Goal: Contribute content: Contribute content

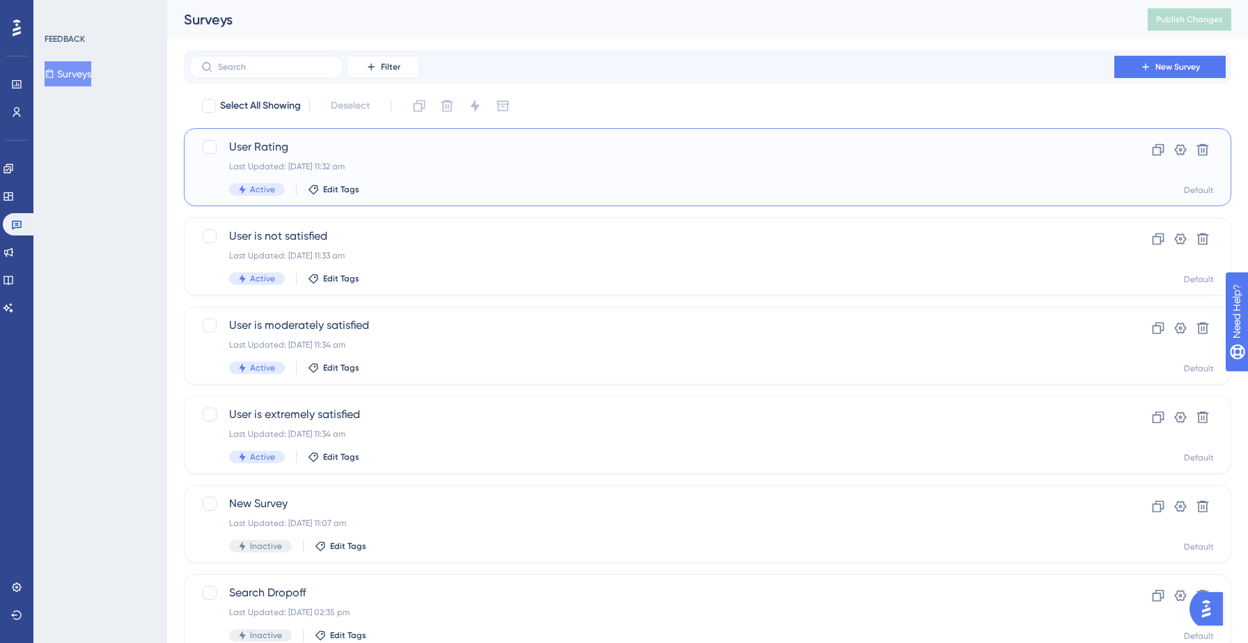
click at [359, 154] on span "User Rating" at bounding box center [652, 147] width 846 height 17
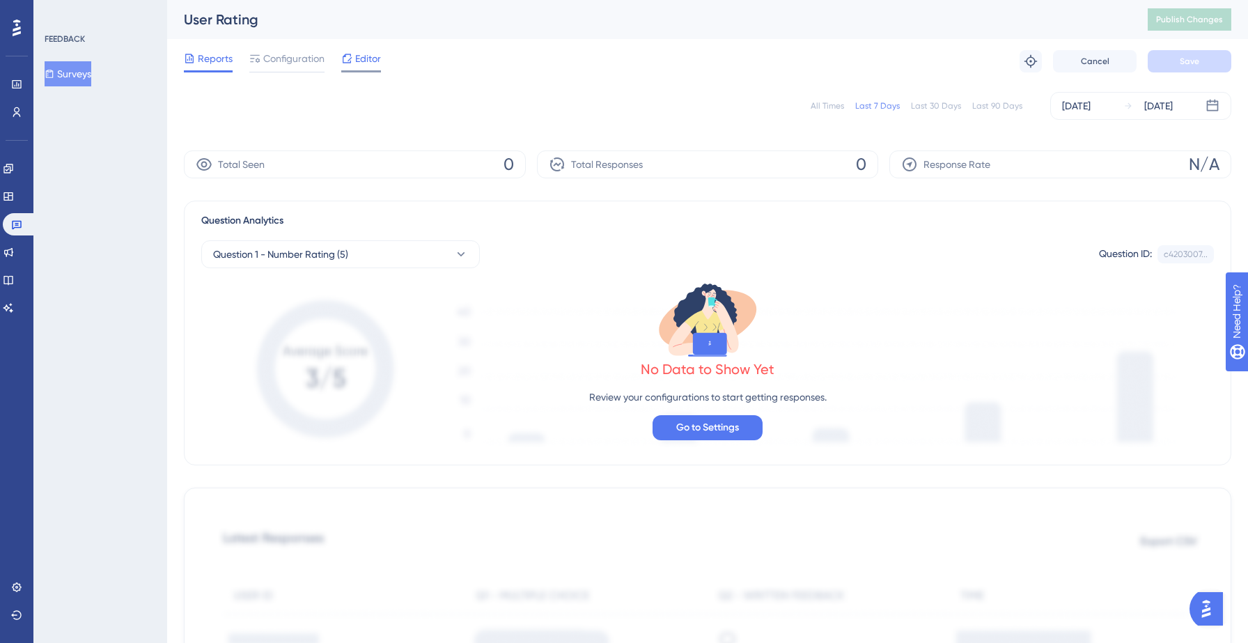
click at [364, 62] on span "Editor" at bounding box center [368, 58] width 26 height 17
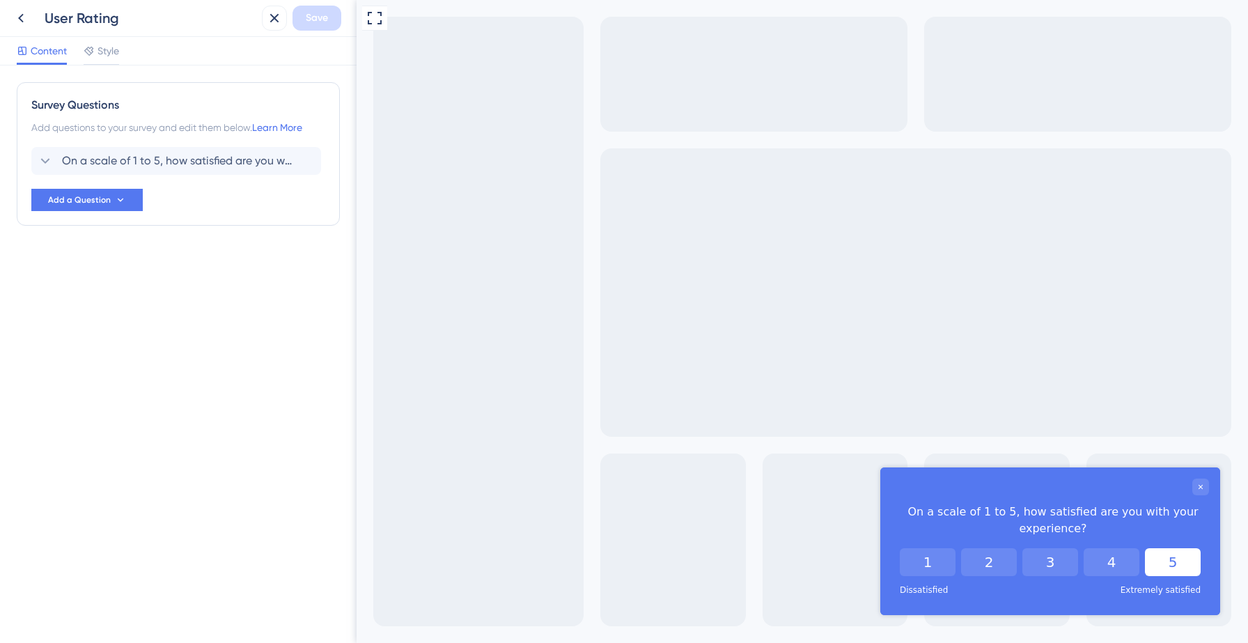
click at [1167, 569] on button "5" at bounding box center [1173, 562] width 56 height 28
click at [1165, 564] on button "5" at bounding box center [1173, 562] width 17 height 28
click at [1128, 564] on button "4" at bounding box center [1134, 562] width 56 height 28
click at [1045, 564] on button "3" at bounding box center [1073, 562] width 56 height 28
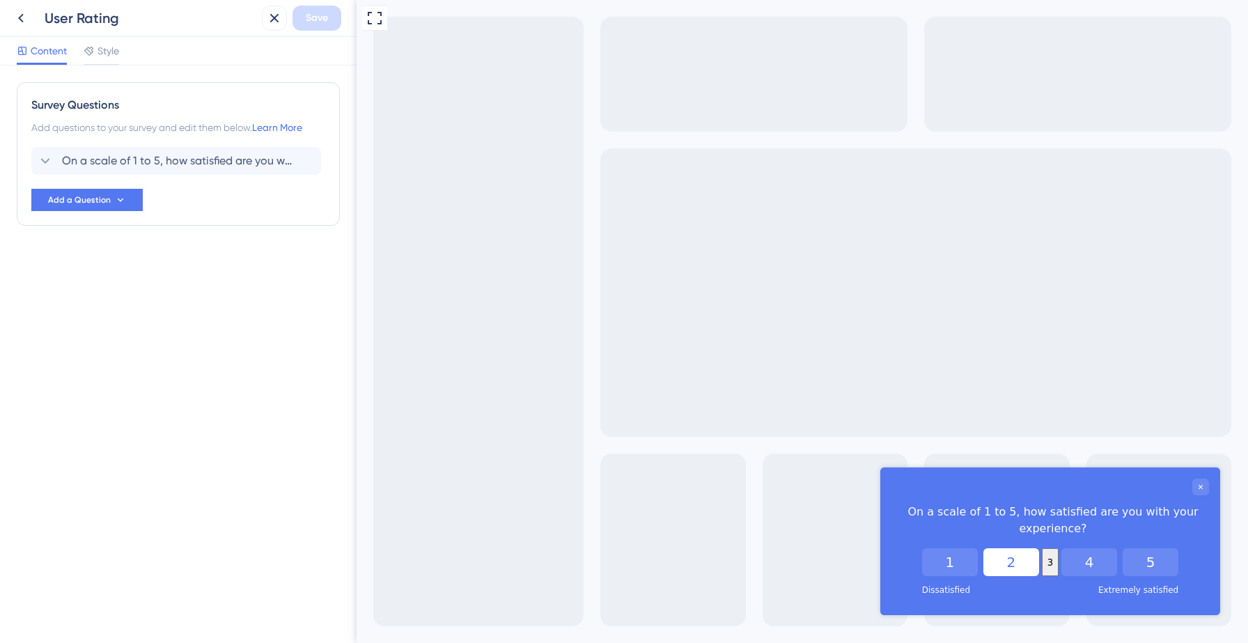
click at [1003, 567] on button "2" at bounding box center [1012, 562] width 56 height 28
click at [934, 568] on button "1" at bounding box center [950, 562] width 56 height 28
click at [109, 169] on span "On a scale of 1 to 5, how satisfied are you with your experience?" at bounding box center [177, 161] width 230 height 17
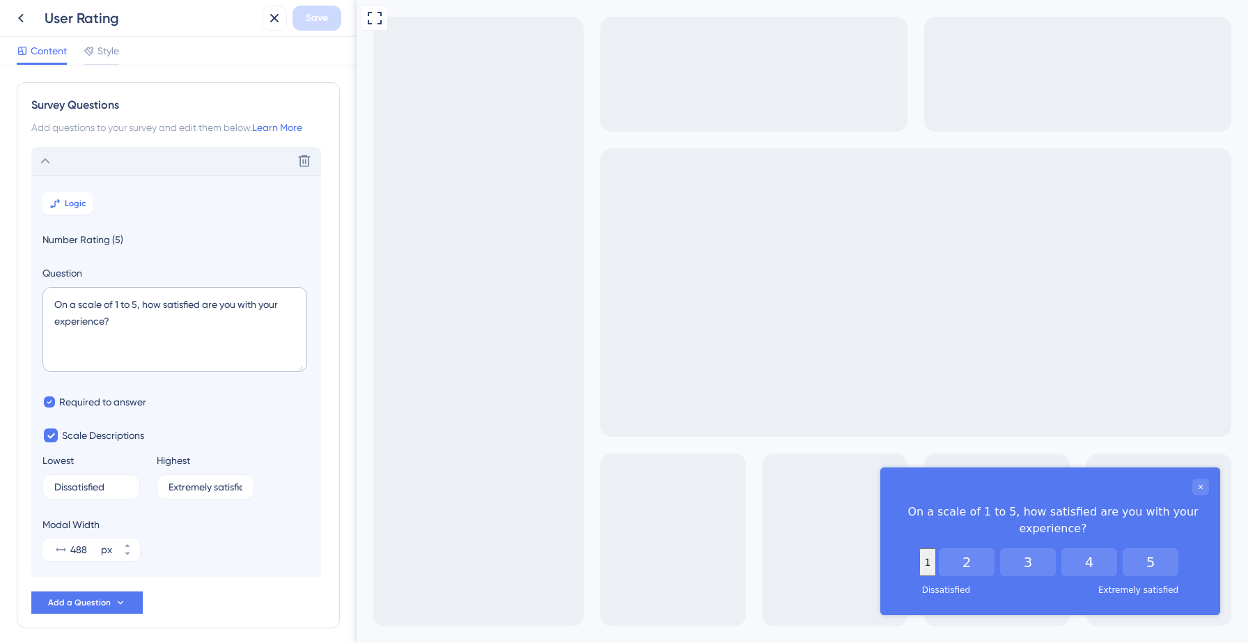
scroll to position [58, 0]
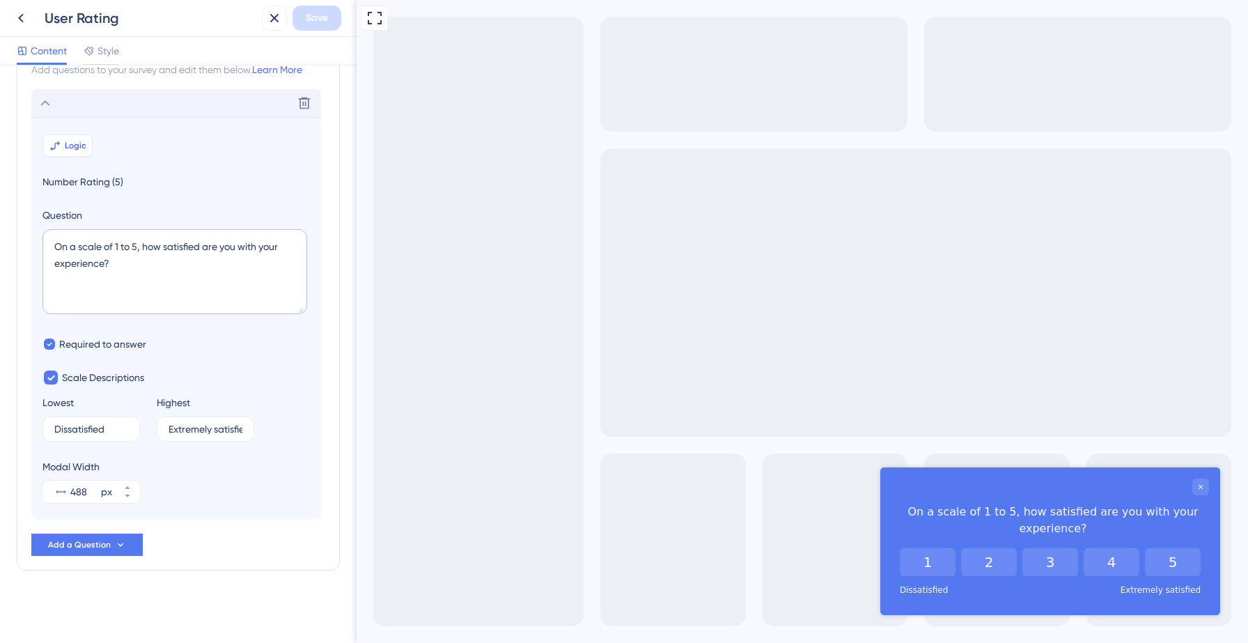
click at [72, 146] on span "Logic" at bounding box center [76, 145] width 22 height 11
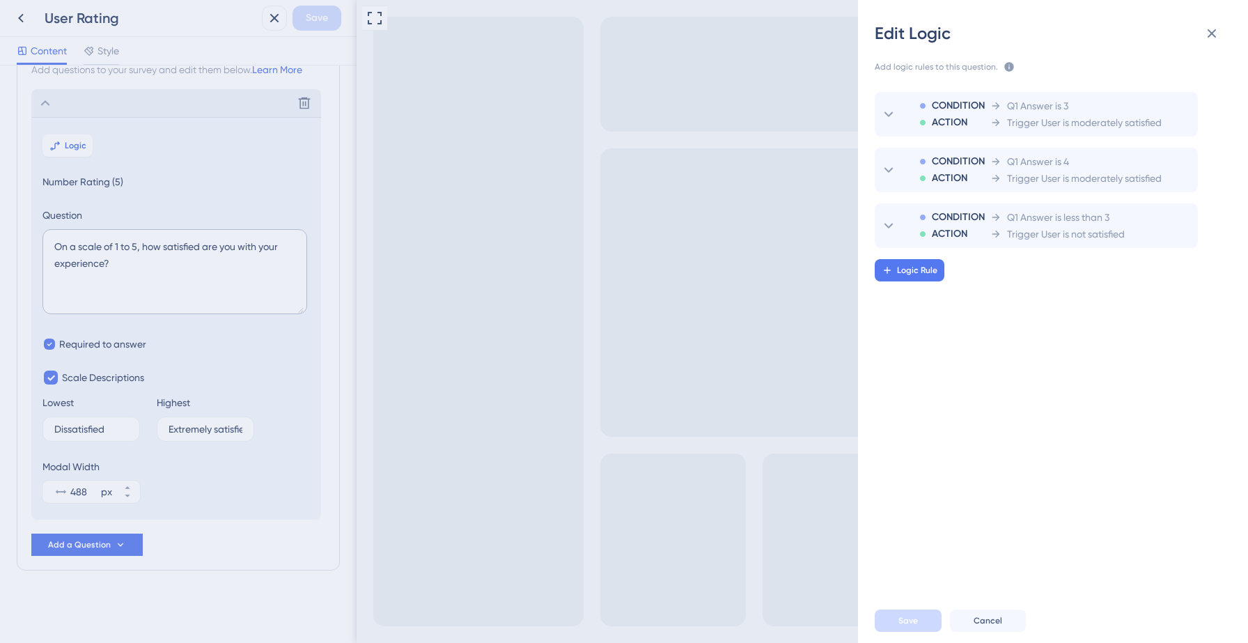
click at [17, 20] on div "Edit Logic Add logic rules to this question. The rules will apply after this qu…" at bounding box center [624, 321] width 1248 height 643
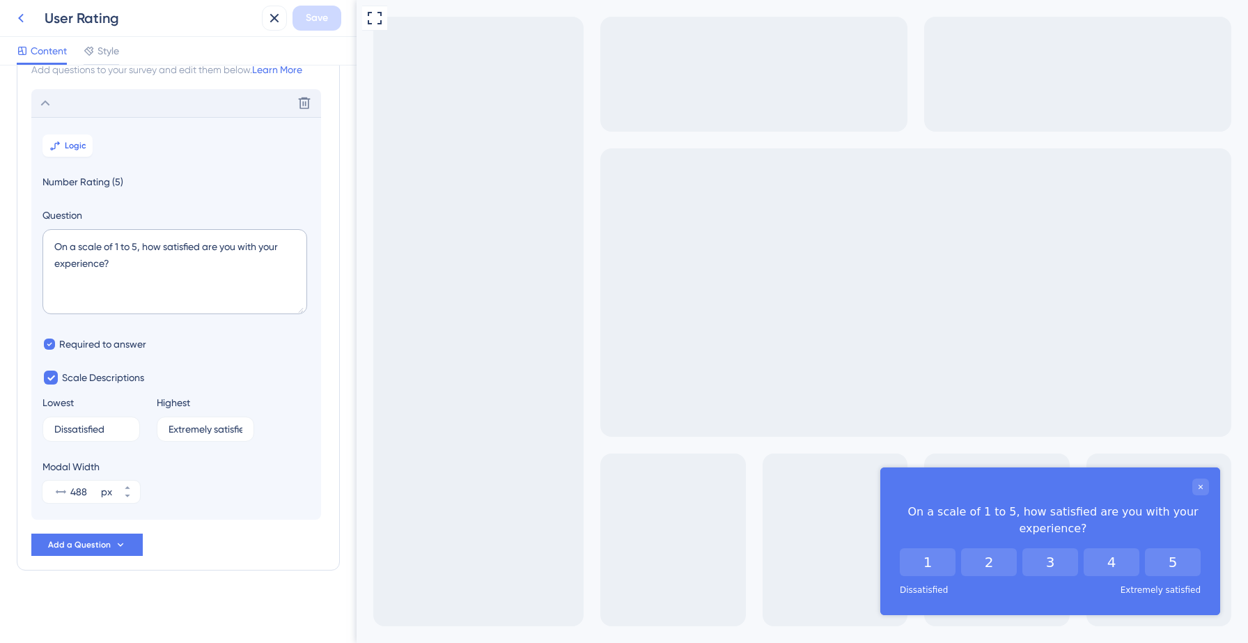
click at [20, 22] on icon at bounding box center [21, 18] width 17 height 17
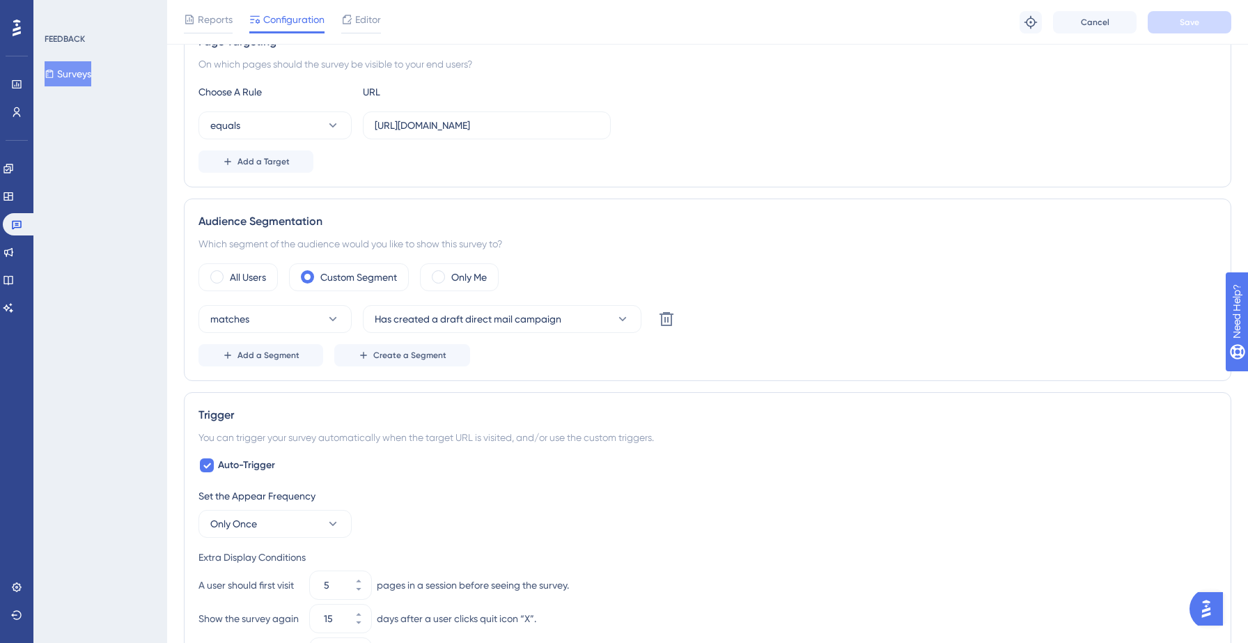
scroll to position [281, 0]
click at [251, 279] on label "All Users" at bounding box center [248, 273] width 36 height 17
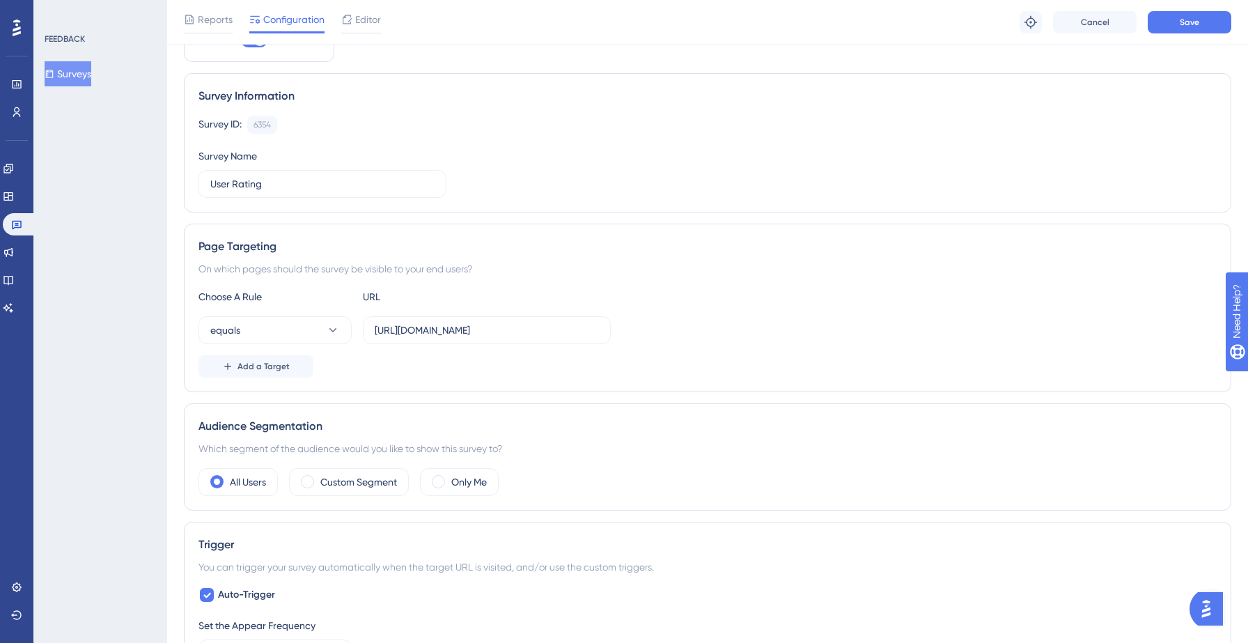
scroll to position [0, 0]
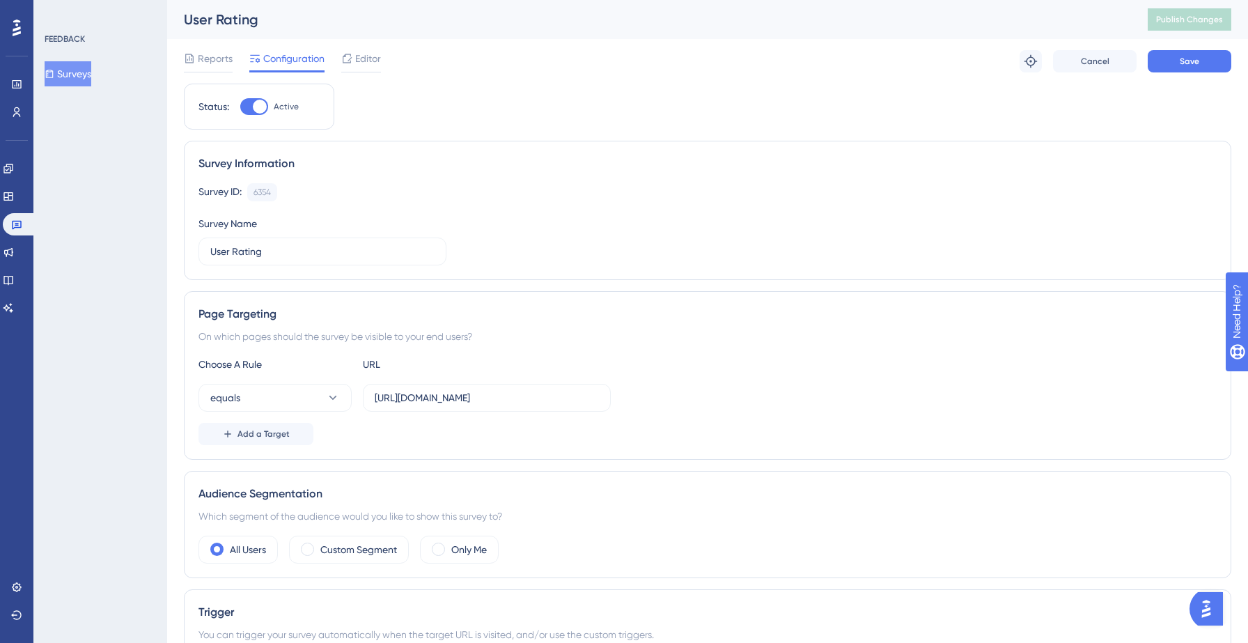
click at [81, 77] on button "Surveys" at bounding box center [68, 73] width 47 height 25
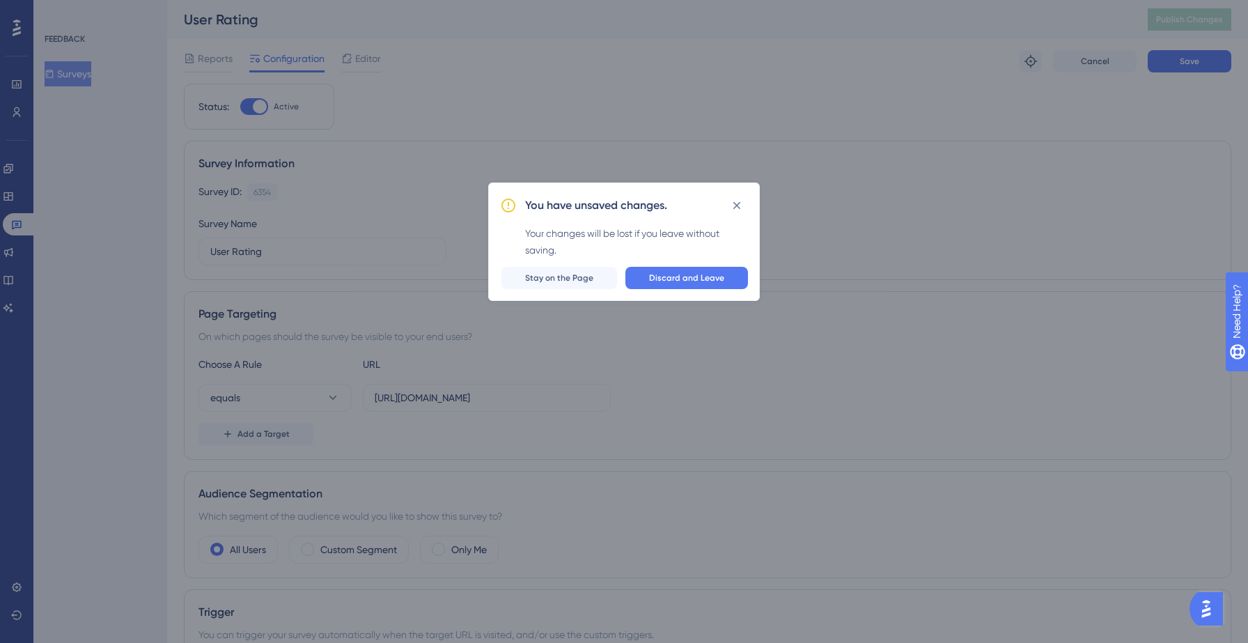
click at [683, 289] on div "You have unsaved changes. Your changes will be lost if you leave without saving…" at bounding box center [624, 242] width 272 height 118
click at [683, 284] on button "Discard and Leave" at bounding box center [687, 278] width 123 height 22
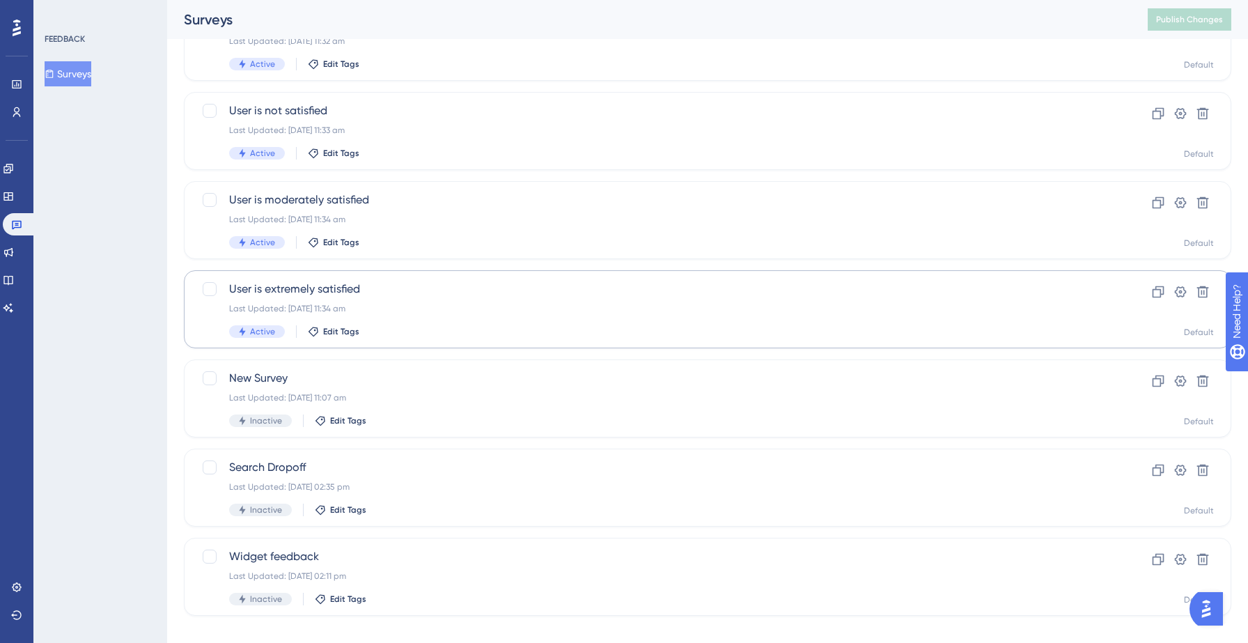
scroll to position [143, 0]
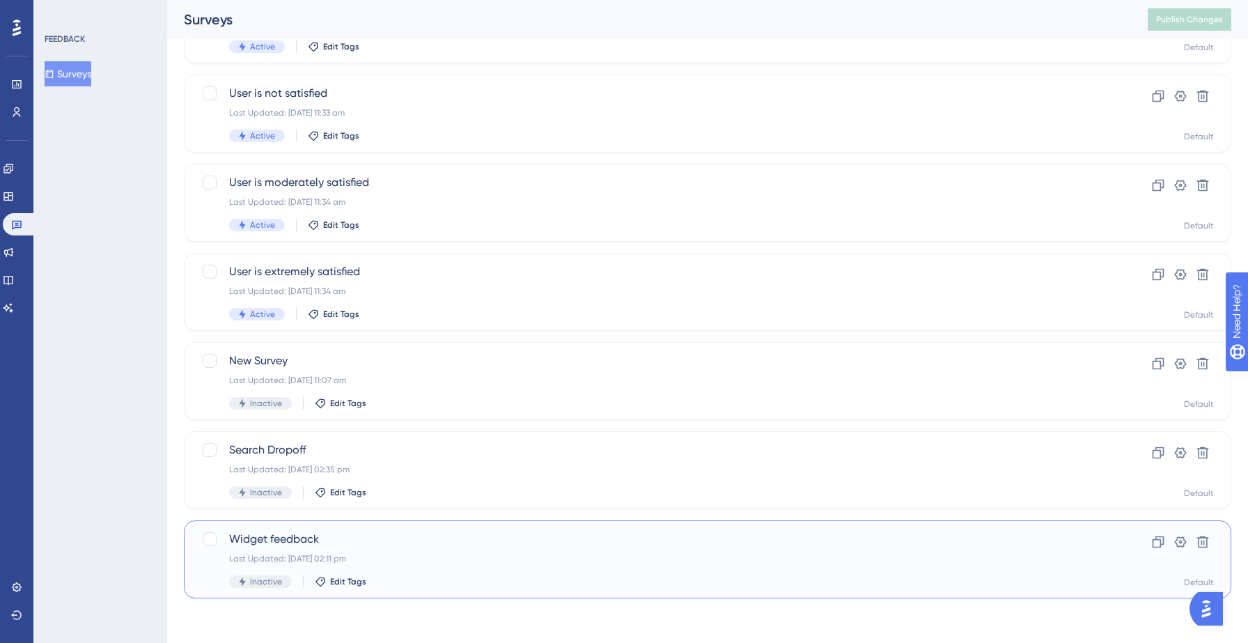
click at [398, 549] on div "Widget feedback Last Updated: [DATE] 02:11 pm Inactive Edit Tags" at bounding box center [652, 559] width 846 height 57
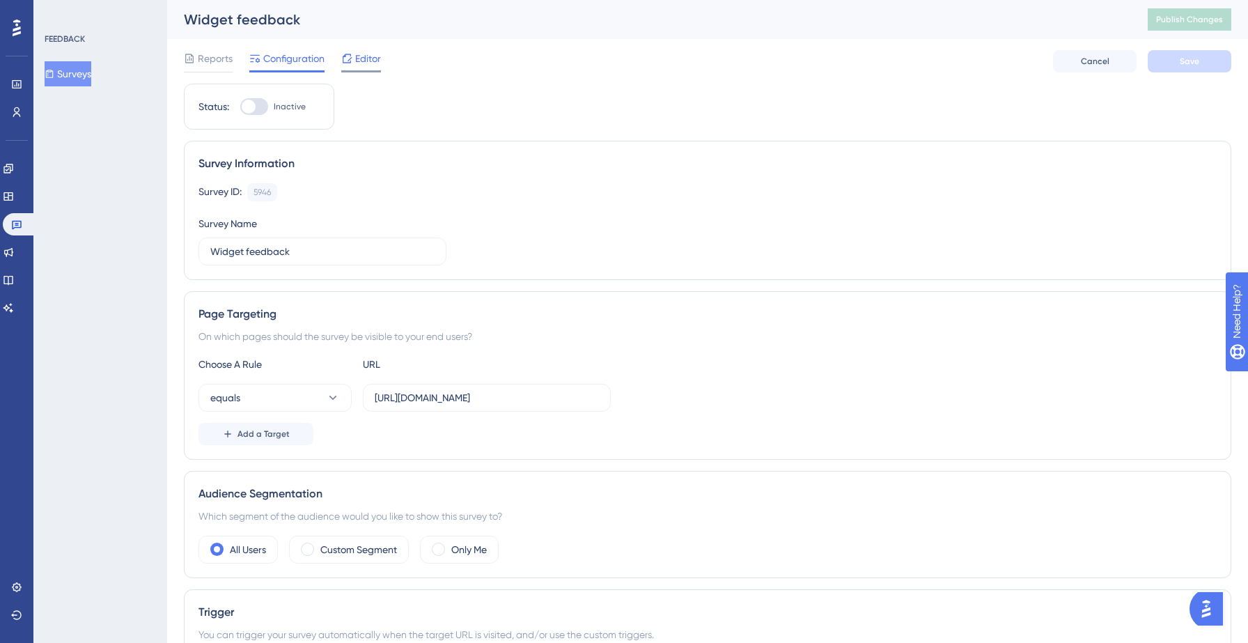
click at [360, 64] on span "Editor" at bounding box center [368, 58] width 26 height 17
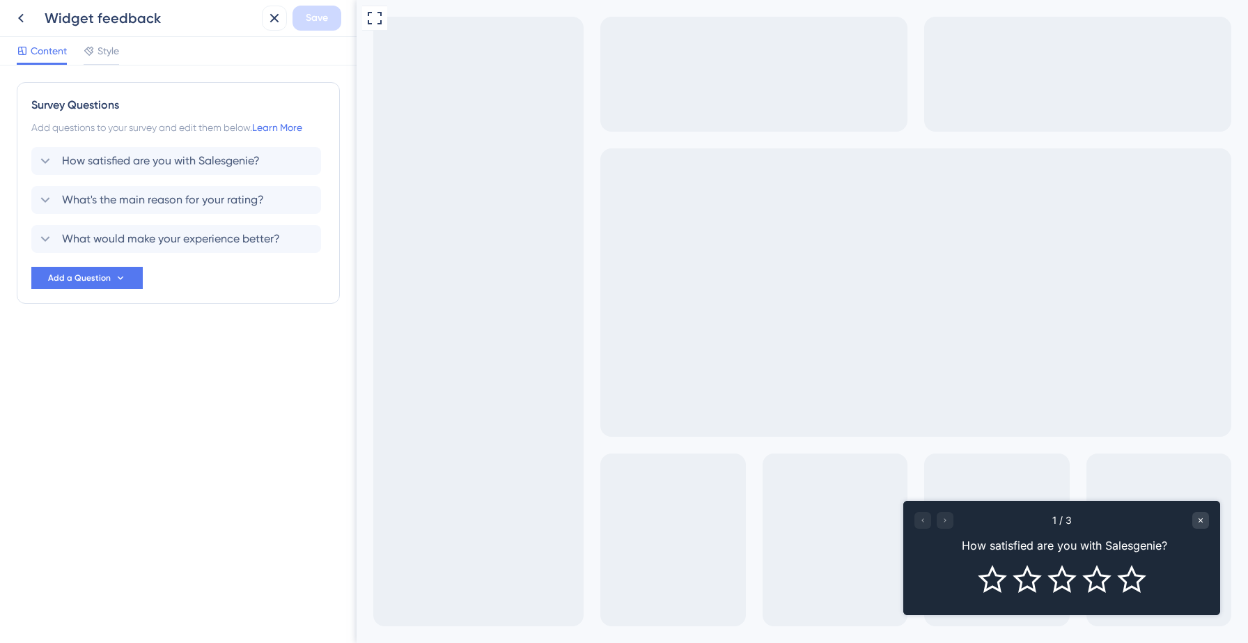
click at [948, 524] on div at bounding box center [934, 520] width 39 height 17
click at [944, 524] on div at bounding box center [934, 520] width 39 height 17
click at [942, 524] on div at bounding box center [934, 520] width 39 height 17
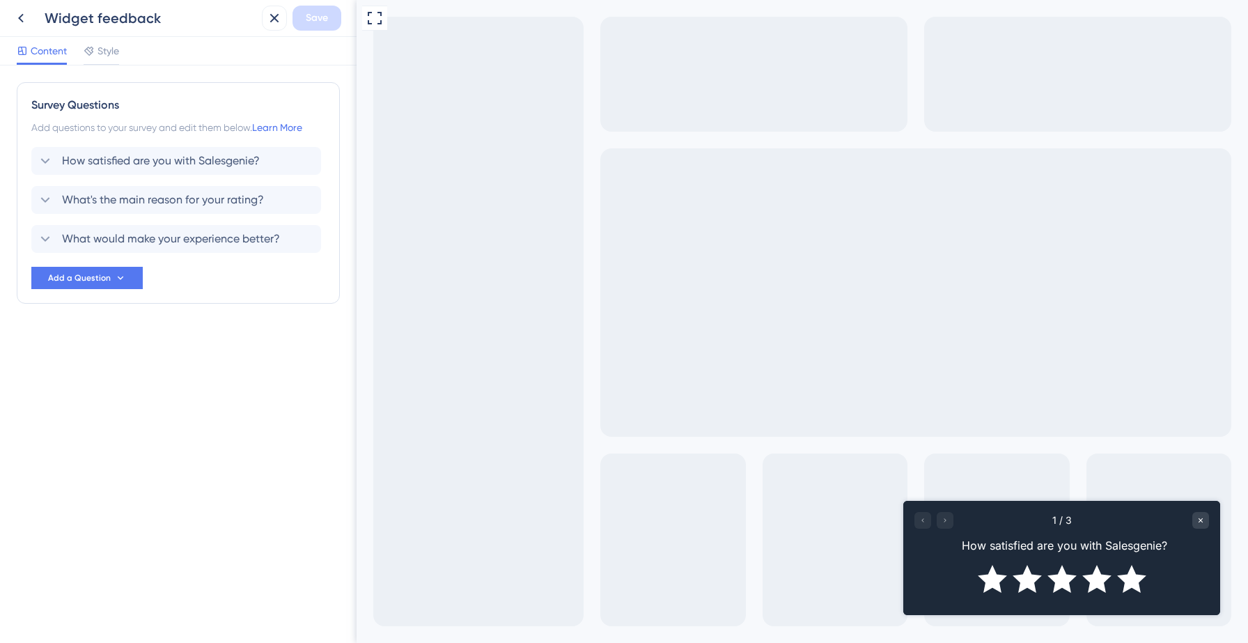
click at [1121, 580] on icon "Rate 5 star" at bounding box center [1131, 579] width 29 height 28
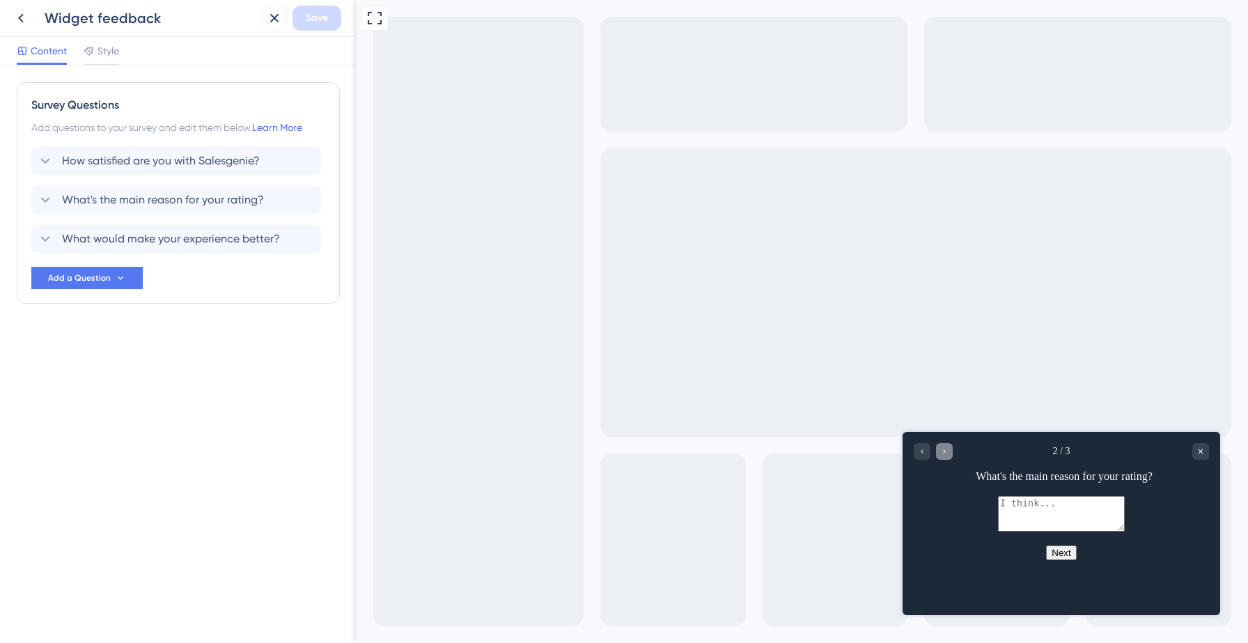
click at [943, 458] on div "Go to Question 3" at bounding box center [944, 451] width 17 height 17
click at [20, 17] on icon at bounding box center [21, 18] width 17 height 17
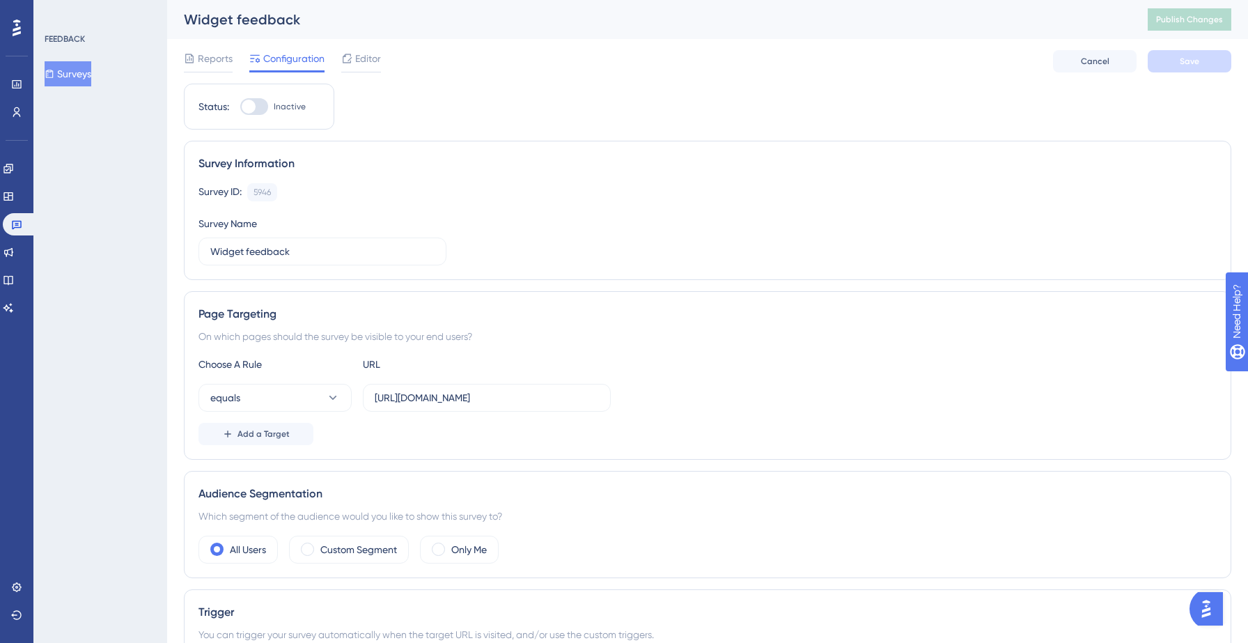
click at [74, 79] on button "Surveys" at bounding box center [68, 73] width 47 height 25
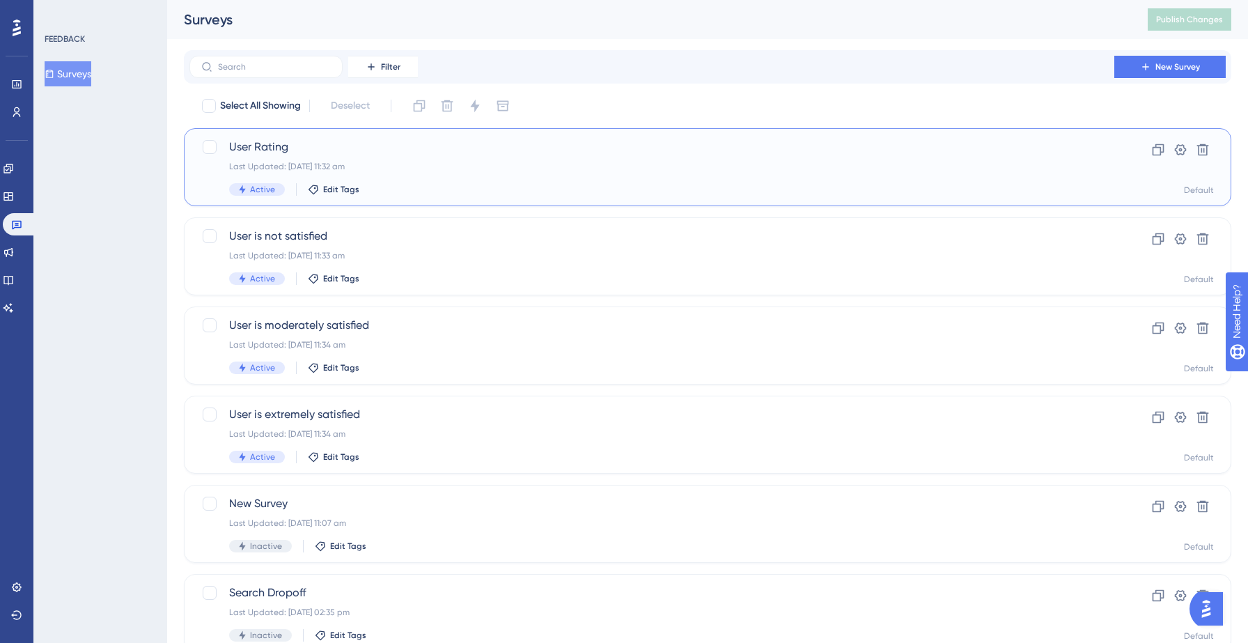
click at [405, 196] on div "User Rating Last Updated: [DATE] 11:32 am Active Edit Tags Clone Settings Delet…" at bounding box center [708, 167] width 1048 height 78
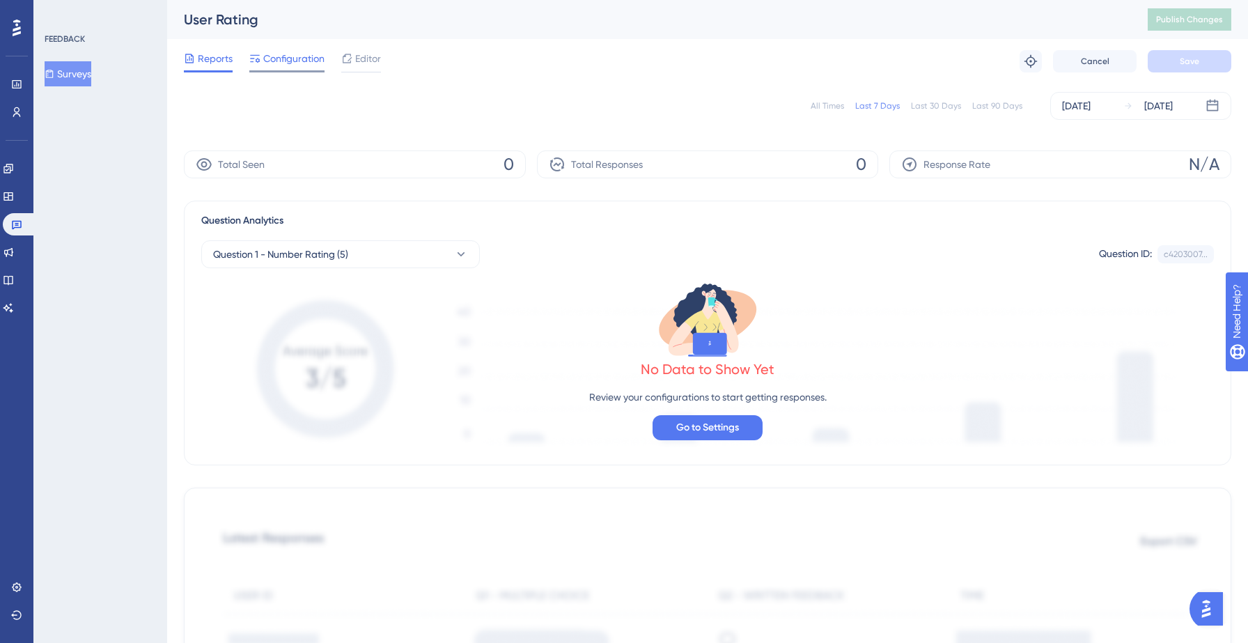
click at [283, 52] on span "Configuration" at bounding box center [293, 58] width 61 height 17
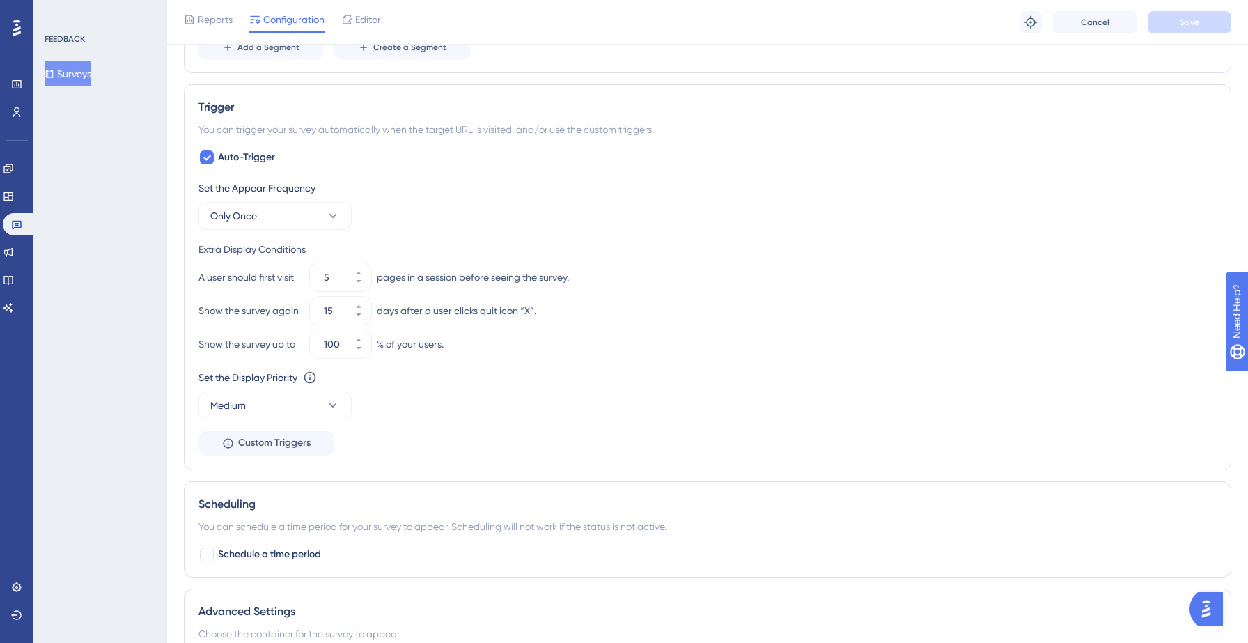
scroll to position [591, 0]
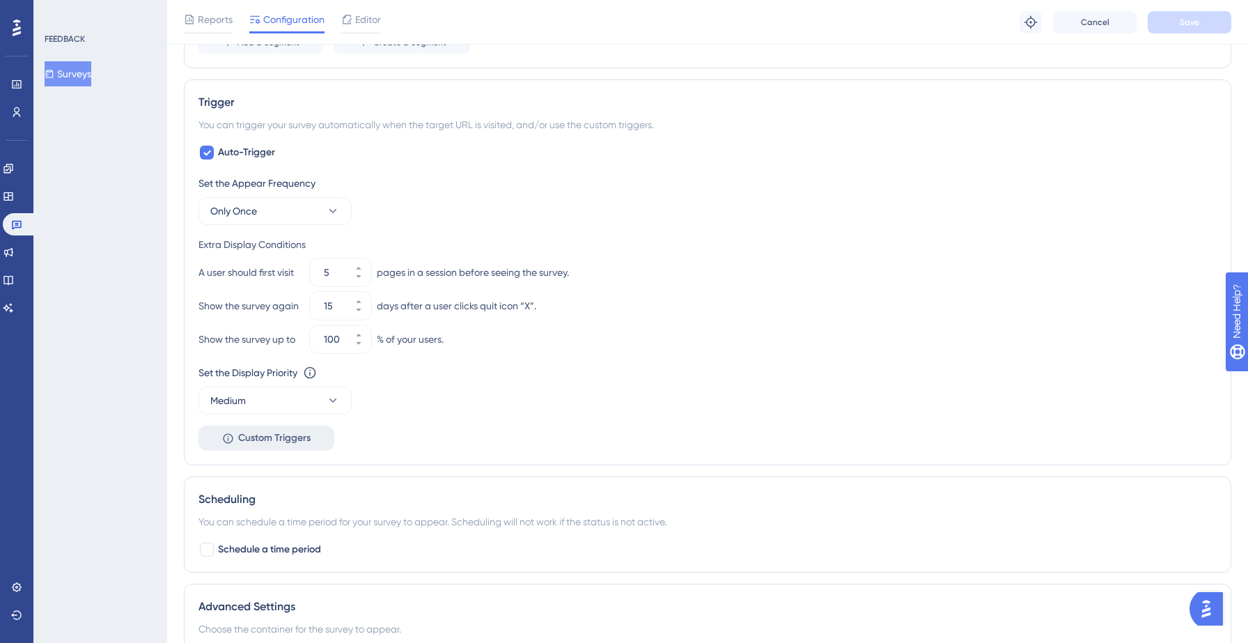
click at [284, 440] on span "Custom Triggers" at bounding box center [274, 438] width 72 height 17
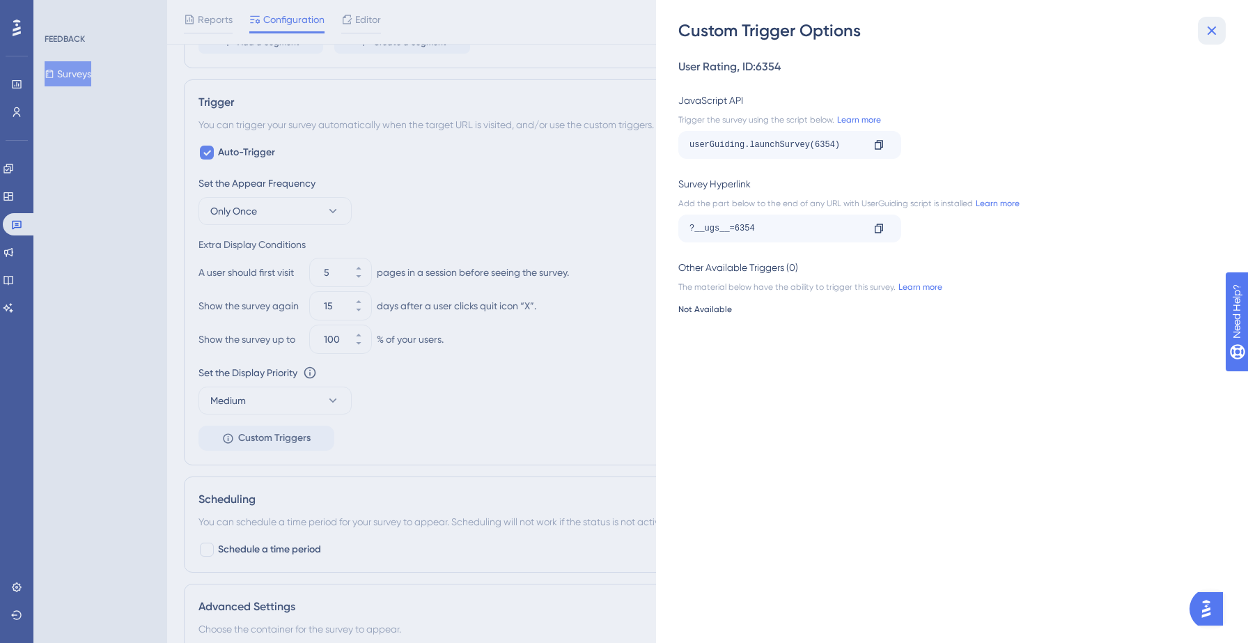
click at [1204, 29] on icon at bounding box center [1212, 30] width 17 height 17
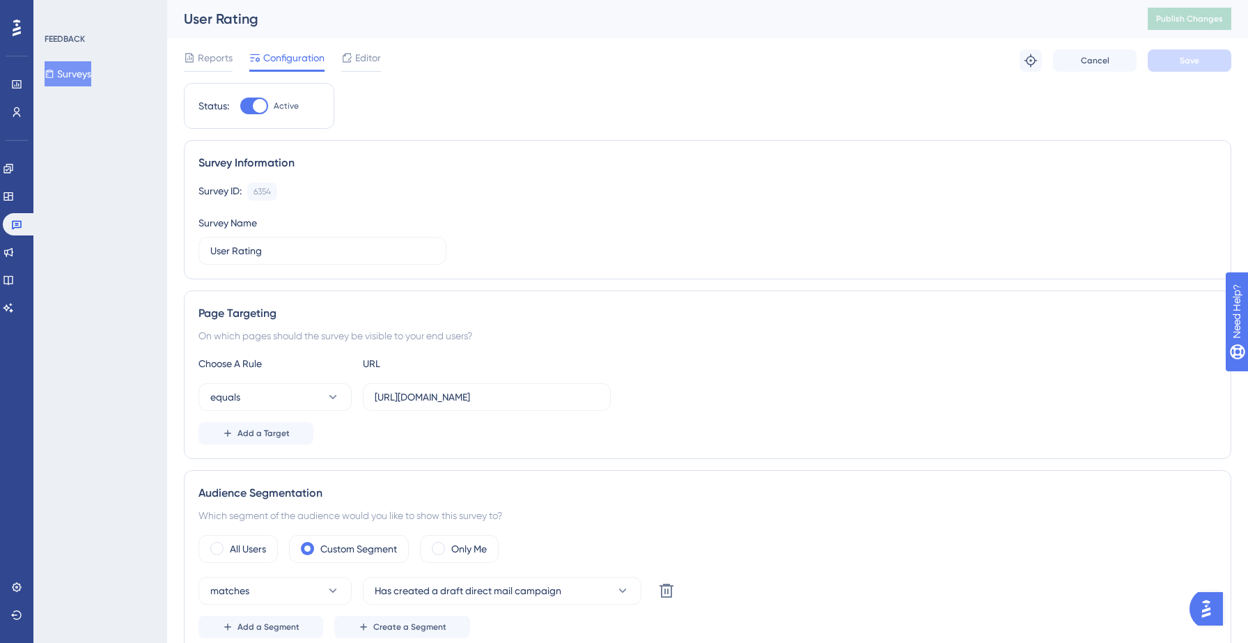
scroll to position [0, 0]
click at [554, 398] on input "[URL][DOMAIN_NAME]" at bounding box center [487, 397] width 224 height 15
click at [537, 396] on input "[URL][DOMAIN_NAME]" at bounding box center [487, 397] width 224 height 15
click at [561, 433] on div "Add a Target" at bounding box center [708, 434] width 1018 height 22
click at [72, 75] on button "Surveys" at bounding box center [68, 73] width 47 height 25
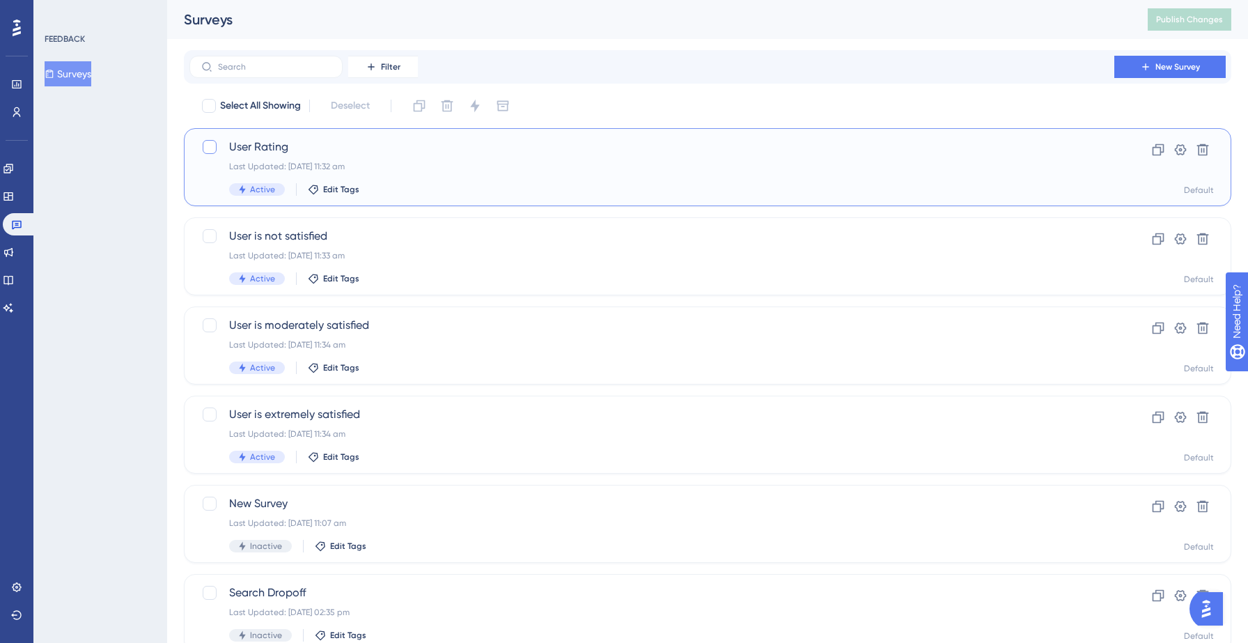
click at [212, 148] on div at bounding box center [210, 147] width 14 height 14
click at [478, 107] on icon at bounding box center [474, 106] width 9 height 13
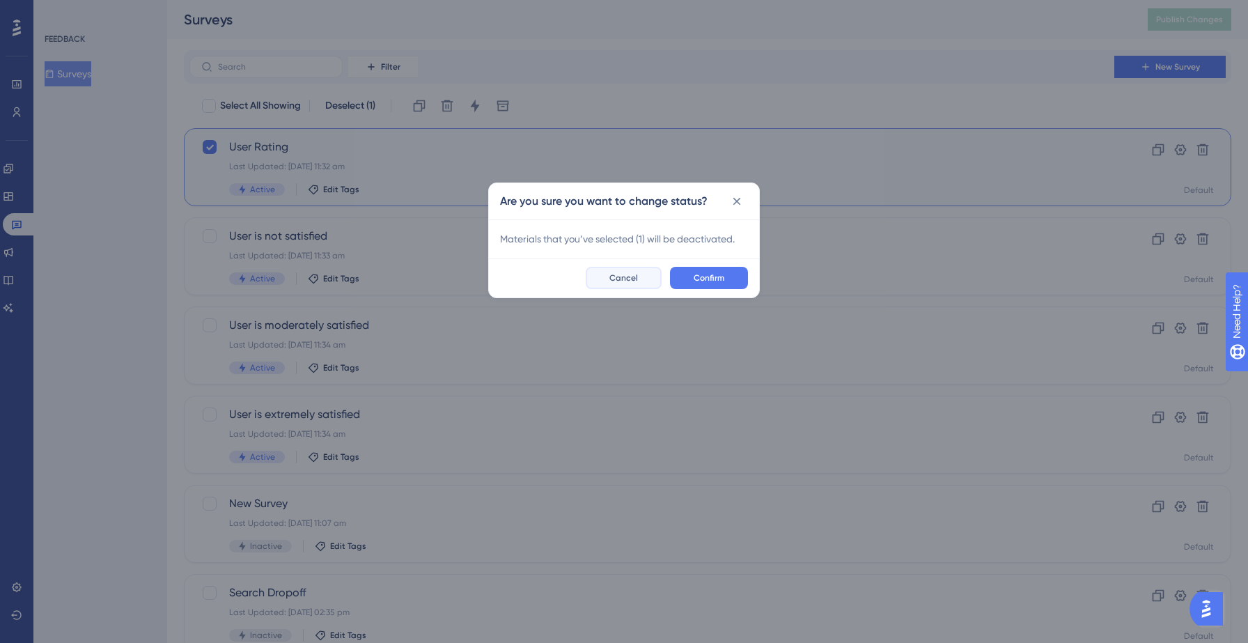
click at [623, 275] on span "Cancel" at bounding box center [624, 277] width 29 height 11
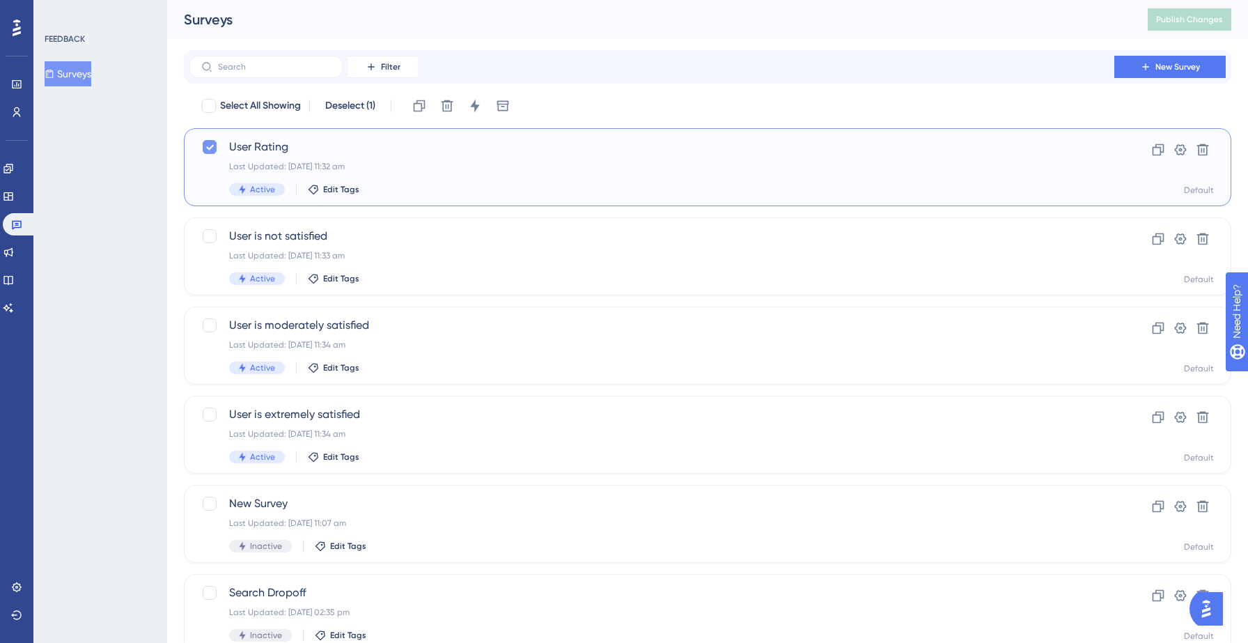
click at [207, 148] on icon at bounding box center [210, 148] width 8 height 6
checkbox input "false"
click at [124, 180] on div "FEEDBACK Surveys" at bounding box center [100, 321] width 134 height 643
click at [561, 181] on div "User Rating Last Updated: [DATE] 11:32 am Active Edit Tags" at bounding box center [652, 167] width 846 height 57
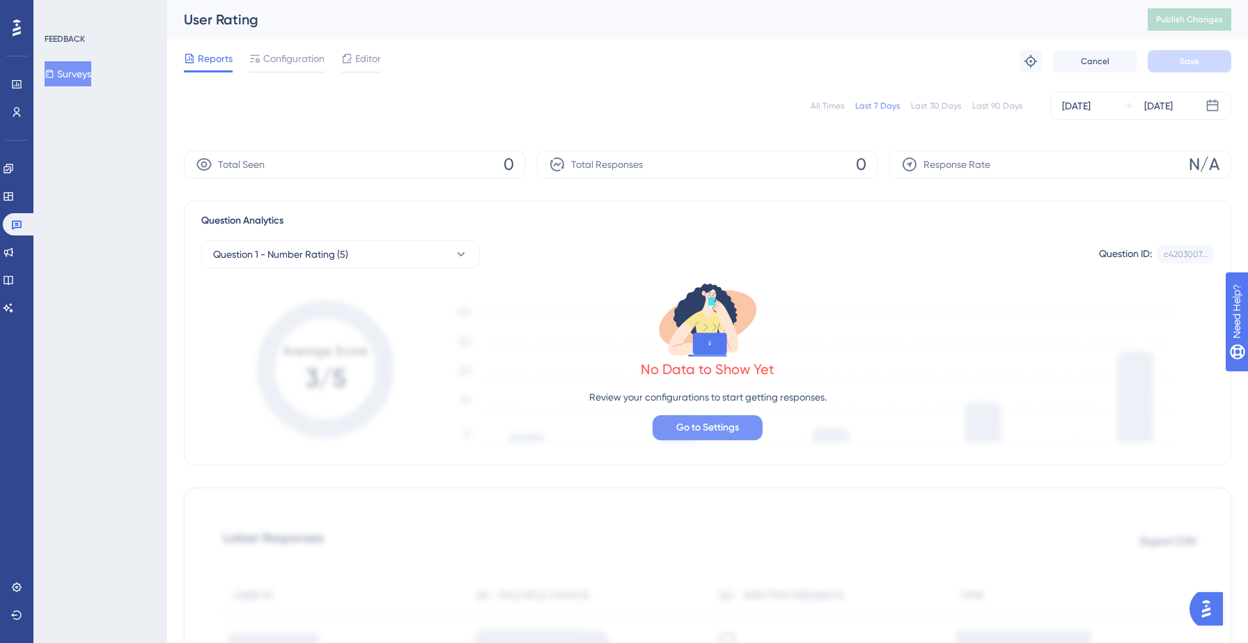
click at [691, 428] on span "Go to Settings" at bounding box center [707, 427] width 63 height 17
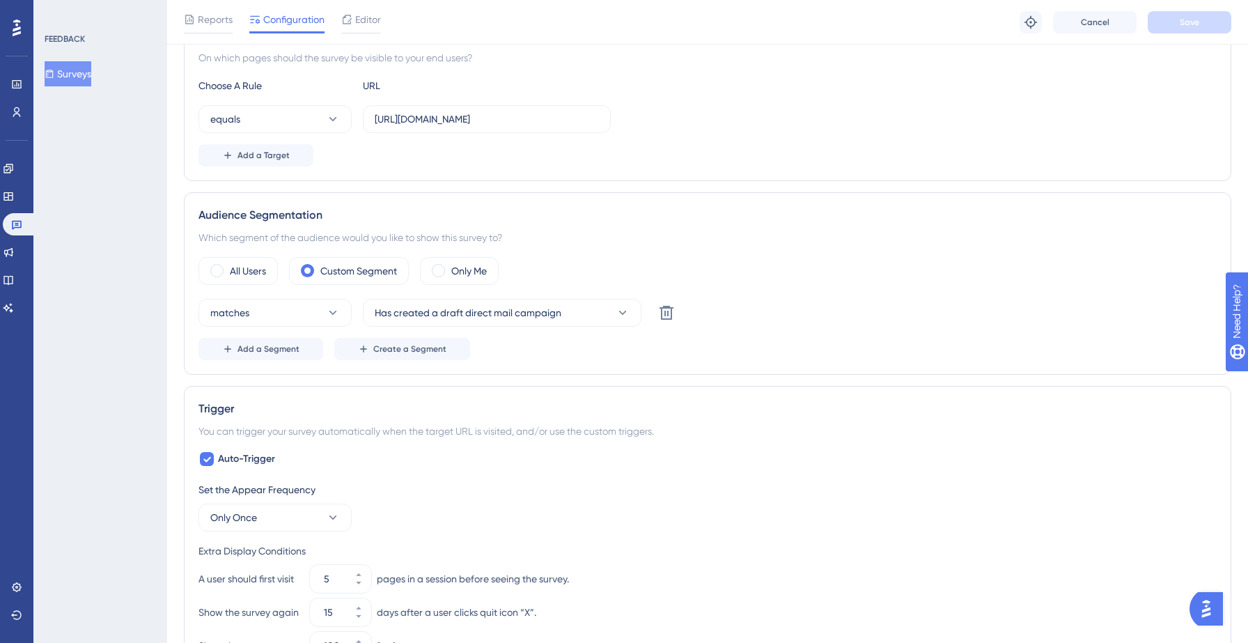
scroll to position [282, 0]
click at [302, 346] on button "Add a Segment" at bounding box center [261, 351] width 125 height 22
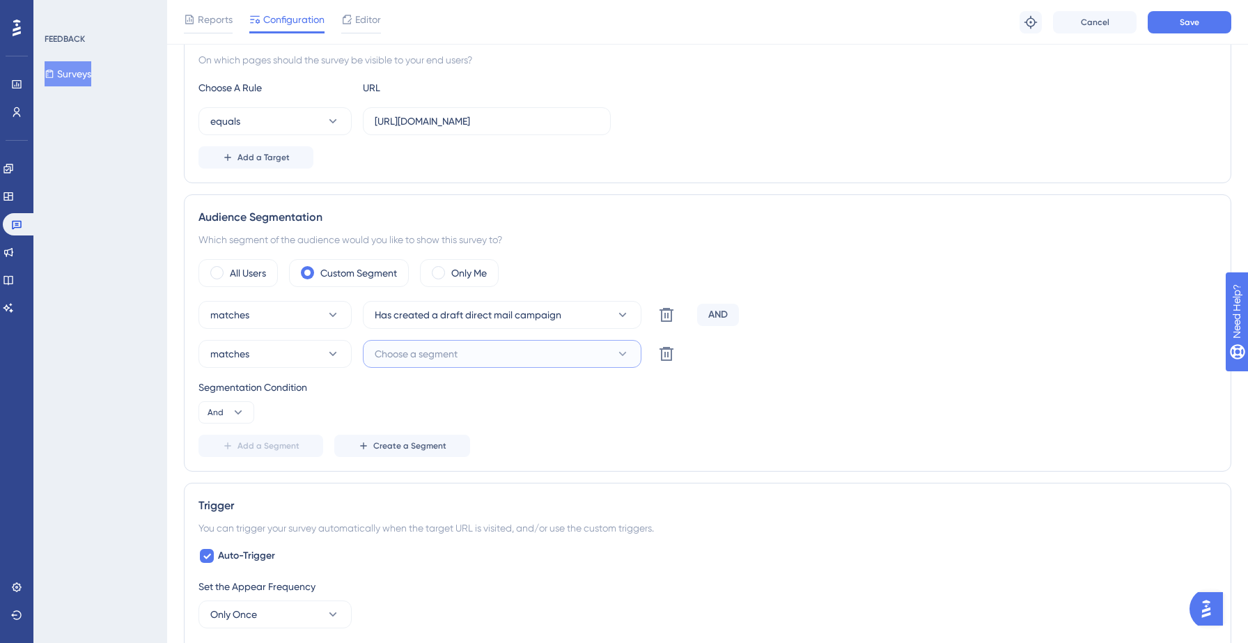
click at [495, 362] on button "Choose a segment" at bounding box center [502, 354] width 279 height 28
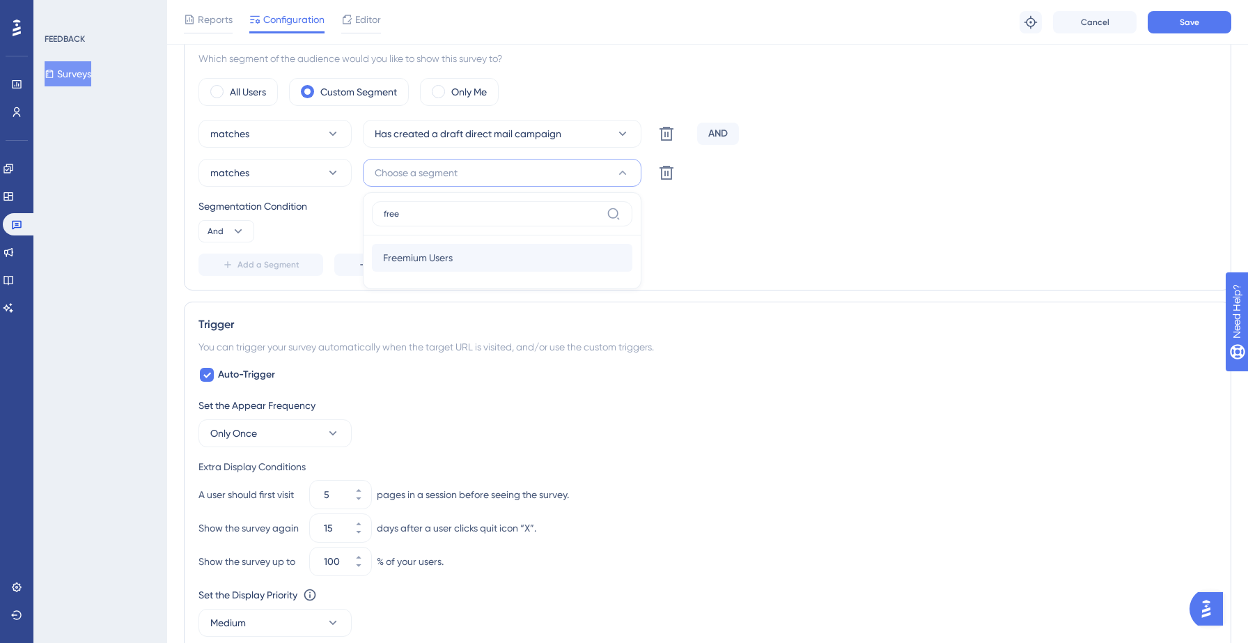
type input "free"
click at [458, 254] on div "Freemium Users Freemium Users" at bounding box center [502, 258] width 238 height 28
click at [1180, 31] on button "Save" at bounding box center [1190, 22] width 84 height 22
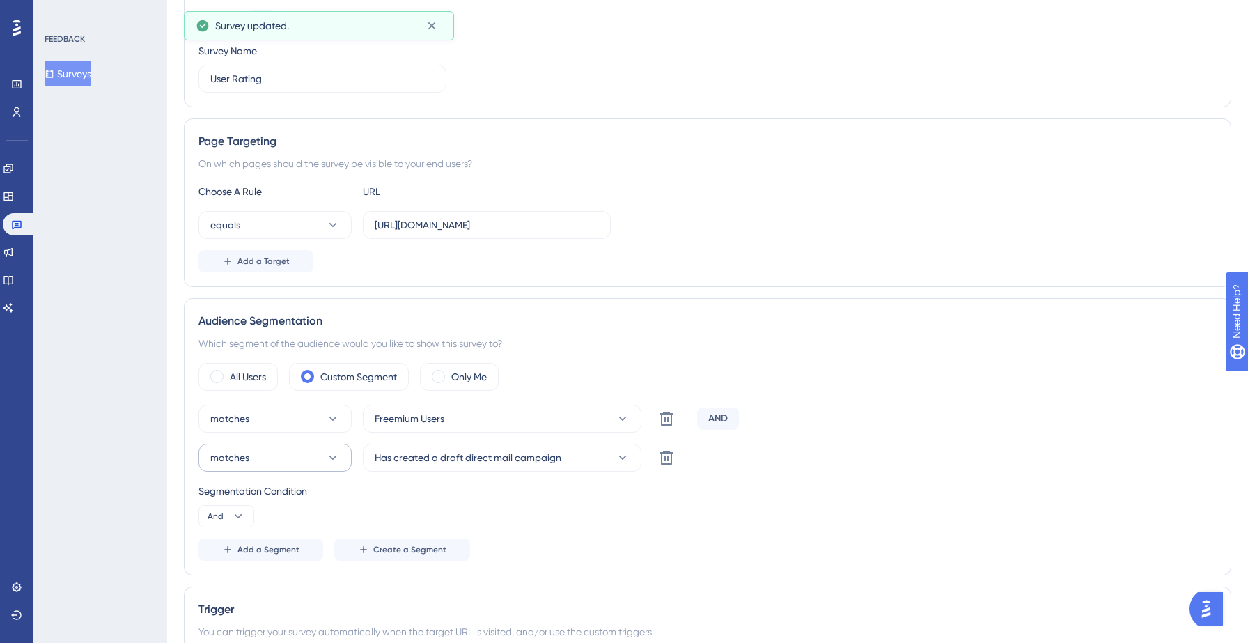
scroll to position [0, 0]
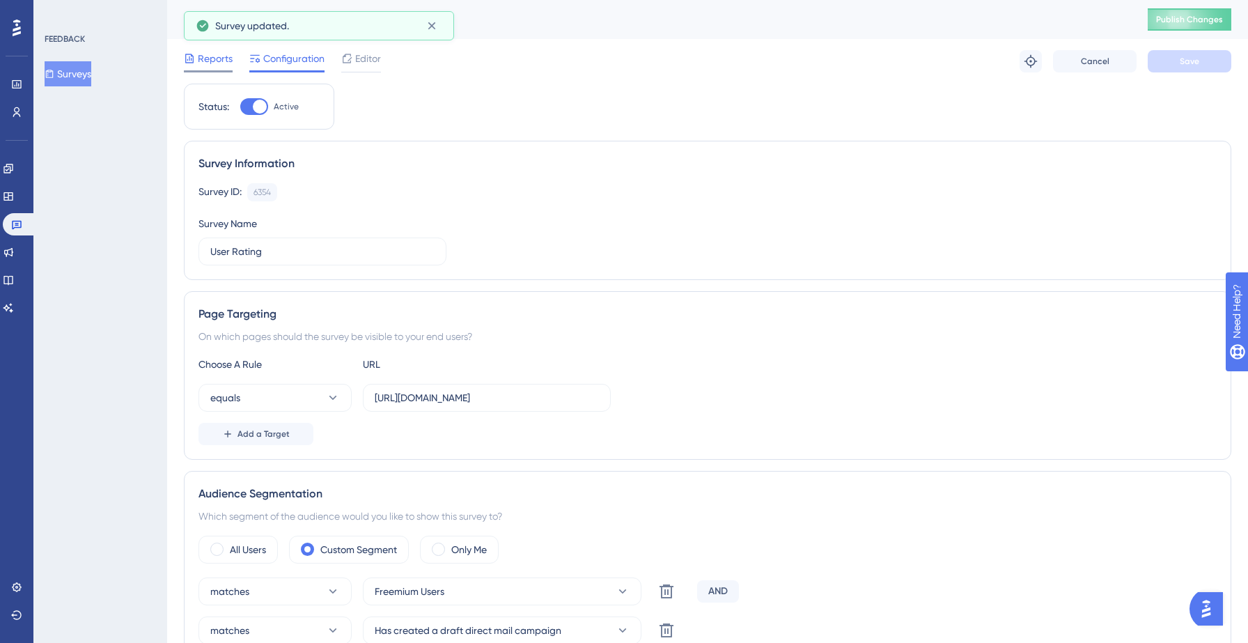
click at [205, 55] on span "Reports" at bounding box center [215, 58] width 35 height 17
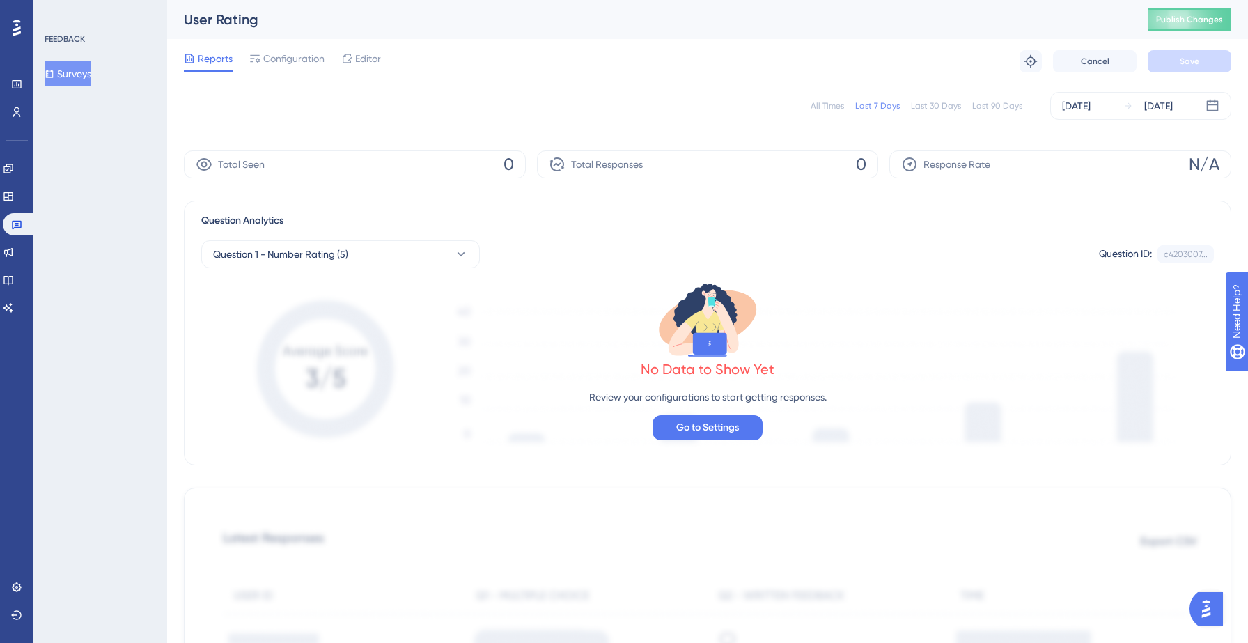
click at [78, 74] on button "Surveys" at bounding box center [68, 73] width 47 height 25
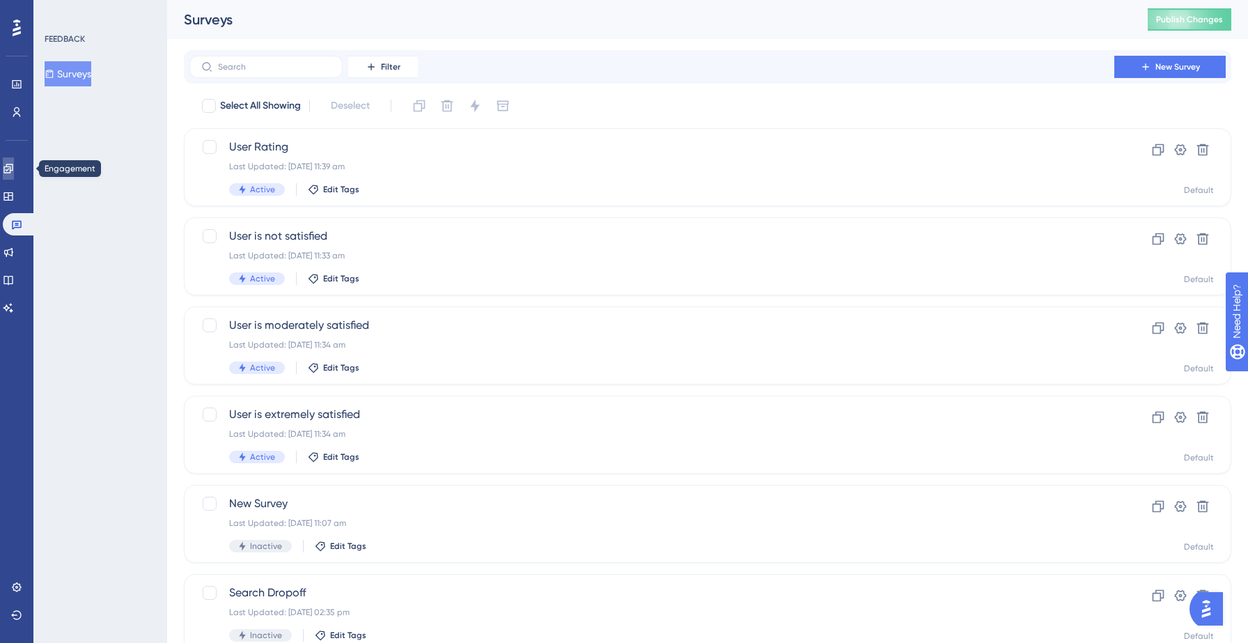
click at [13, 172] on icon at bounding box center [7, 168] width 9 height 9
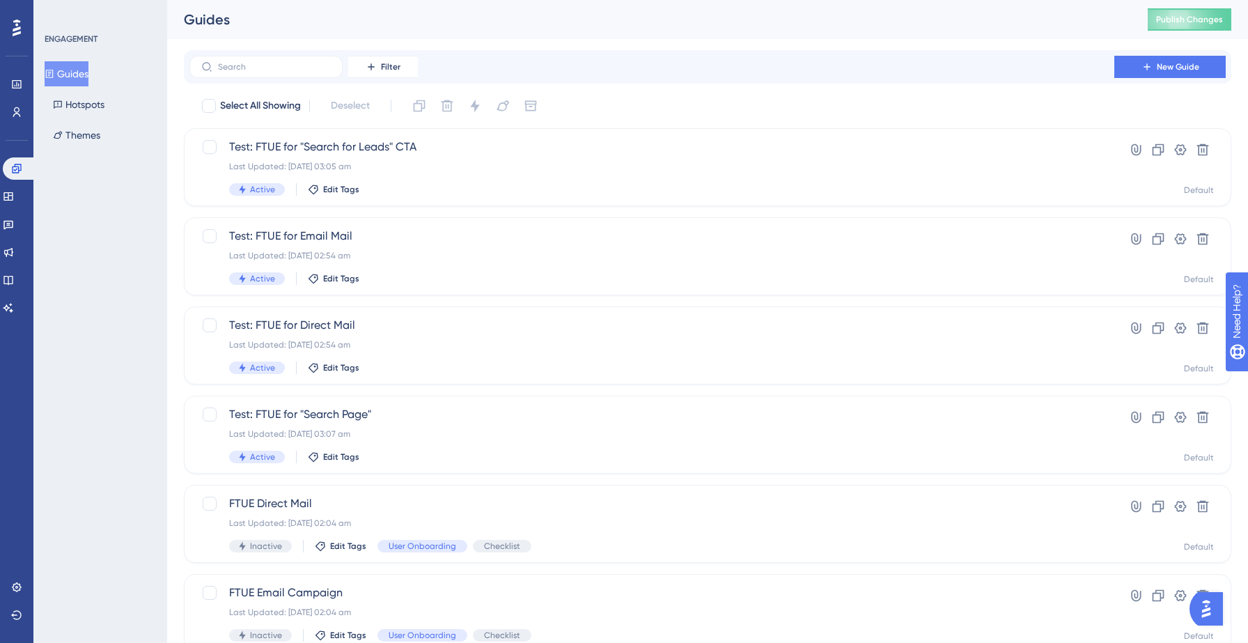
click at [80, 72] on button "Guides" at bounding box center [67, 73] width 44 height 25
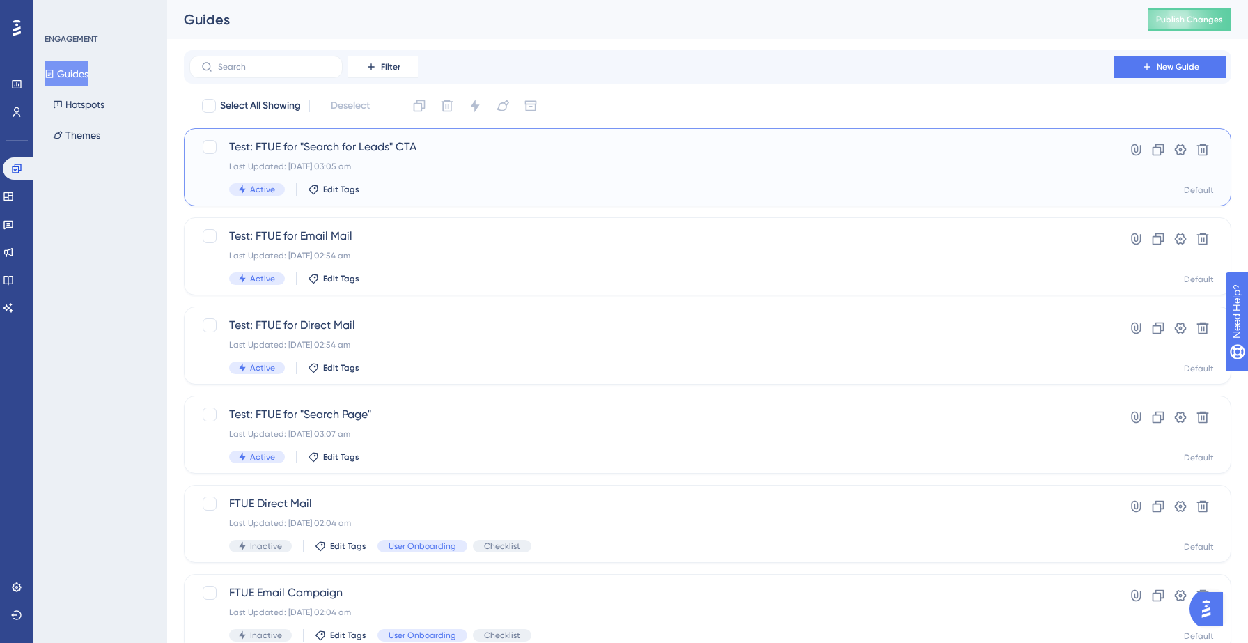
click at [435, 167] on div "Last Updated: [DATE] 03:05 am" at bounding box center [652, 166] width 846 height 11
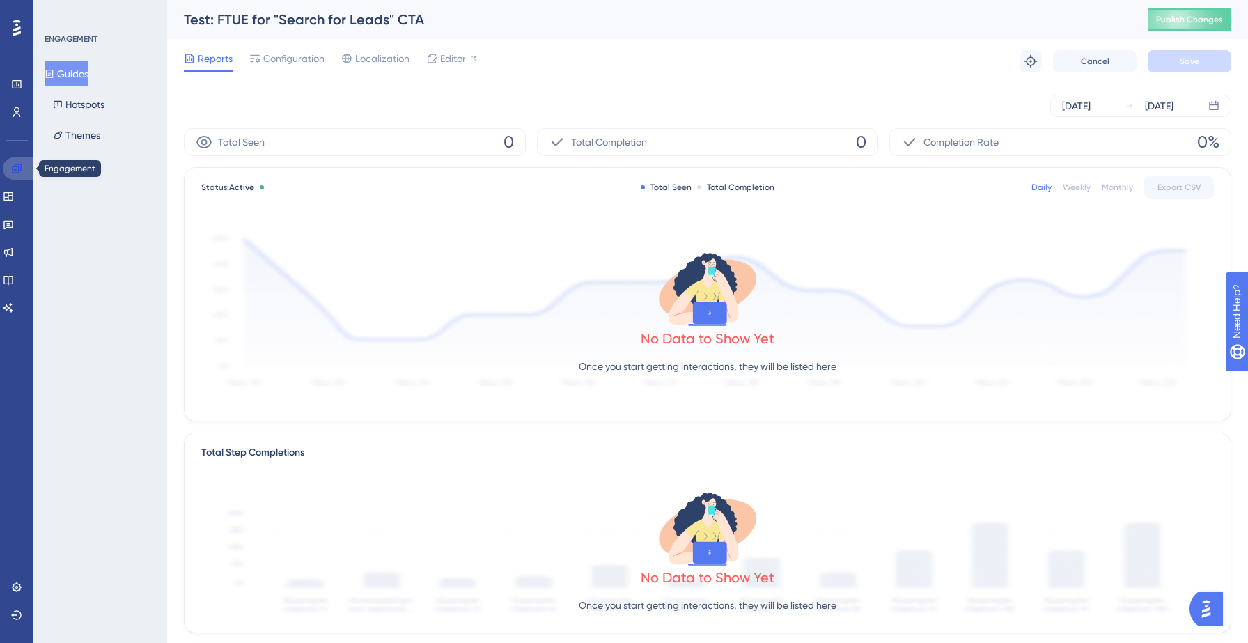
click at [16, 166] on icon at bounding box center [16, 168] width 11 height 11
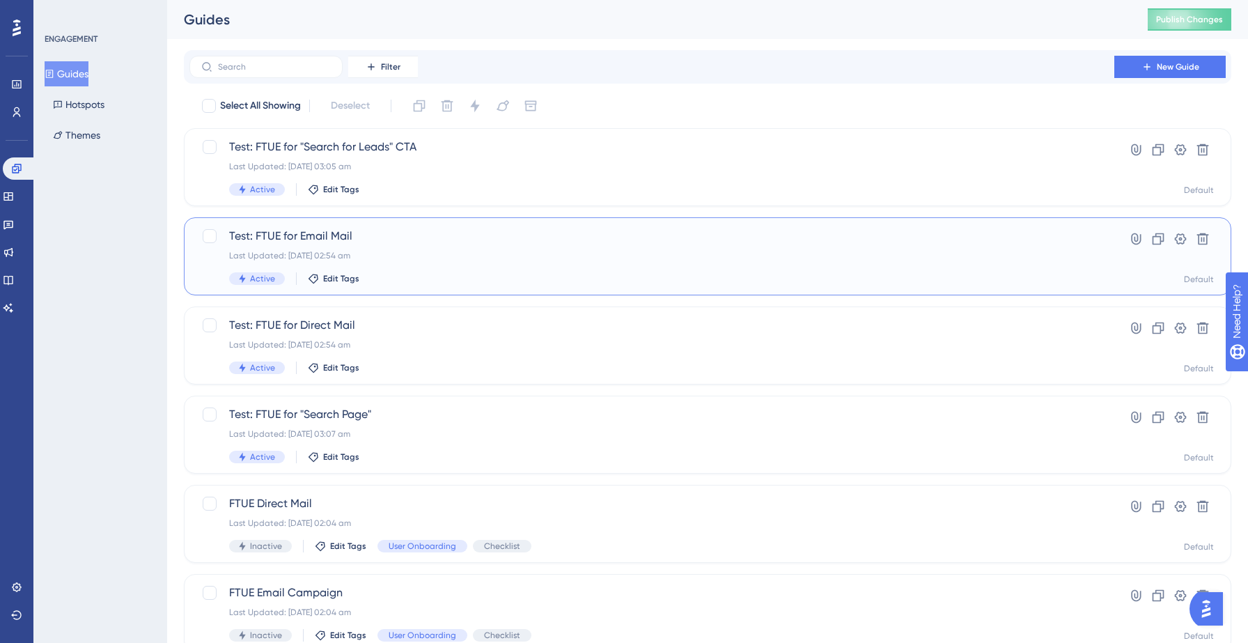
click at [285, 244] on span "Test: FTUE for Email Mail" at bounding box center [652, 236] width 846 height 17
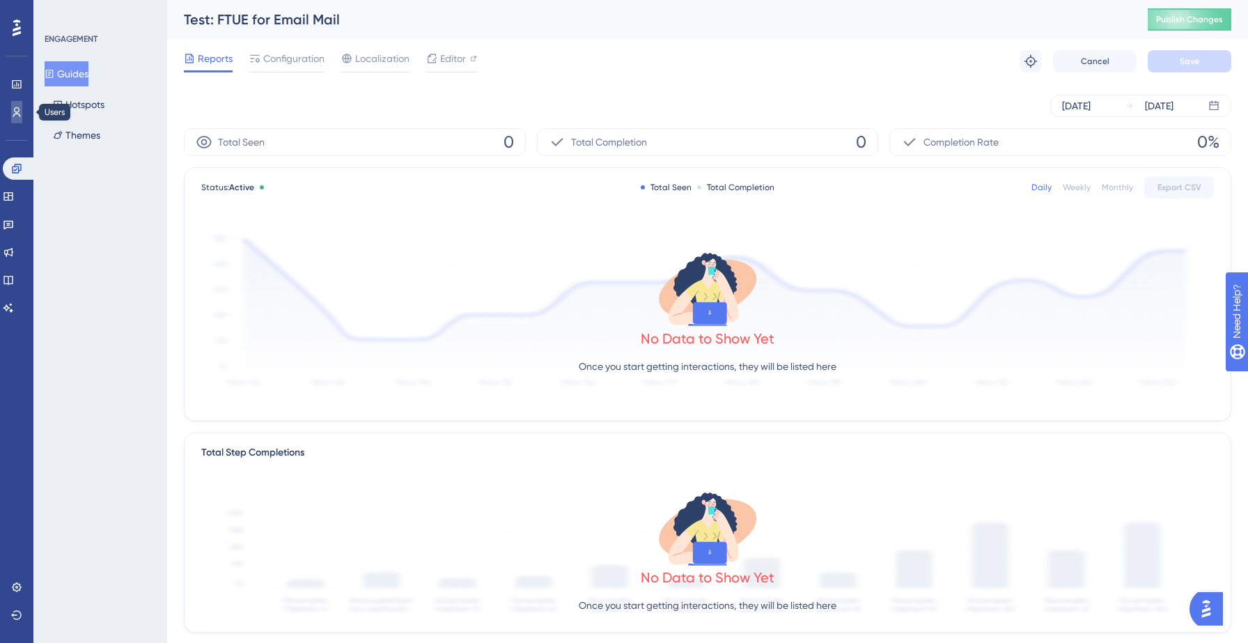
click at [19, 111] on icon at bounding box center [16, 112] width 11 height 11
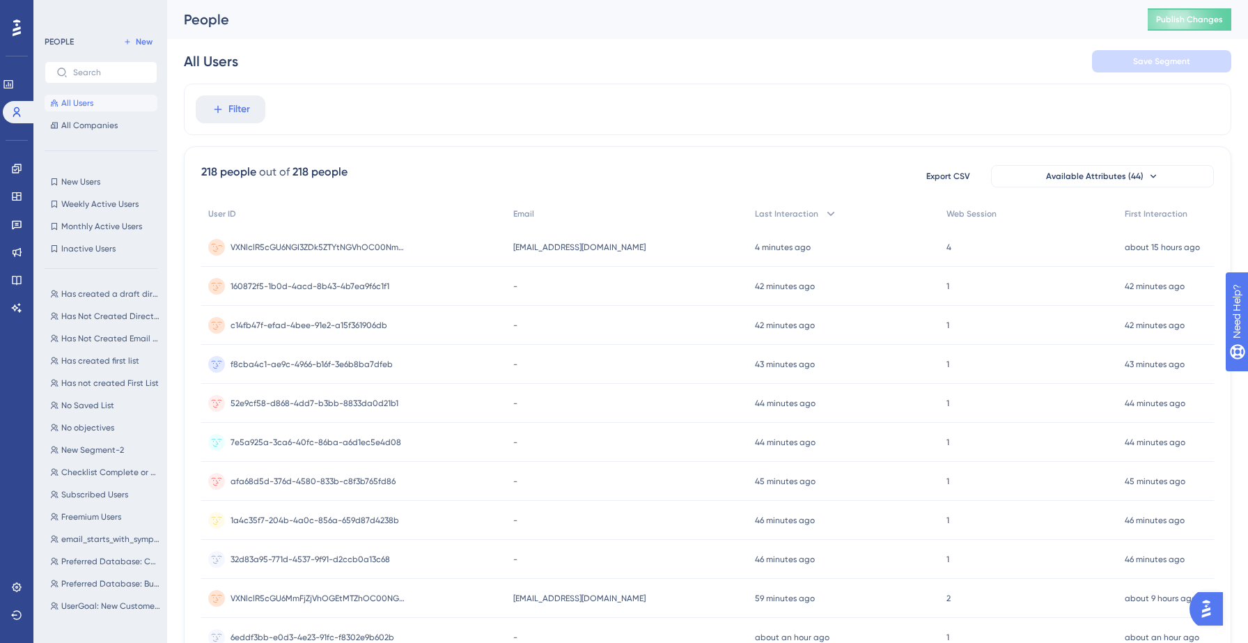
click at [590, 245] on span "[EMAIL_ADDRESS][DOMAIN_NAME]" at bounding box center [579, 247] width 132 height 11
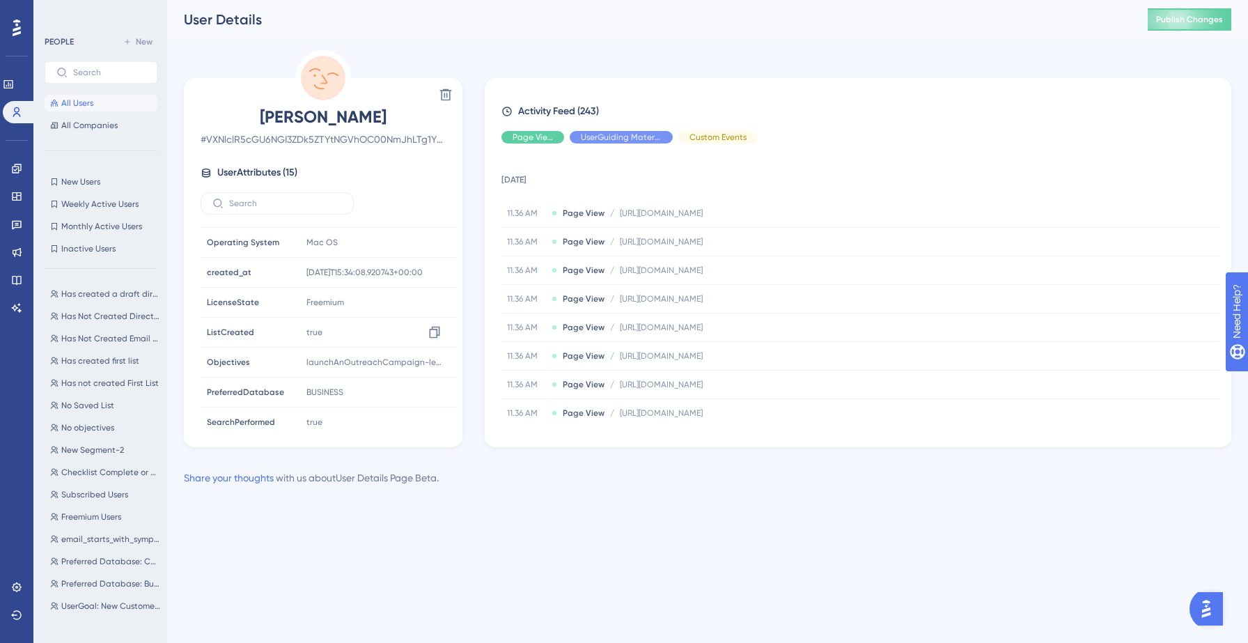
scroll to position [244, 0]
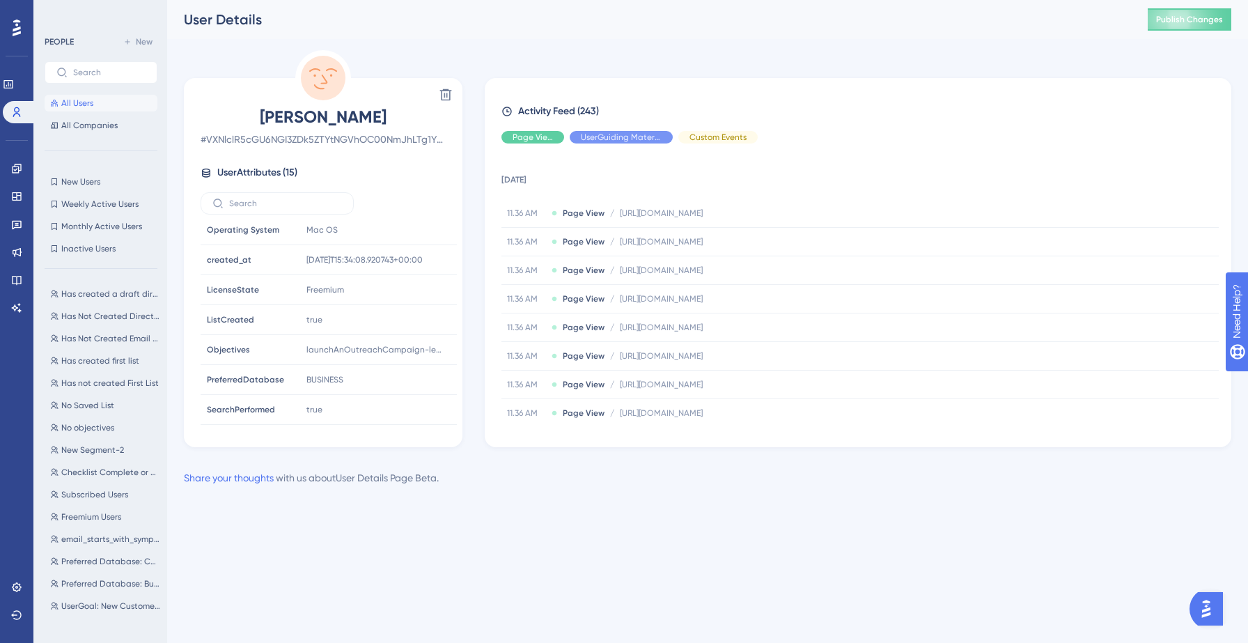
click at [297, 31] on div "User Details Publish Changes" at bounding box center [707, 19] width 1081 height 39
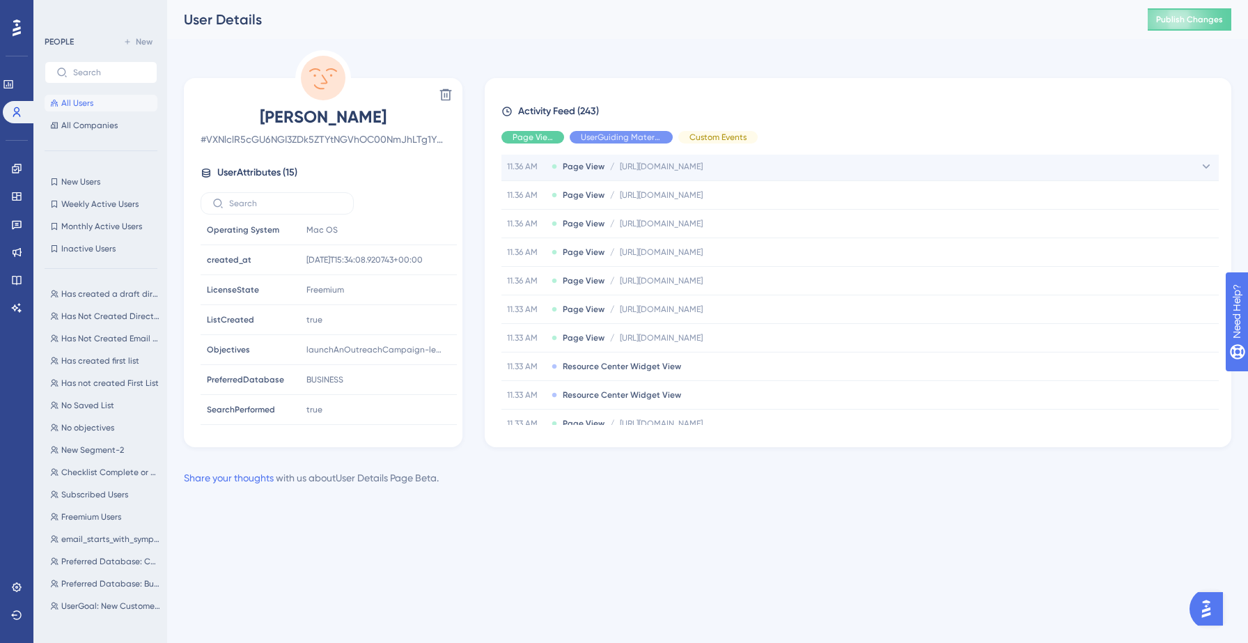
scroll to position [0, 0]
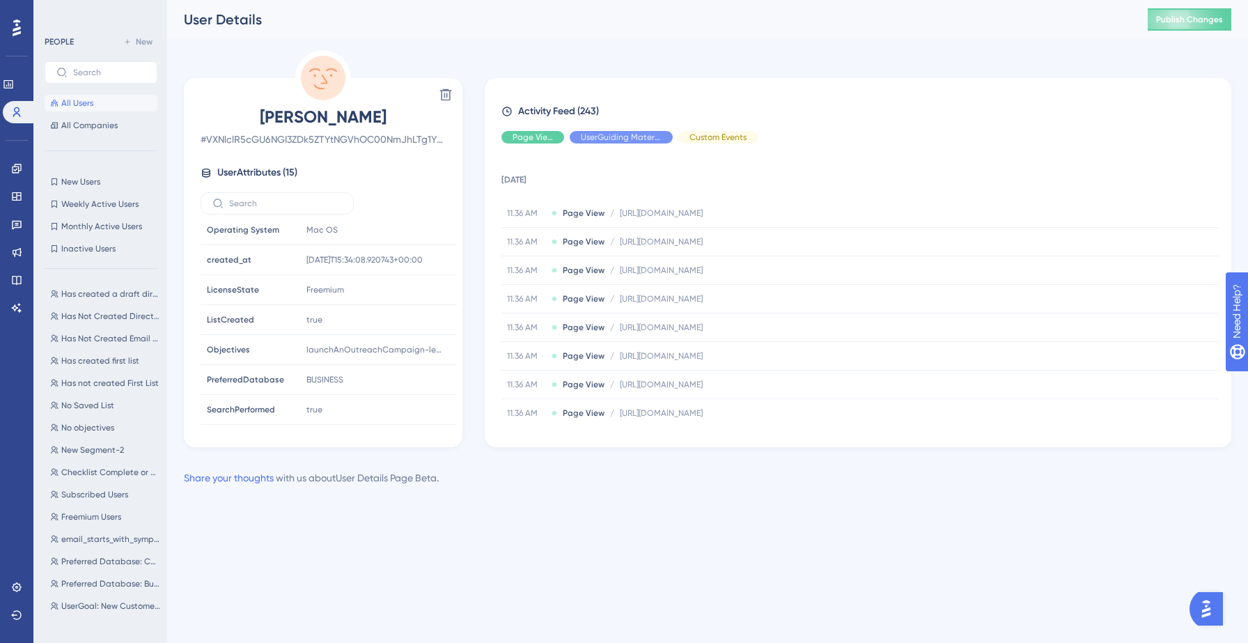
click at [527, 526] on div "Performance Users Engagement Widgets Feedback Product Updates Knowledge Base AI…" at bounding box center [624, 265] width 1248 height 531
click at [15, 197] on icon at bounding box center [16, 196] width 9 height 8
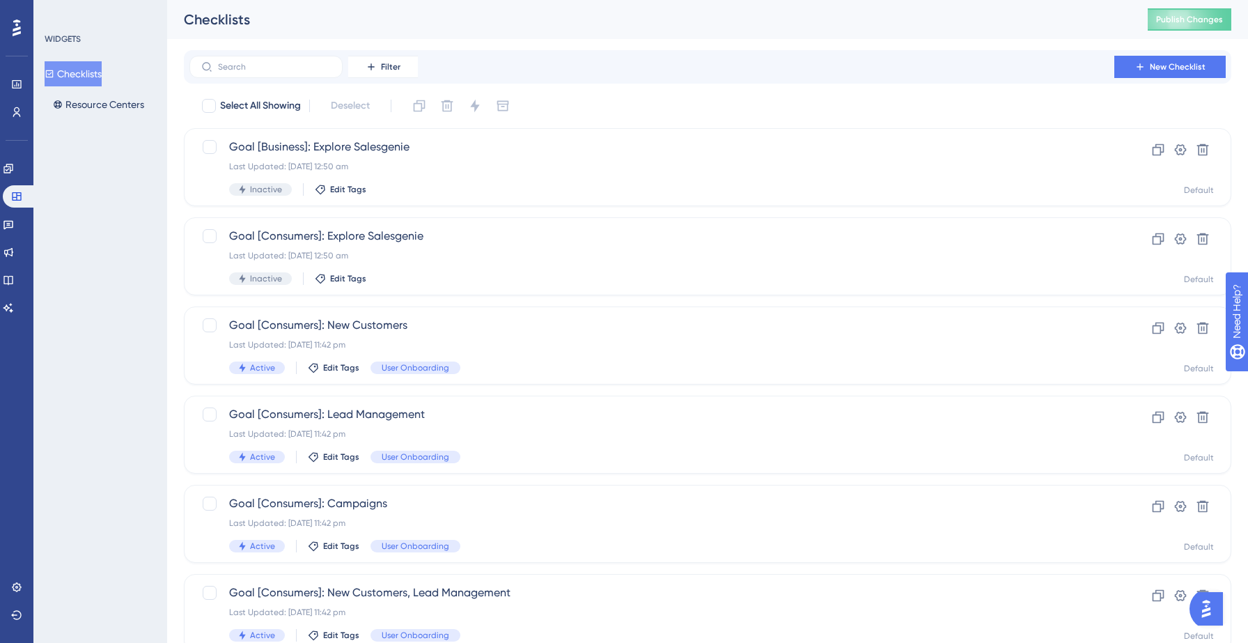
click at [90, 71] on button "Checklists" at bounding box center [73, 73] width 57 height 25
click at [13, 225] on icon at bounding box center [8, 225] width 10 height 9
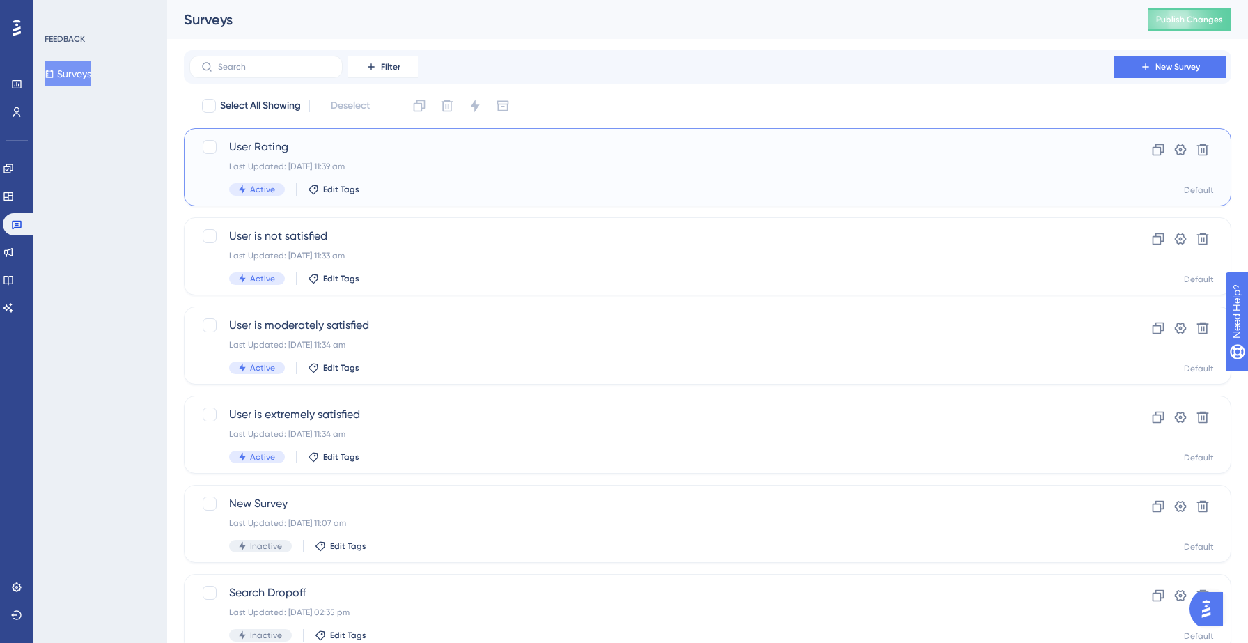
click at [403, 164] on div "Last Updated: [DATE] 11:39 am" at bounding box center [652, 166] width 846 height 11
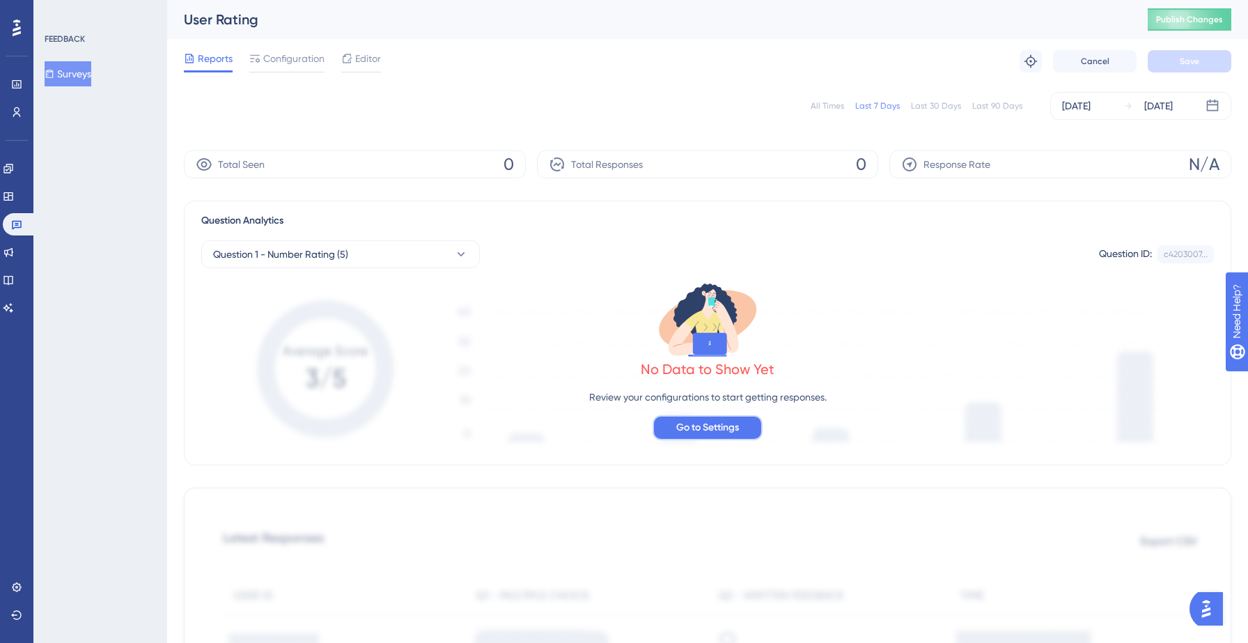
click at [681, 421] on span "Go to Settings" at bounding box center [707, 427] width 63 height 17
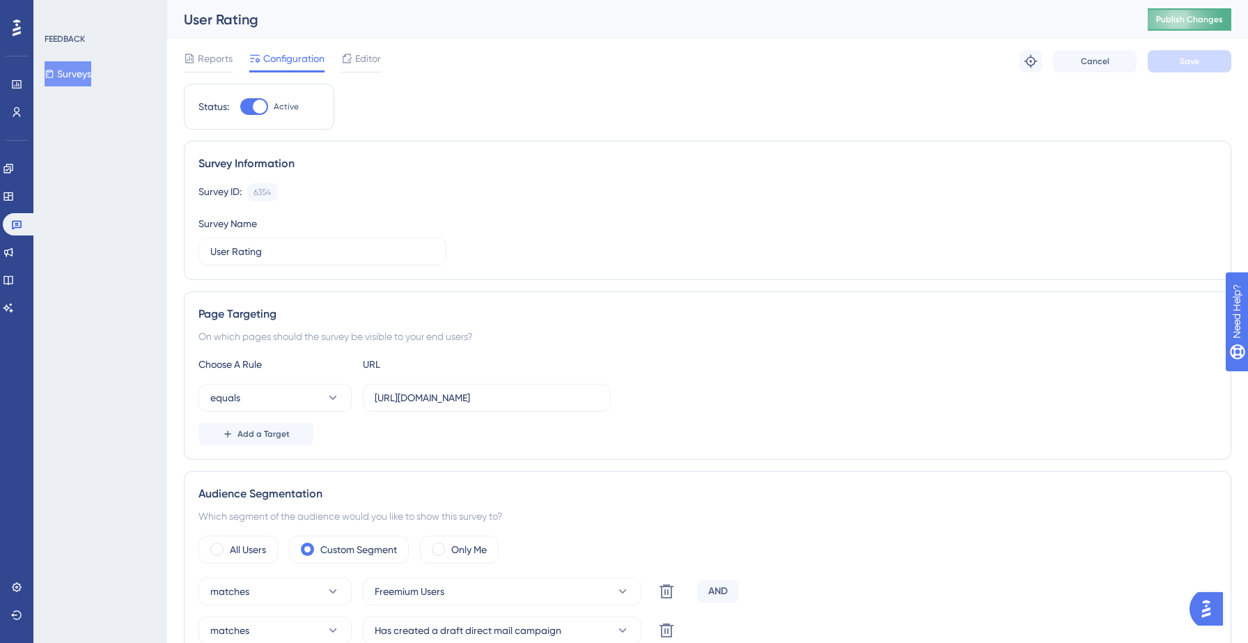
click at [1185, 25] on button "Publish Changes" at bounding box center [1190, 19] width 84 height 22
click at [432, 26] on icon at bounding box center [432, 26] width 8 height 8
click at [14, 194] on icon at bounding box center [8, 196] width 11 height 11
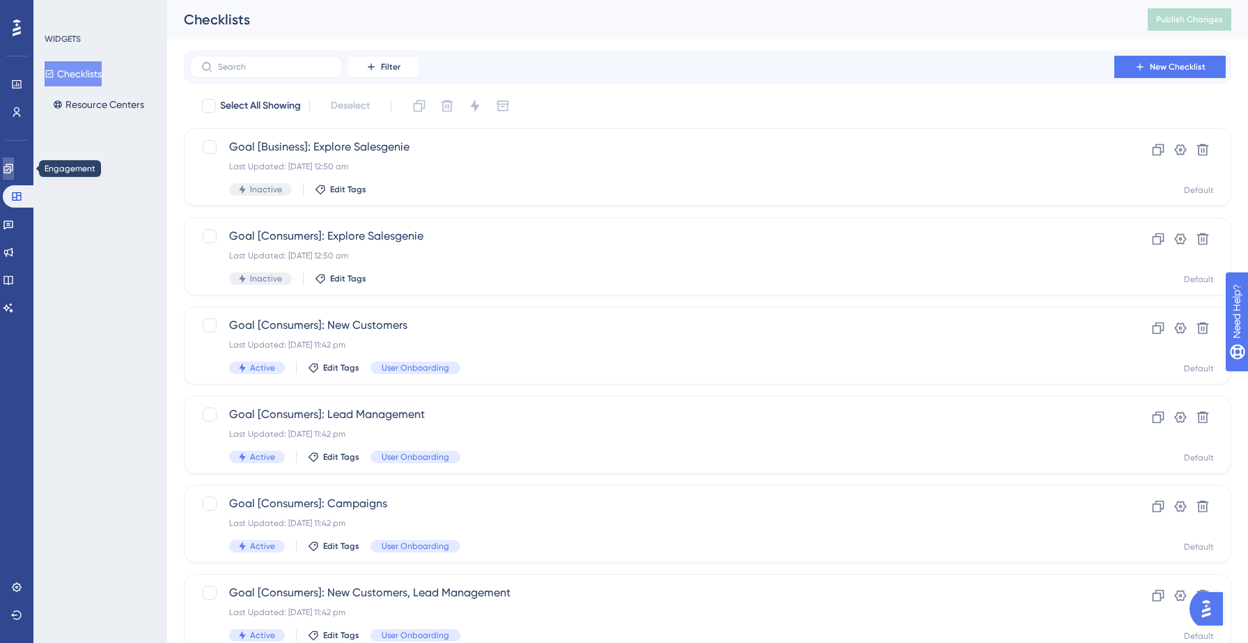
click at [13, 169] on icon at bounding box center [7, 168] width 9 height 9
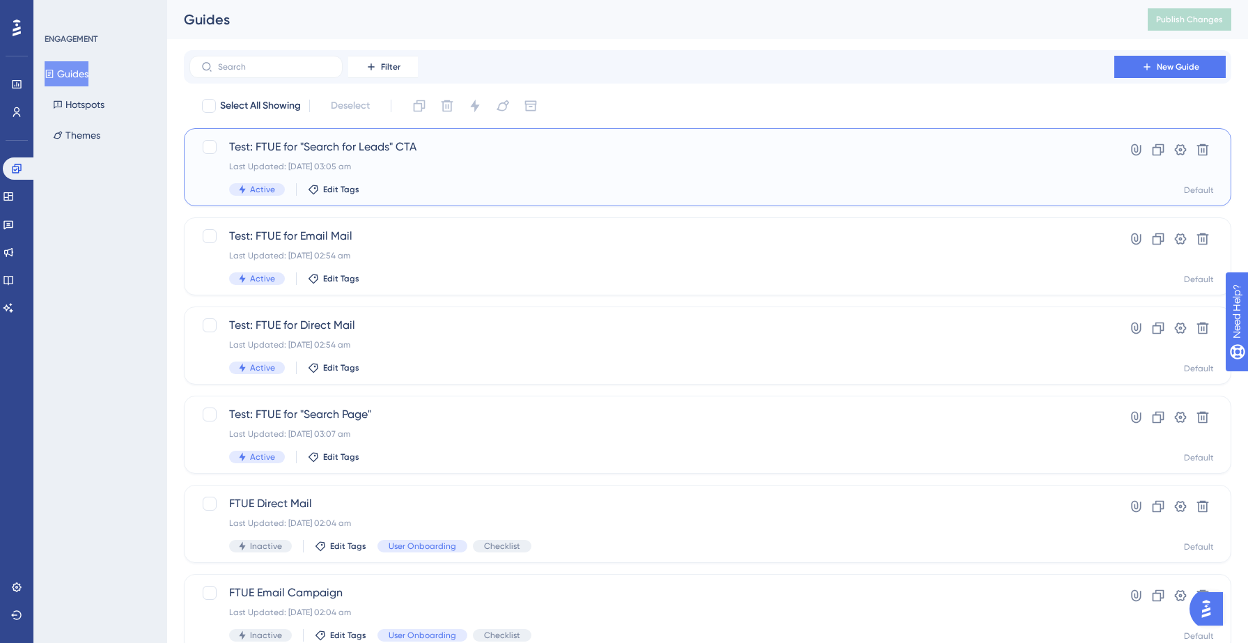
click at [464, 172] on div "Test: FTUE for "Search for Leads" CTA Last Updated: [DATE] 03:05 am Active Edit…" at bounding box center [652, 167] width 846 height 57
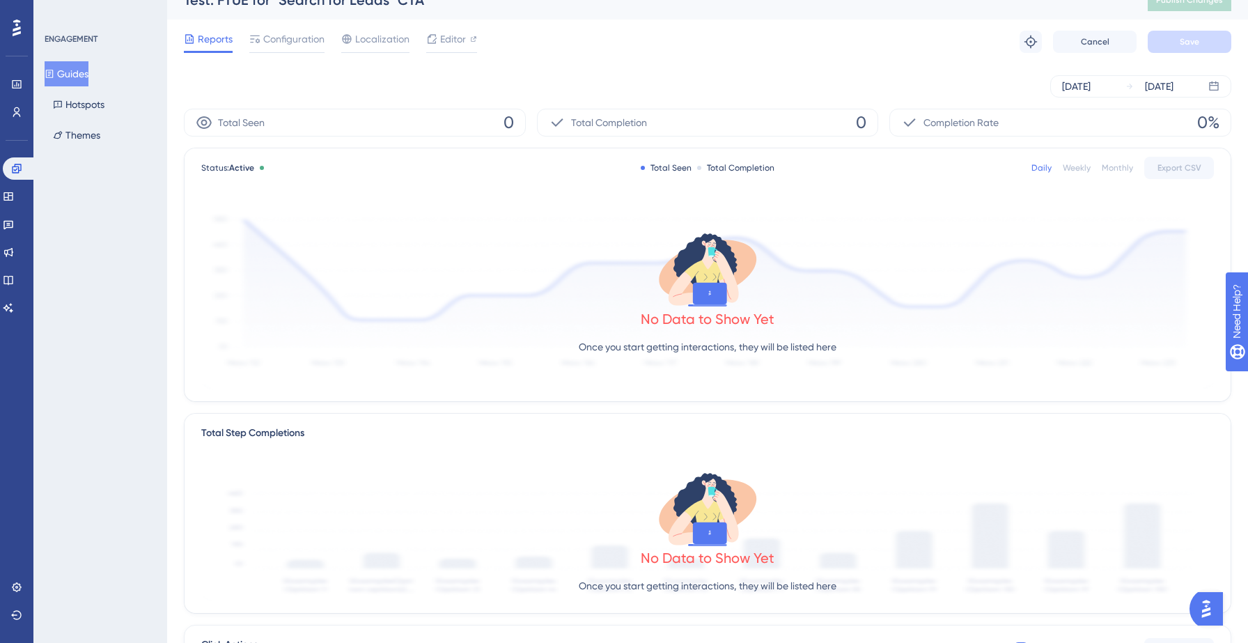
scroll to position [23, 0]
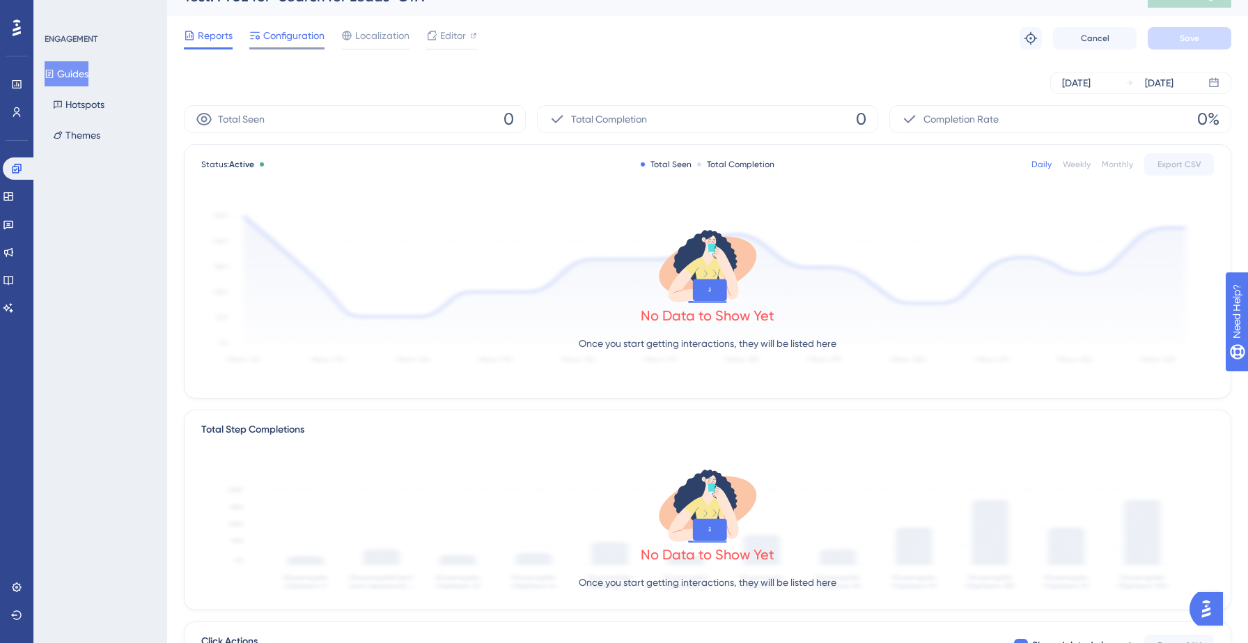
click at [279, 38] on span "Configuration" at bounding box center [293, 35] width 61 height 17
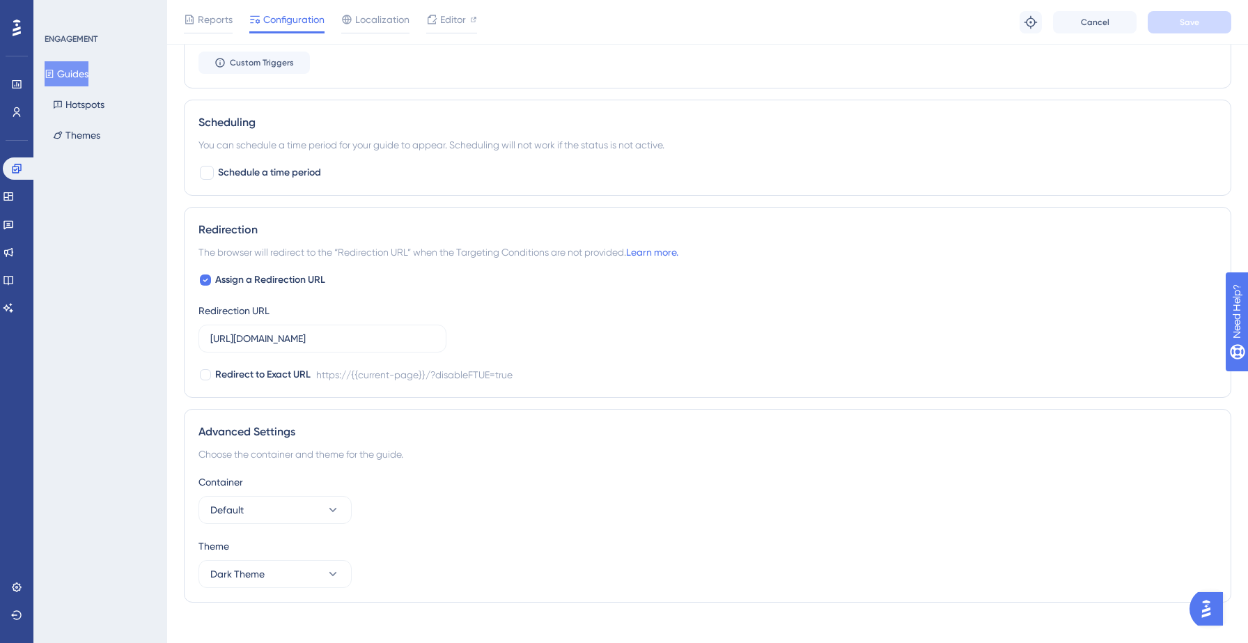
scroll to position [916, 0]
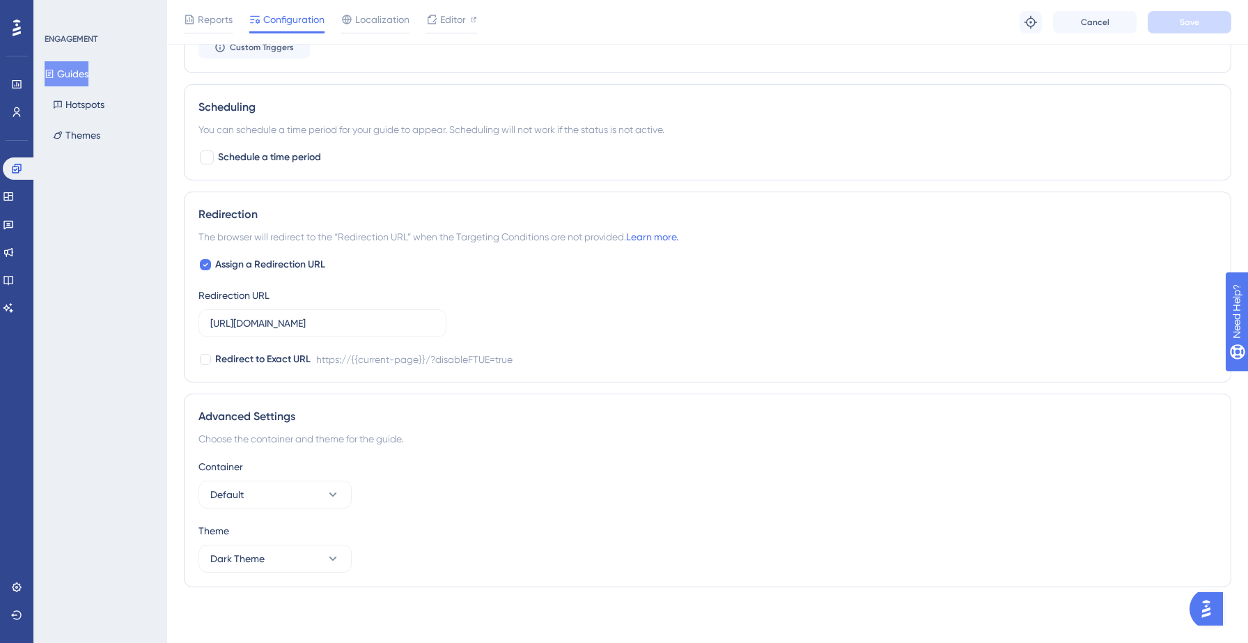
click at [77, 70] on button "Guides" at bounding box center [67, 73] width 44 height 25
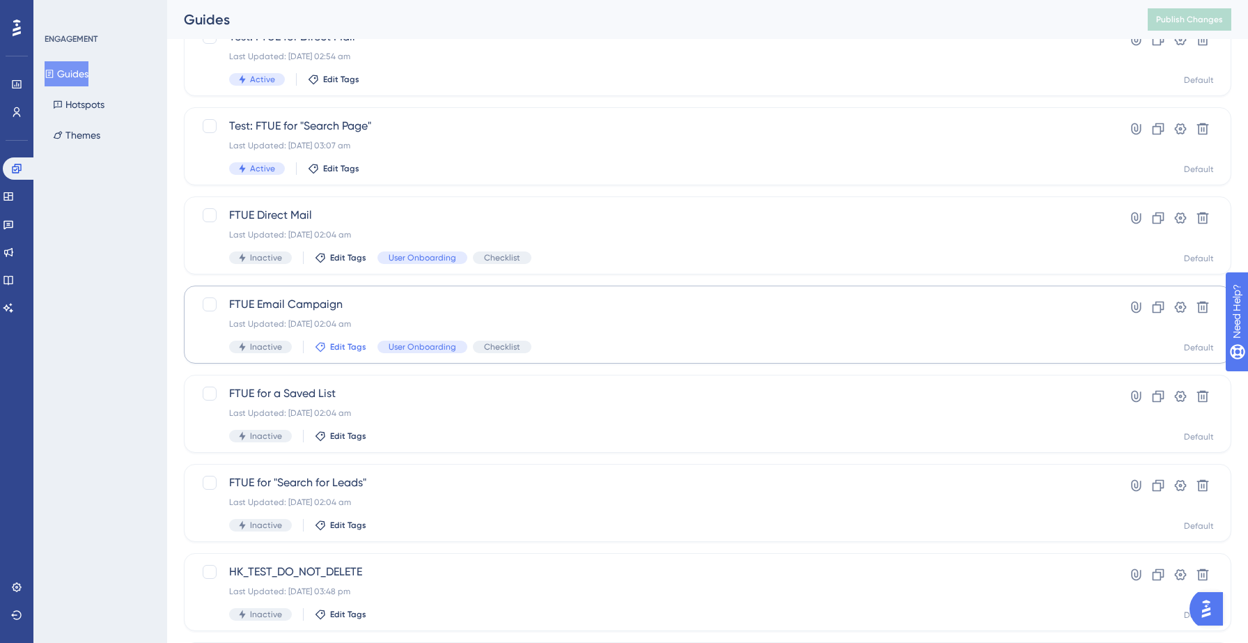
scroll to position [291, 0]
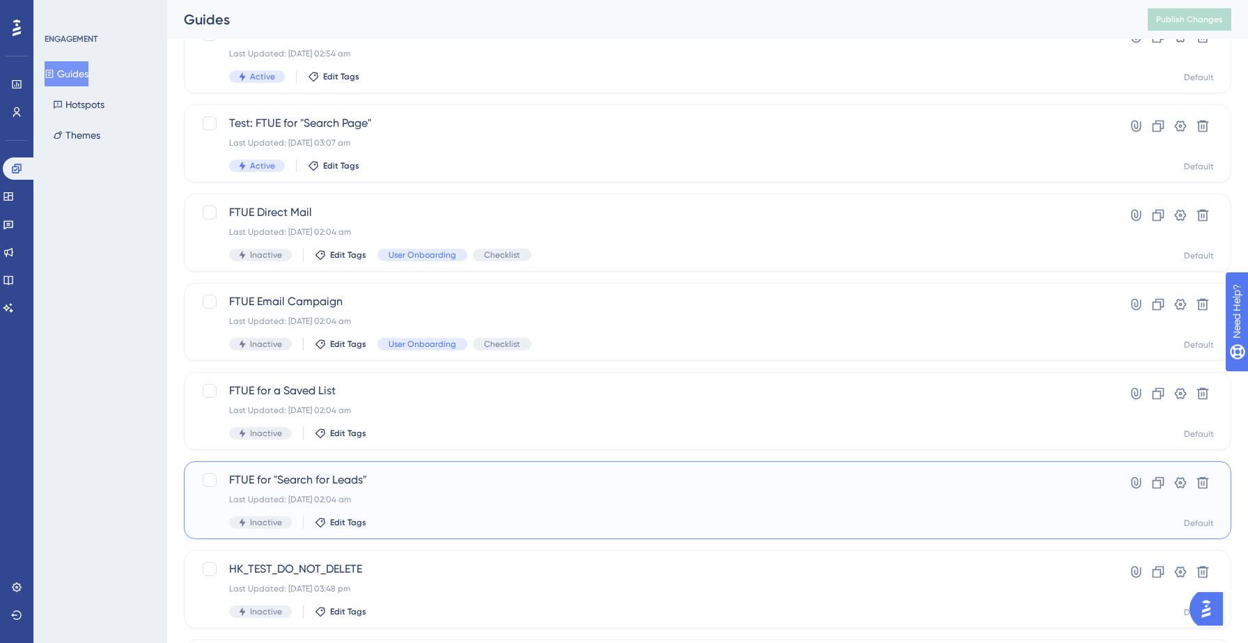
click at [391, 477] on span "FTUE for "Search for Leads"" at bounding box center [652, 480] width 846 height 17
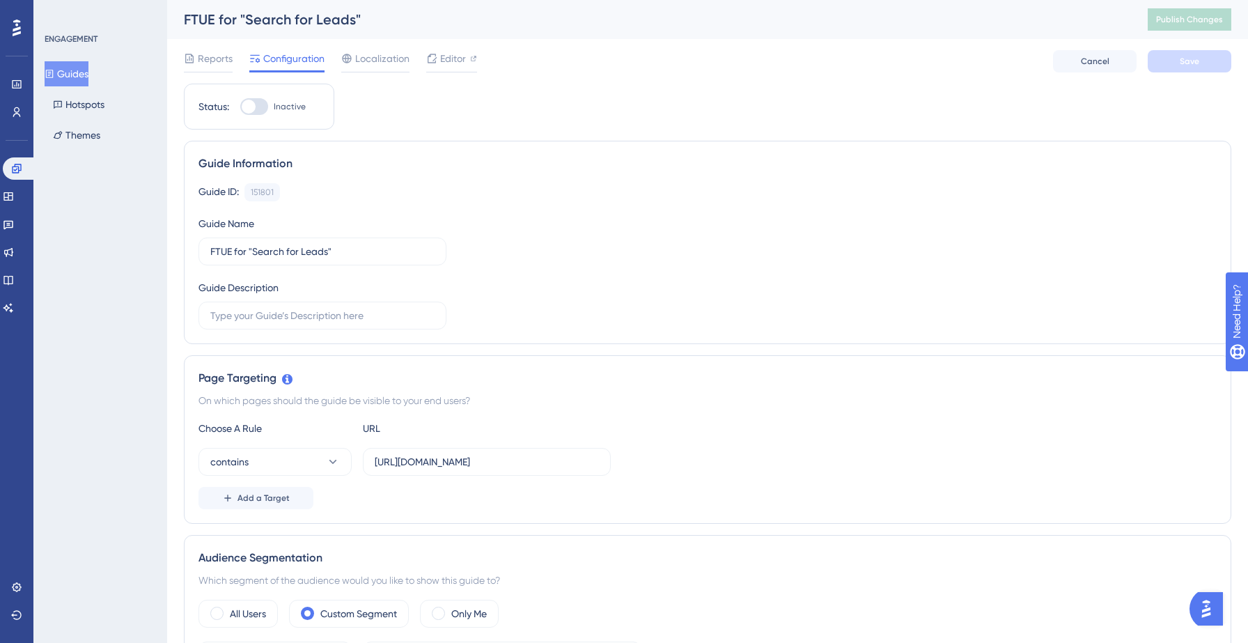
click at [81, 77] on button "Guides" at bounding box center [67, 73] width 44 height 25
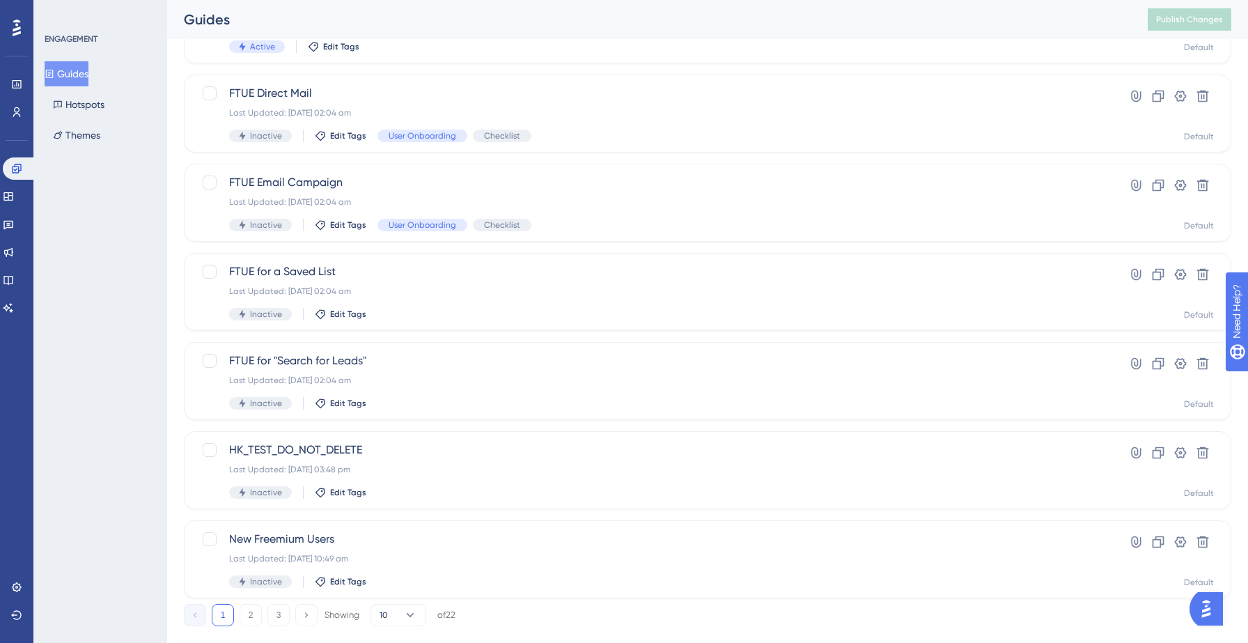
scroll to position [438, 0]
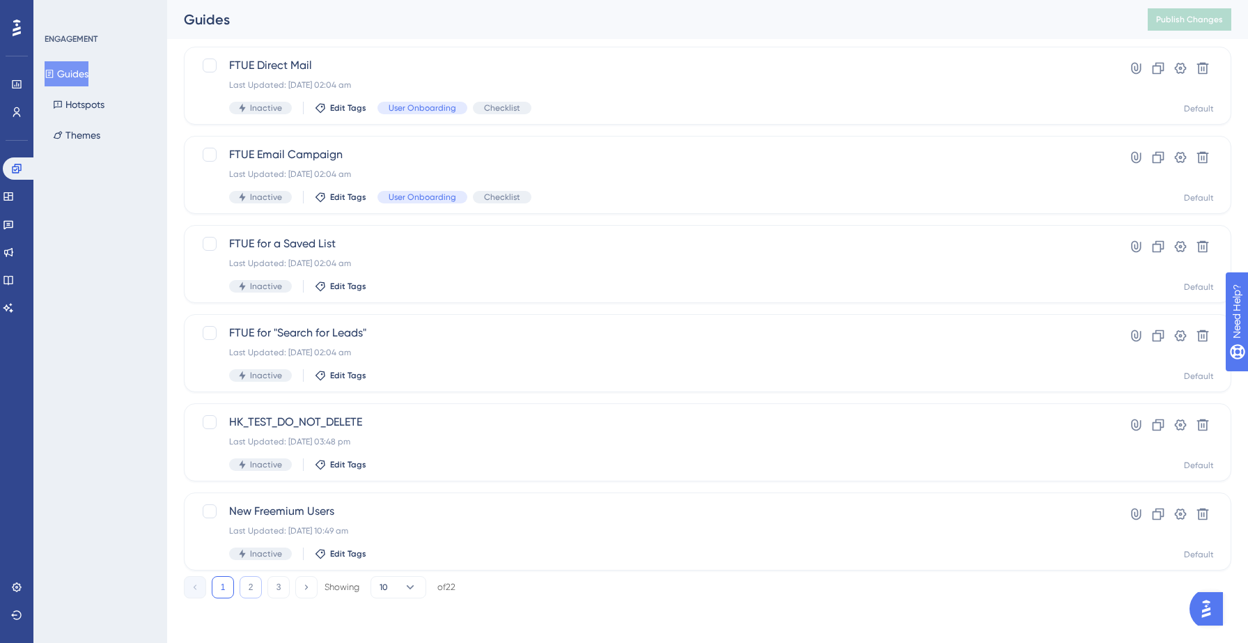
click at [247, 583] on button "2" at bounding box center [251, 587] width 22 height 22
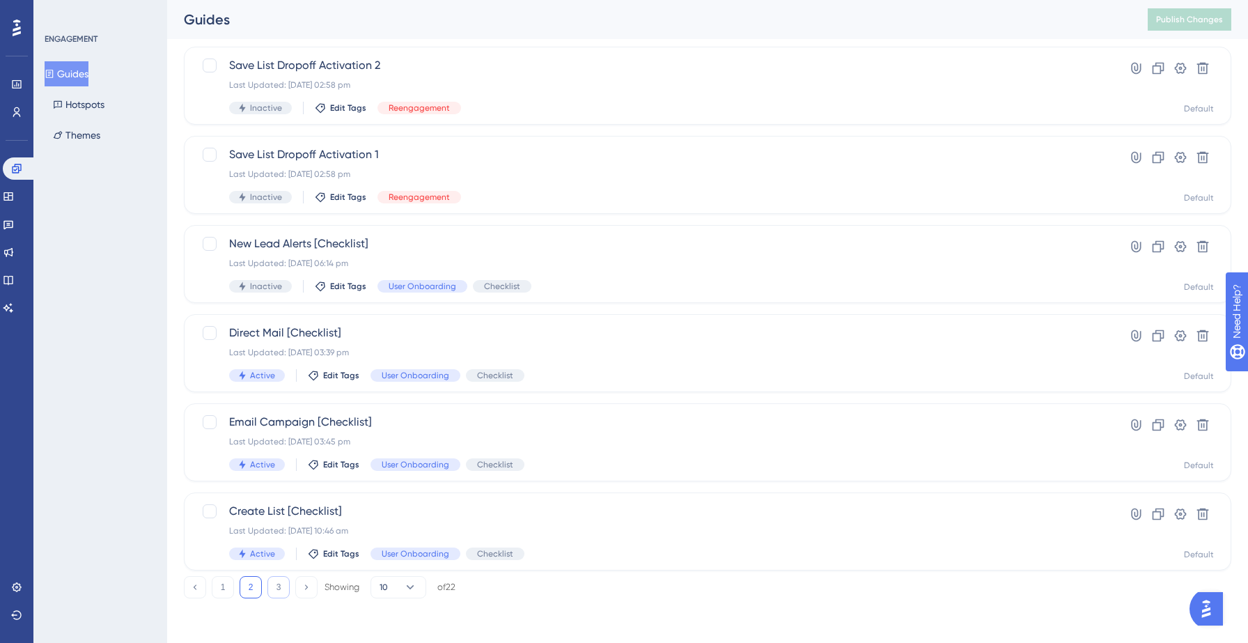
click at [279, 591] on button "3" at bounding box center [278, 587] width 22 height 22
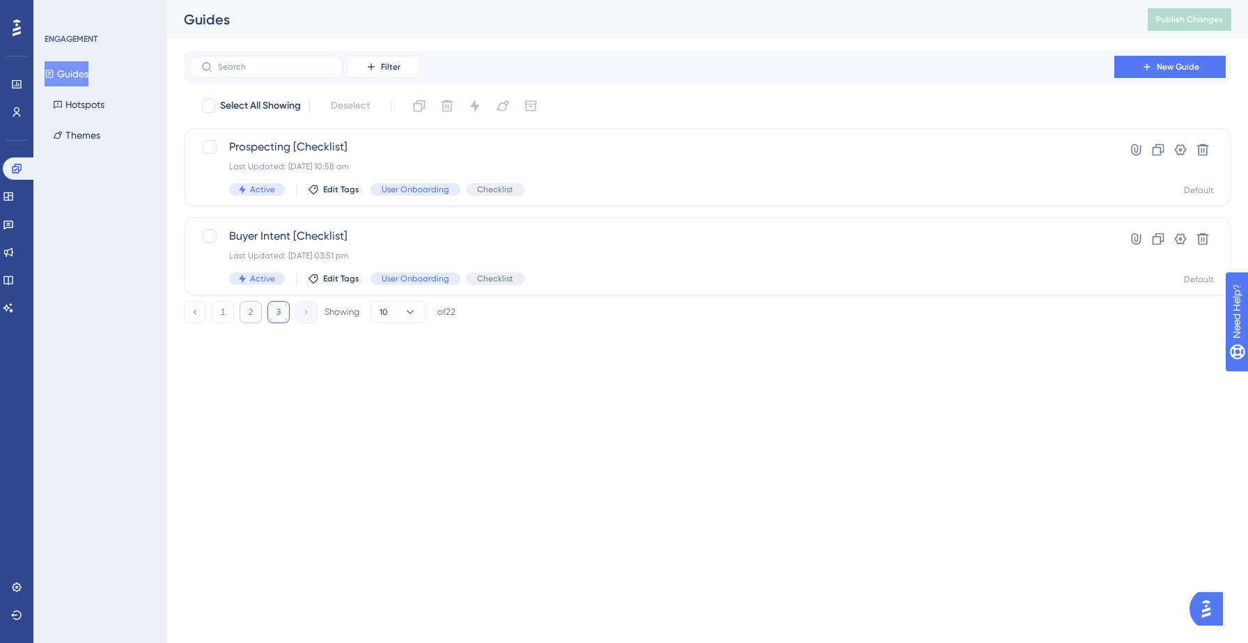
click at [244, 321] on button "2" at bounding box center [251, 312] width 22 height 22
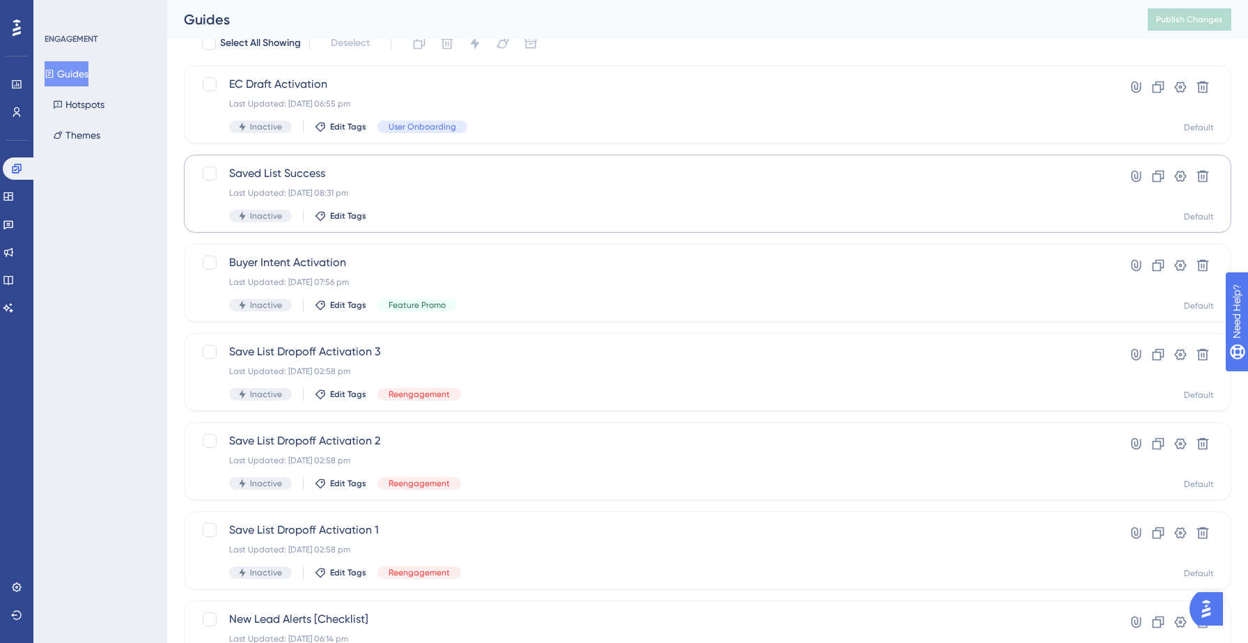
scroll to position [438, 0]
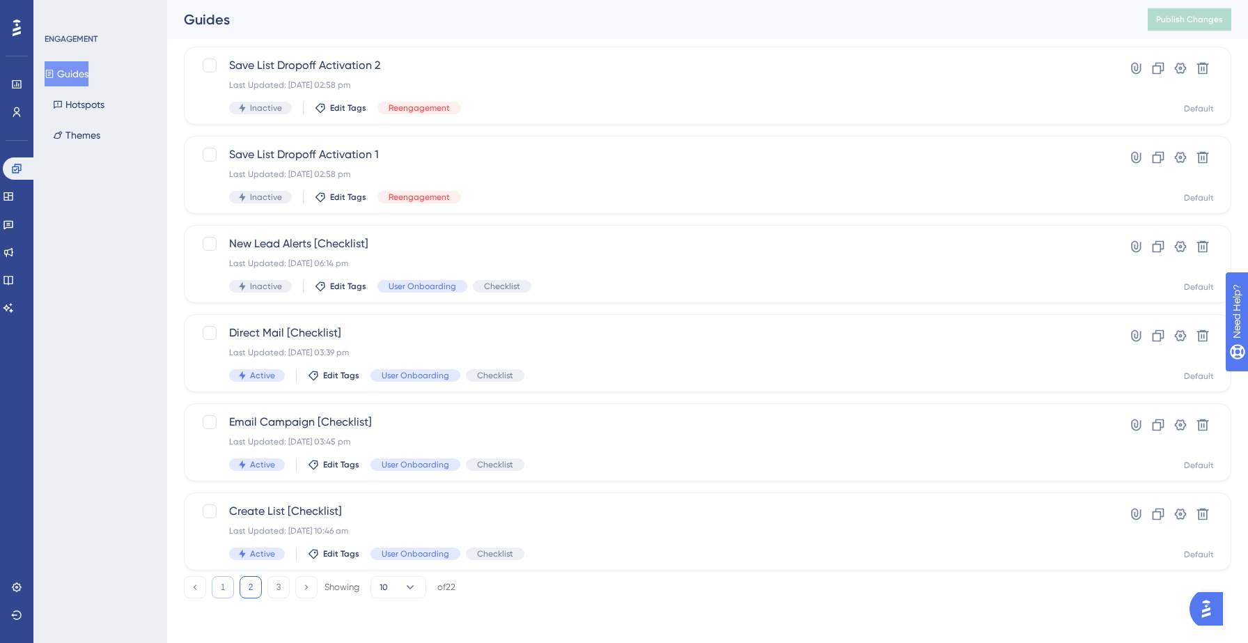
click at [224, 585] on button "1" at bounding box center [223, 587] width 22 height 22
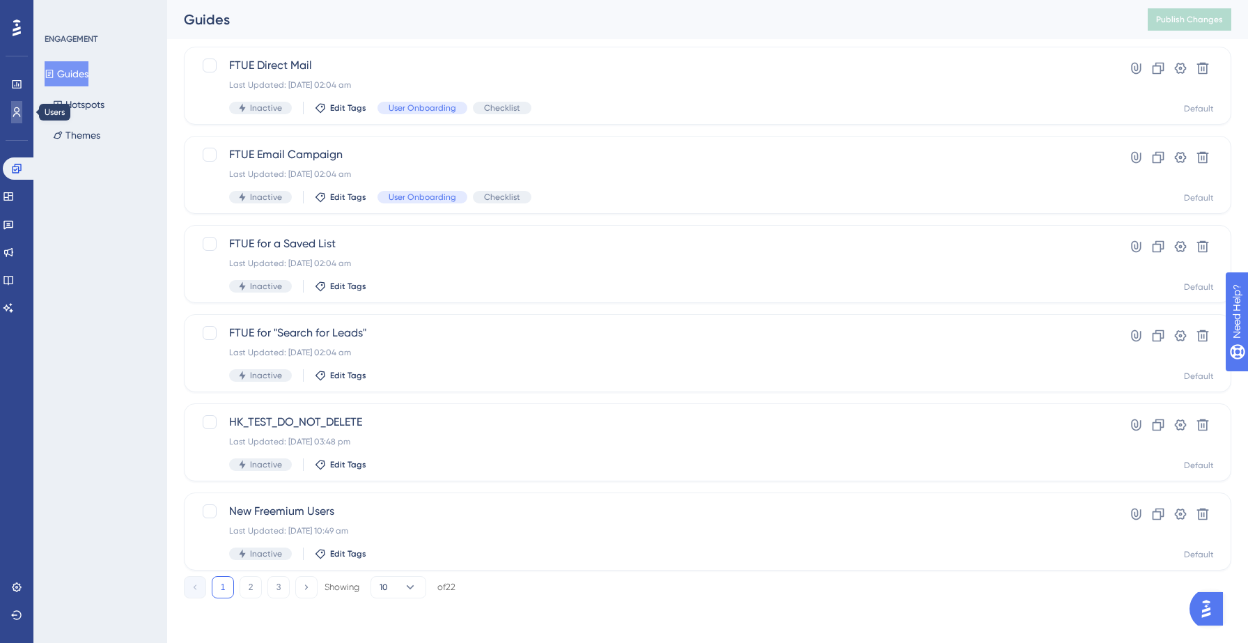
click at [16, 110] on icon at bounding box center [16, 112] width 11 height 11
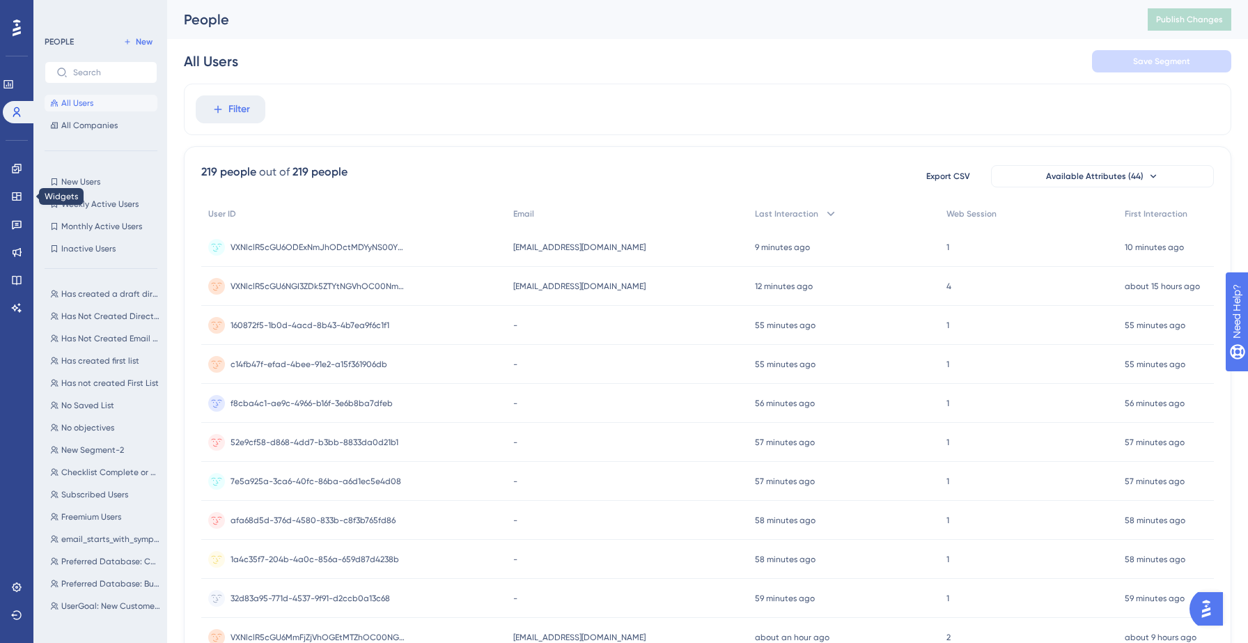
click at [14, 208] on div "Engagement Widgets Feedback Product Updates Knowledge Base AI Assistant" at bounding box center [16, 238] width 11 height 162
click at [15, 196] on icon at bounding box center [16, 196] width 9 height 8
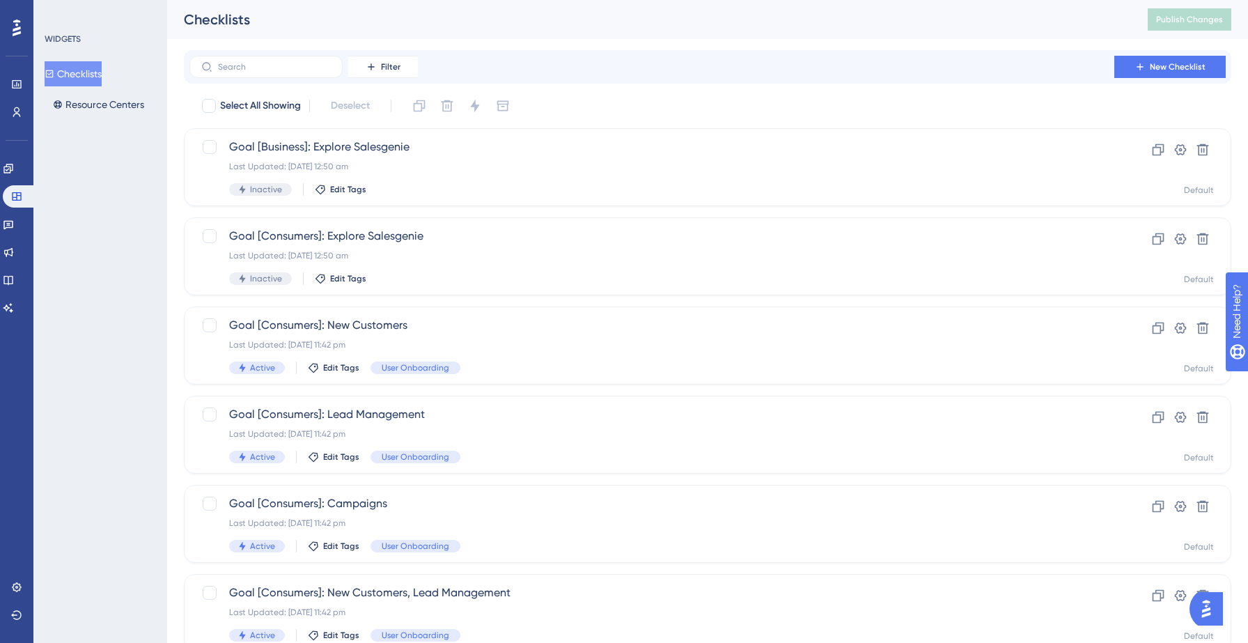
click at [72, 80] on button "Checklists" at bounding box center [73, 73] width 57 height 25
click at [79, 106] on button "Resource Centers" at bounding box center [99, 104] width 108 height 25
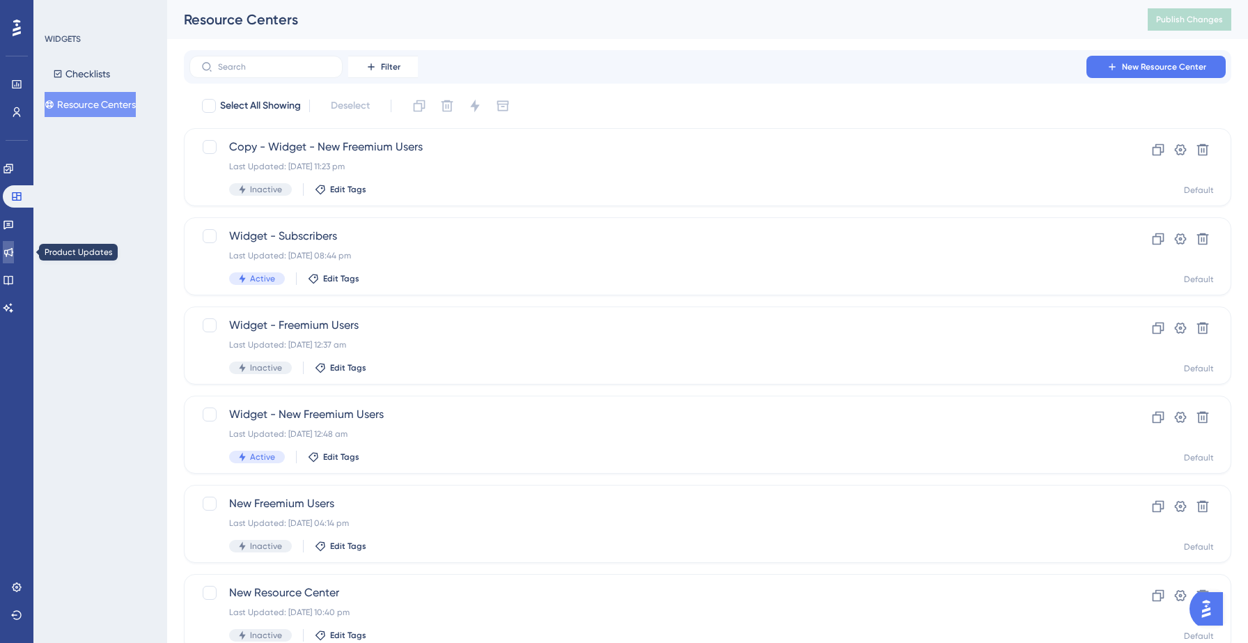
click at [13, 254] on icon at bounding box center [8, 252] width 9 height 9
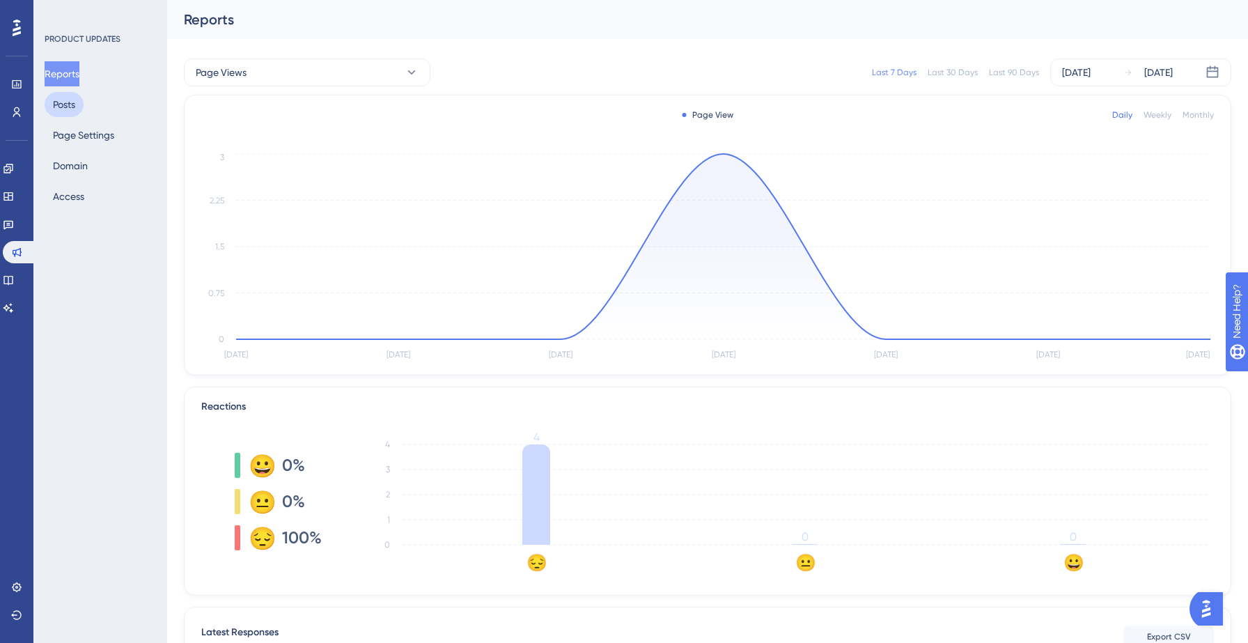
click at [68, 110] on button "Posts" at bounding box center [64, 104] width 39 height 25
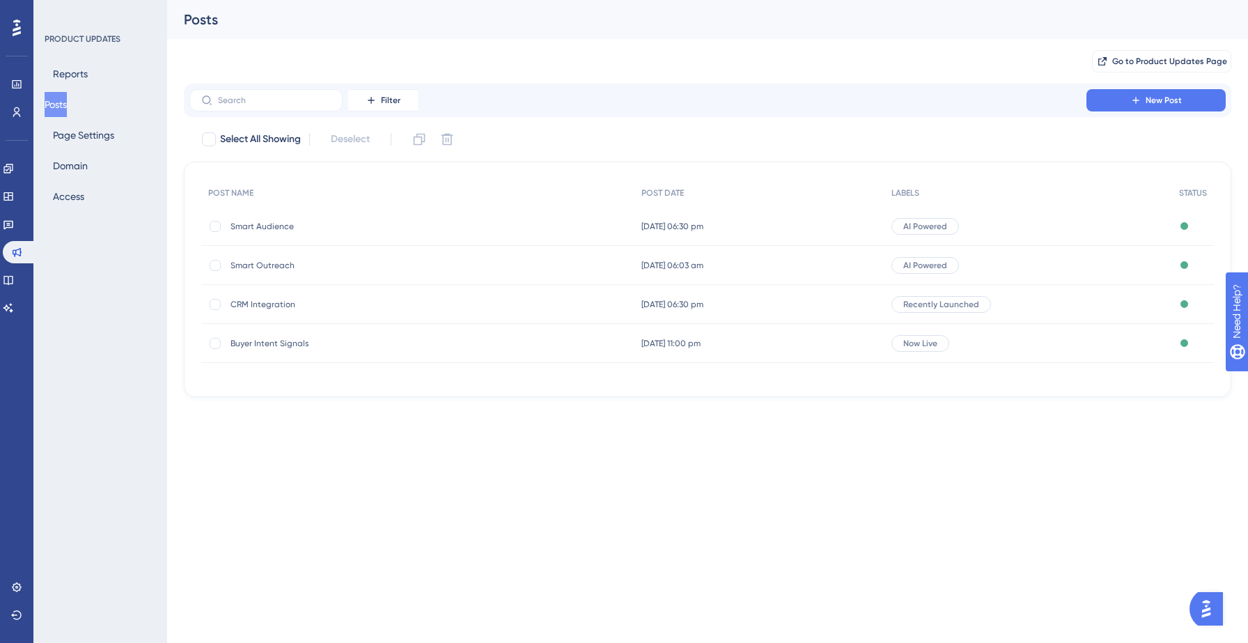
click at [263, 270] on span "Smart Outreach" at bounding box center [342, 265] width 223 height 11
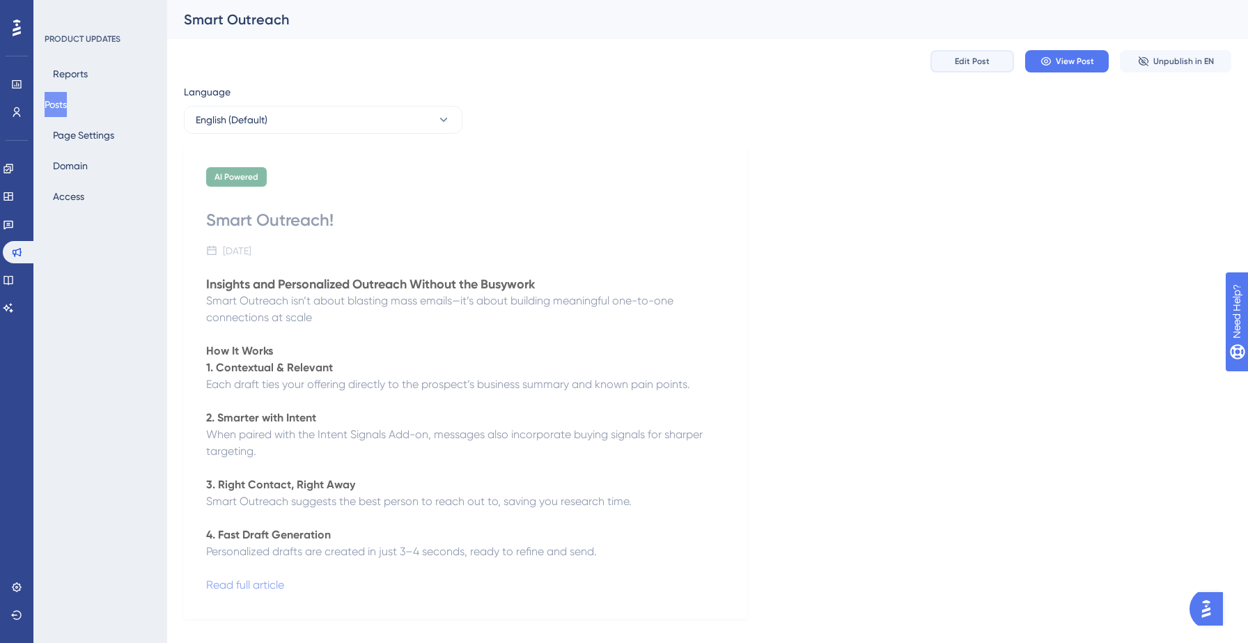
click at [990, 63] on button "Edit Post" at bounding box center [973, 61] width 84 height 22
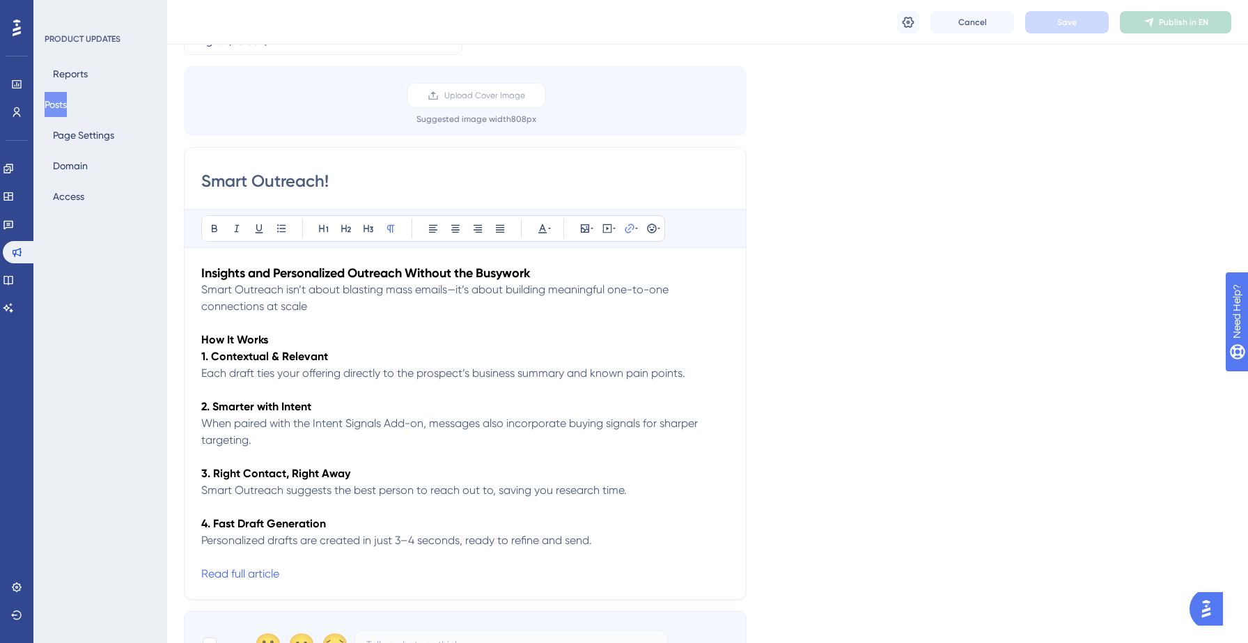
scroll to position [87, 0]
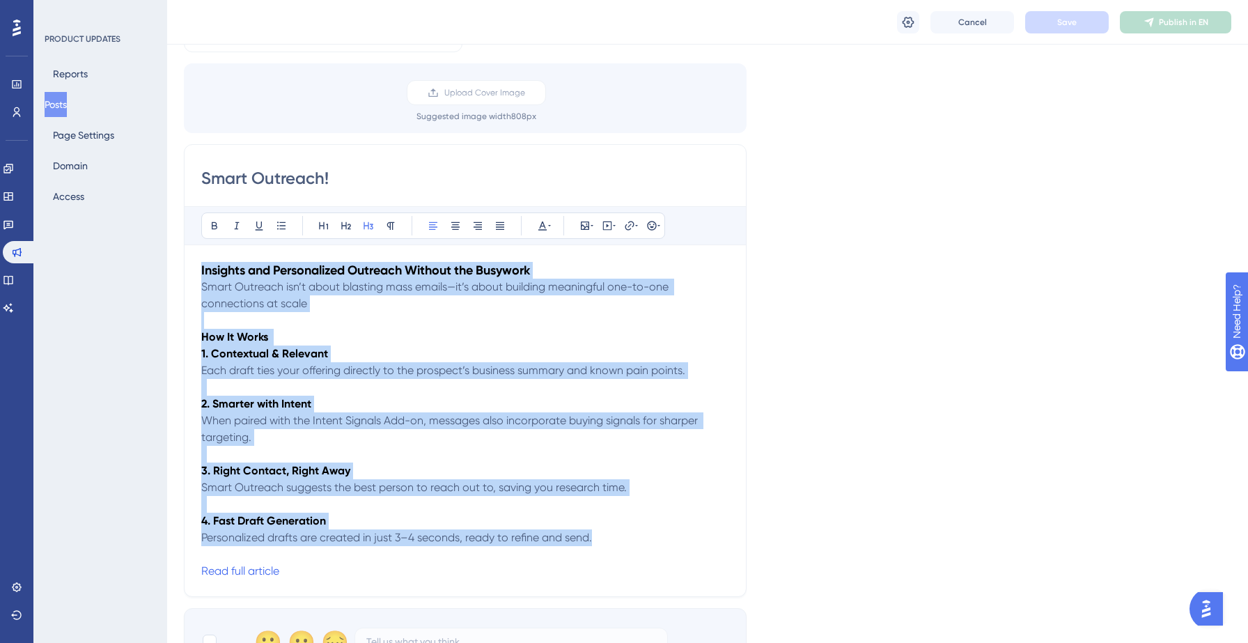
drag, startPoint x: 201, startPoint y: 271, endPoint x: 599, endPoint y: 542, distance: 481.3
click at [599, 542] on div "Insights and Personalized Outreach Without the Busywork Smart Outreach isn’t ab…" at bounding box center [465, 421] width 528 height 318
click at [599, 542] on p "Personalized drafts are created in just 3–4 seconds, ready to refine and send." at bounding box center [465, 537] width 528 height 17
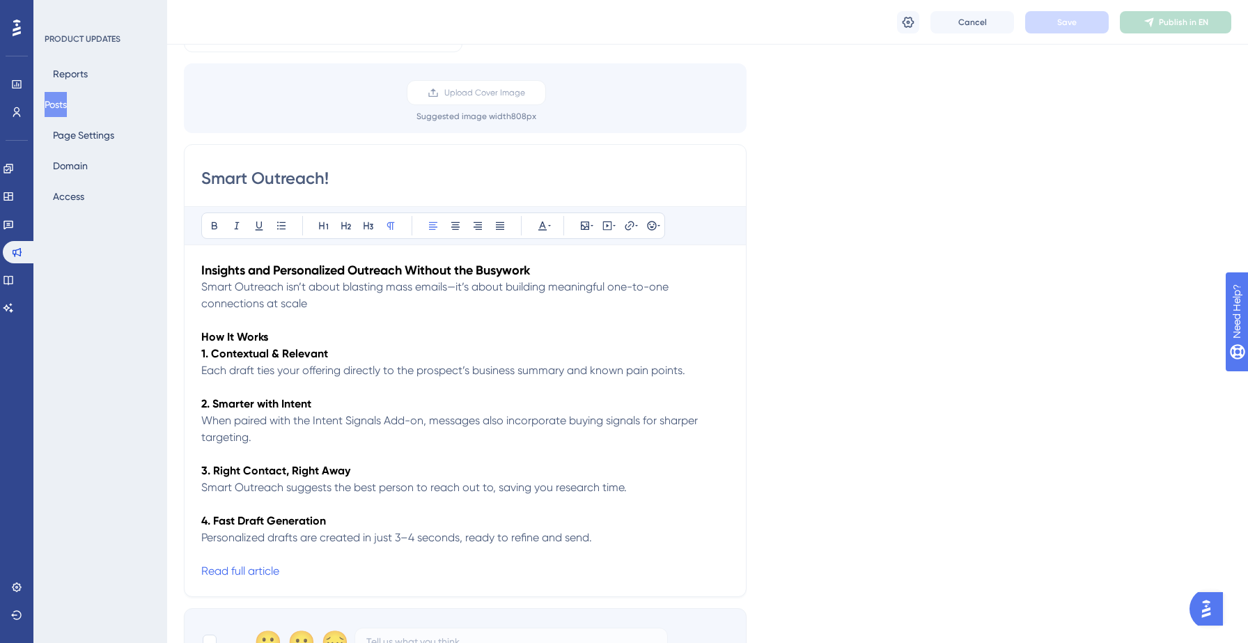
click at [247, 334] on strong "How It Works" at bounding box center [234, 336] width 67 height 13
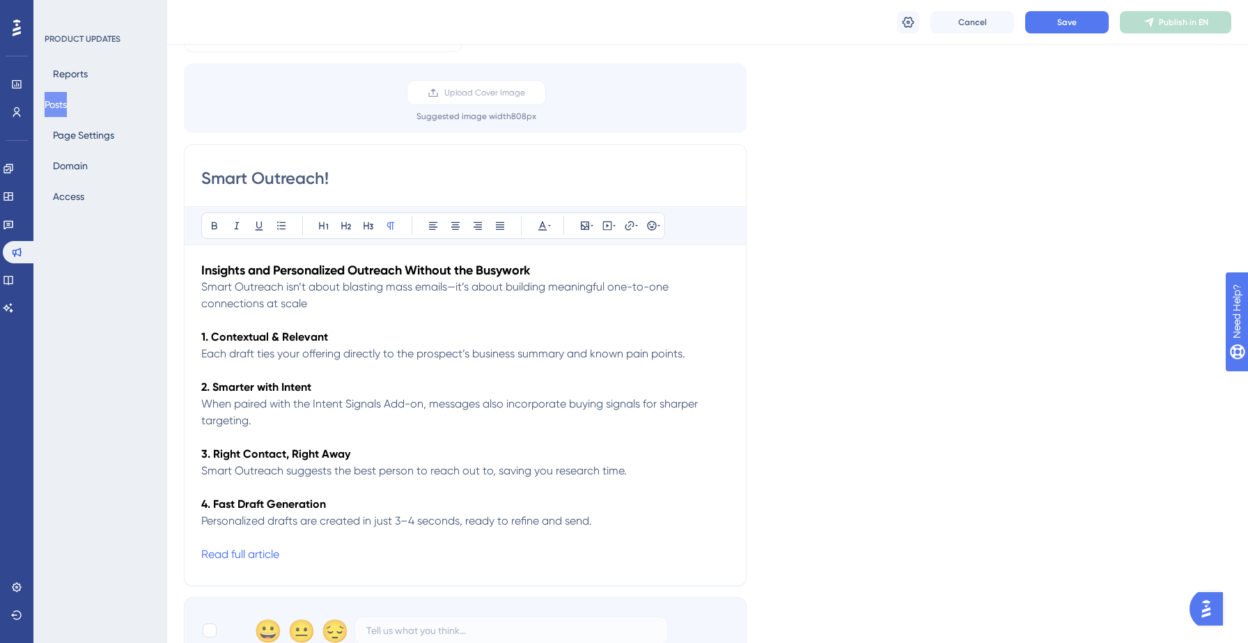
click at [272, 289] on span "Smart Outreach isn’t about blasting mass emails—it’s about building meaningful …" at bounding box center [436, 295] width 470 height 30
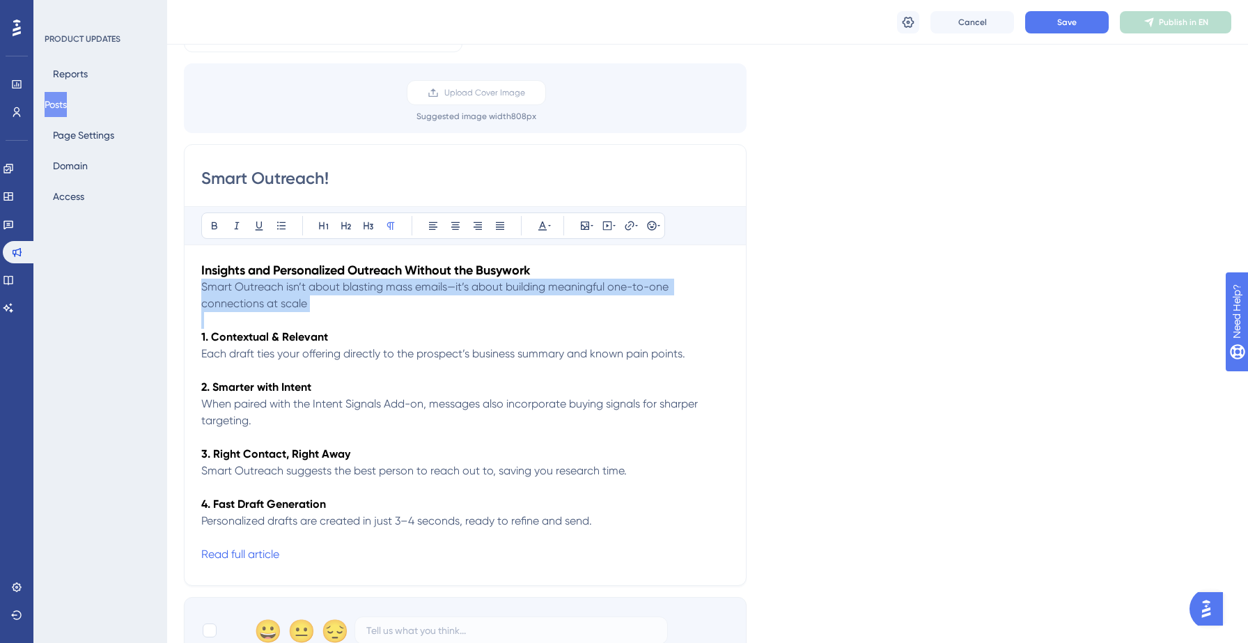
click at [272, 289] on span "Smart Outreach isn’t about blasting mass emails—it’s about building meaningful …" at bounding box center [436, 295] width 470 height 30
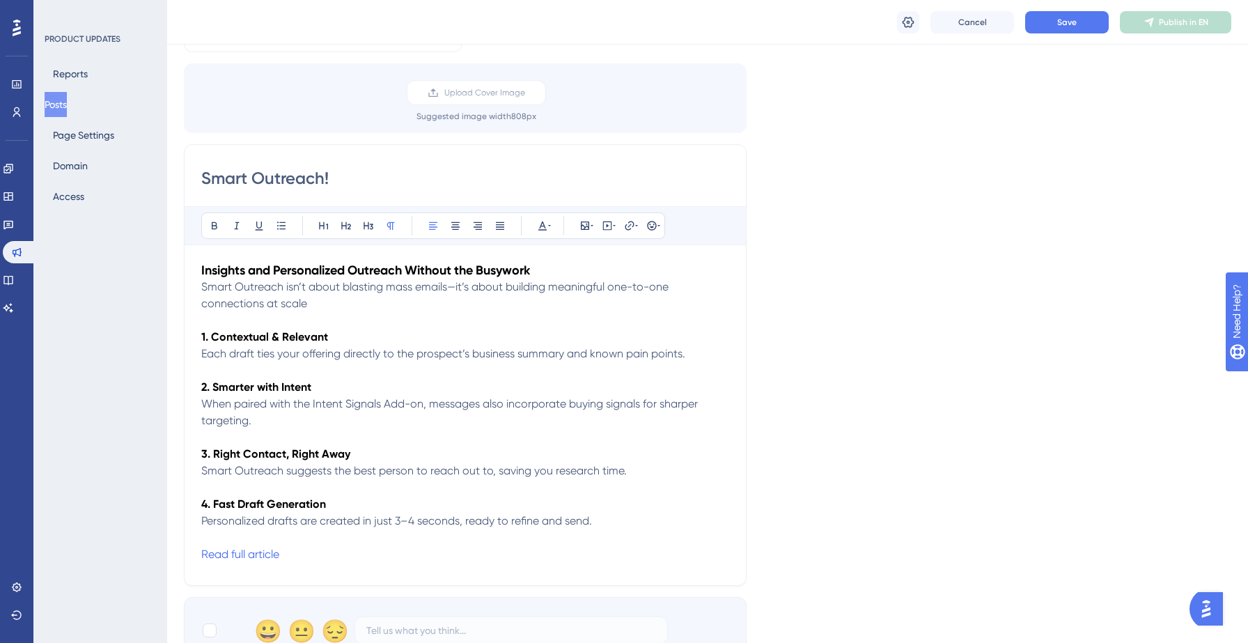
click at [272, 289] on span "Smart Outreach isn’t about blasting mass emails—it’s about building meaningful …" at bounding box center [436, 295] width 470 height 30
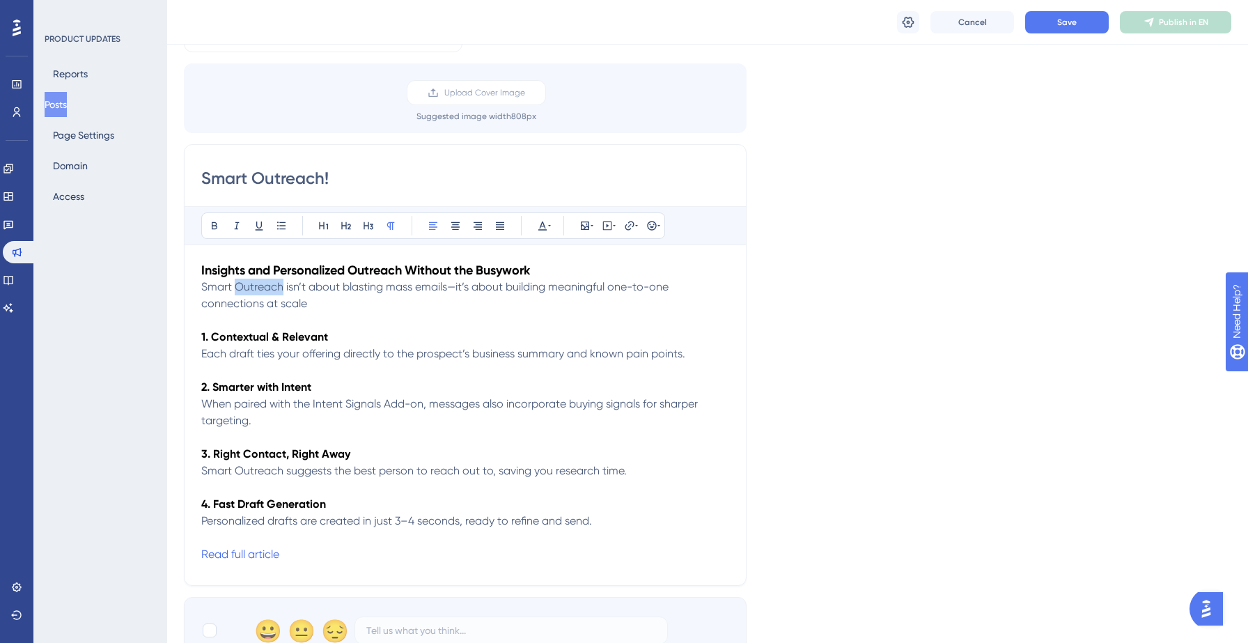
click at [272, 289] on span "Smart Outreach isn’t about blasting mass emails—it’s about building meaningful …" at bounding box center [436, 295] width 470 height 30
click at [258, 336] on strong "1. Contextual & Relevant" at bounding box center [264, 336] width 127 height 13
click at [260, 357] on span "Each draft ties your offering directly to the prospect’s business summary and k…" at bounding box center [443, 353] width 484 height 13
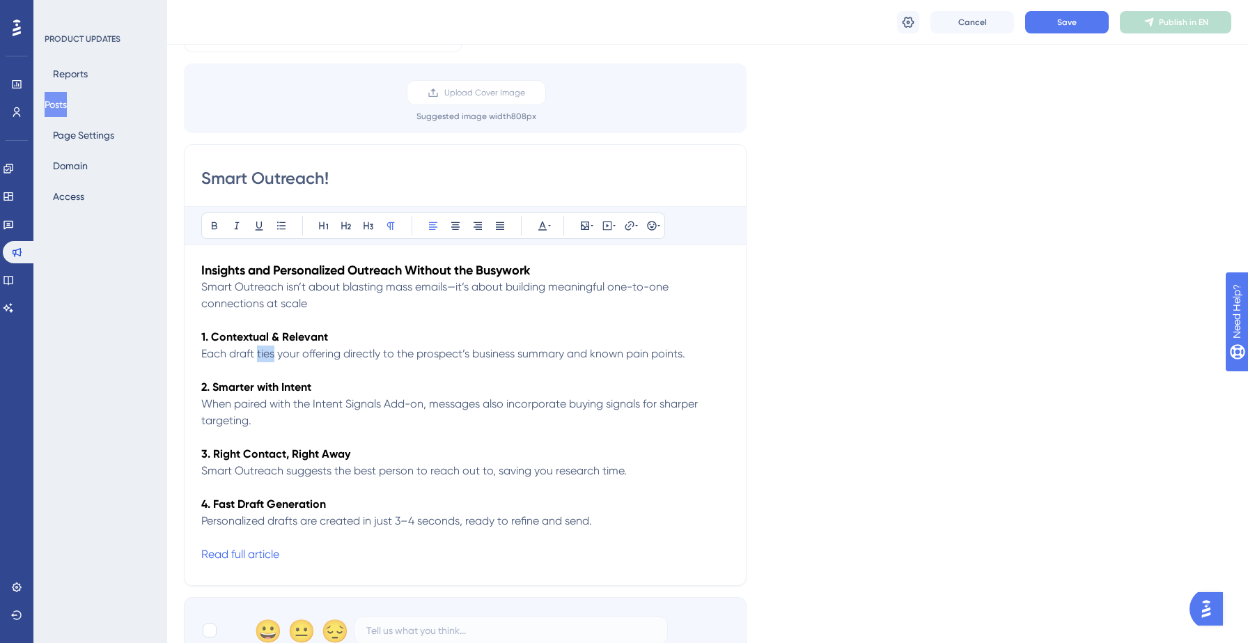
click at [260, 357] on span "Each draft ties your offering directly to the prospect’s business summary and k…" at bounding box center [443, 353] width 484 height 13
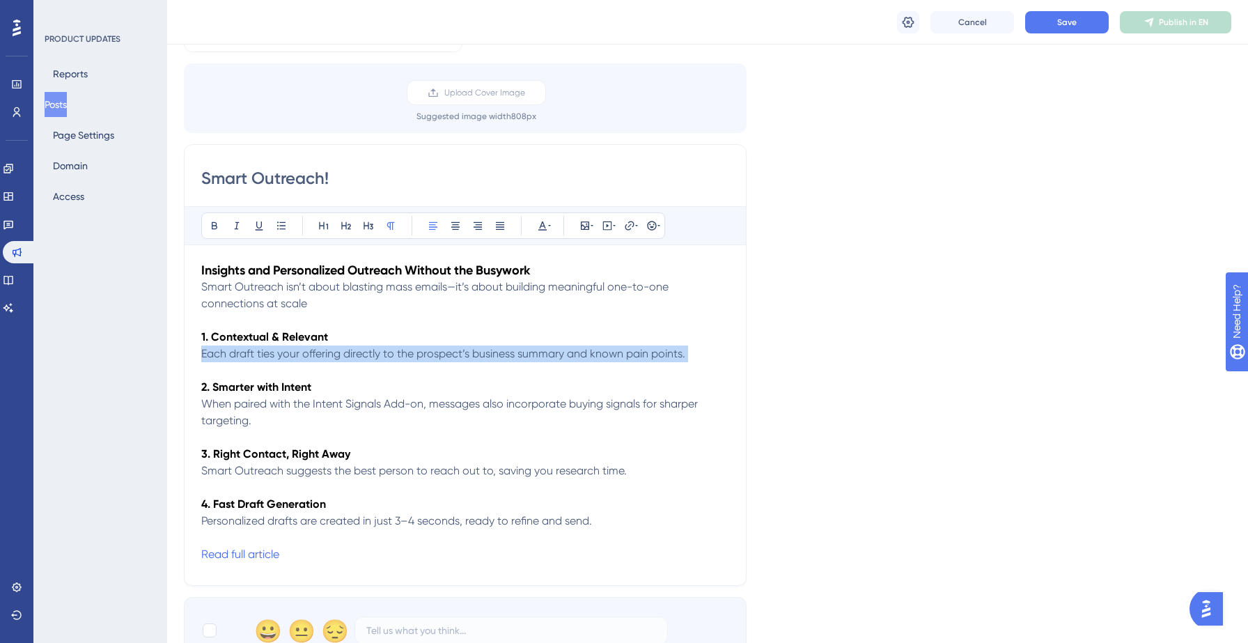
click at [260, 357] on span "Each draft ties your offering directly to the prospect’s business summary and k…" at bounding box center [443, 353] width 484 height 13
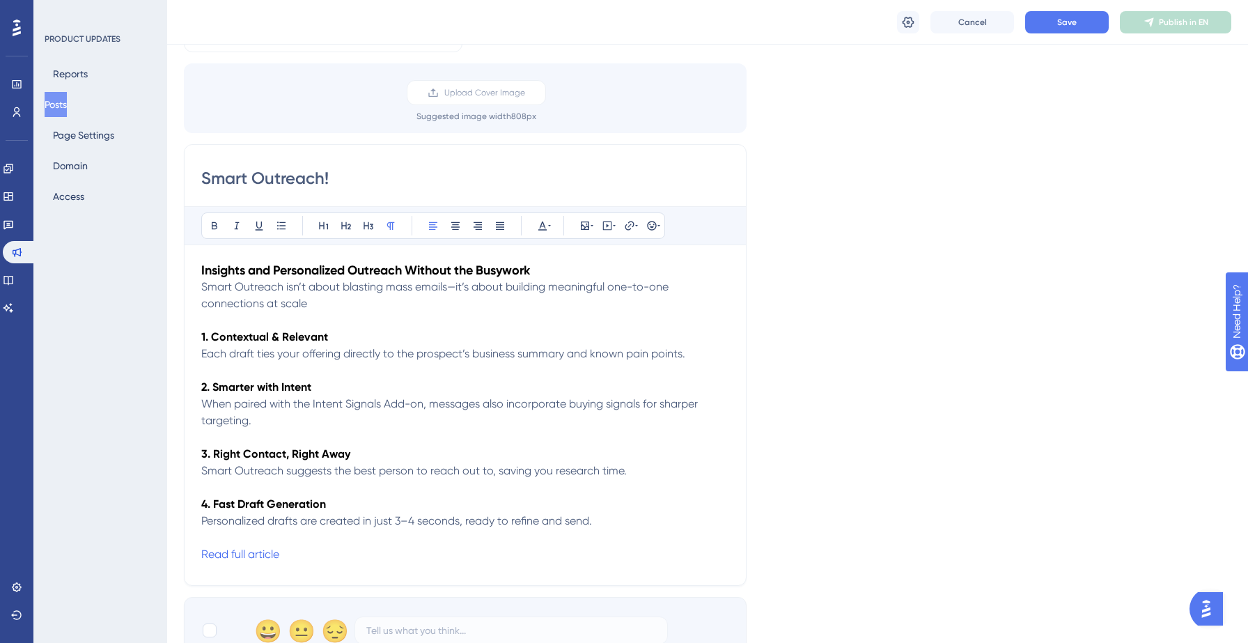
click at [260, 357] on span "Each draft ties your offering directly to the prospect’s business summary and k…" at bounding box center [443, 353] width 484 height 13
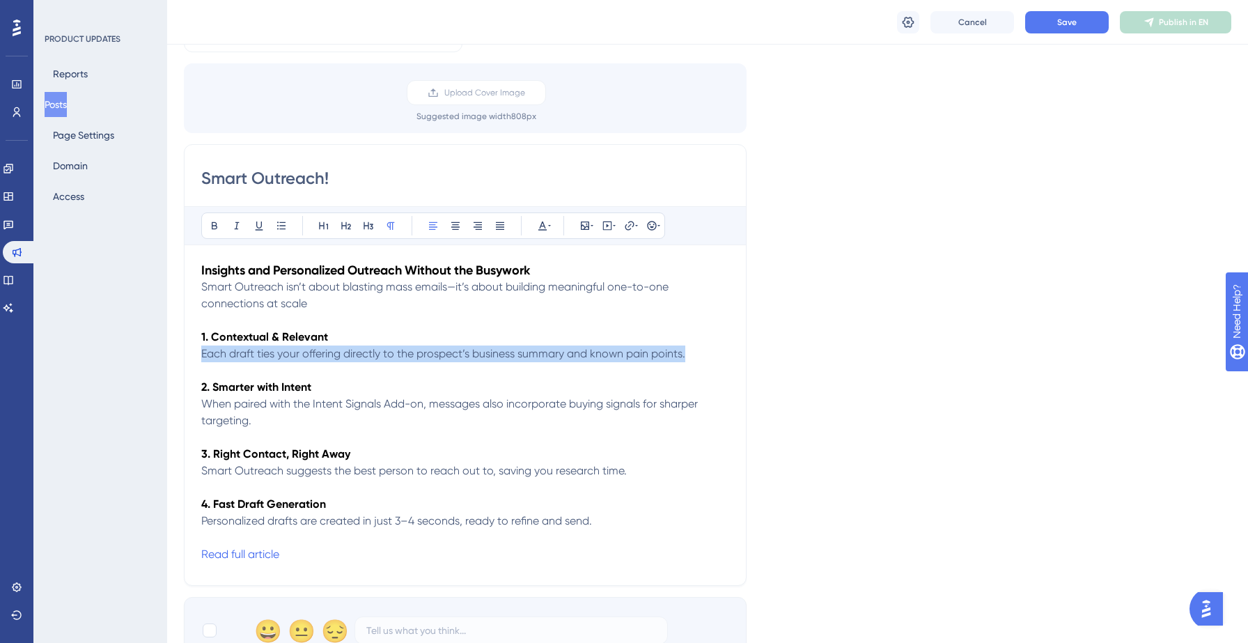
click at [260, 357] on span "Each draft ties your offering directly to the prospect’s business summary and k…" at bounding box center [443, 353] width 484 height 13
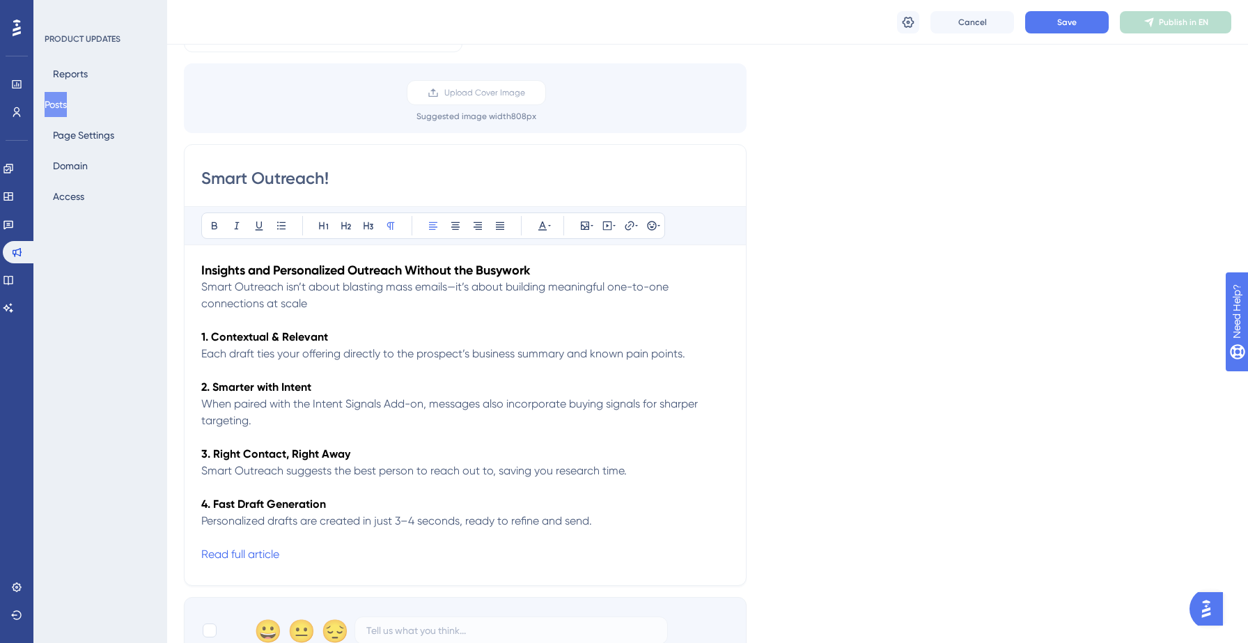
click at [260, 357] on span "Each draft ties your offering directly to the prospect’s business summary and k…" at bounding box center [443, 353] width 484 height 13
click at [257, 323] on p at bounding box center [465, 320] width 528 height 17
click at [1061, 15] on button "Save" at bounding box center [1067, 22] width 84 height 22
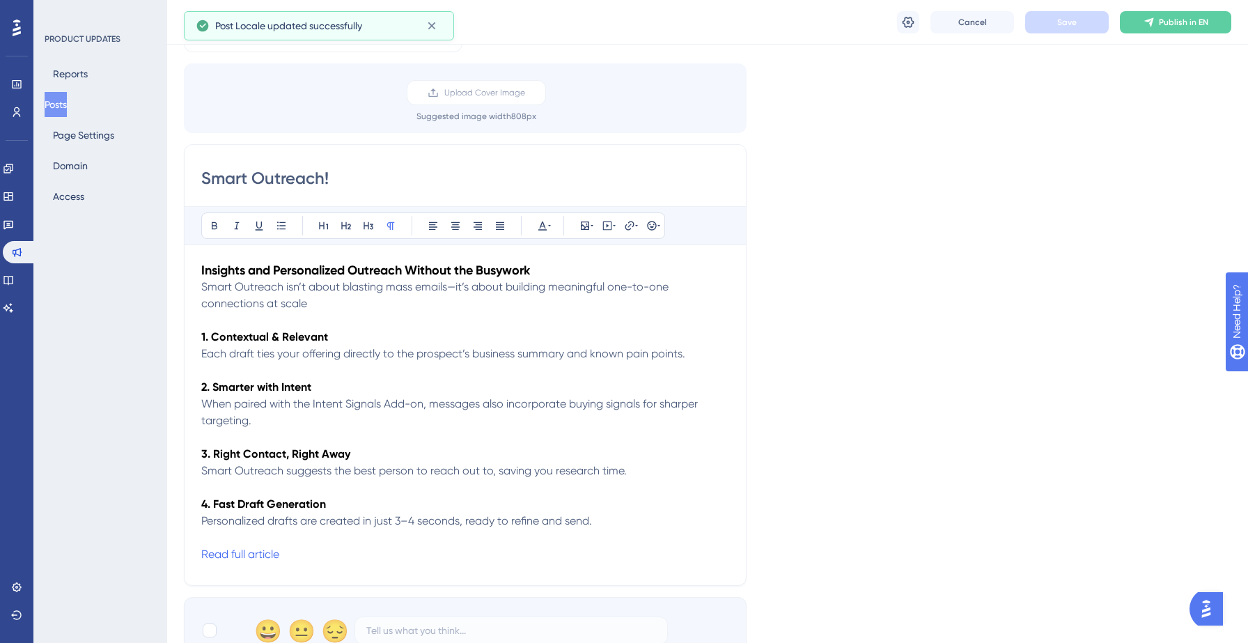
scroll to position [0, 0]
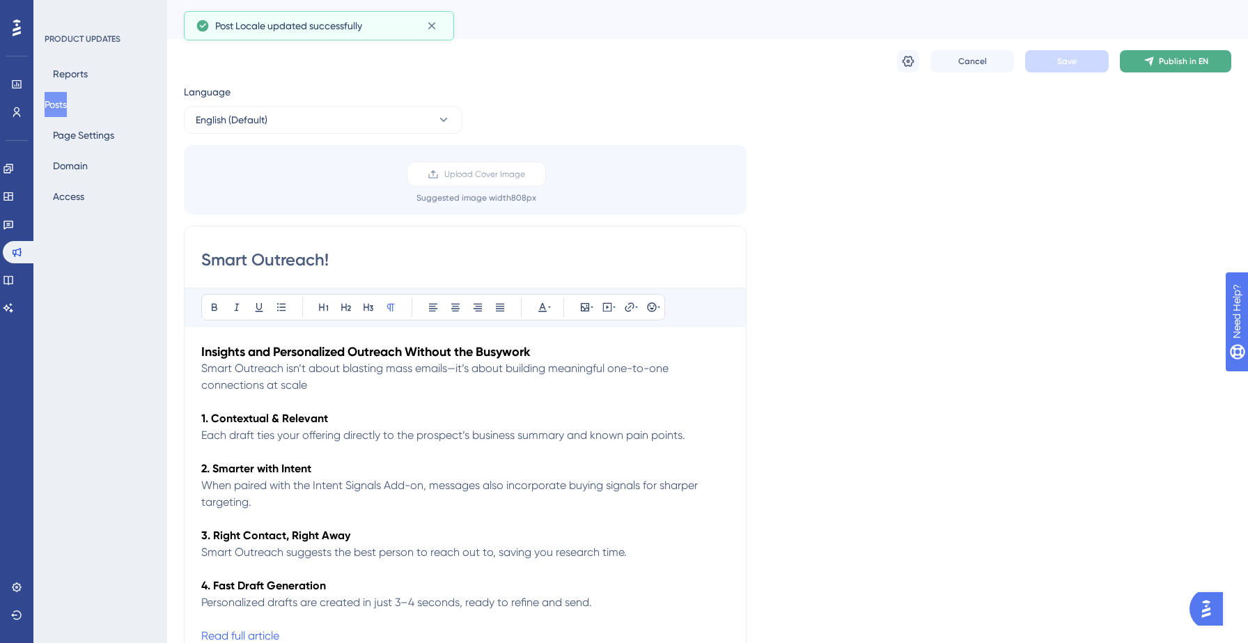
click at [1145, 68] on button "Publish in EN" at bounding box center [1175, 61] width 111 height 22
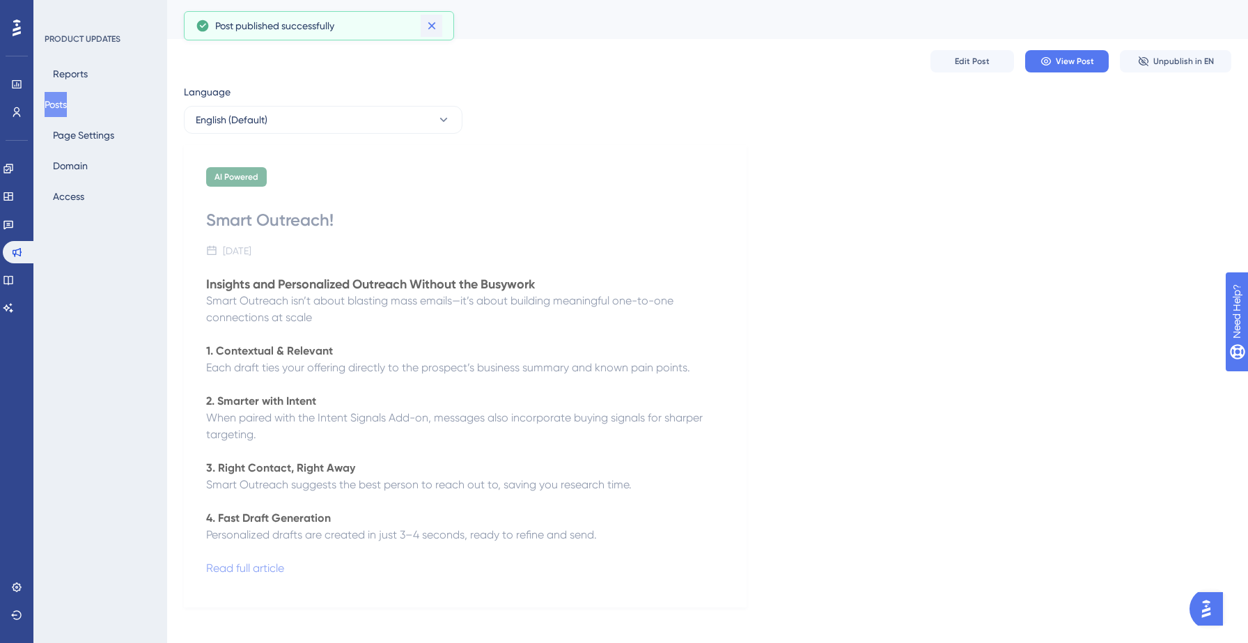
click at [432, 28] on icon at bounding box center [432, 26] width 14 height 14
click at [56, 107] on button "Posts" at bounding box center [56, 104] width 22 height 25
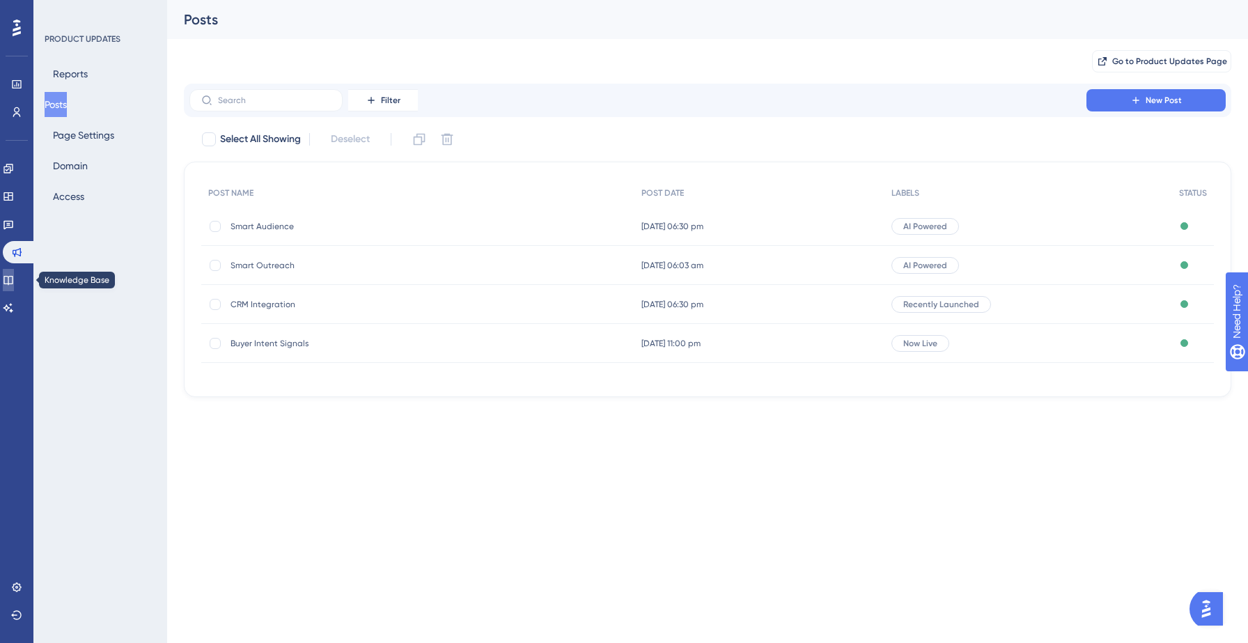
click at [13, 279] on icon at bounding box center [7, 280] width 9 height 9
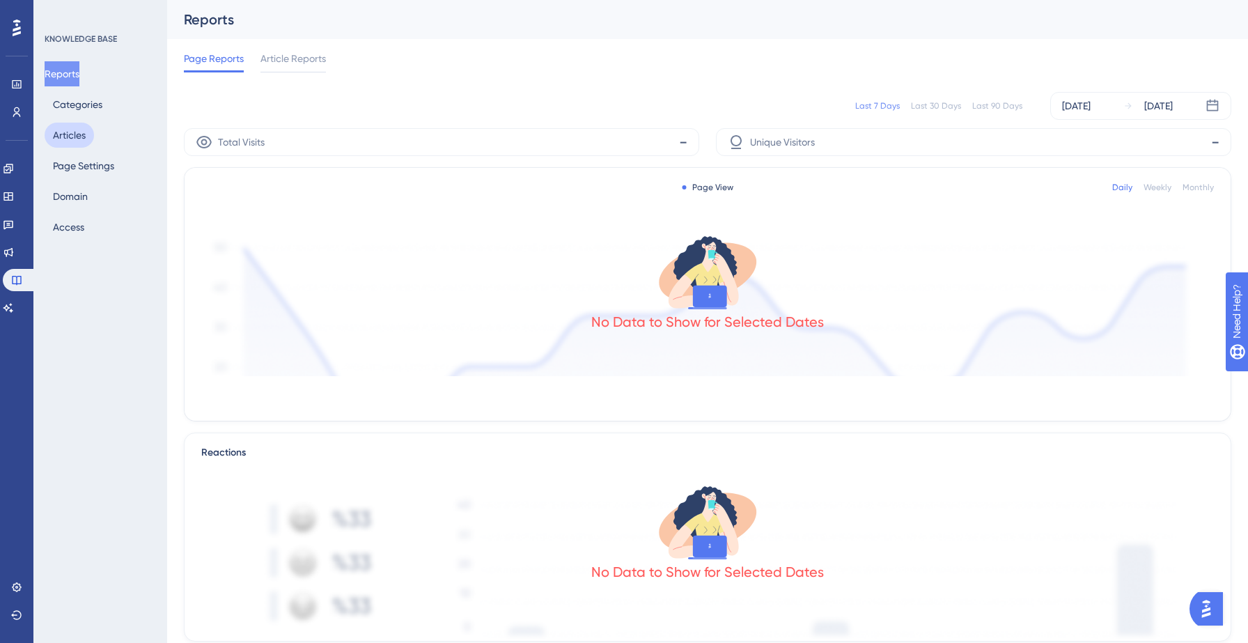
click at [69, 143] on button "Articles" at bounding box center [69, 135] width 49 height 25
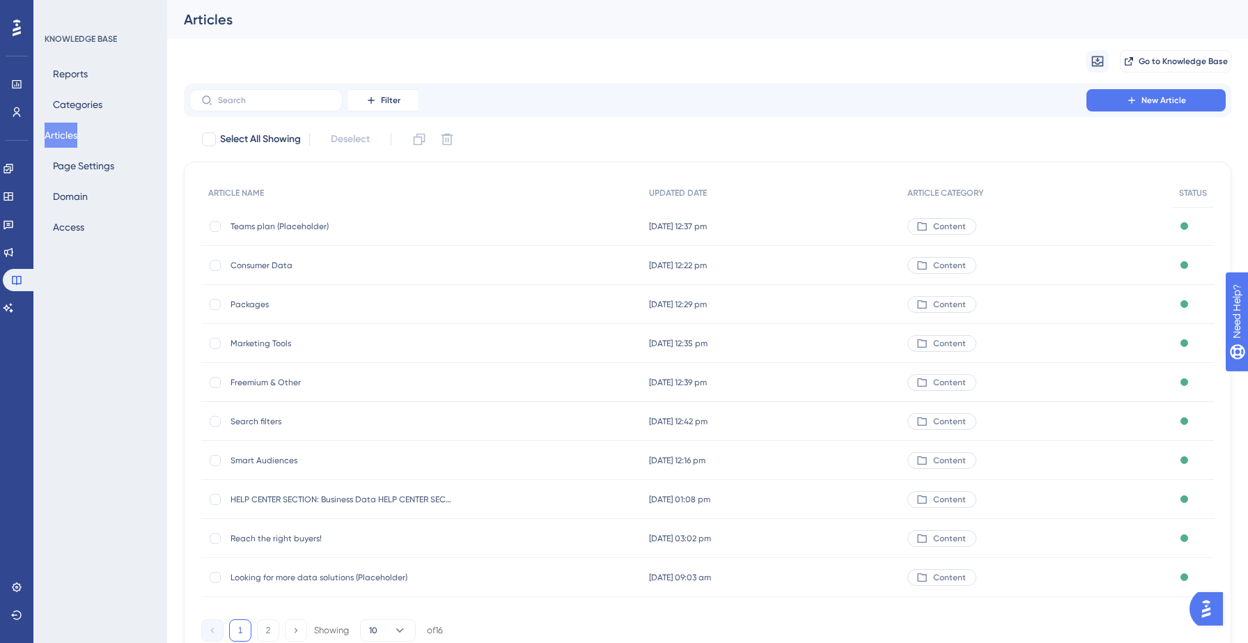
scroll to position [66, 0]
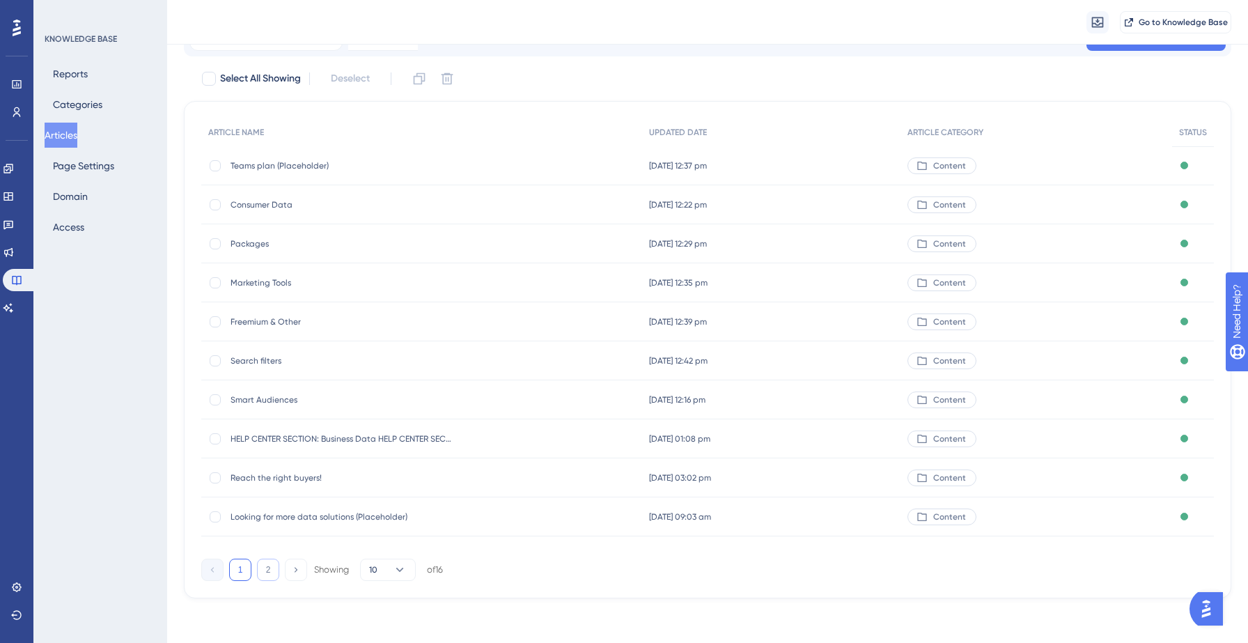
click at [263, 566] on button "2" at bounding box center [268, 570] width 22 height 22
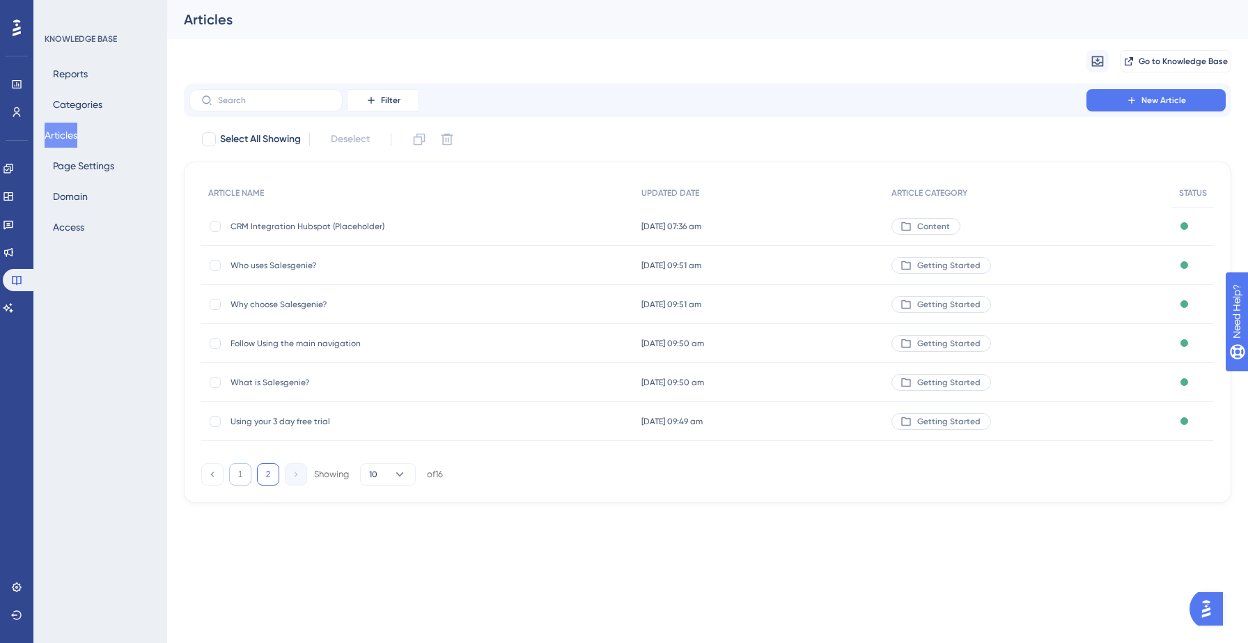
click at [242, 469] on button "1" at bounding box center [240, 474] width 22 height 22
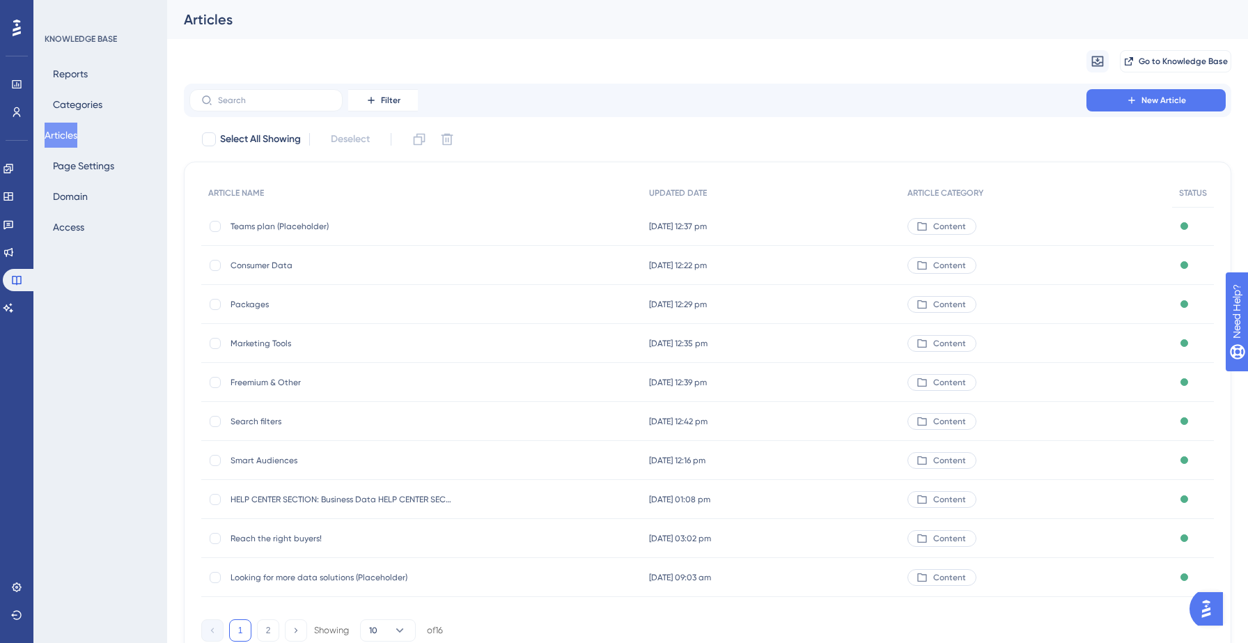
click at [287, 458] on span "Smart Audiences" at bounding box center [342, 460] width 223 height 11
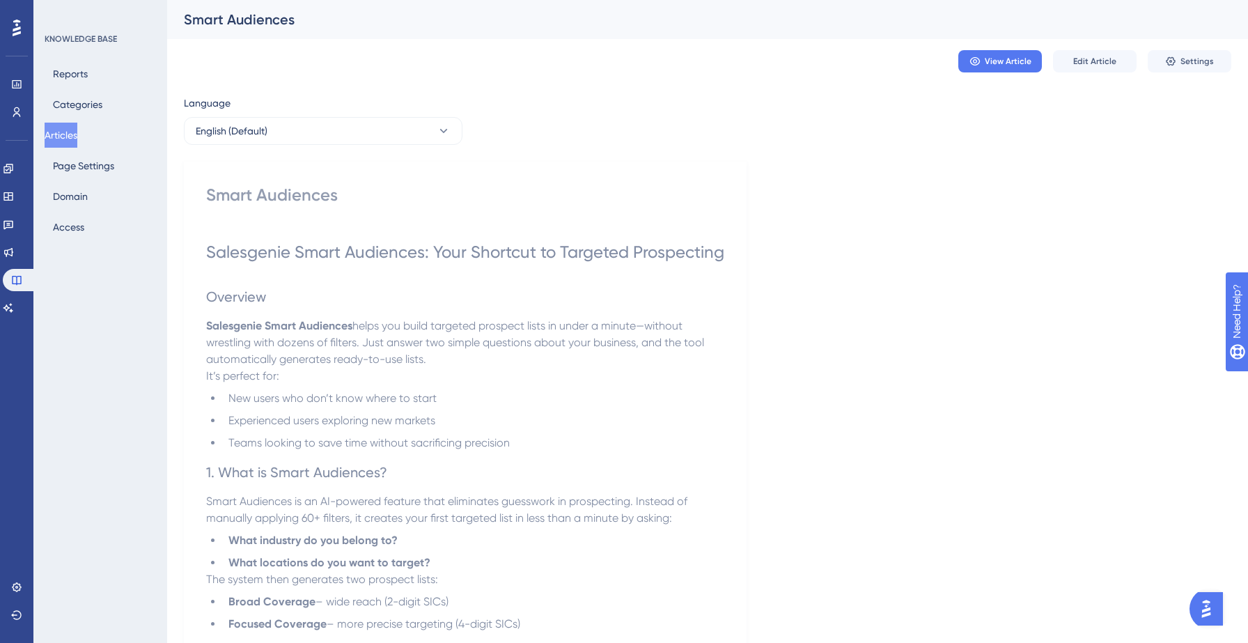
click at [68, 133] on button "Articles" at bounding box center [61, 135] width 33 height 25
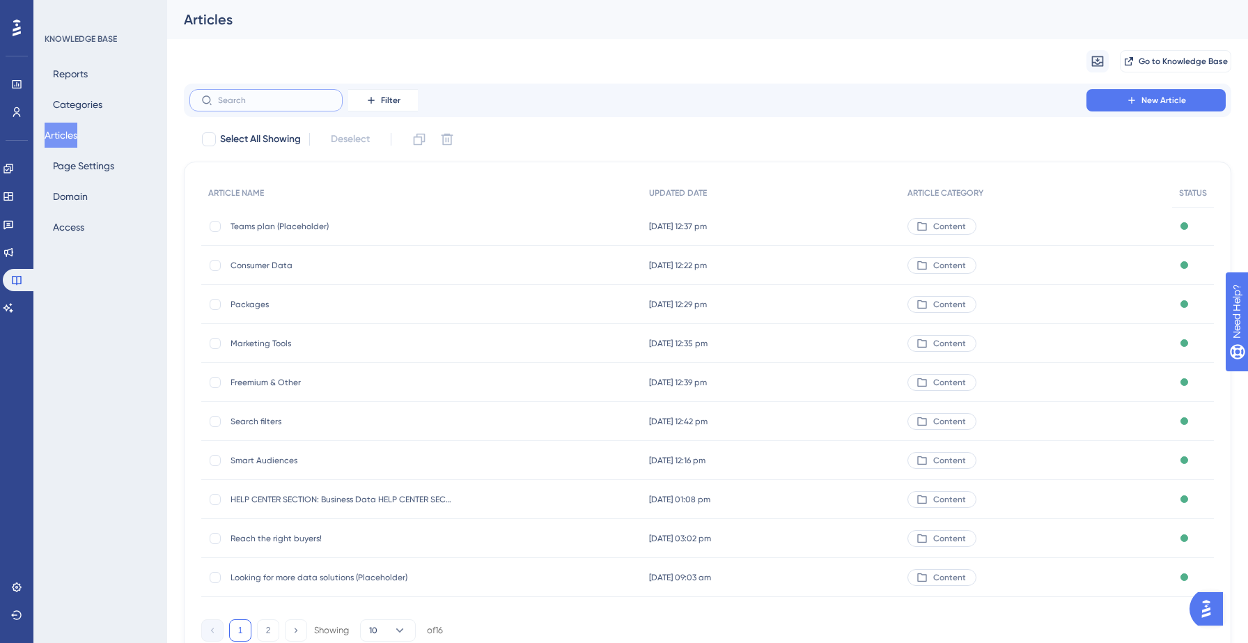
click at [267, 99] on input "text" at bounding box center [274, 100] width 113 height 10
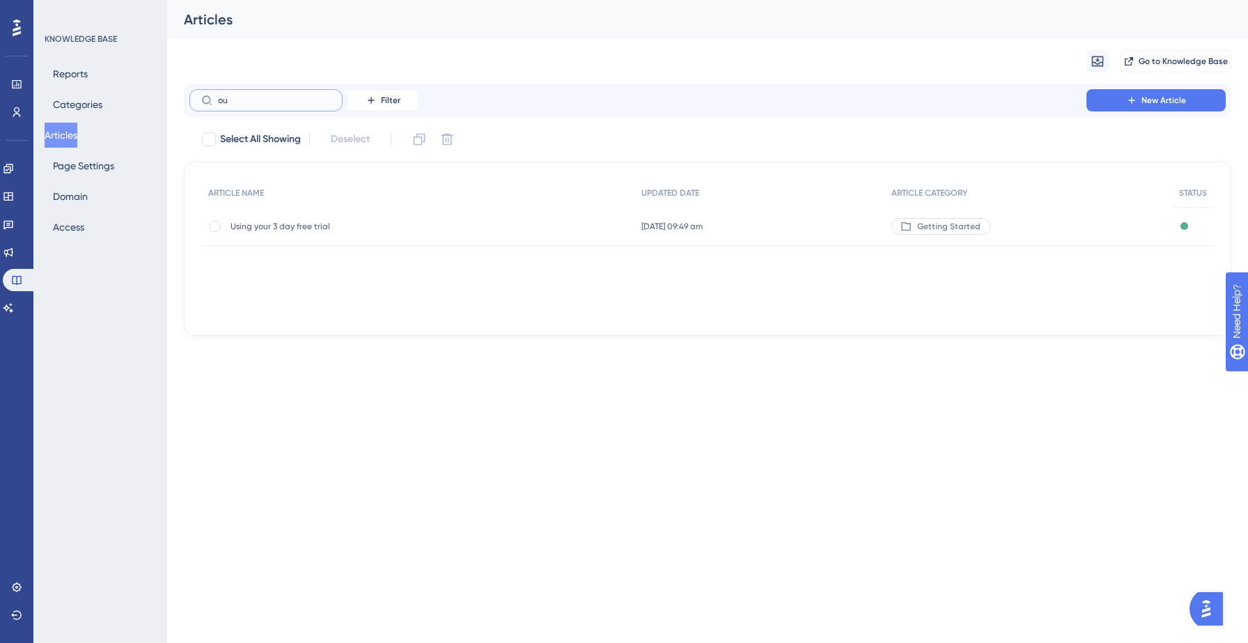
type input "out"
checkbox input "true"
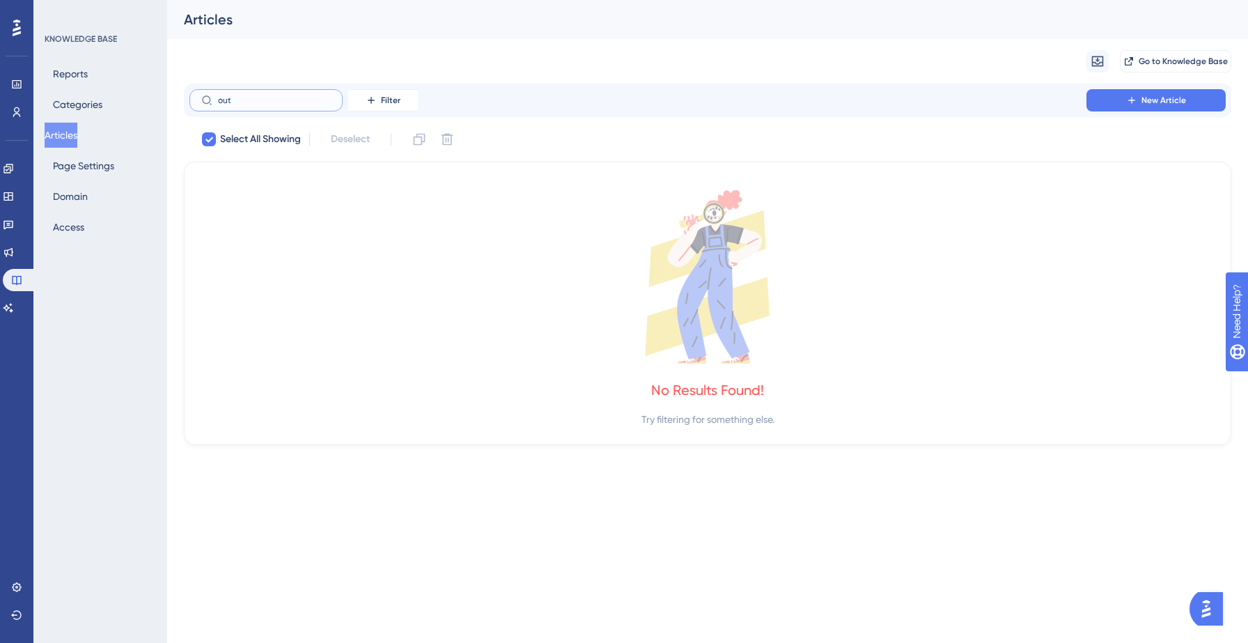
type input "ou"
checkbox input "false"
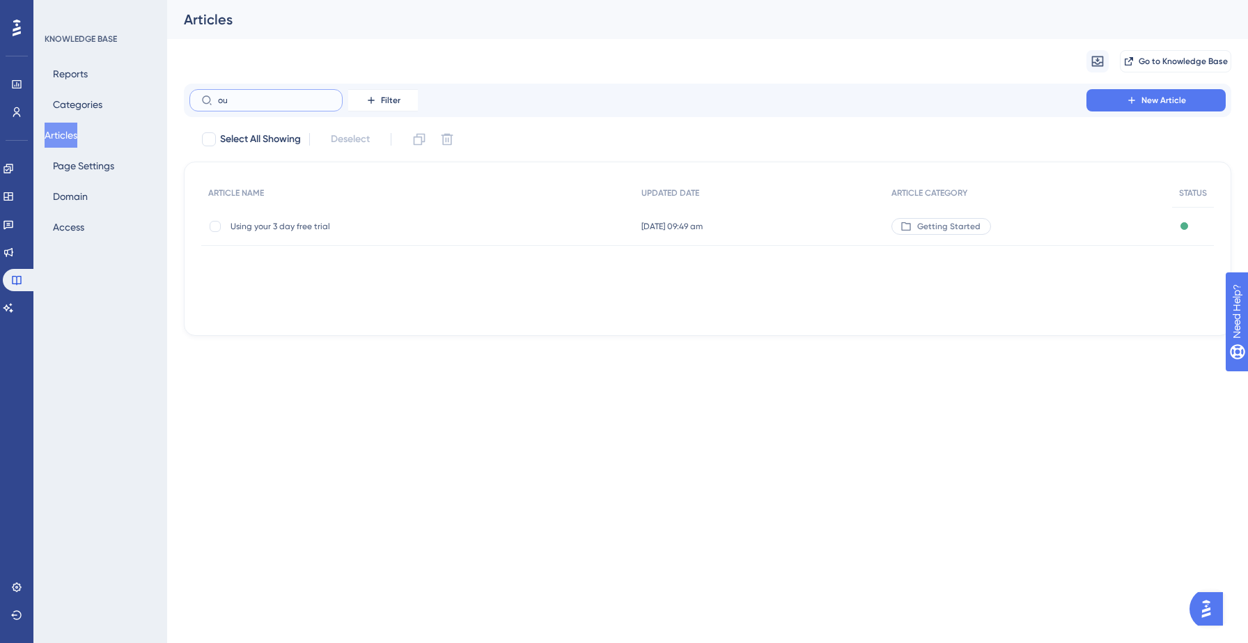
type input "o"
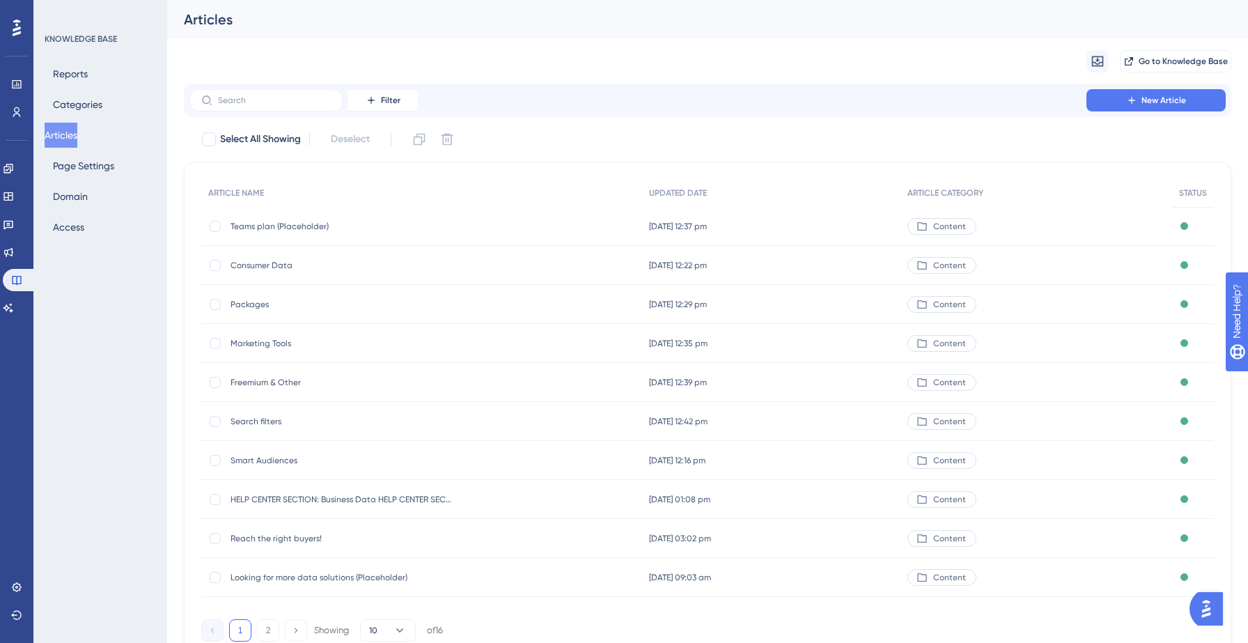
click at [561, 86] on div "Filter New Article" at bounding box center [708, 100] width 1048 height 33
click at [1124, 102] on button "New Article" at bounding box center [1156, 100] width 139 height 22
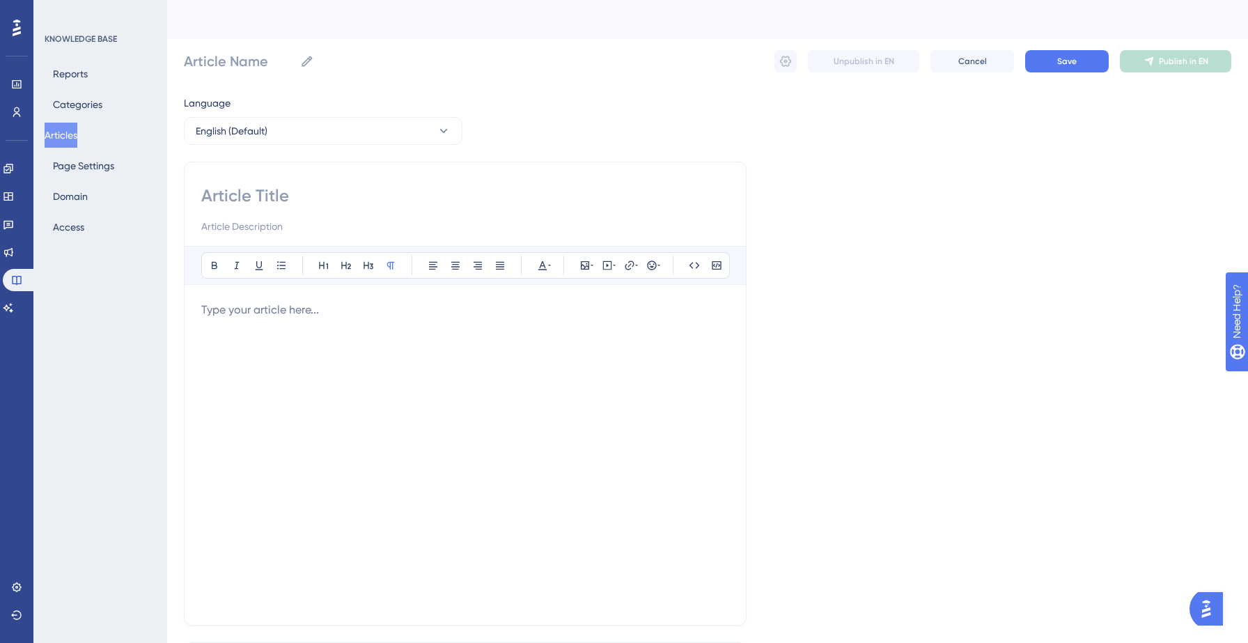
click at [267, 189] on input at bounding box center [465, 196] width 528 height 22
type input "Smart O"
type input "Smart"
type input "Smart Outreach"
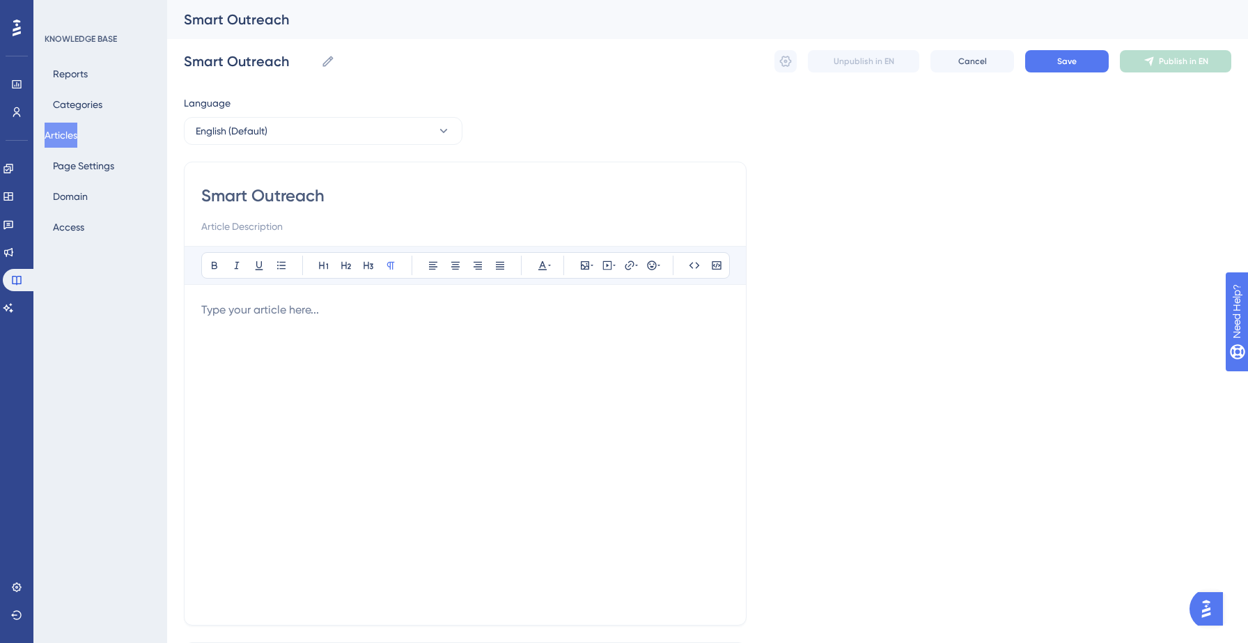
type input "Smart Outreach"
click at [262, 318] on div at bounding box center [465, 455] width 528 height 306
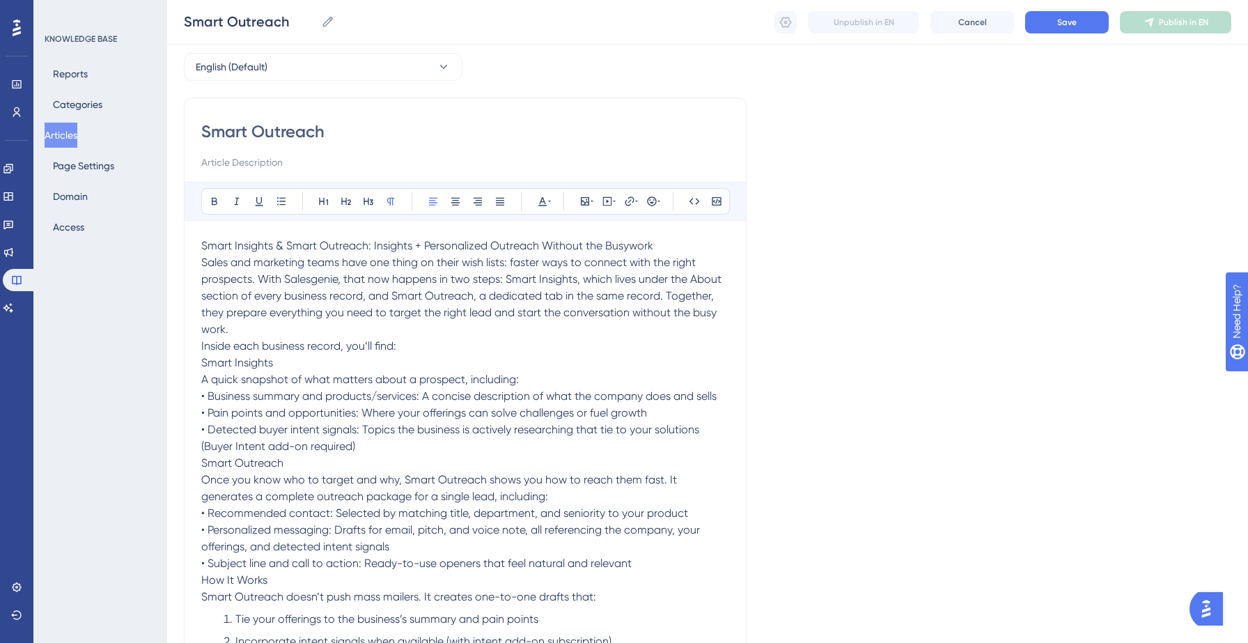
scroll to position [41, 0]
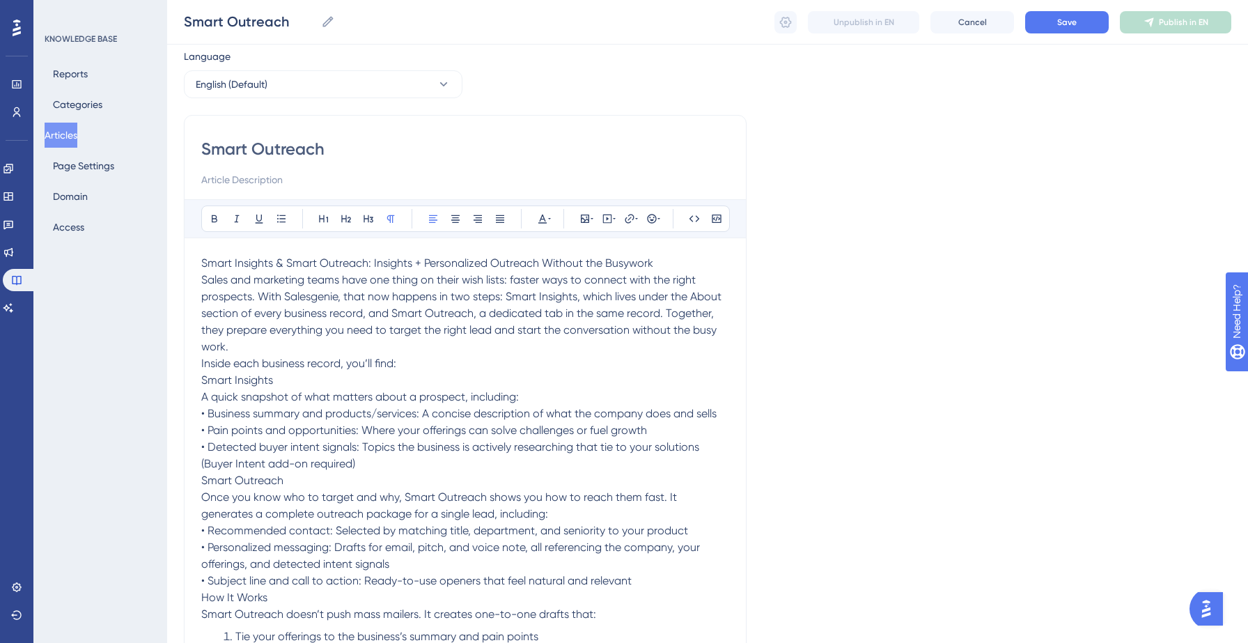
click at [290, 345] on p "Sales and marketing teams have one thing on their wish lists: faster ways to co…" at bounding box center [465, 314] width 528 height 84
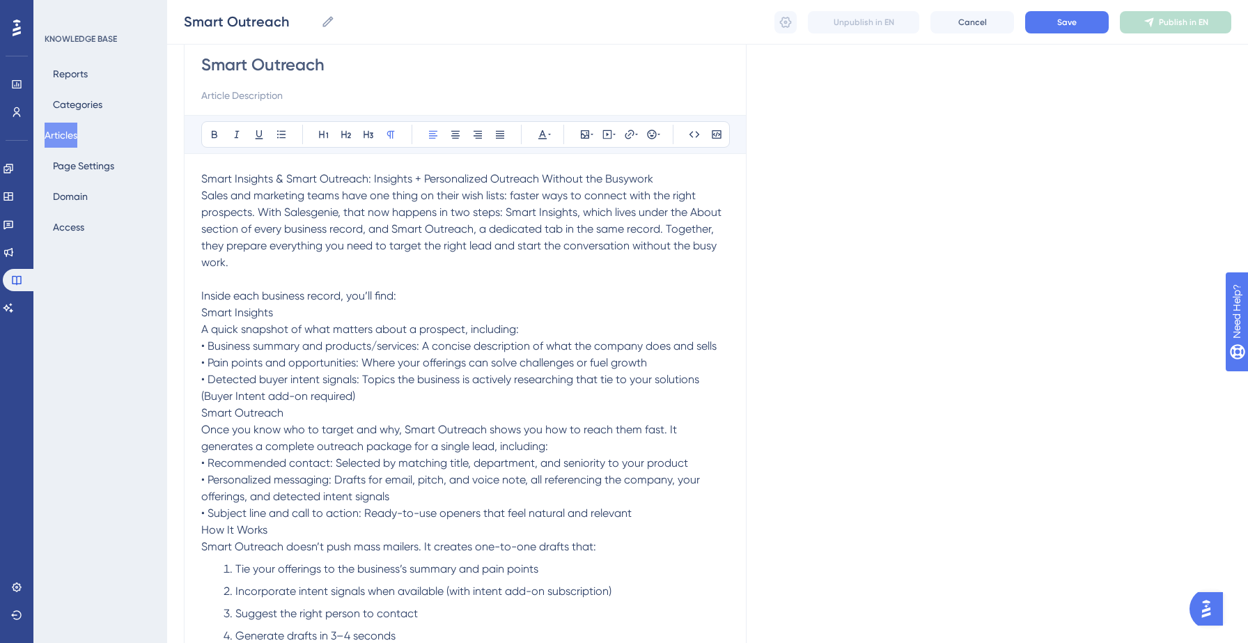
scroll to position [128, 0]
click at [355, 391] on span "• Detected buyer intent signals: Topics the business is actively researching th…" at bounding box center [451, 385] width 501 height 30
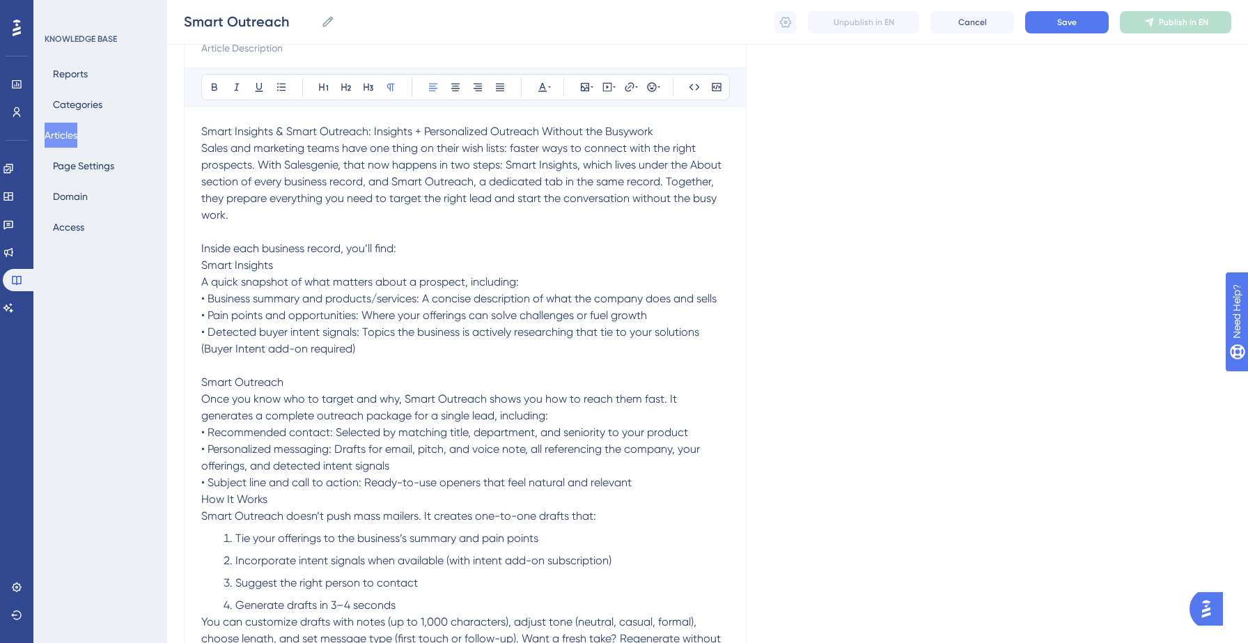
scroll to position [173, 0]
click at [658, 477] on p "Once you know who to target and why, Smart Outreach shows you how to reach them…" at bounding box center [465, 440] width 528 height 100
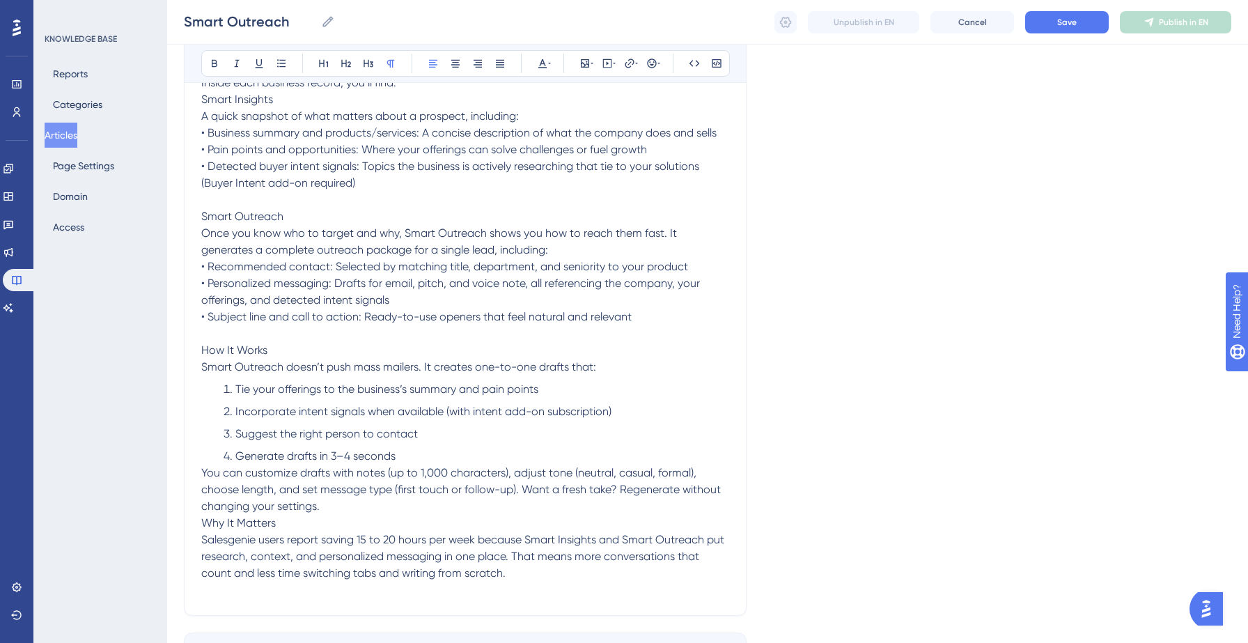
scroll to position [339, 0]
click at [333, 510] on p "You can customize drafts with notes (up to 1,000 characters), adjust tone (neut…" at bounding box center [465, 489] width 528 height 50
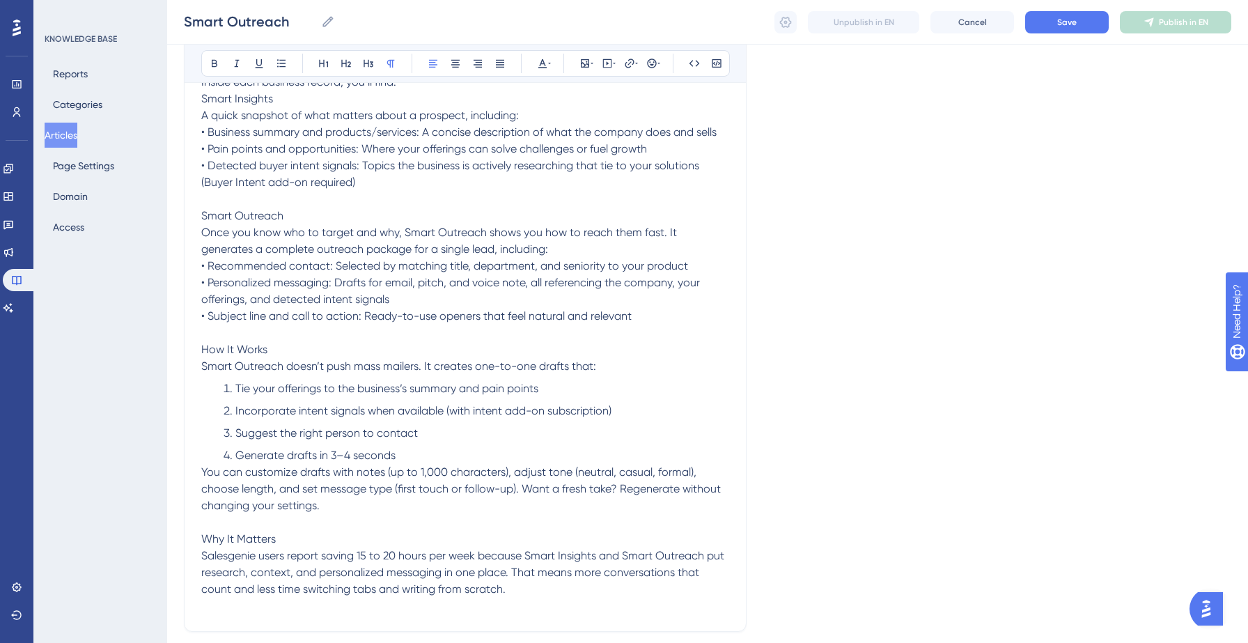
click at [253, 540] on span "Why It Matters" at bounding box center [238, 538] width 75 height 13
click at [242, 345] on span "How It Works" at bounding box center [234, 349] width 66 height 13
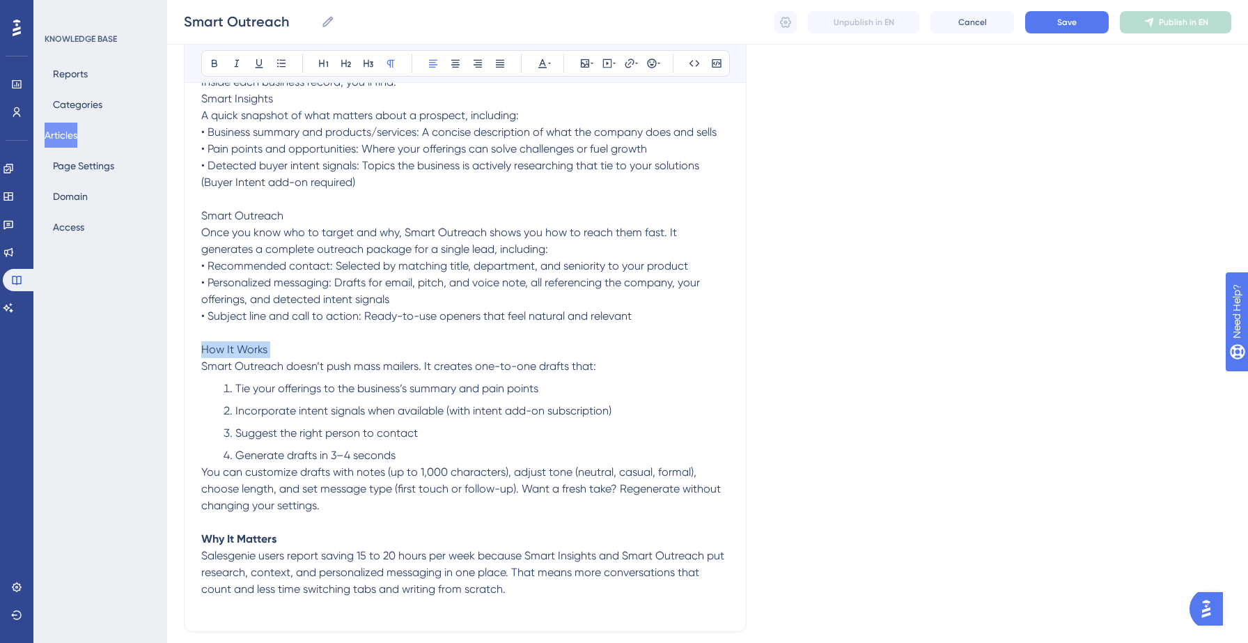
click at [242, 345] on span "How It Works" at bounding box center [234, 349] width 66 height 13
click at [241, 217] on span "Smart Outreach" at bounding box center [242, 215] width 82 height 13
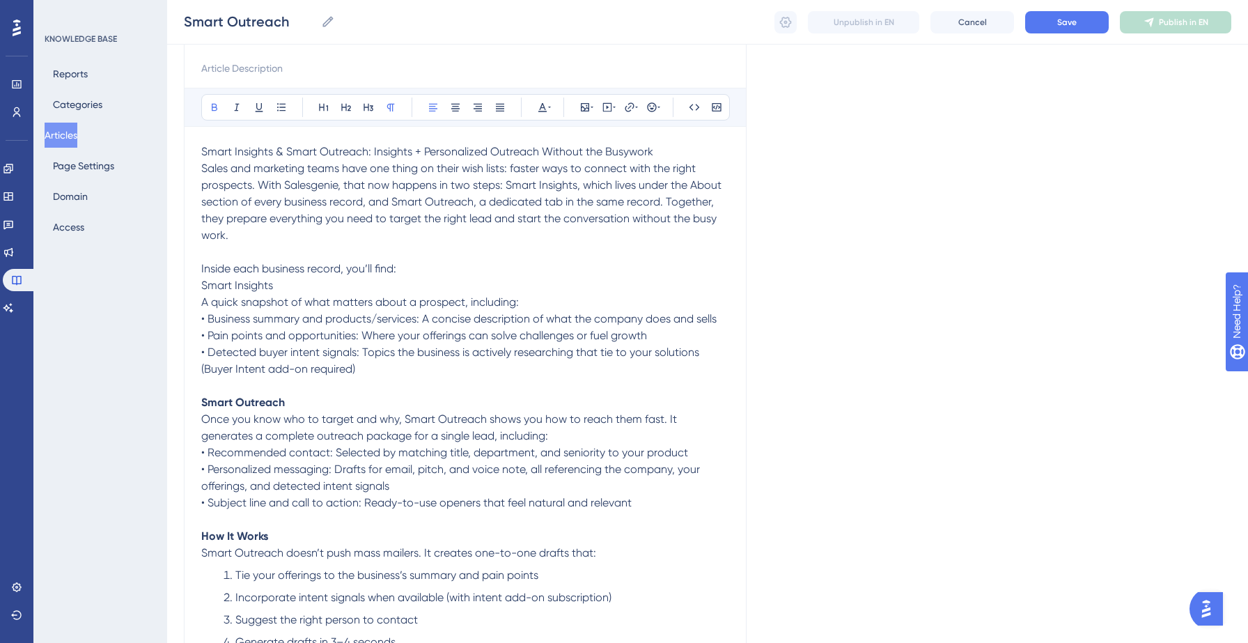
scroll to position [149, 0]
click at [234, 286] on span "Smart Insights" at bounding box center [237, 288] width 72 height 13
click at [246, 277] on span "Inside each business record, you’ll find:" at bounding box center [298, 271] width 195 height 13
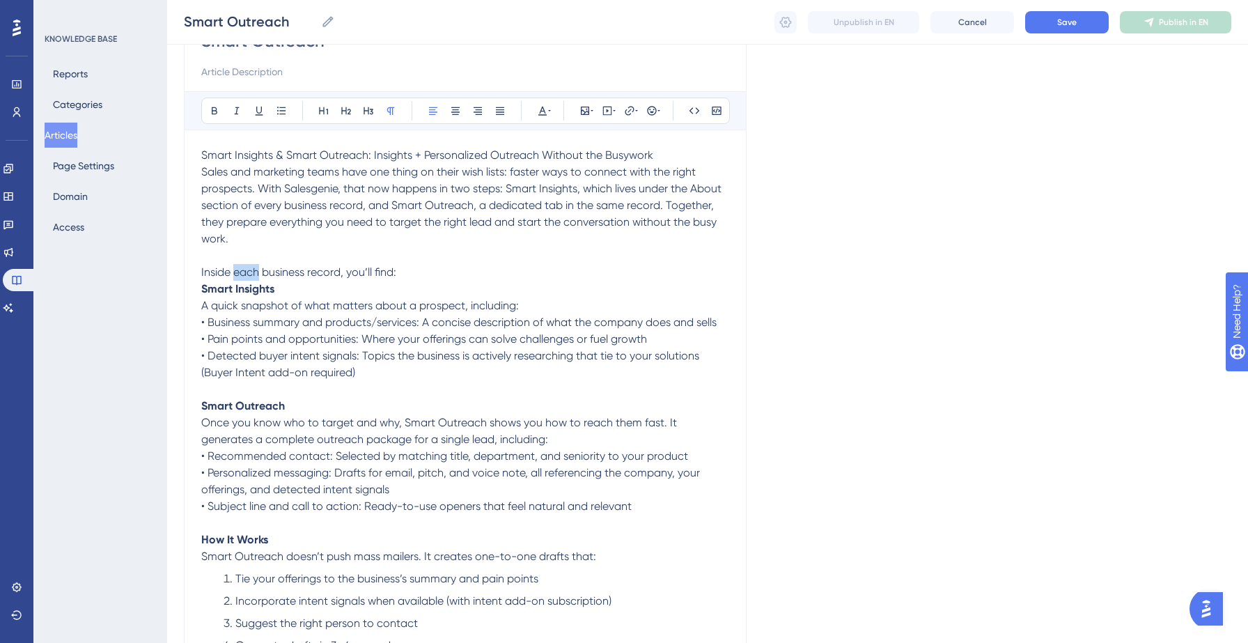
click at [246, 277] on span "Inside each business record, you’ll find:" at bounding box center [298, 271] width 195 height 13
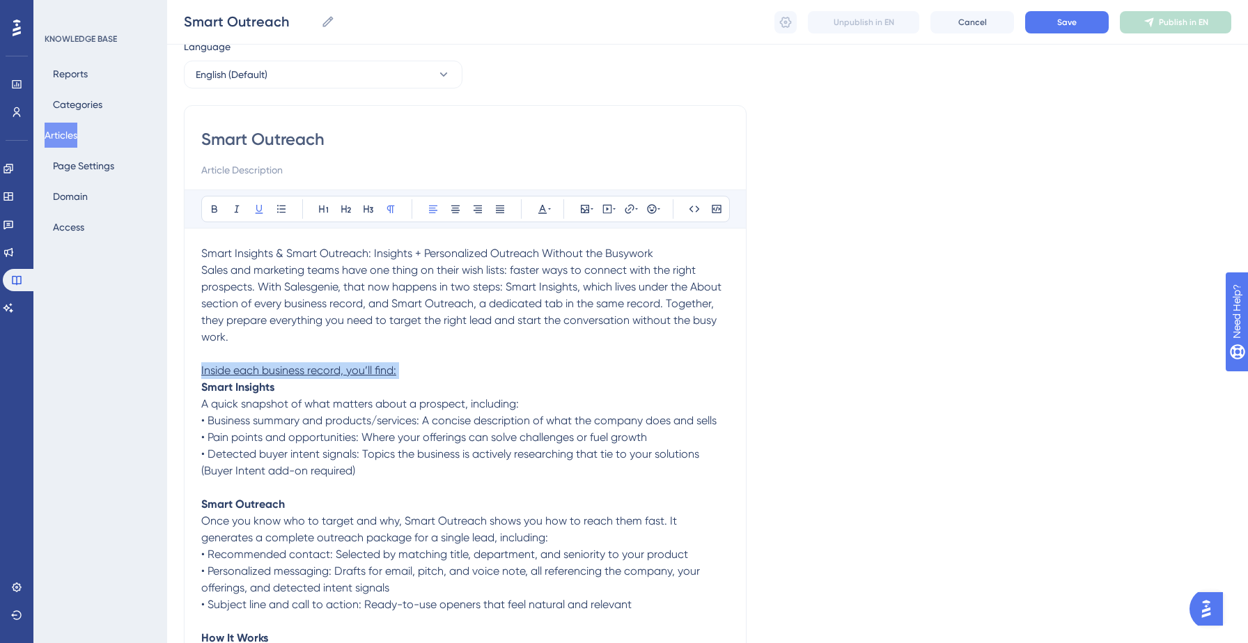
scroll to position [39, 0]
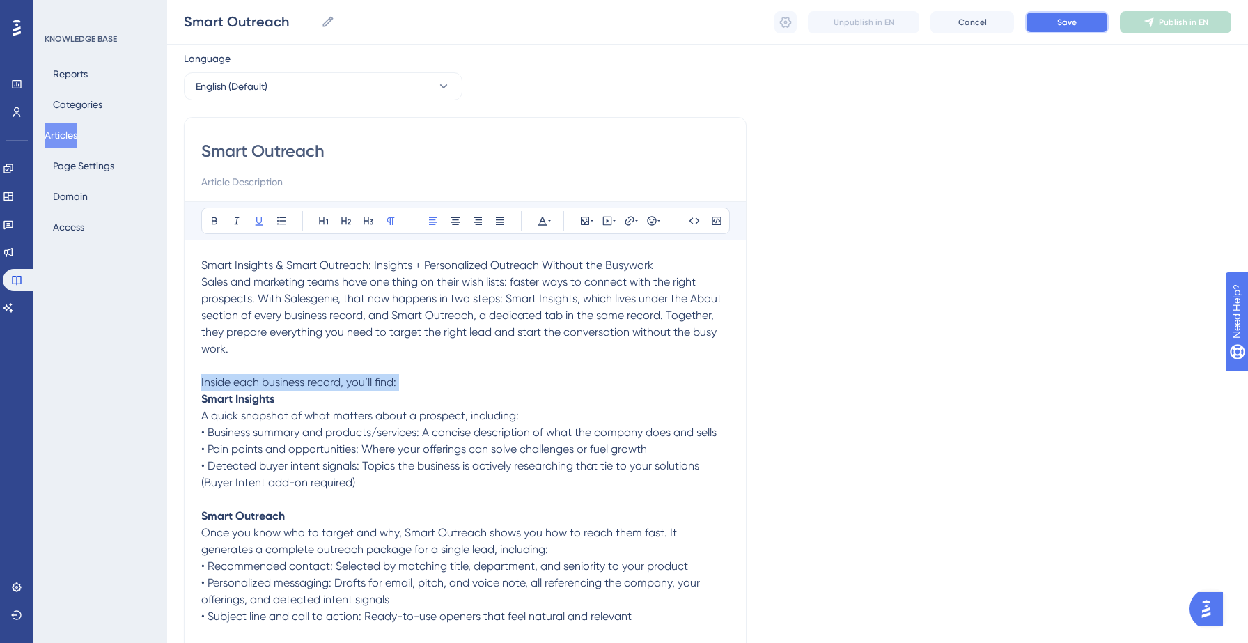
click at [1057, 20] on span "Save" at bounding box center [1067, 22] width 20 height 11
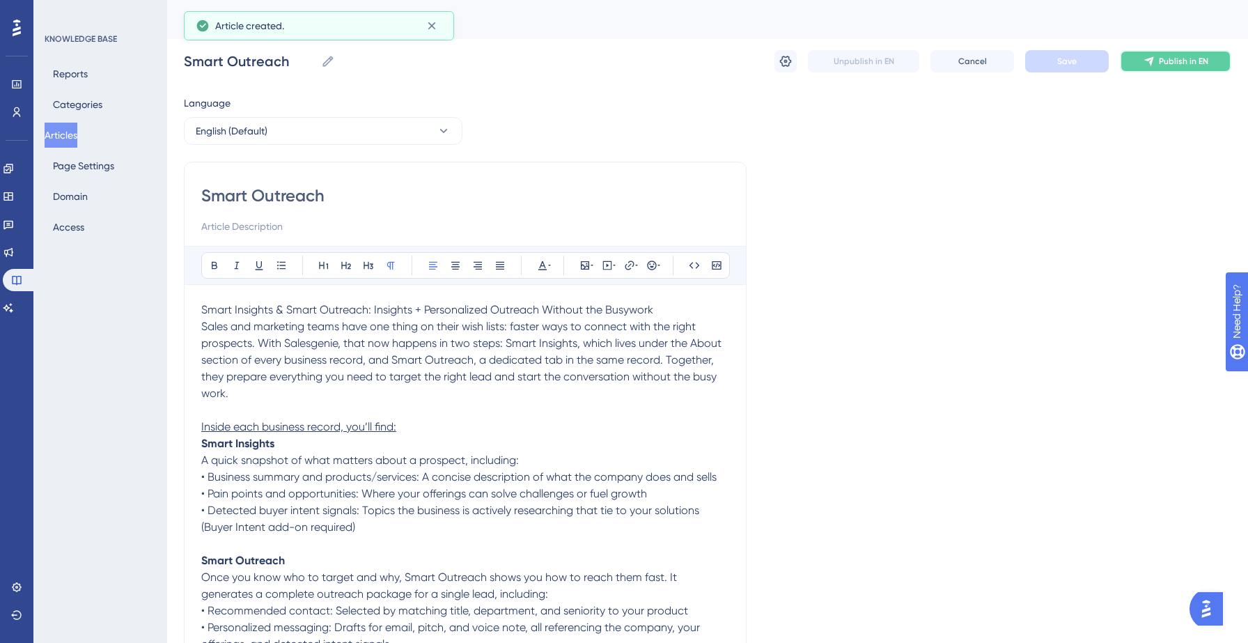
click at [1169, 66] on span "Publish in EN" at bounding box center [1183, 61] width 49 height 11
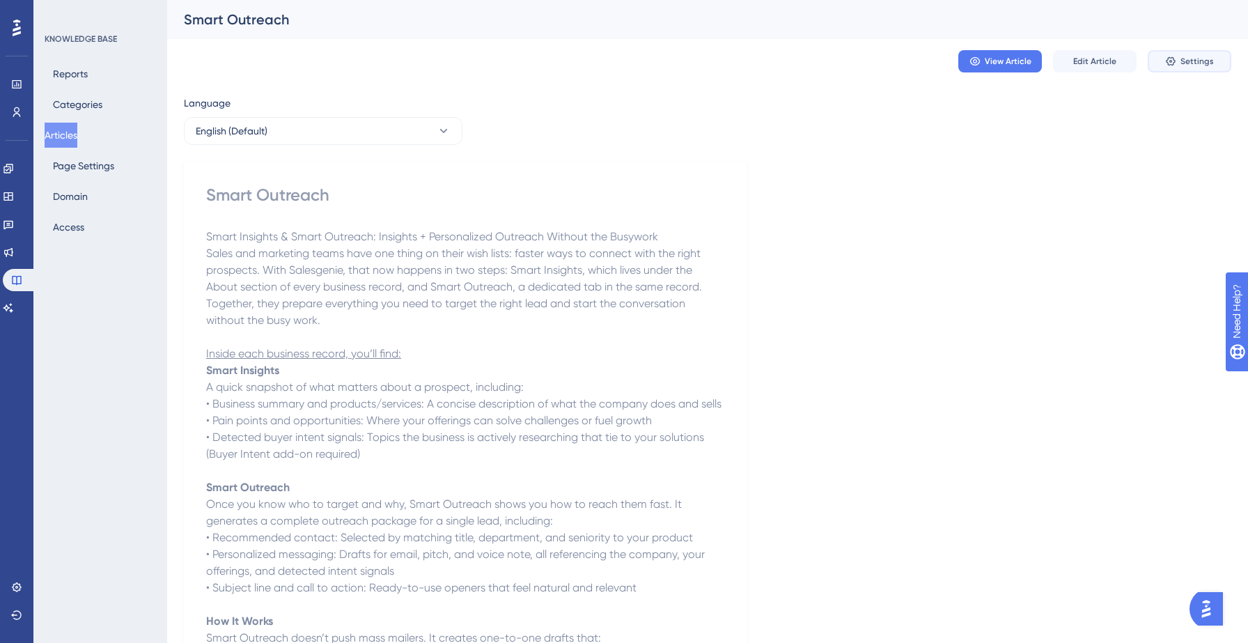
click at [1186, 60] on span "Settings" at bounding box center [1197, 61] width 33 height 11
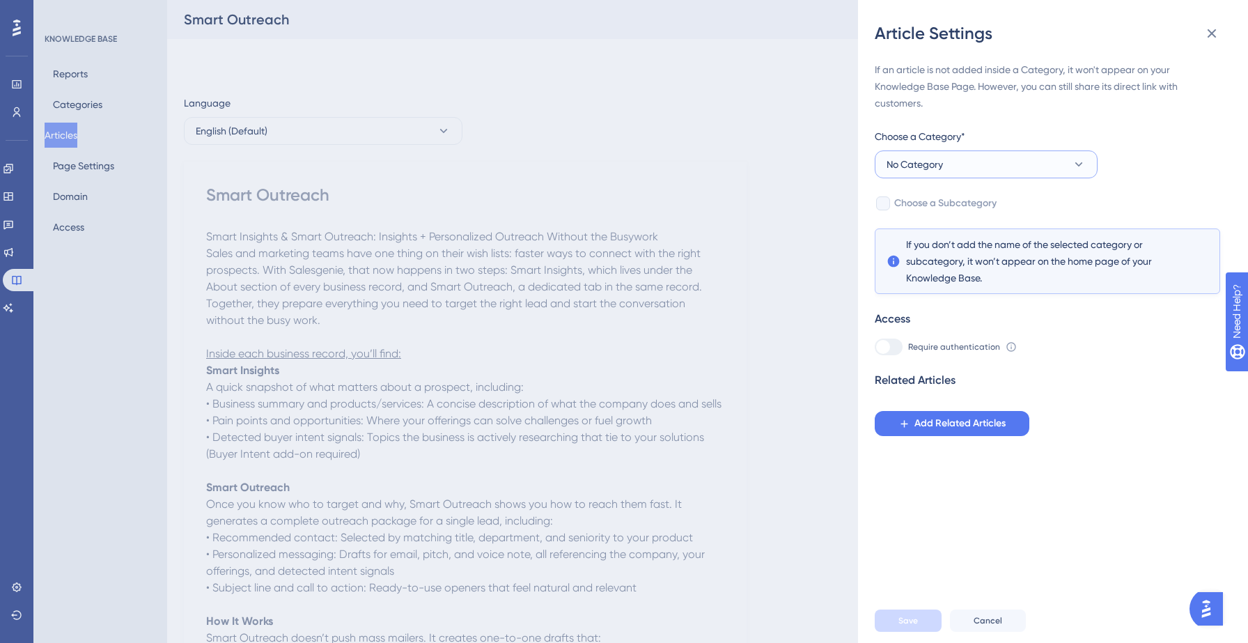
click at [1036, 166] on button "No Category" at bounding box center [986, 164] width 223 height 28
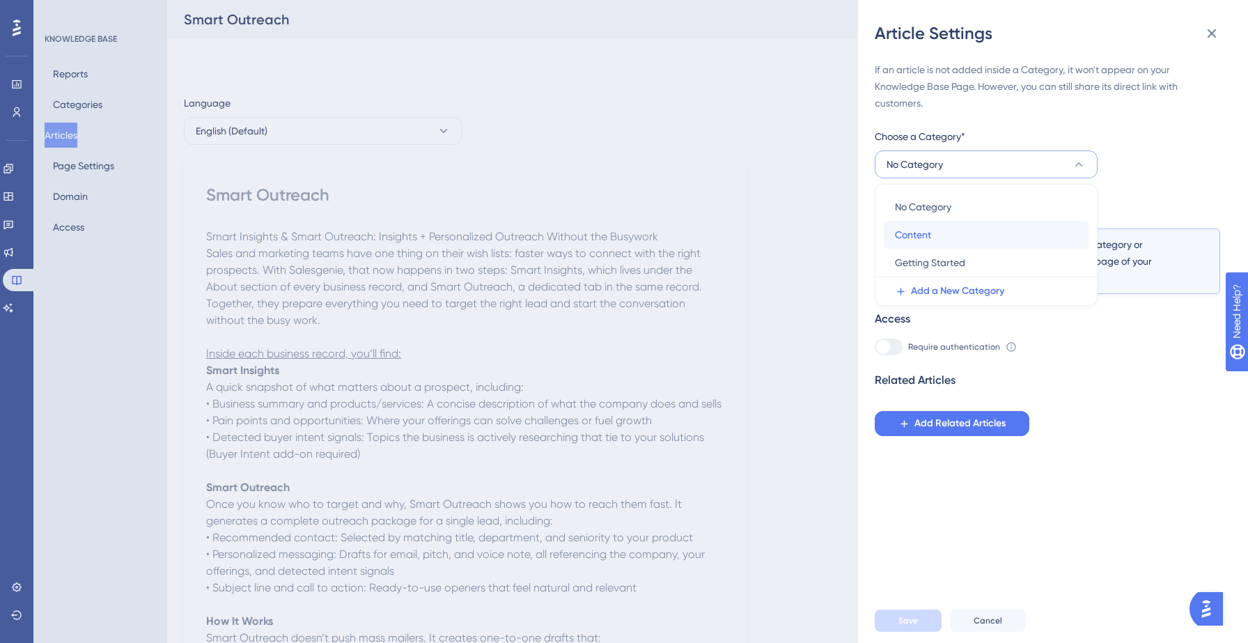
click at [960, 229] on div "Content Content" at bounding box center [986, 235] width 183 height 28
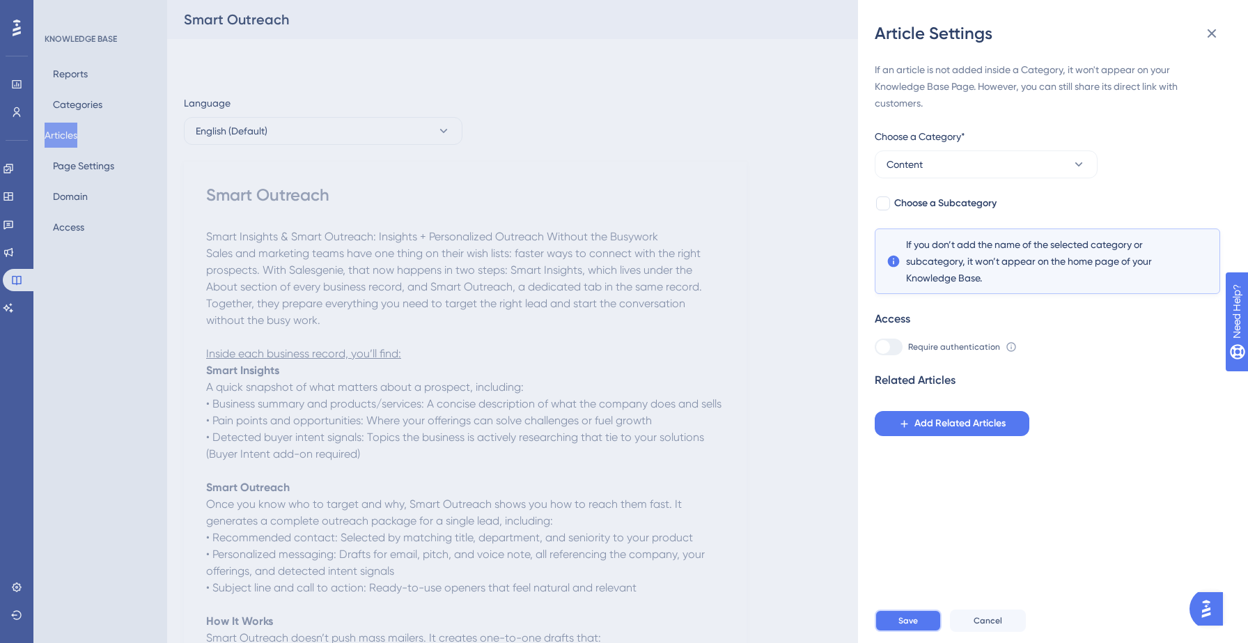
click at [917, 612] on button "Save" at bounding box center [908, 621] width 67 height 22
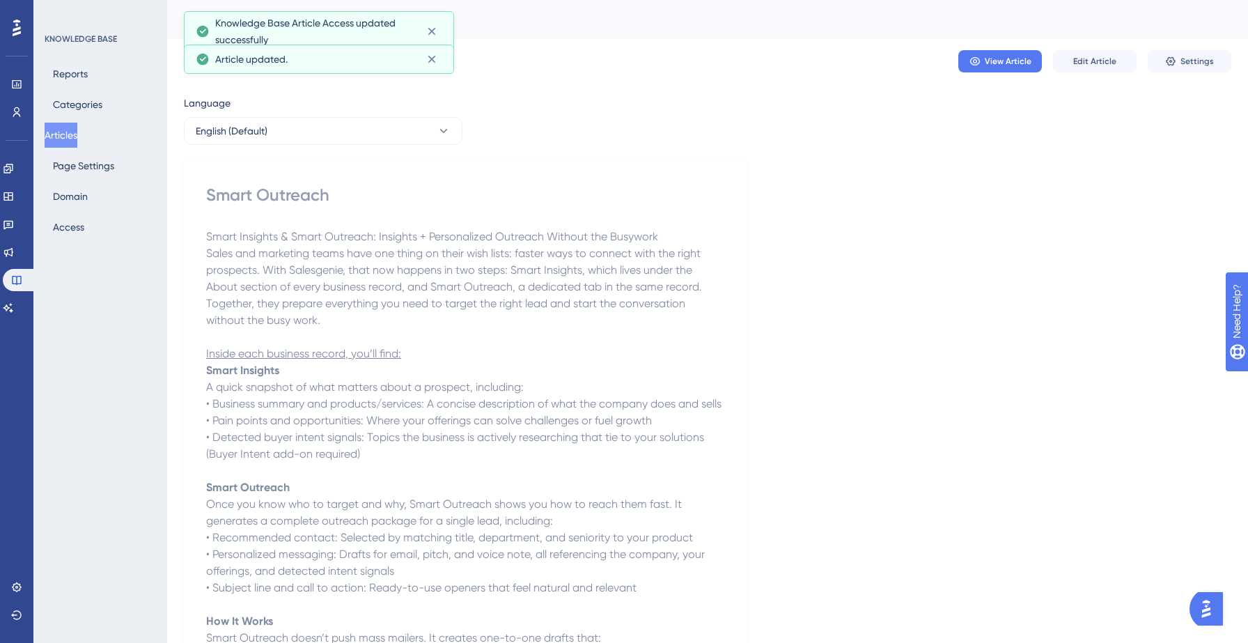
click at [65, 138] on button "Articles" at bounding box center [61, 135] width 33 height 25
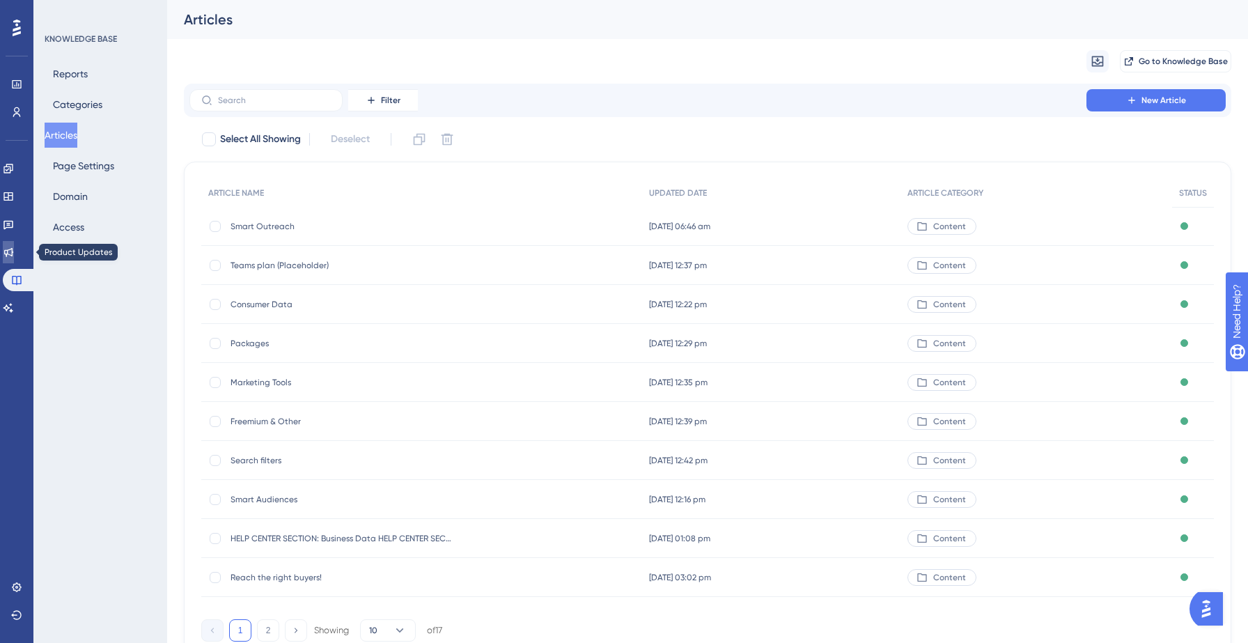
click at [13, 249] on icon at bounding box center [8, 252] width 9 height 9
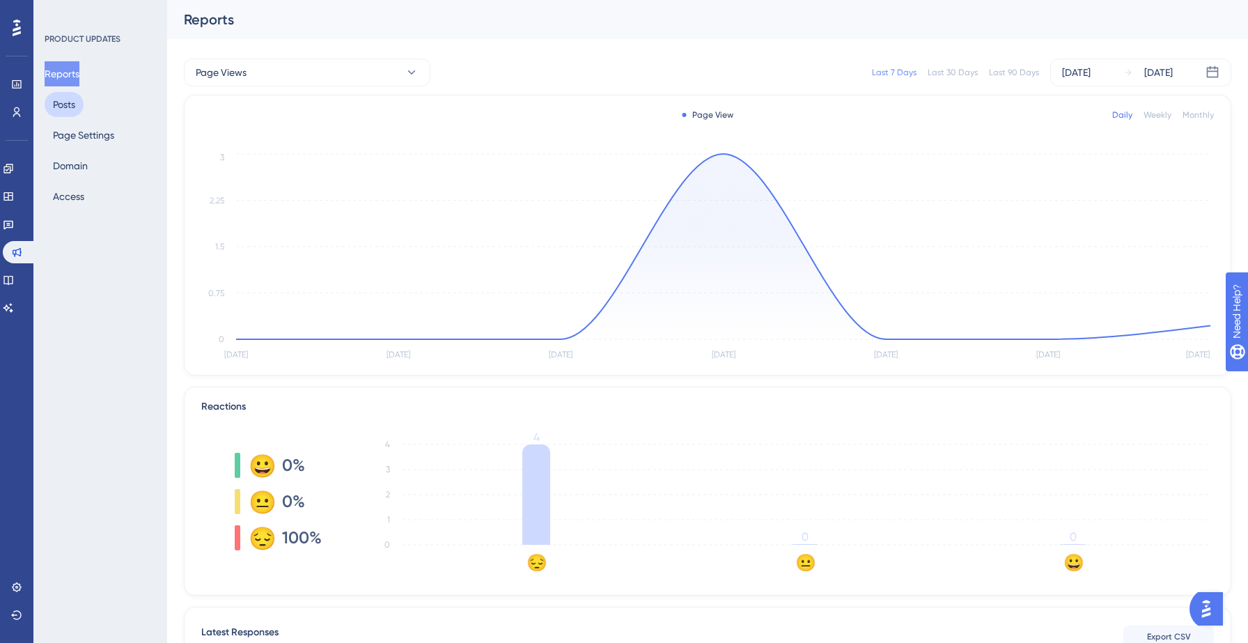
click at [65, 106] on button "Posts" at bounding box center [64, 104] width 39 height 25
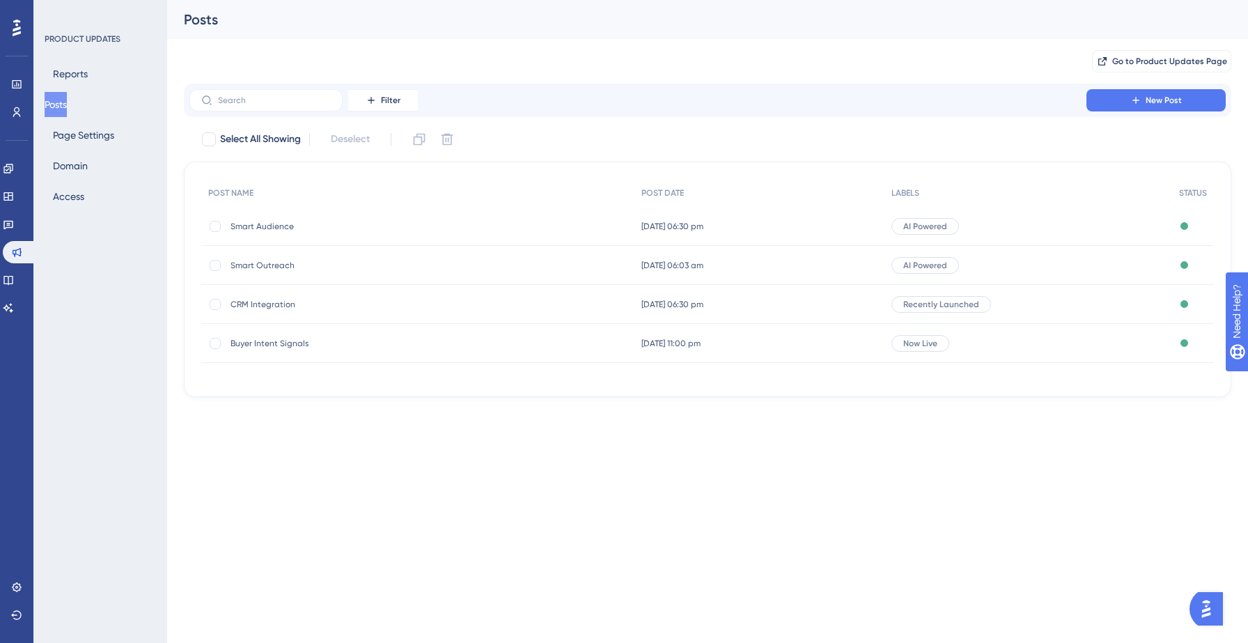
click at [274, 266] on span "Smart Outreach" at bounding box center [342, 265] width 223 height 11
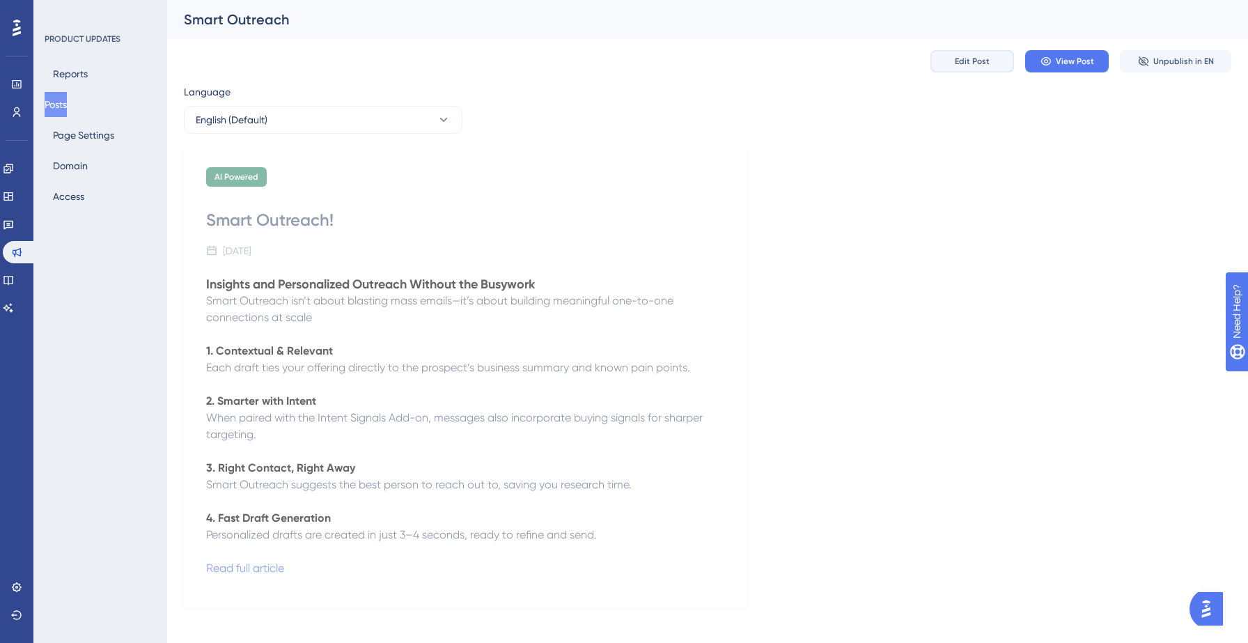
click at [998, 54] on button "Edit Post" at bounding box center [973, 61] width 84 height 22
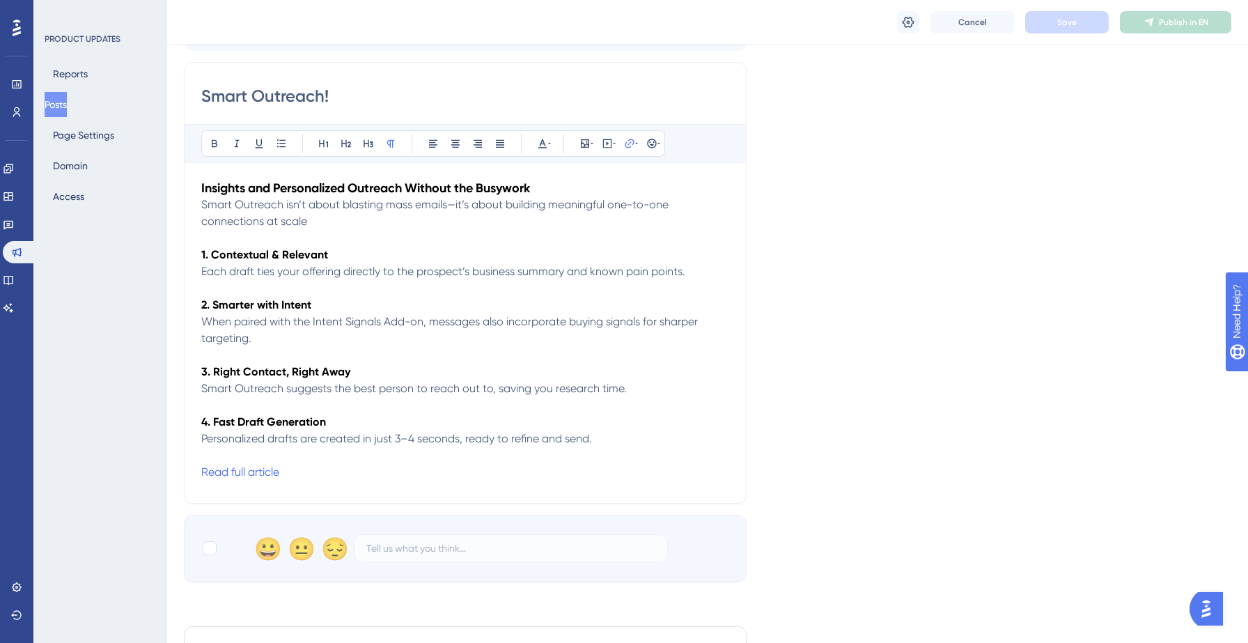
scroll to position [181, 0]
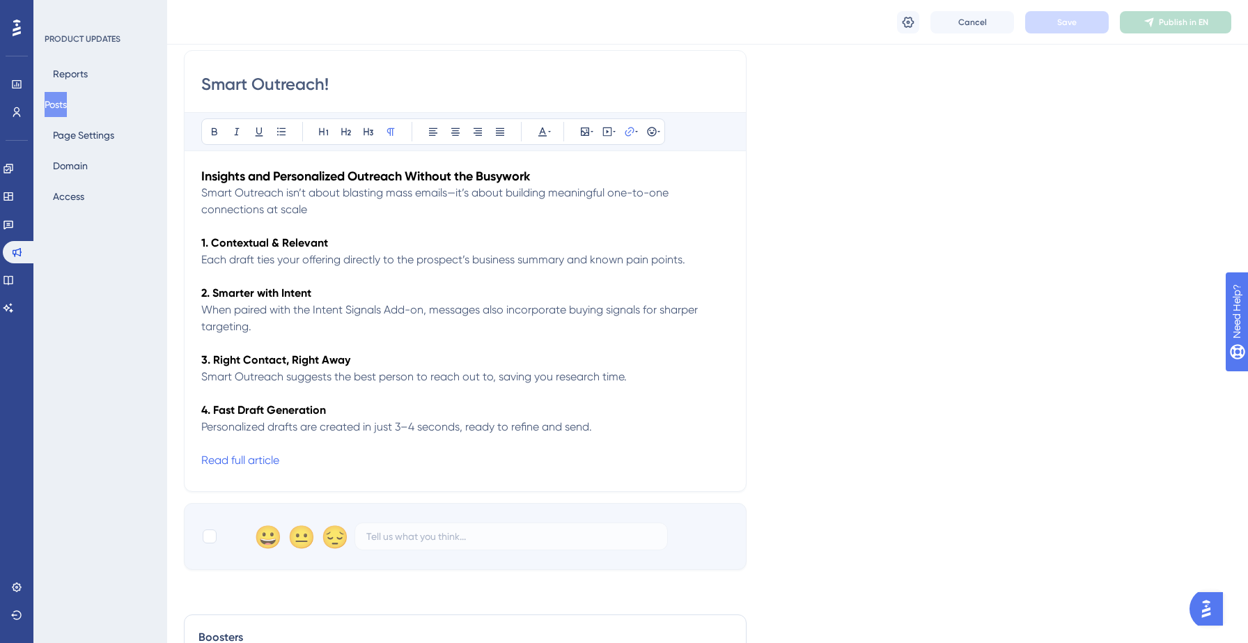
click at [330, 464] on p "Read full article" at bounding box center [465, 460] width 528 height 17
click at [604, 217] on input "[URL][DOMAIN_NAME]" at bounding box center [630, 222] width 130 height 15
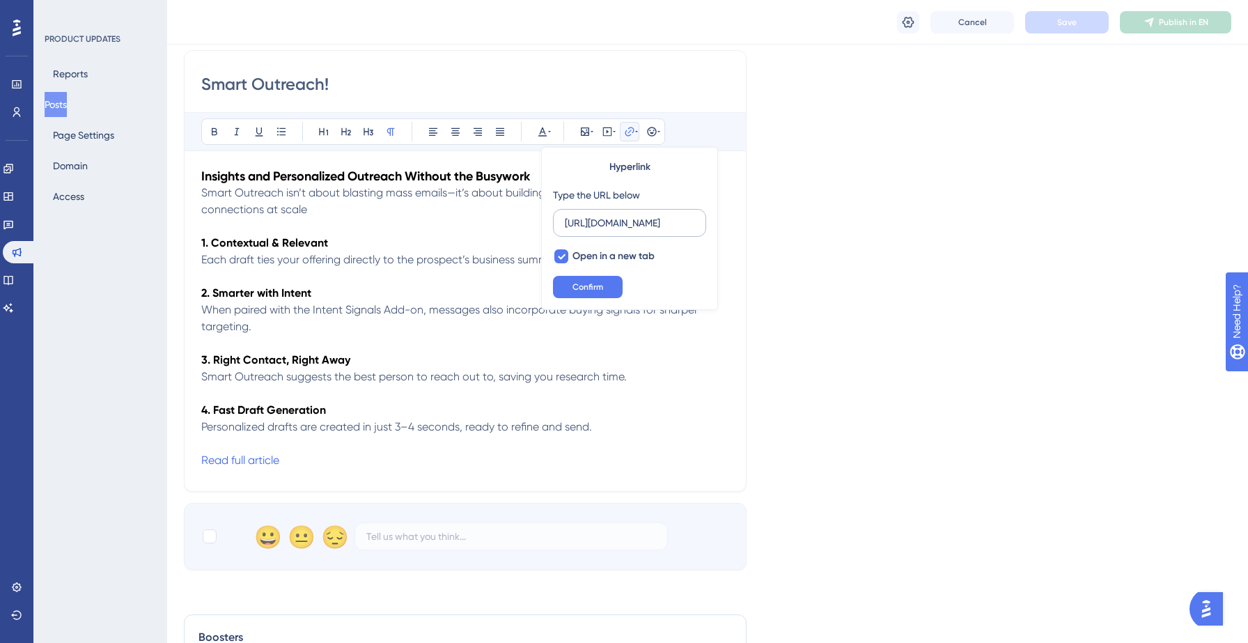
scroll to position [0, 155]
type input "[URL][DOMAIN_NAME]"
click at [561, 256] on icon at bounding box center [562, 257] width 8 height 6
checkbox input "false"
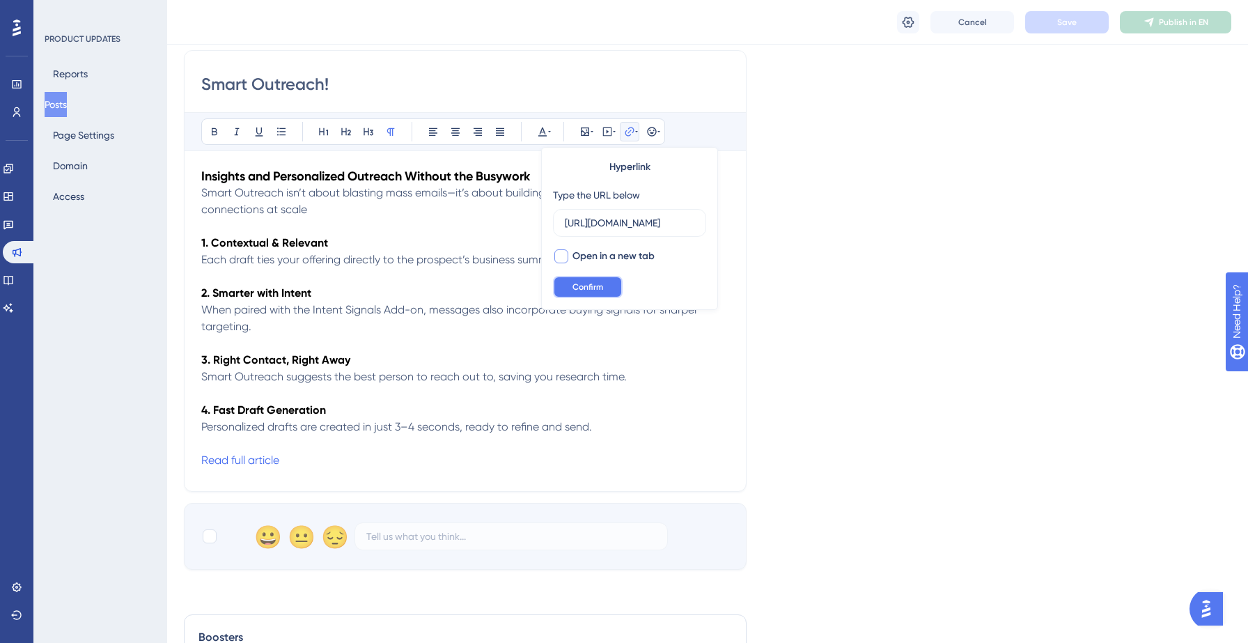
click at [579, 286] on span "Confirm" at bounding box center [588, 286] width 31 height 11
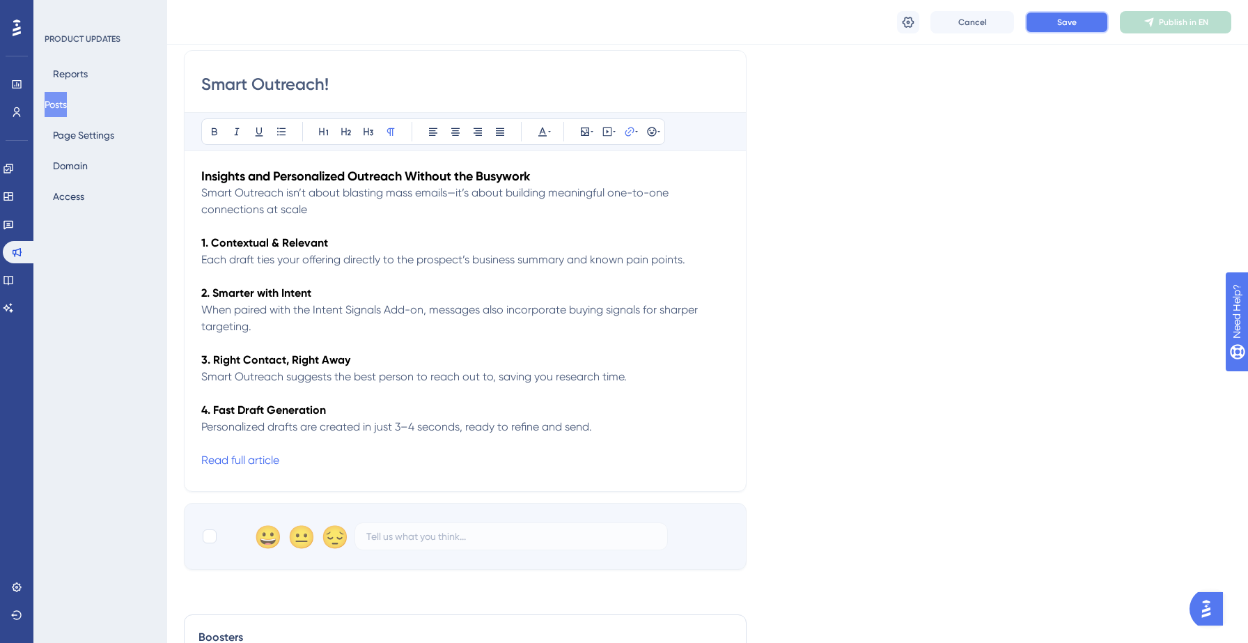
click at [1082, 26] on button "Save" at bounding box center [1067, 22] width 84 height 22
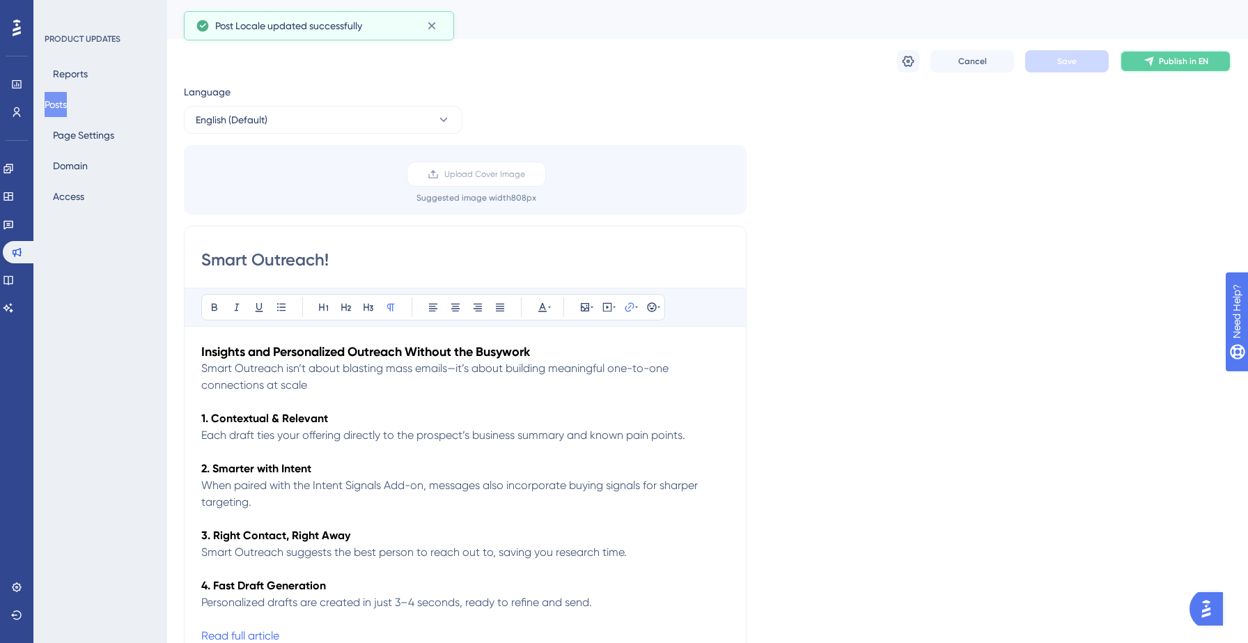
click at [1176, 54] on button "Publish in EN" at bounding box center [1175, 61] width 111 height 22
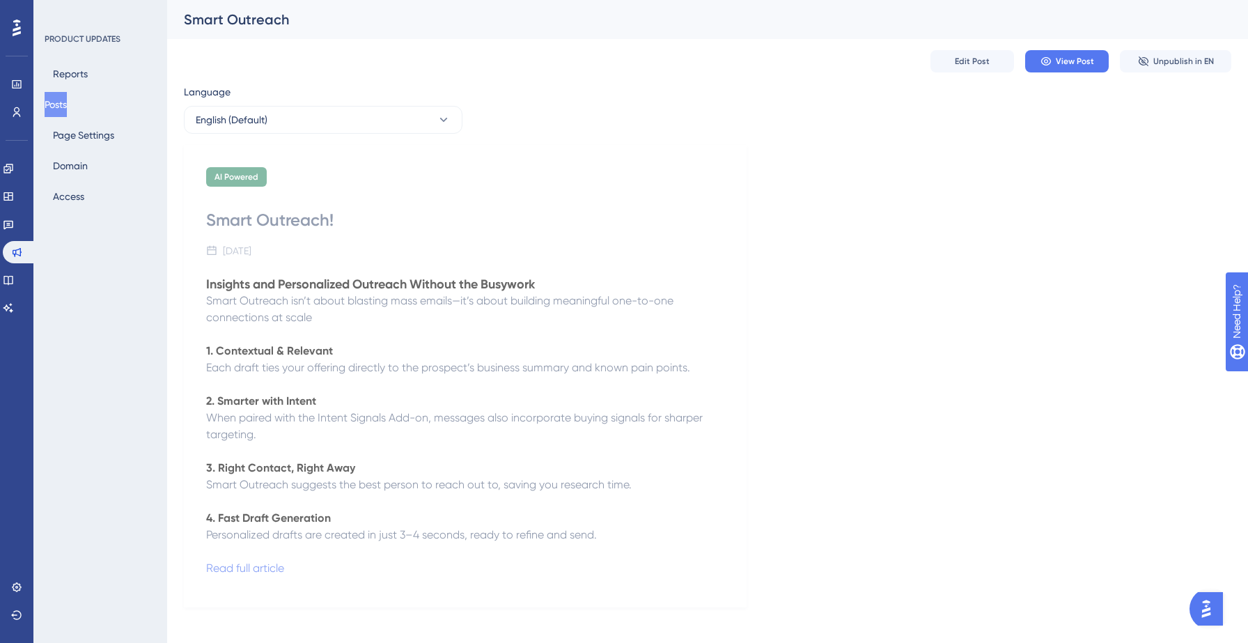
click at [67, 102] on button "Posts" at bounding box center [56, 104] width 22 height 25
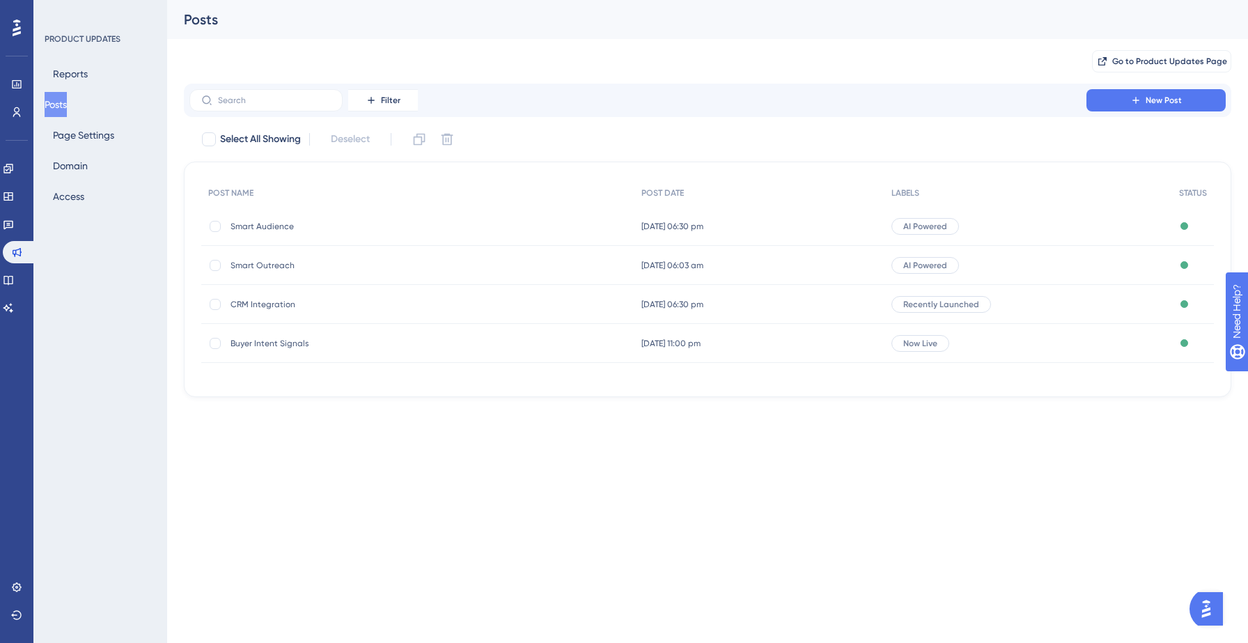
click at [261, 226] on span "Smart Audience" at bounding box center [342, 226] width 223 height 11
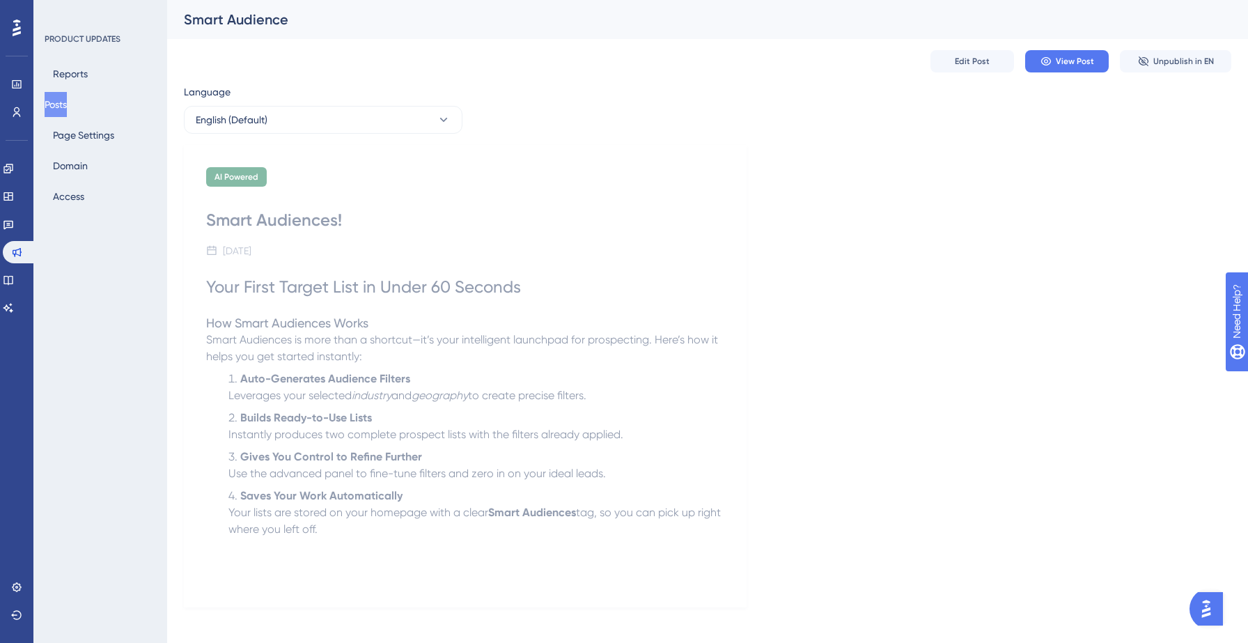
scroll to position [9, 0]
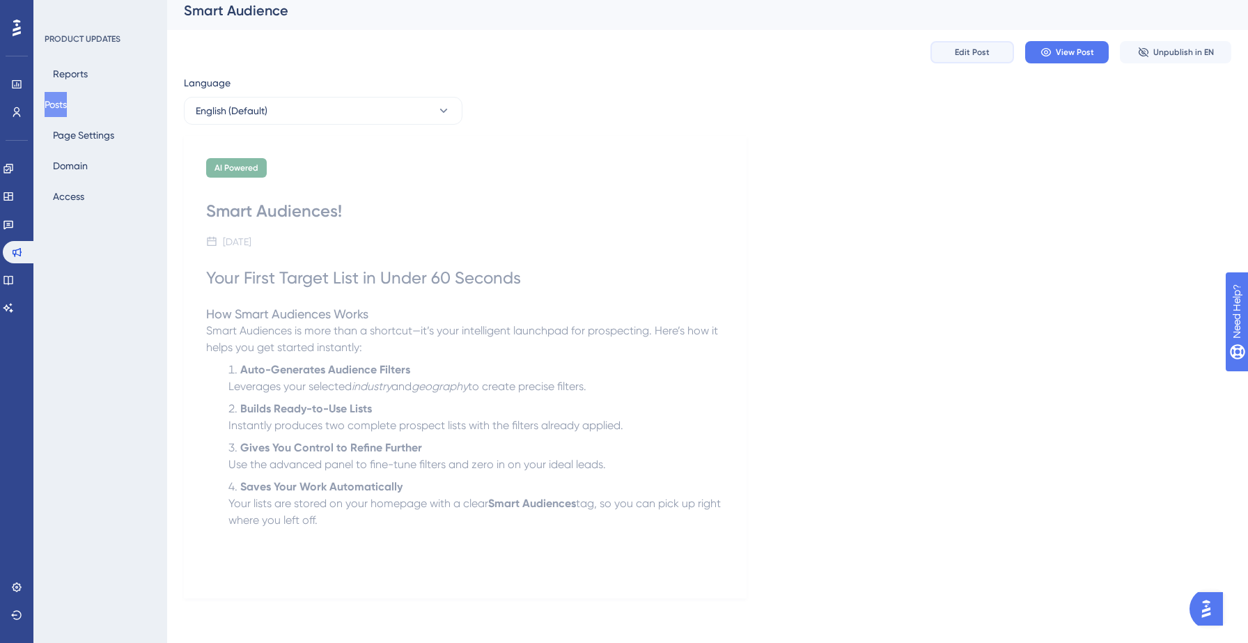
click at [969, 55] on span "Edit Post" at bounding box center [972, 52] width 35 height 11
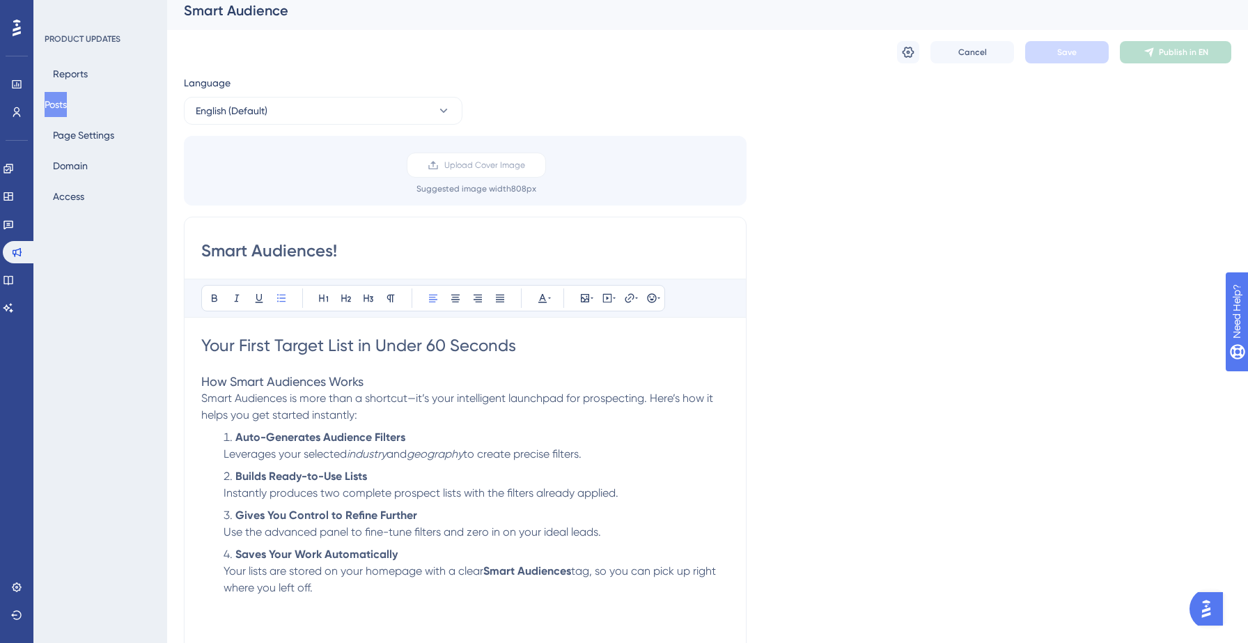
click at [288, 385] on span "How Smart Audiences Works" at bounding box center [282, 381] width 162 height 15
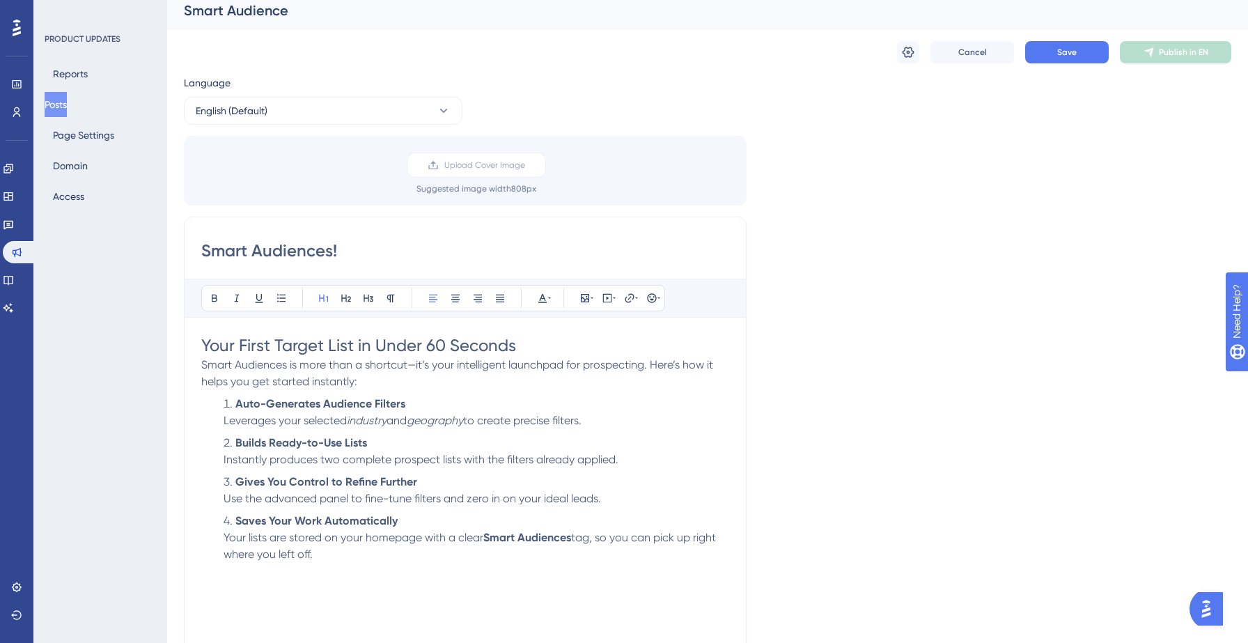
click at [368, 388] on p "Smart Audiences is more than a shortcut—it’s your intelligent launchpad for pro…" at bounding box center [465, 373] width 528 height 33
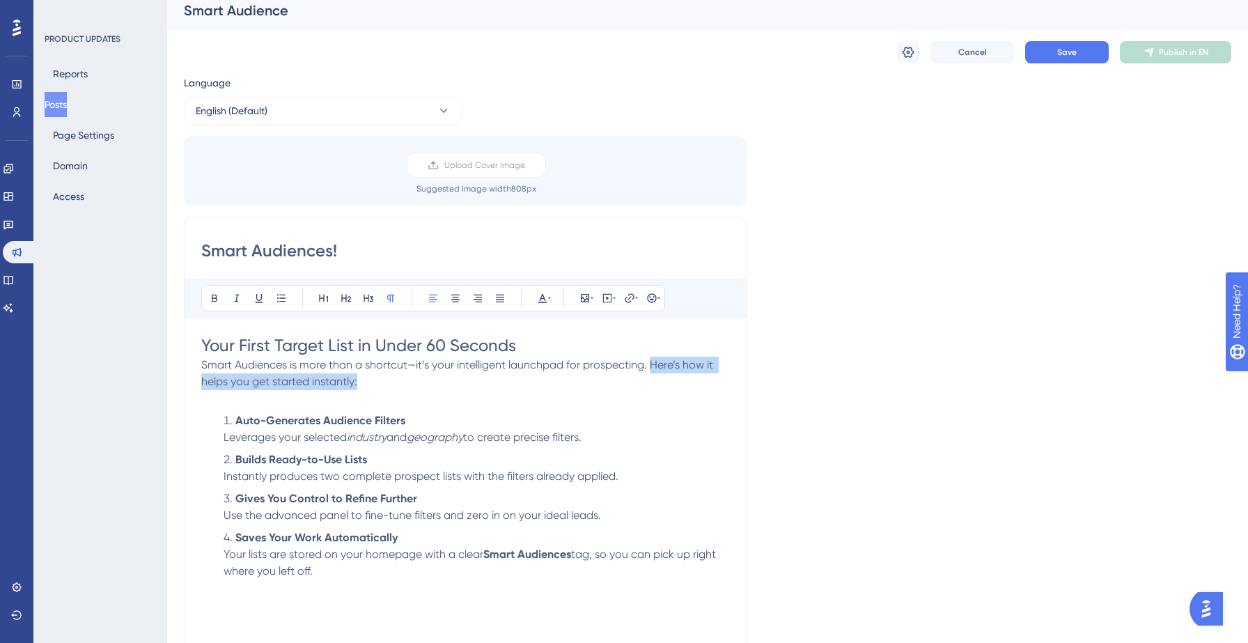
drag, startPoint x: 652, startPoint y: 363, endPoint x: 655, endPoint y: 375, distance: 12.3
click at [655, 375] on p "Smart Audiences is more than a shortcut—it’s your intelligent launchpad for pro…" at bounding box center [465, 373] width 528 height 33
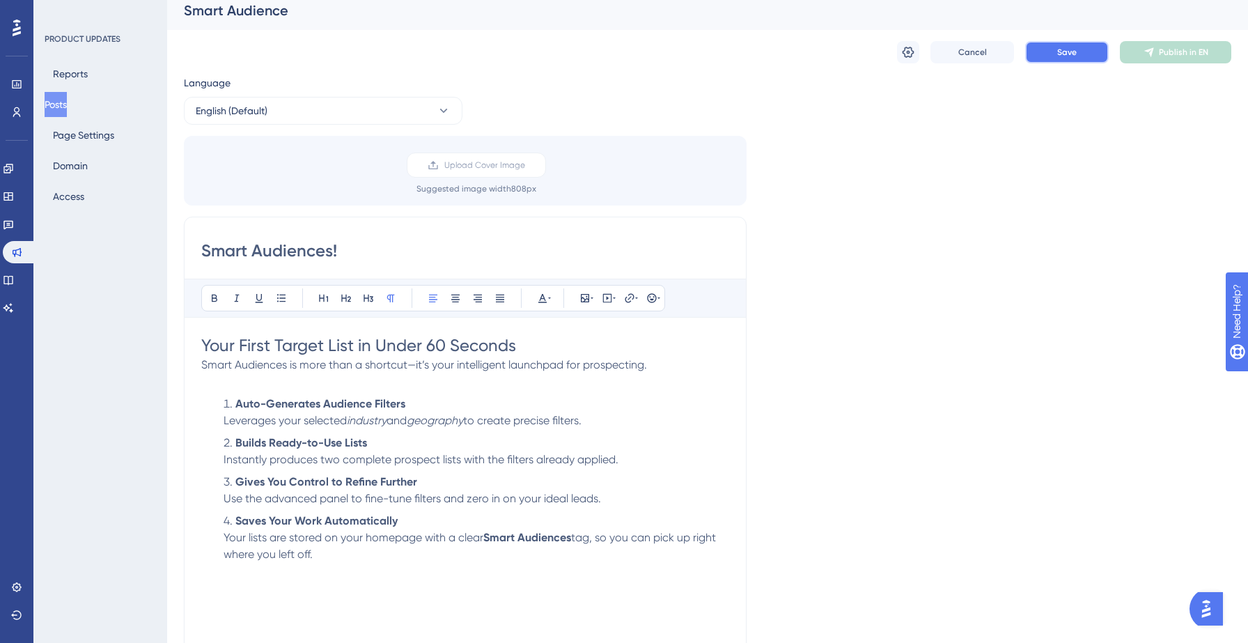
click at [1066, 47] on span "Save" at bounding box center [1067, 52] width 20 height 11
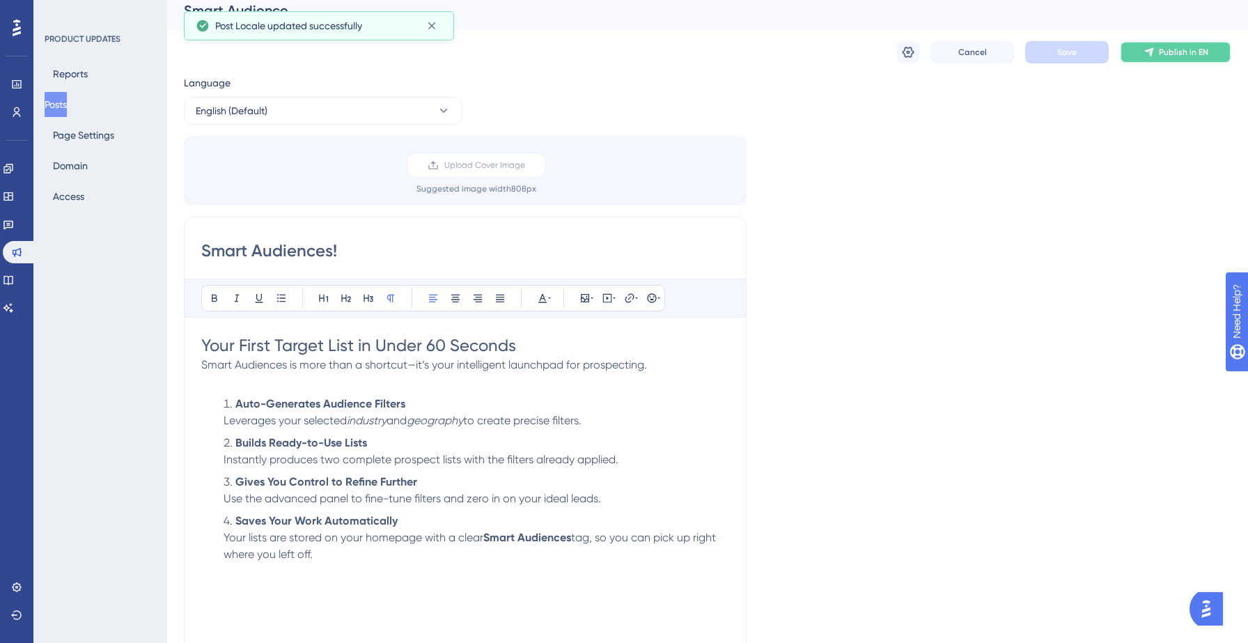
click at [1165, 51] on span "Publish in EN" at bounding box center [1183, 52] width 49 height 11
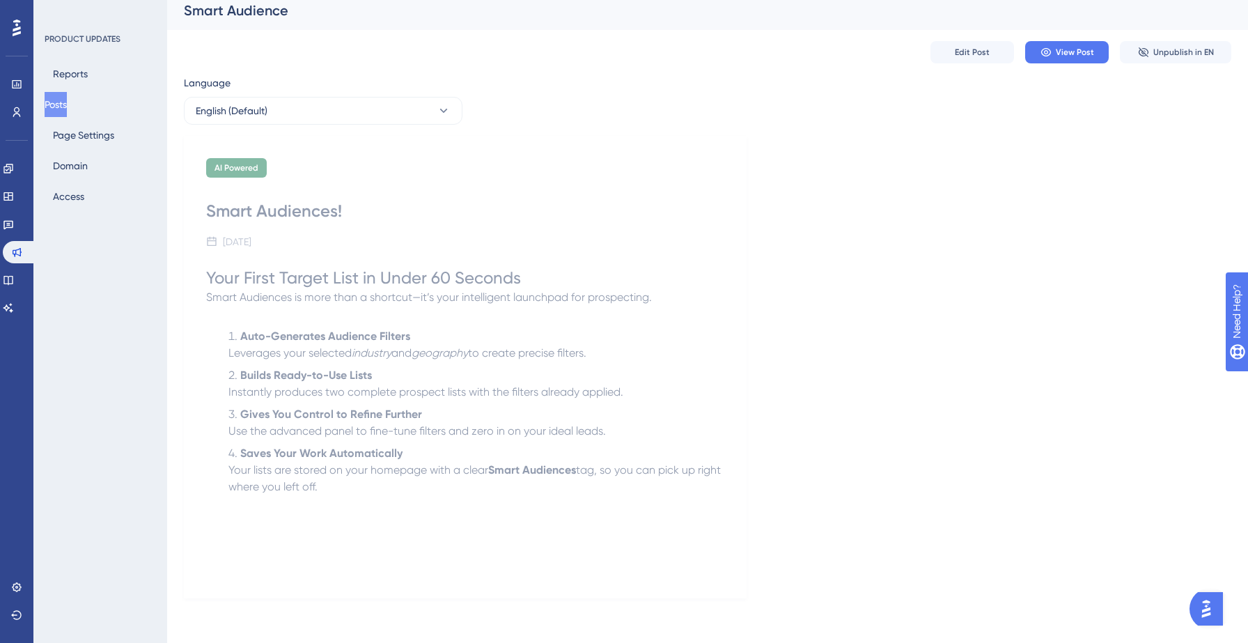
click at [66, 107] on button "Posts" at bounding box center [56, 104] width 22 height 25
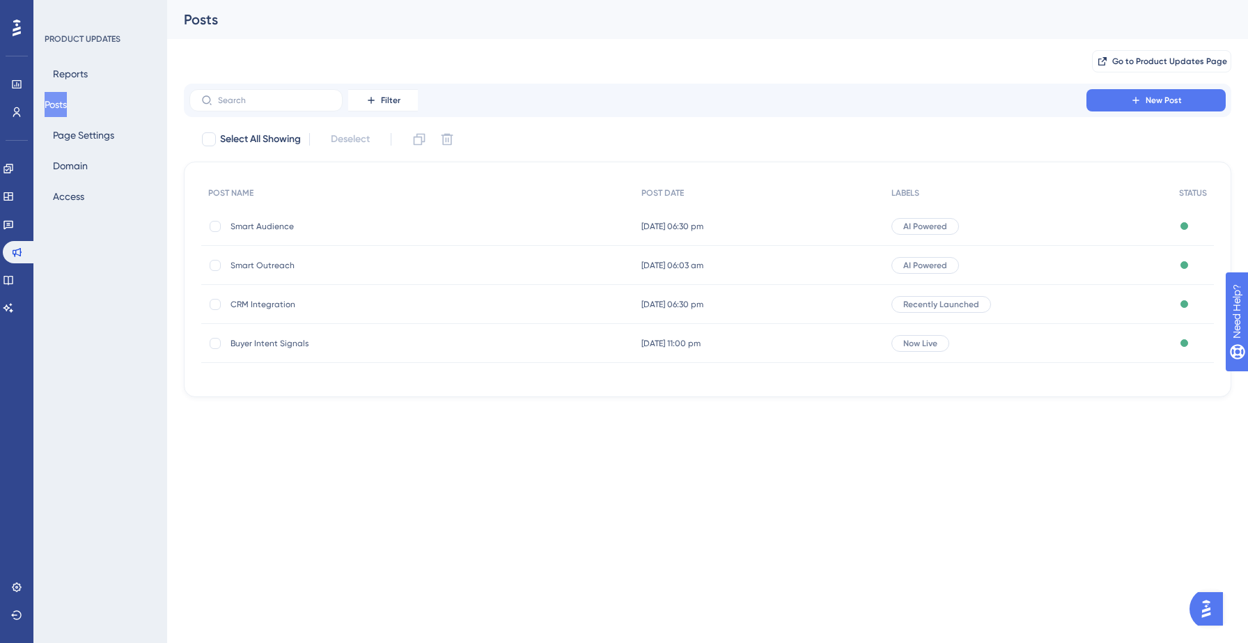
click at [252, 227] on span "Smart Audience" at bounding box center [342, 226] width 223 height 11
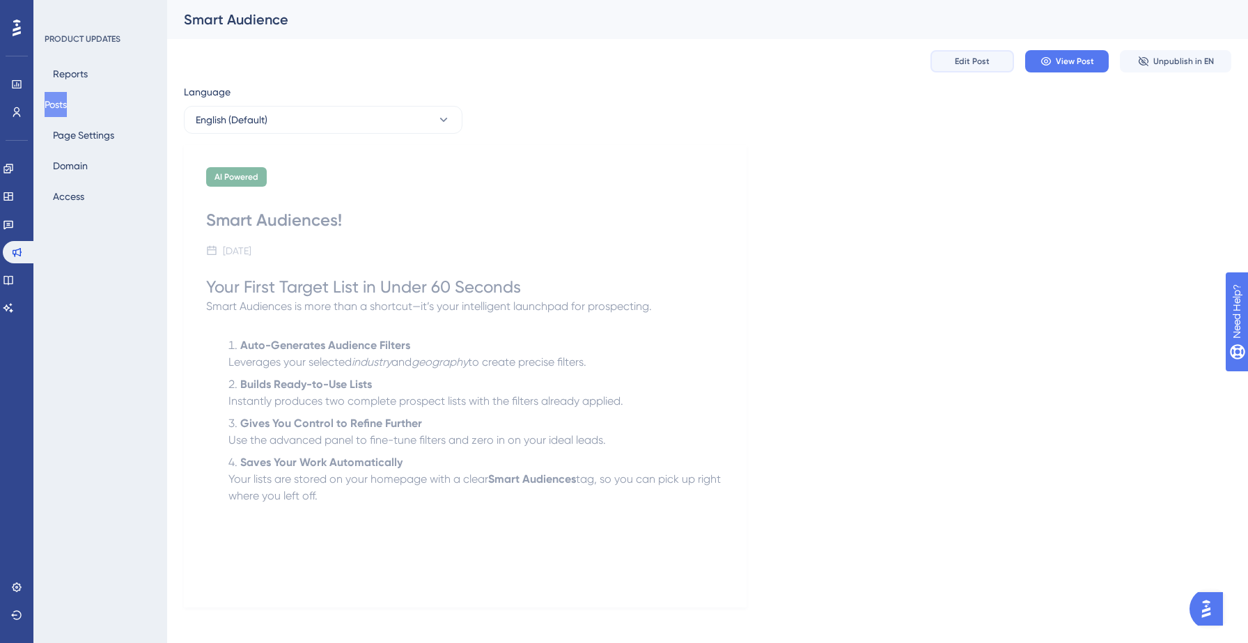
click at [968, 65] on span "Edit Post" at bounding box center [972, 61] width 35 height 11
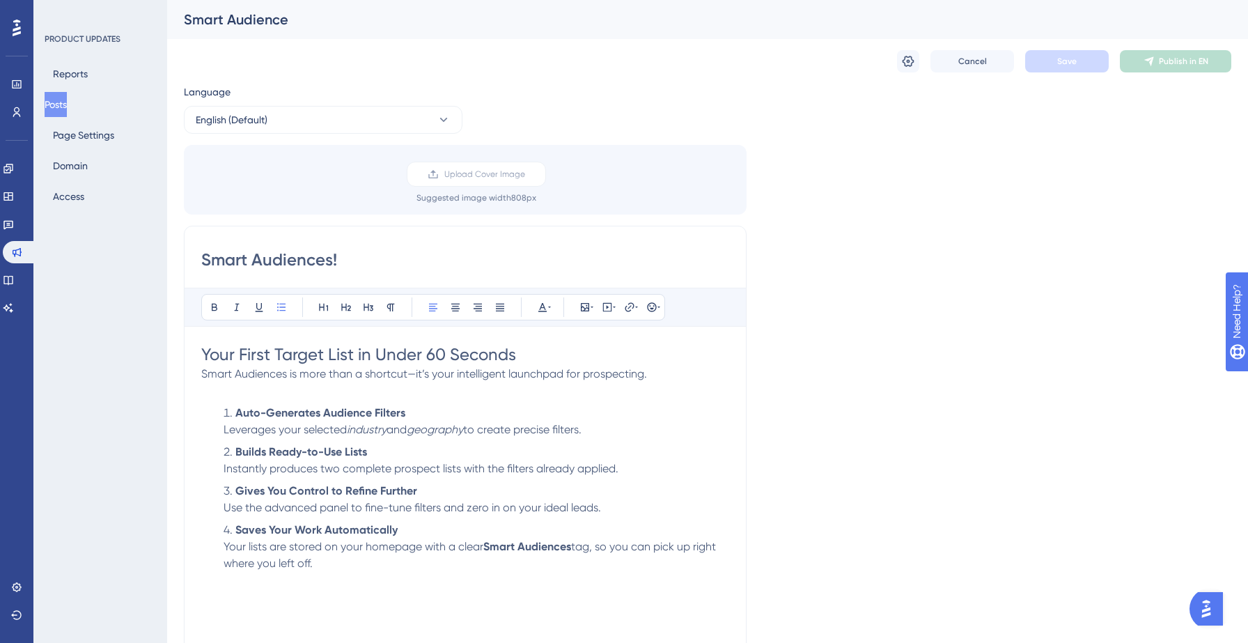
click at [355, 570] on li "Saves Your Work Automatically Your lists are stored on your homepage with a cle…" at bounding box center [473, 547] width 511 height 50
click at [264, 603] on span "Read full article" at bounding box center [240, 596] width 78 height 13
click at [629, 306] on icon at bounding box center [629, 307] width 11 height 11
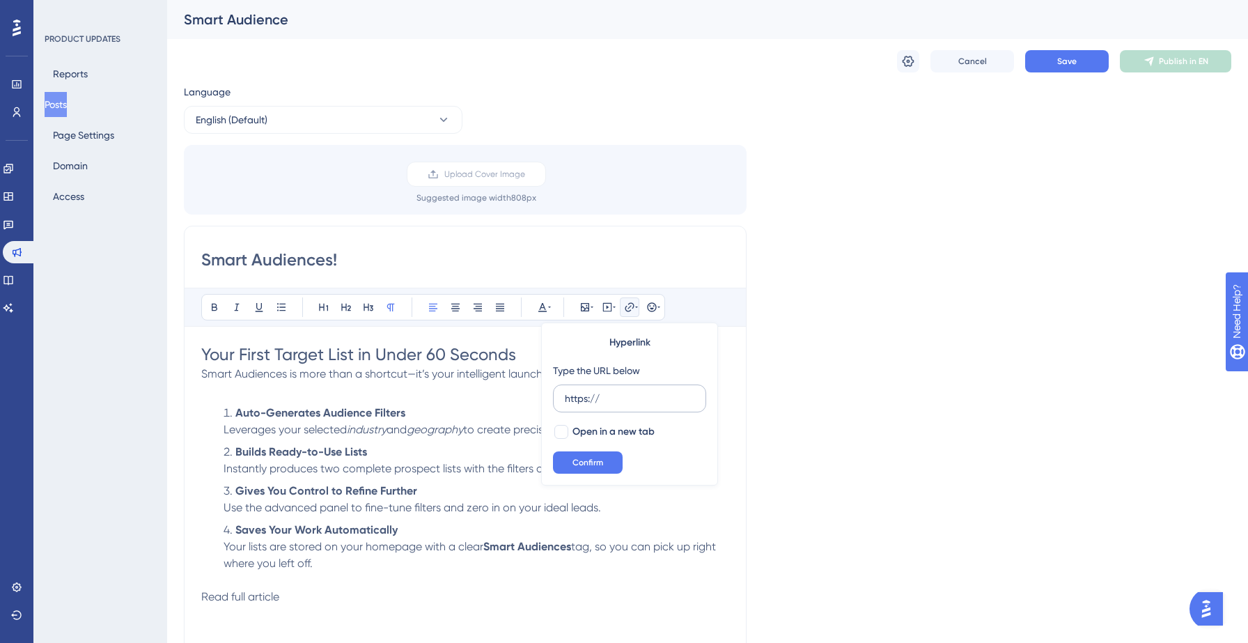
drag, startPoint x: 607, startPoint y: 395, endPoint x: 559, endPoint y: 394, distance: 47.4
click at [559, 394] on label "https://" at bounding box center [629, 399] width 153 height 28
click at [565, 394] on input "https://" at bounding box center [630, 398] width 130 height 15
type input "[URL][DOMAIN_NAME]"
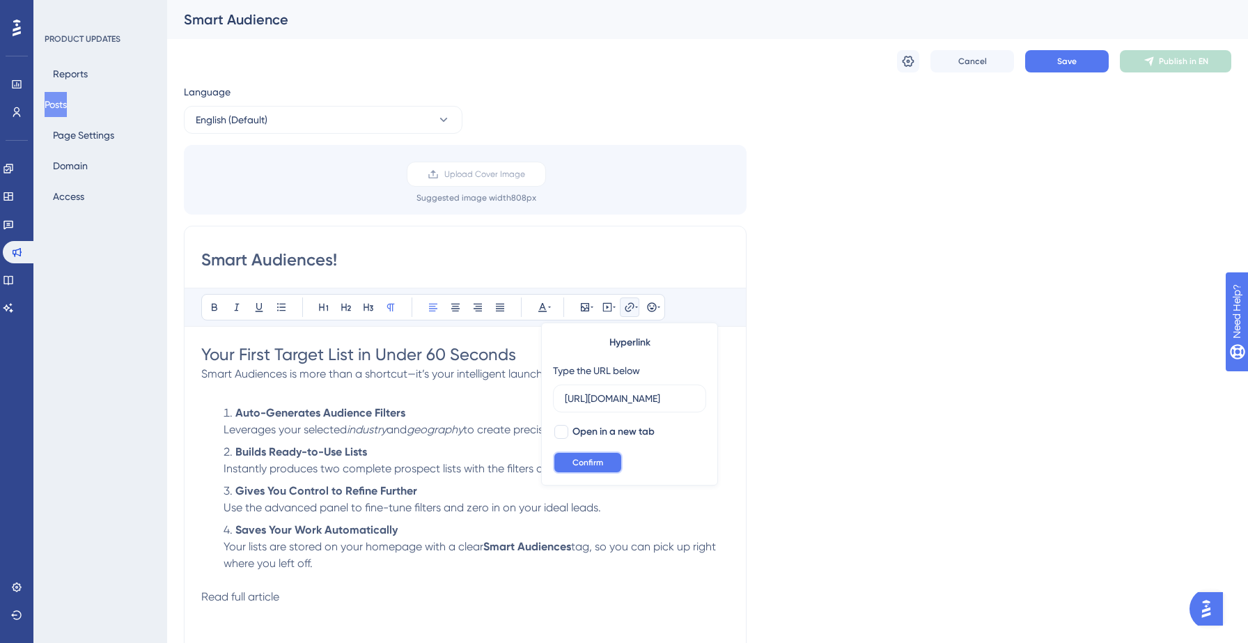
scroll to position [0, 0]
click at [581, 460] on span "Confirm" at bounding box center [588, 462] width 31 height 11
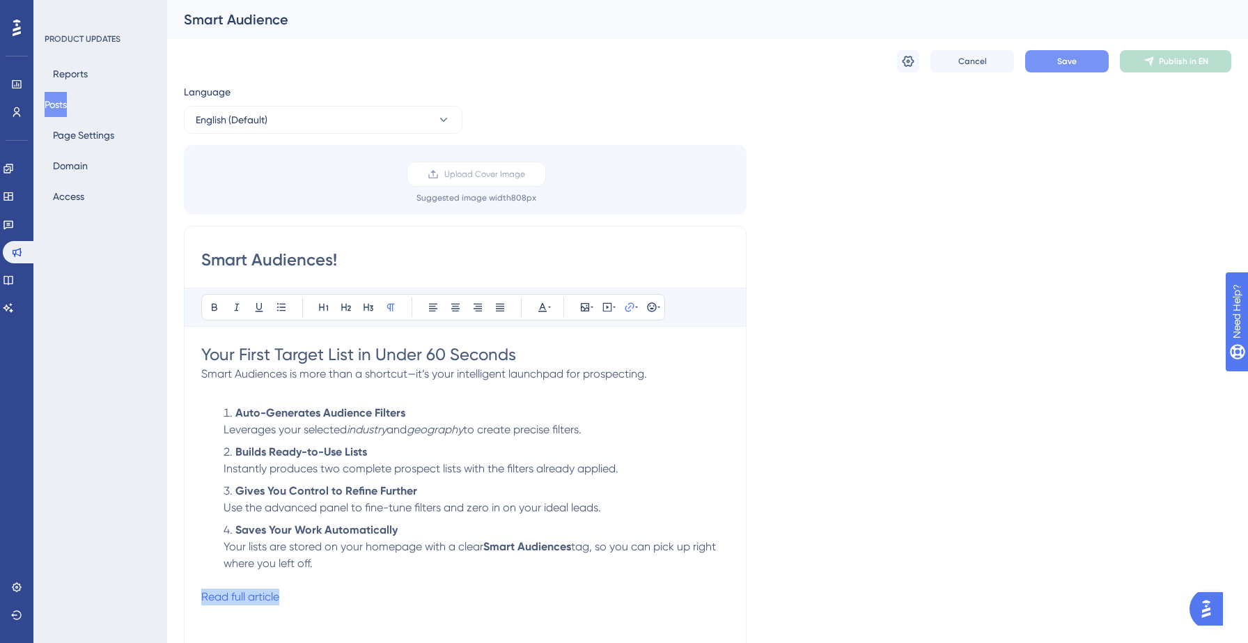
click at [1059, 63] on span "Save" at bounding box center [1067, 61] width 20 height 11
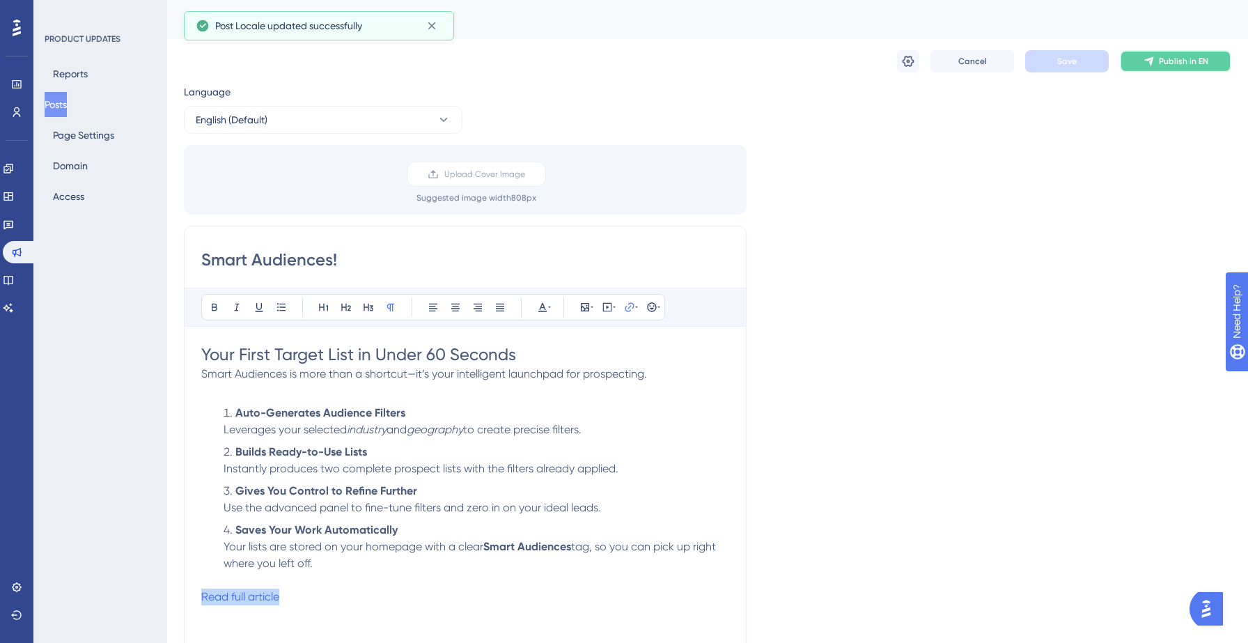
click at [1167, 61] on span "Publish in EN" at bounding box center [1183, 61] width 49 height 11
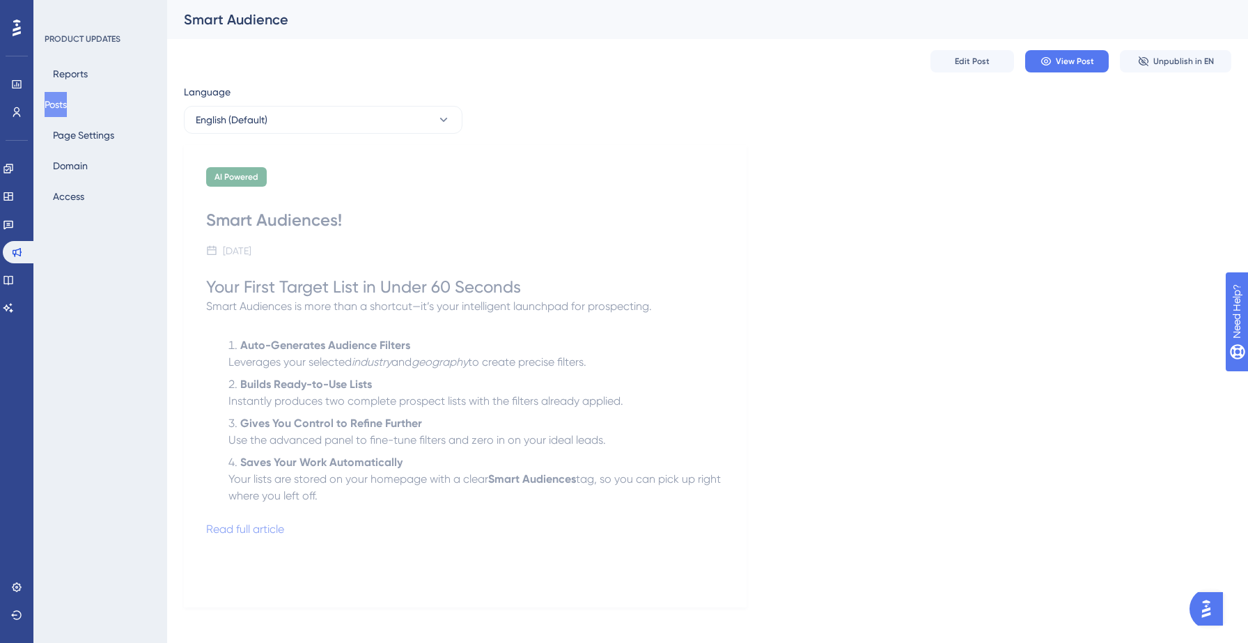
click at [61, 110] on button "Posts" at bounding box center [56, 104] width 22 height 25
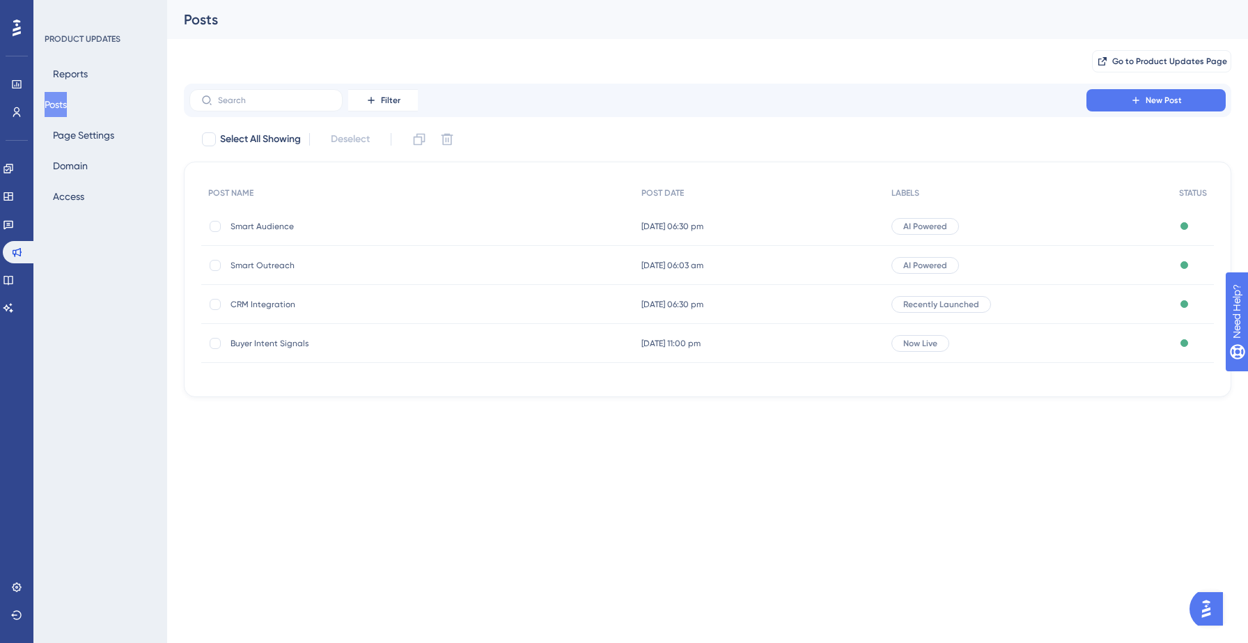
click at [253, 305] on span "CRM Integration" at bounding box center [342, 304] width 223 height 11
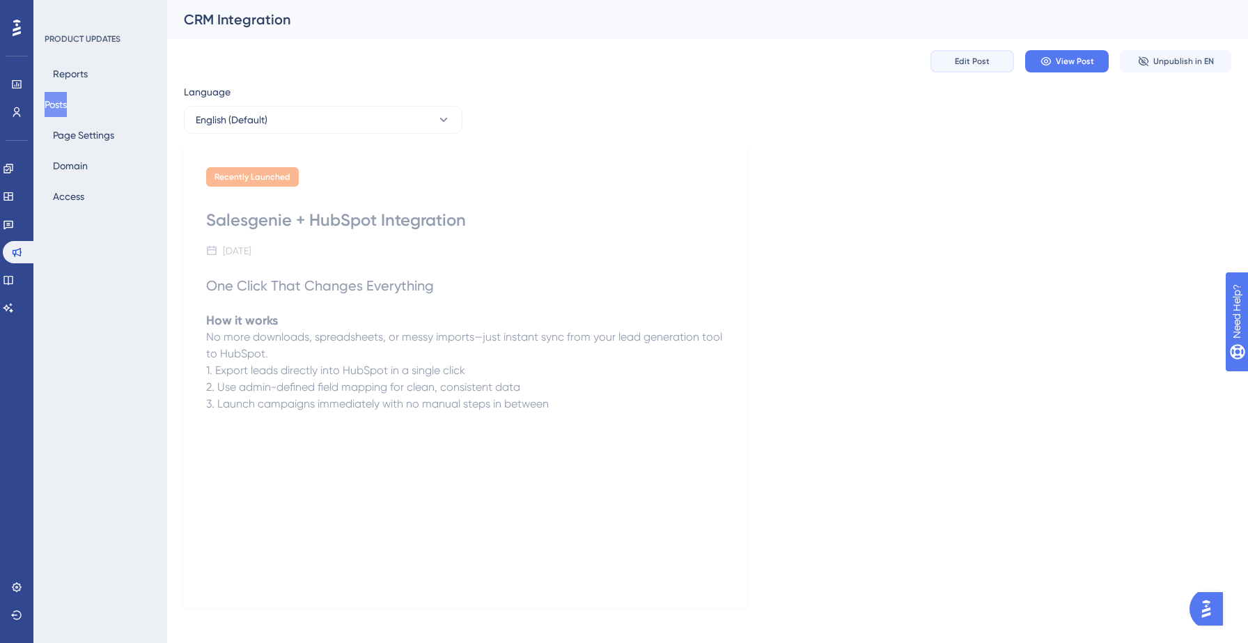
click at [958, 65] on span "Edit Post" at bounding box center [972, 61] width 35 height 11
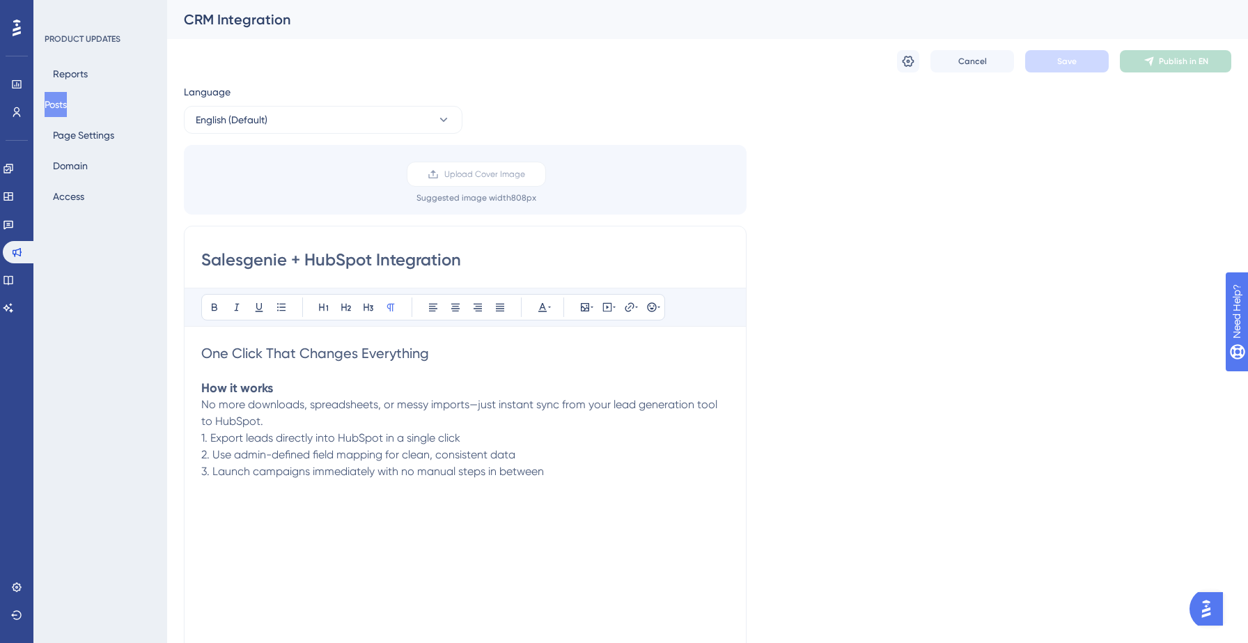
click at [249, 391] on strong "How it works" at bounding box center [237, 387] width 72 height 15
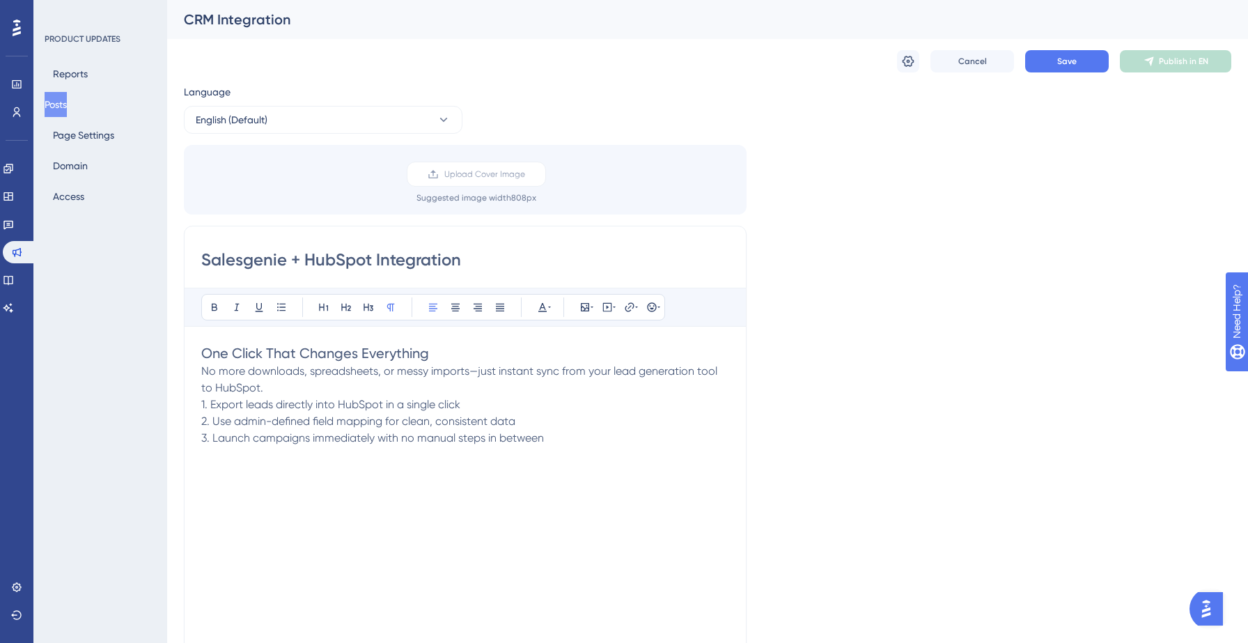
click at [277, 391] on p "No more downloads, spreadsheets, or messy imports—just instant sync from your l…" at bounding box center [465, 379] width 528 height 33
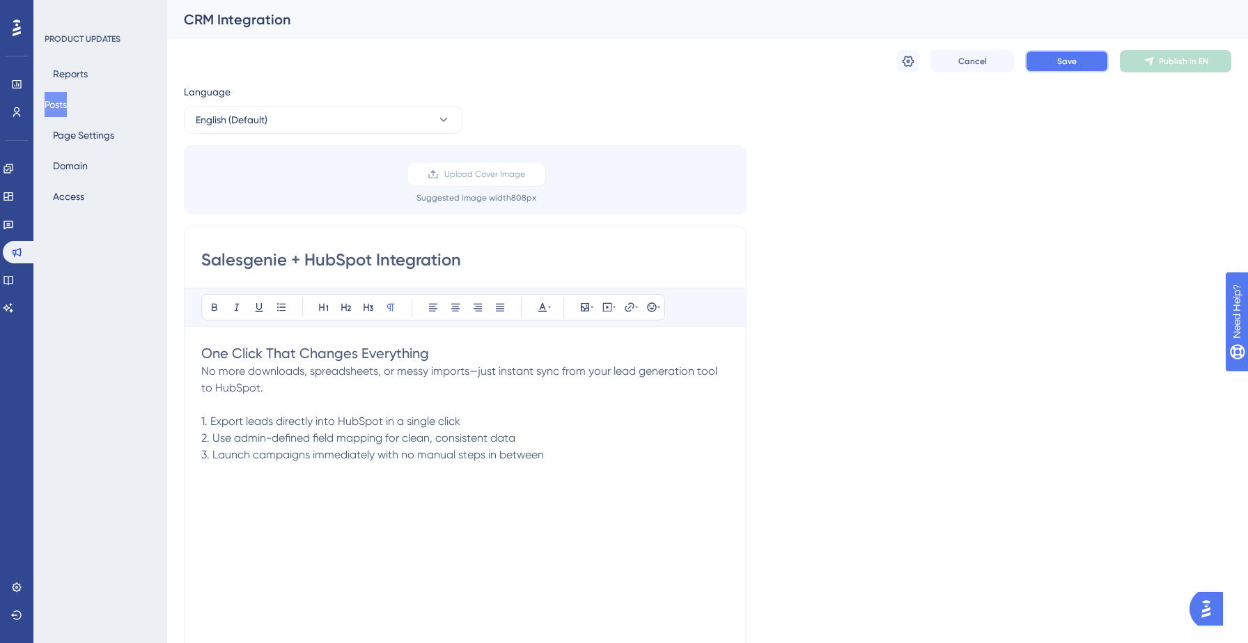
click at [1044, 68] on button "Save" at bounding box center [1067, 61] width 84 height 22
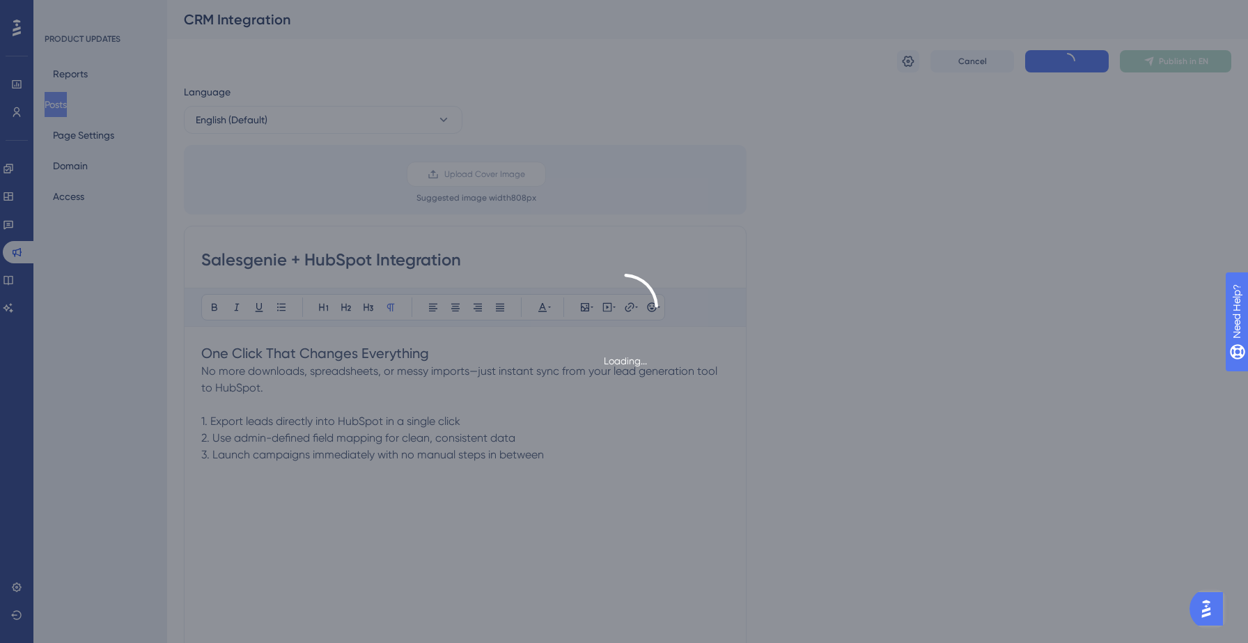
click at [68, 106] on div "Loading..." at bounding box center [624, 321] width 1248 height 643
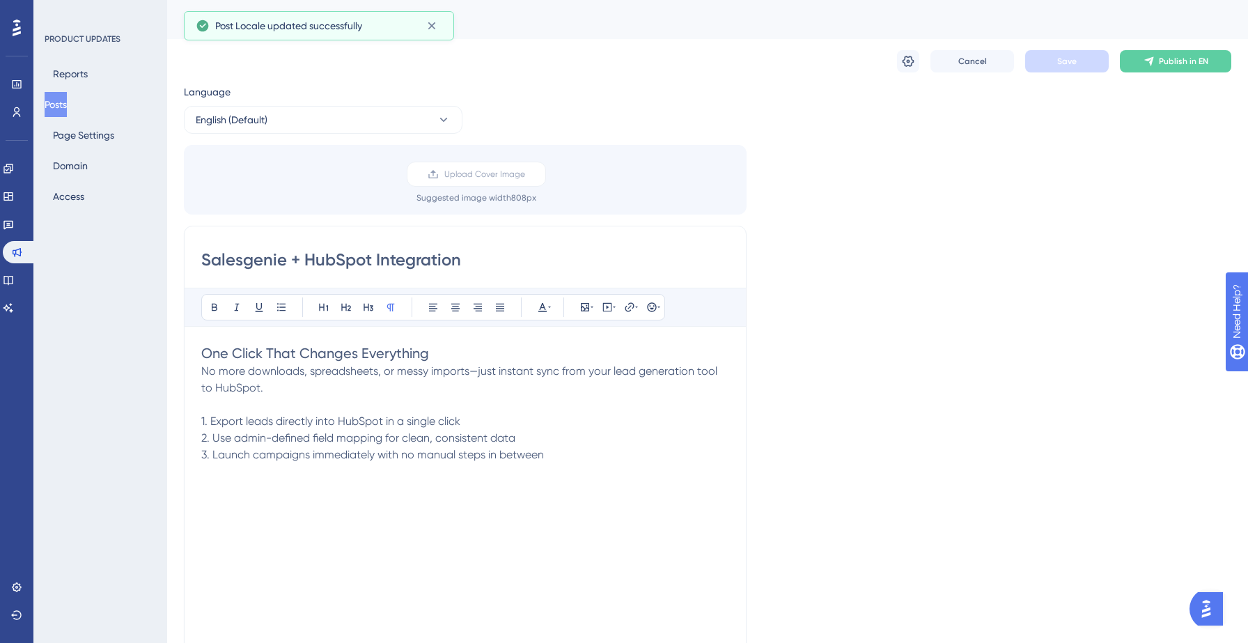
click at [67, 106] on button "Posts" at bounding box center [56, 104] width 22 height 25
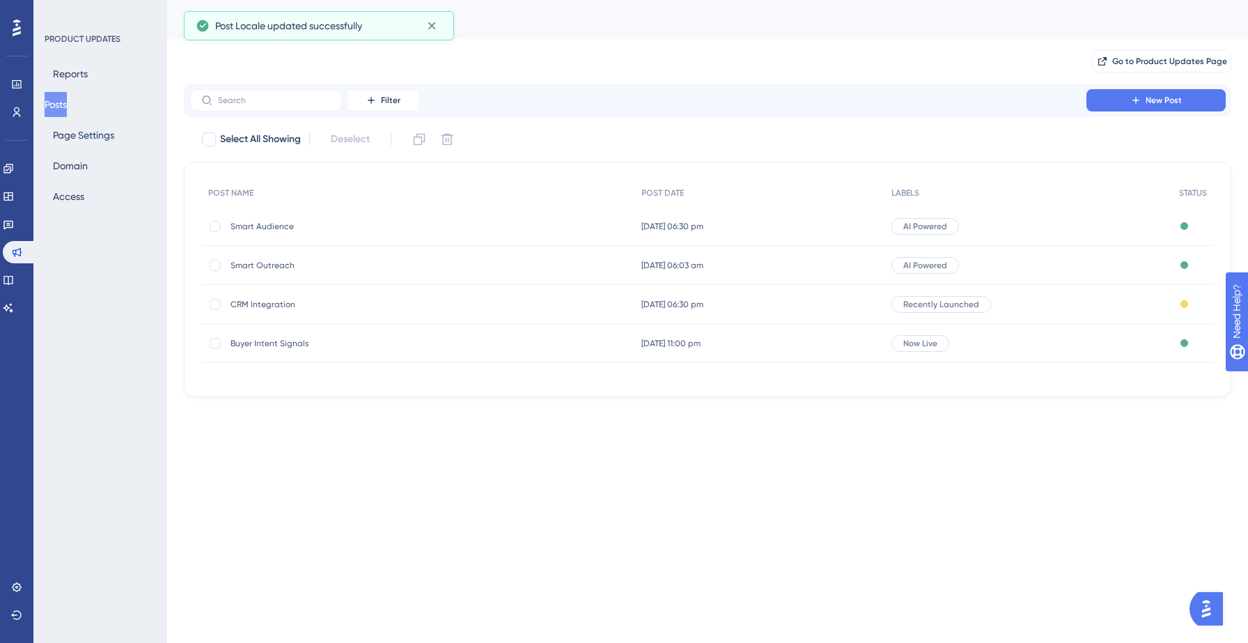
click at [269, 258] on div "Smart Outreach Smart Outreach" at bounding box center [342, 265] width 223 height 39
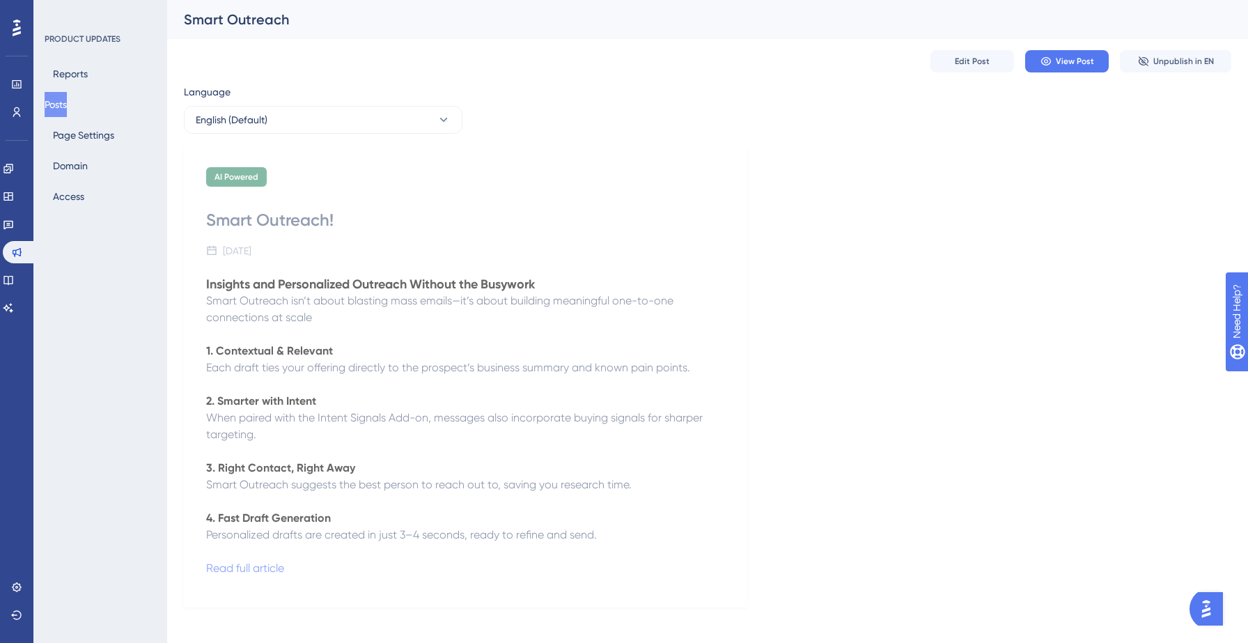
click at [67, 109] on button "Posts" at bounding box center [56, 104] width 22 height 25
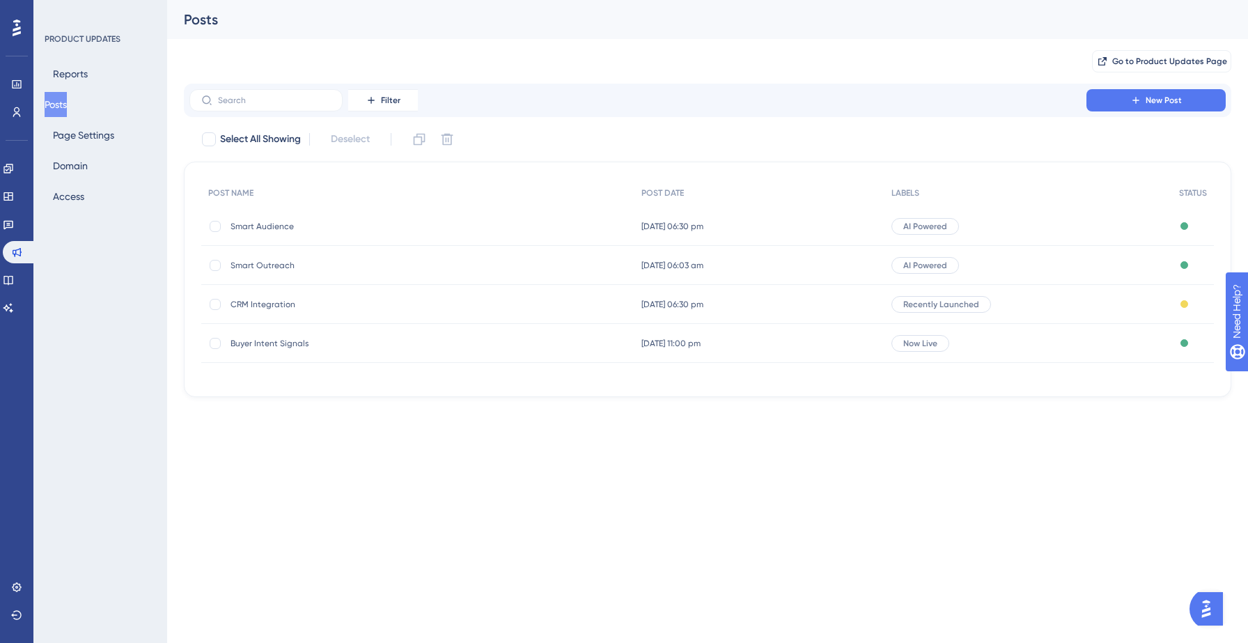
click at [258, 309] on span "CRM Integration" at bounding box center [342, 304] width 223 height 11
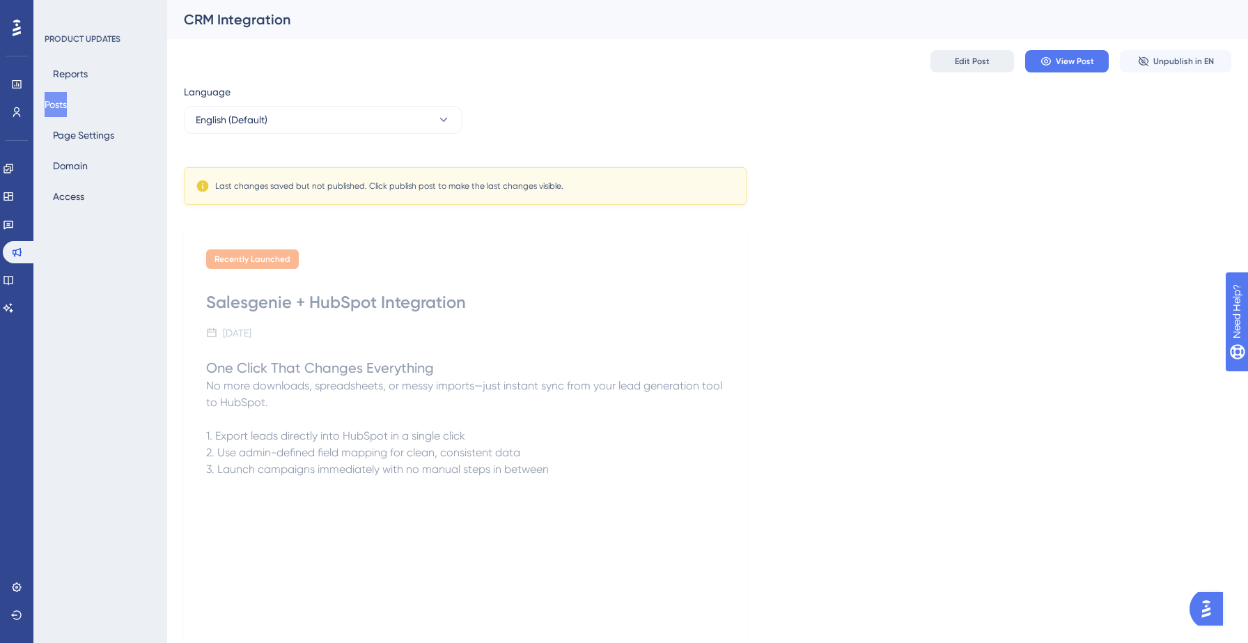
click at [978, 58] on span "Edit Post" at bounding box center [972, 61] width 35 height 11
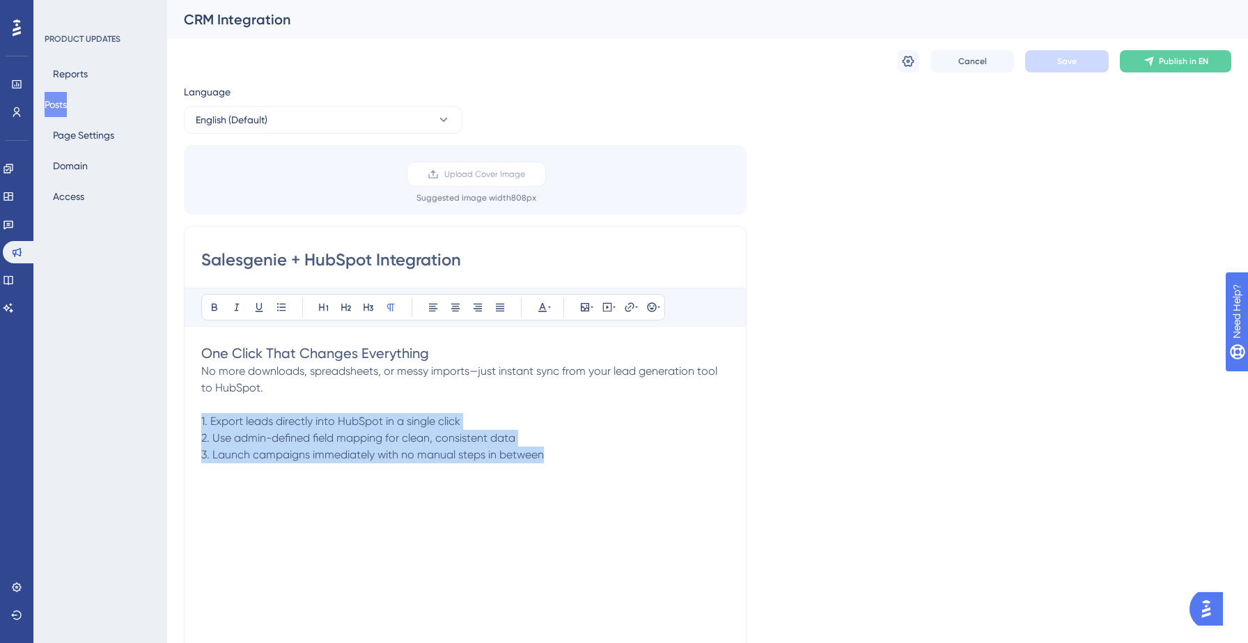
drag, startPoint x: 548, startPoint y: 457, endPoint x: 190, endPoint y: 422, distance: 359.7
click at [190, 422] on div "Salesgenie + HubSpot Integration Bold Italic Underline Bullet Point Heading 1 H…" at bounding box center [465, 447] width 563 height 442
copy div "1. Export leads directly into HubSpot in a single click 2. Use admin-defined fi…"
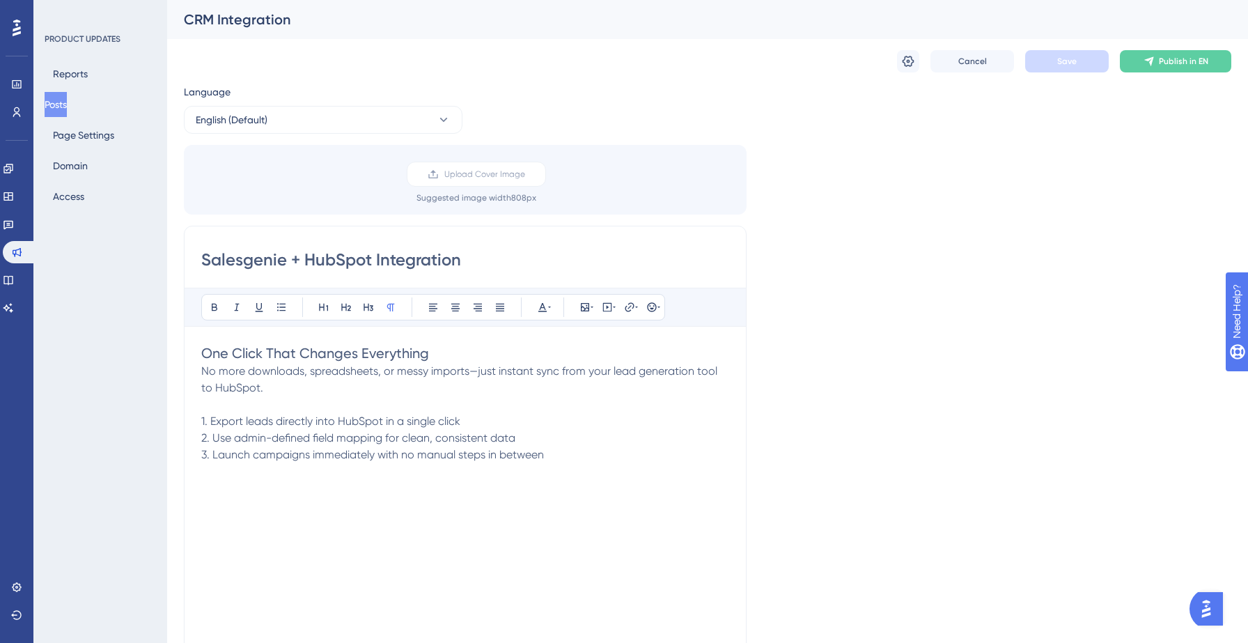
click at [561, 465] on p at bounding box center [465, 471] width 528 height 17
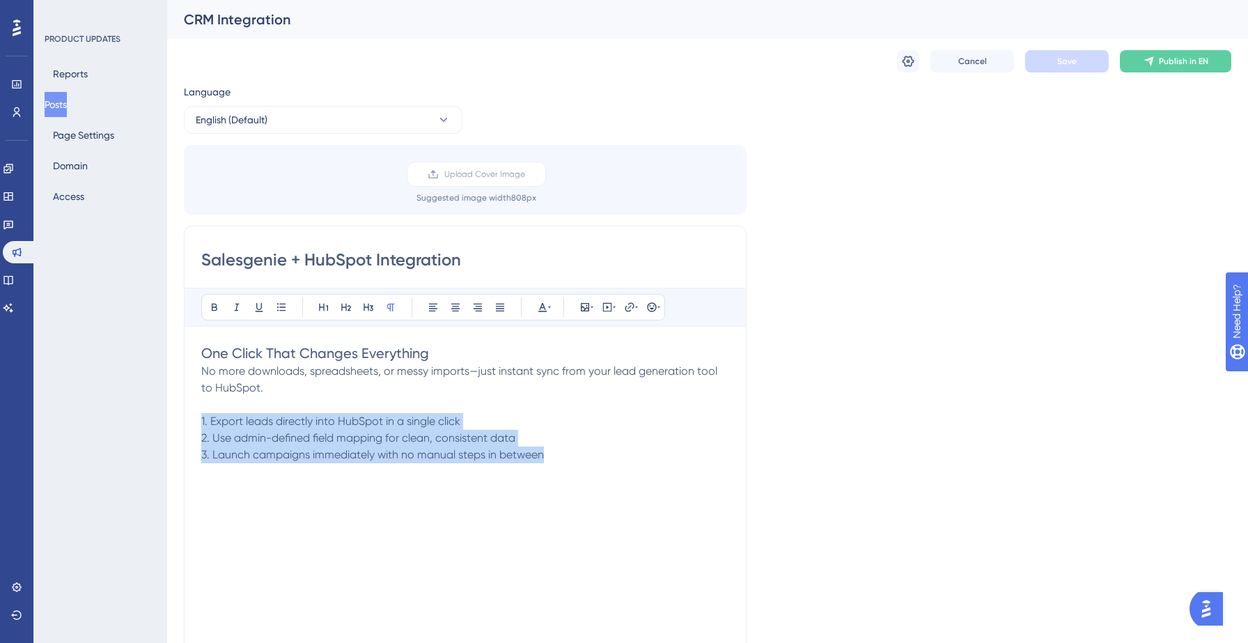
drag, startPoint x: 553, startPoint y: 461, endPoint x: 185, endPoint y: 424, distance: 370.4
click at [185, 424] on div "Salesgenie + HubSpot Integration Bold Italic Underline Bullet Point Heading 1 H…" at bounding box center [465, 447] width 563 height 442
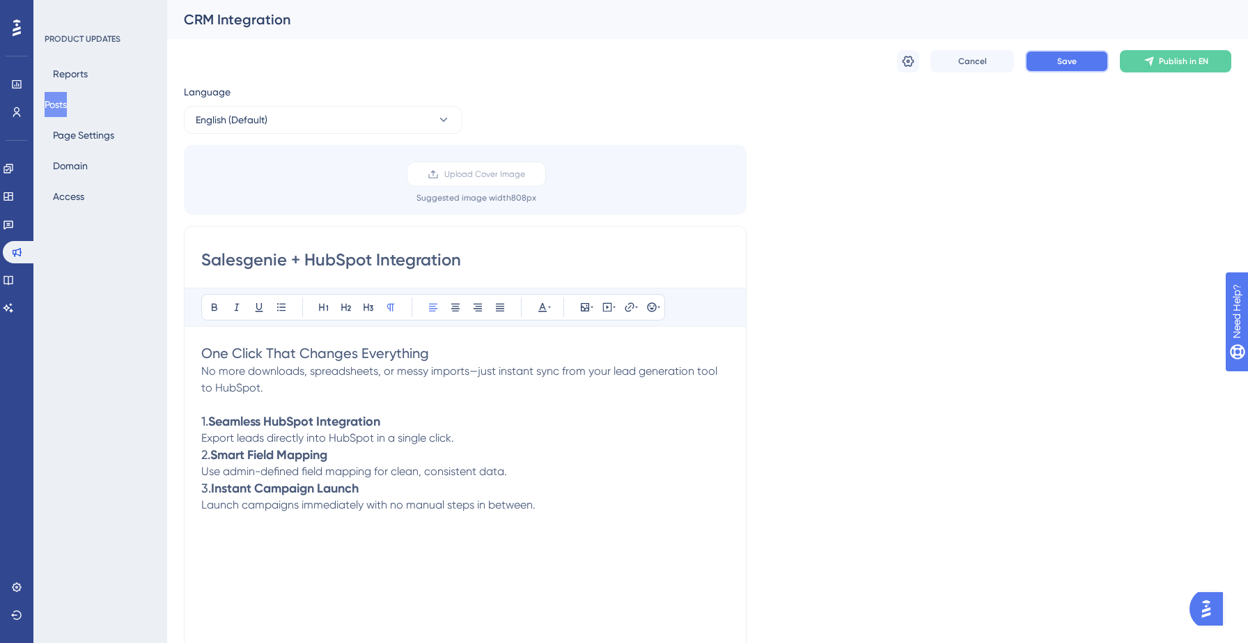
click at [1069, 65] on span "Save" at bounding box center [1067, 61] width 20 height 11
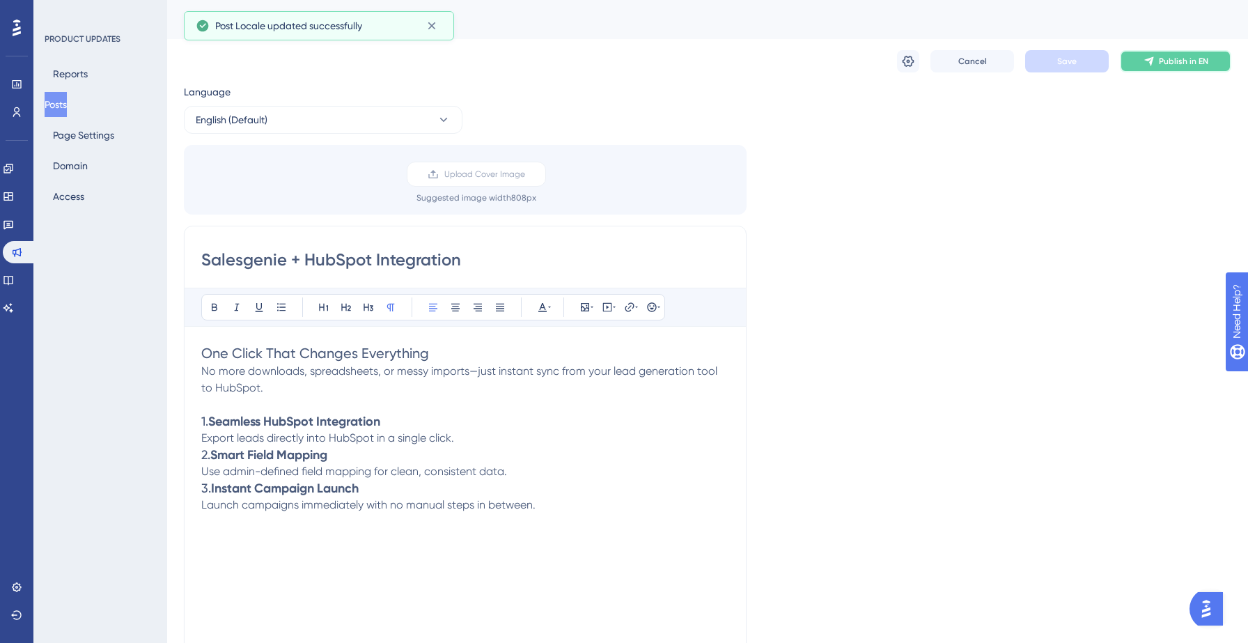
click at [1160, 56] on span "Publish in EN" at bounding box center [1183, 61] width 49 height 11
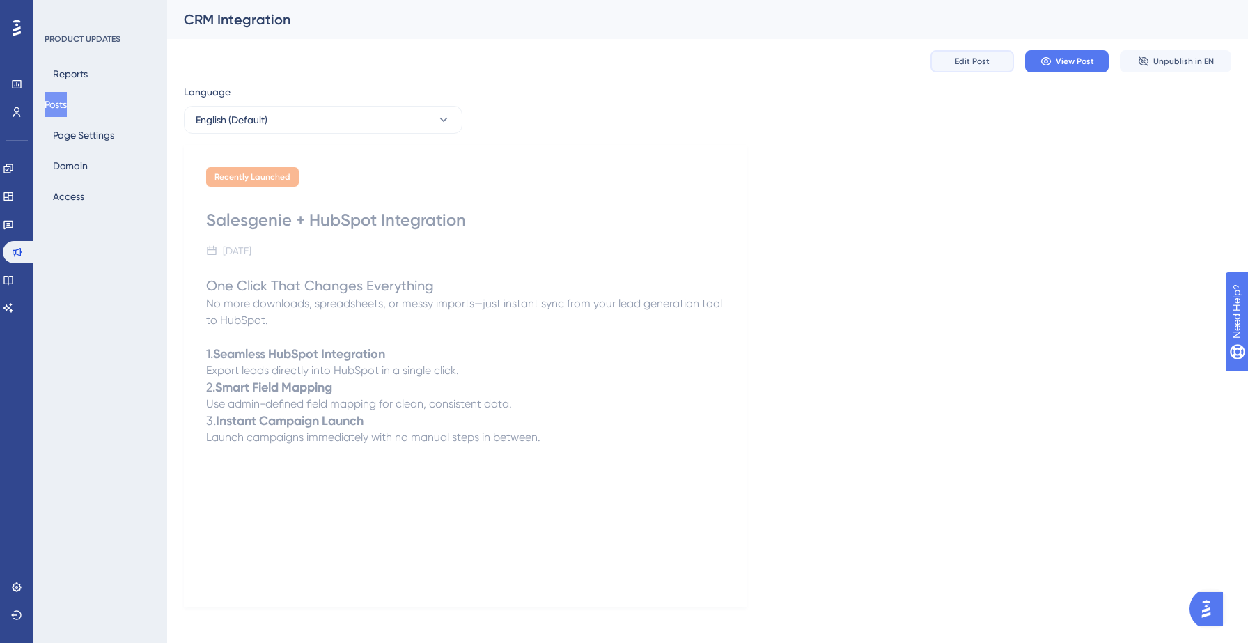
click at [969, 64] on span "Edit Post" at bounding box center [972, 61] width 35 height 11
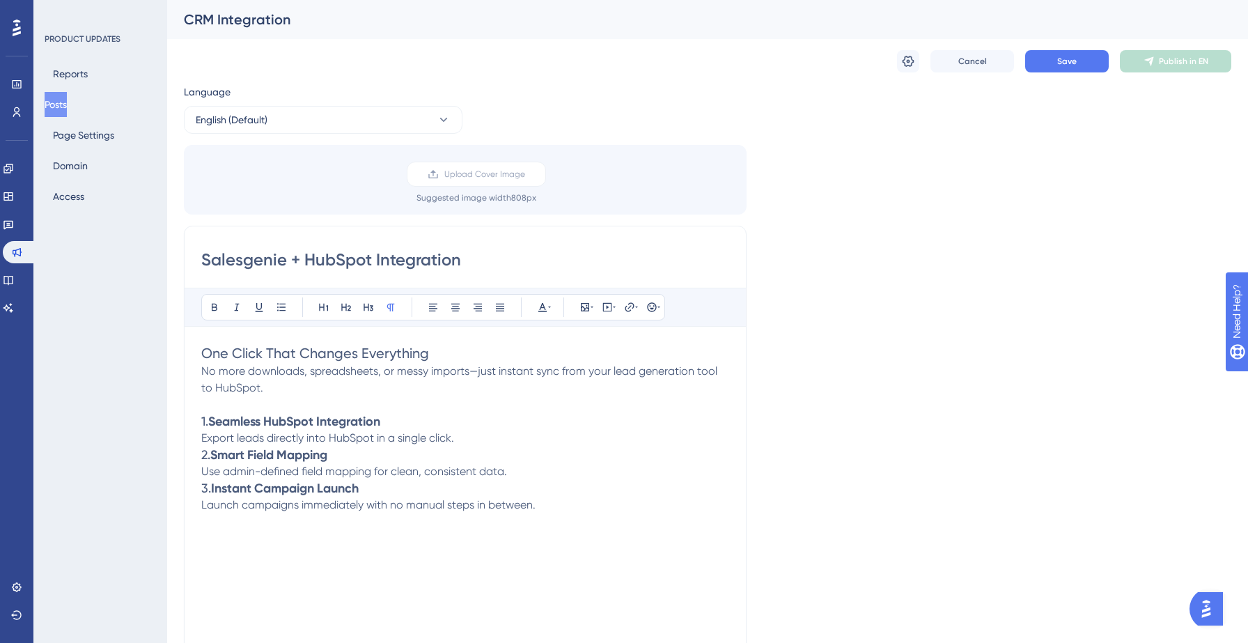
click at [352, 534] on div "One Click That Changes Everything No more downloads, spreadsheets, or messy imp…" at bounding box center [465, 496] width 528 height 306
click at [1067, 65] on span "Save" at bounding box center [1067, 61] width 20 height 11
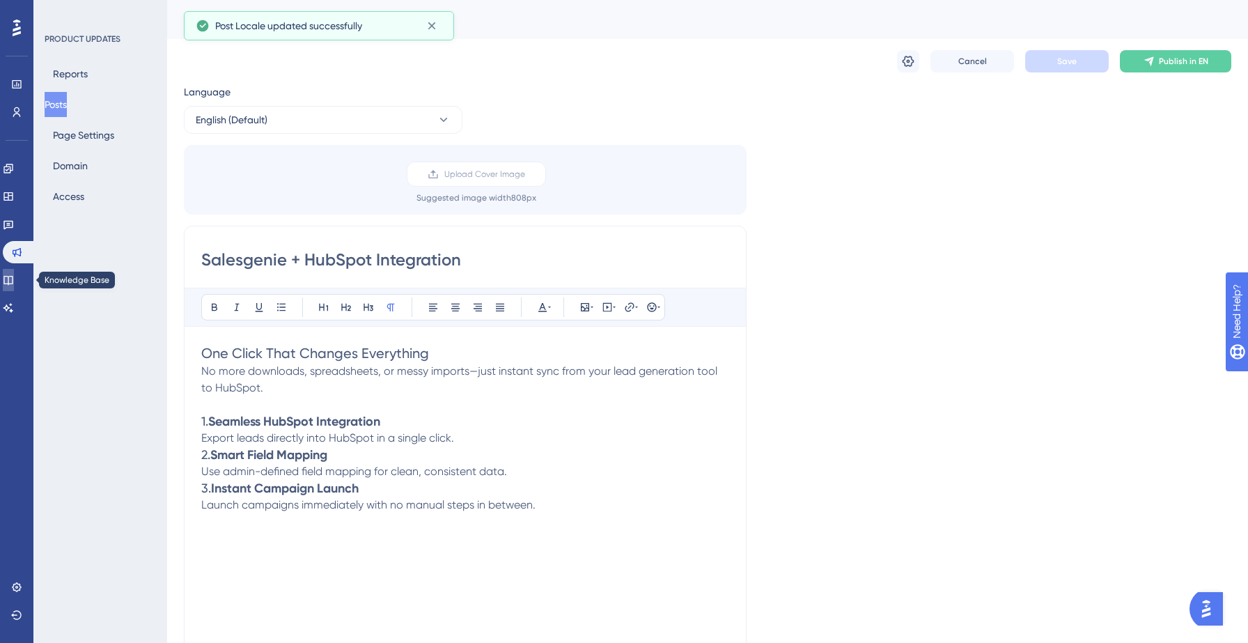
click at [13, 284] on icon at bounding box center [7, 280] width 9 height 9
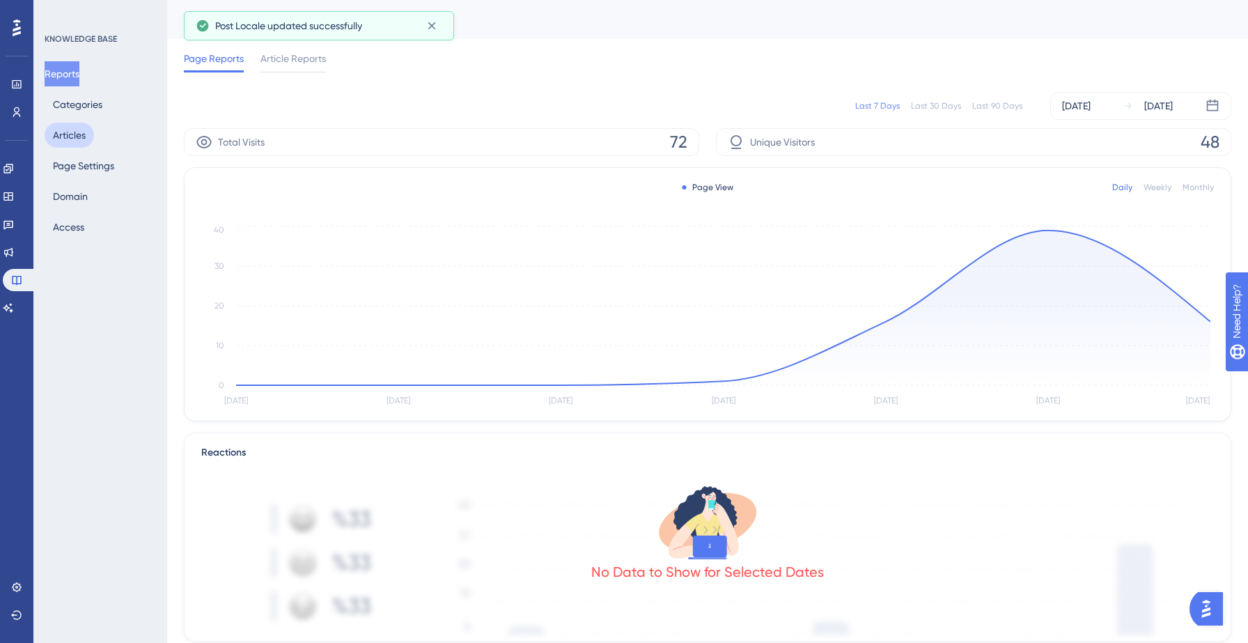
click at [73, 134] on button "Articles" at bounding box center [69, 135] width 49 height 25
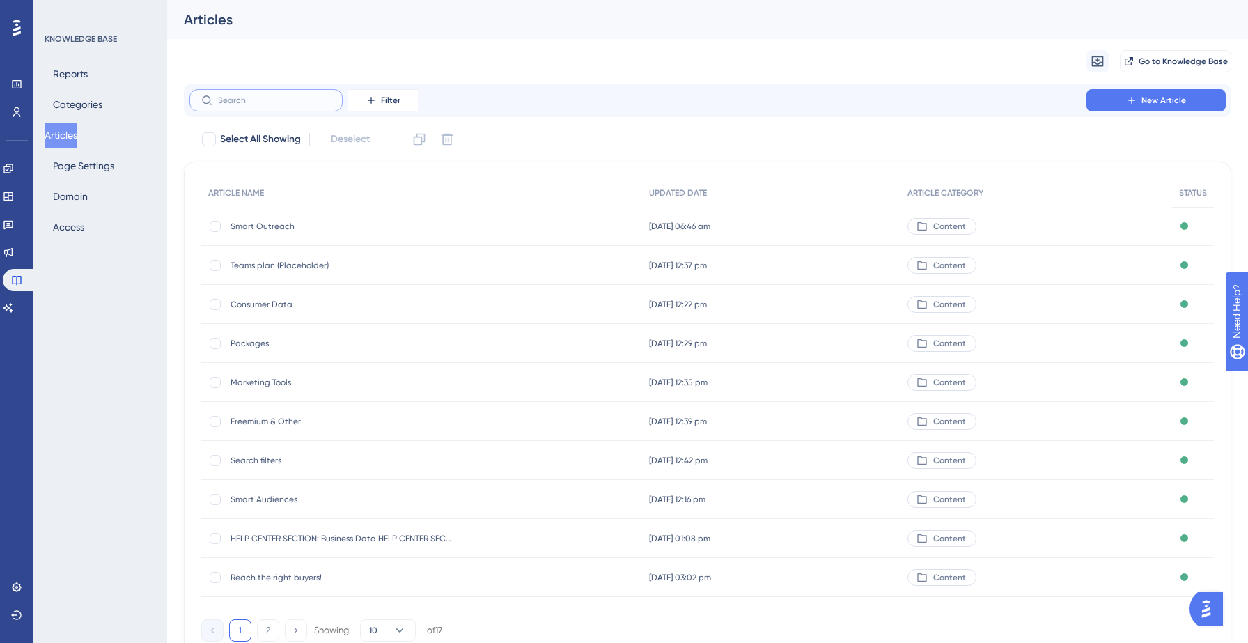
click at [265, 100] on input "text" at bounding box center [274, 100] width 113 height 10
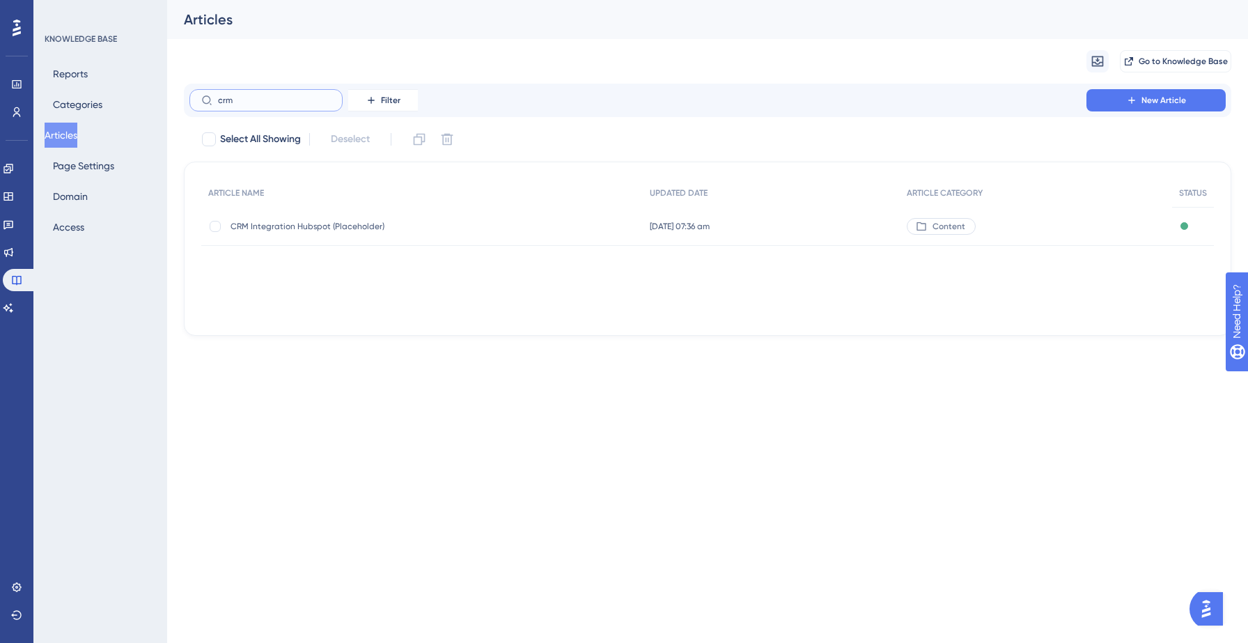
type input "crm"
click at [265, 213] on div "CRM Integration Hubspot (Placeholder) CRM Integration Hubspot (Placeholder)" at bounding box center [342, 226] width 223 height 39
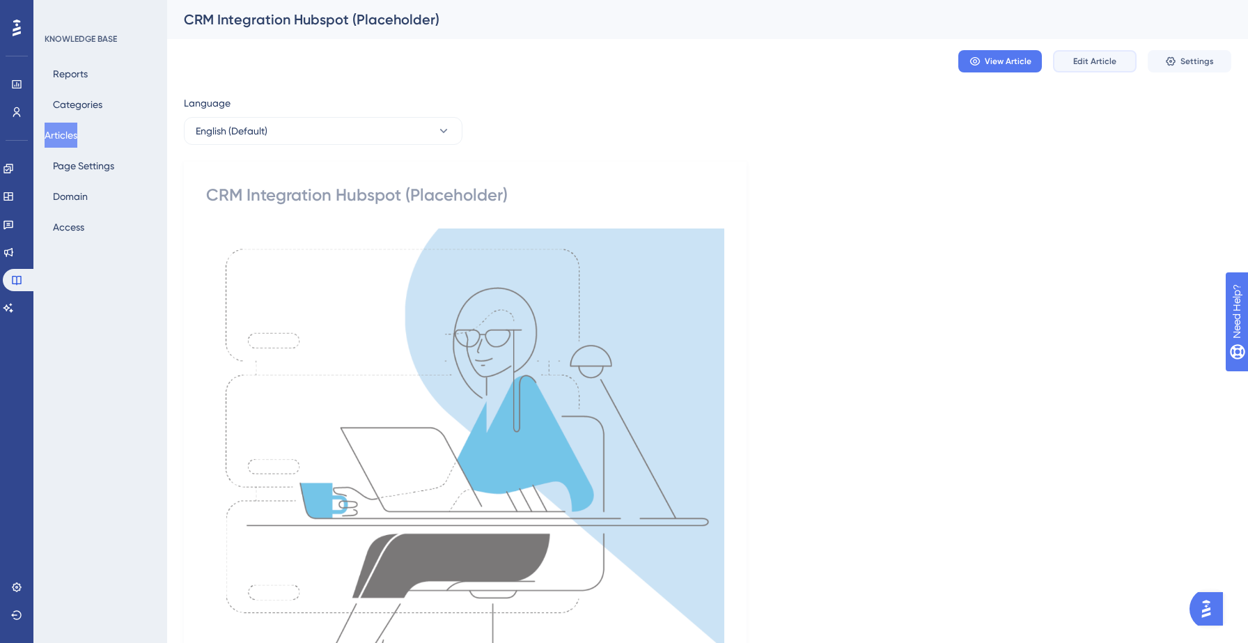
click at [1092, 65] on span "Edit Article" at bounding box center [1094, 61] width 43 height 11
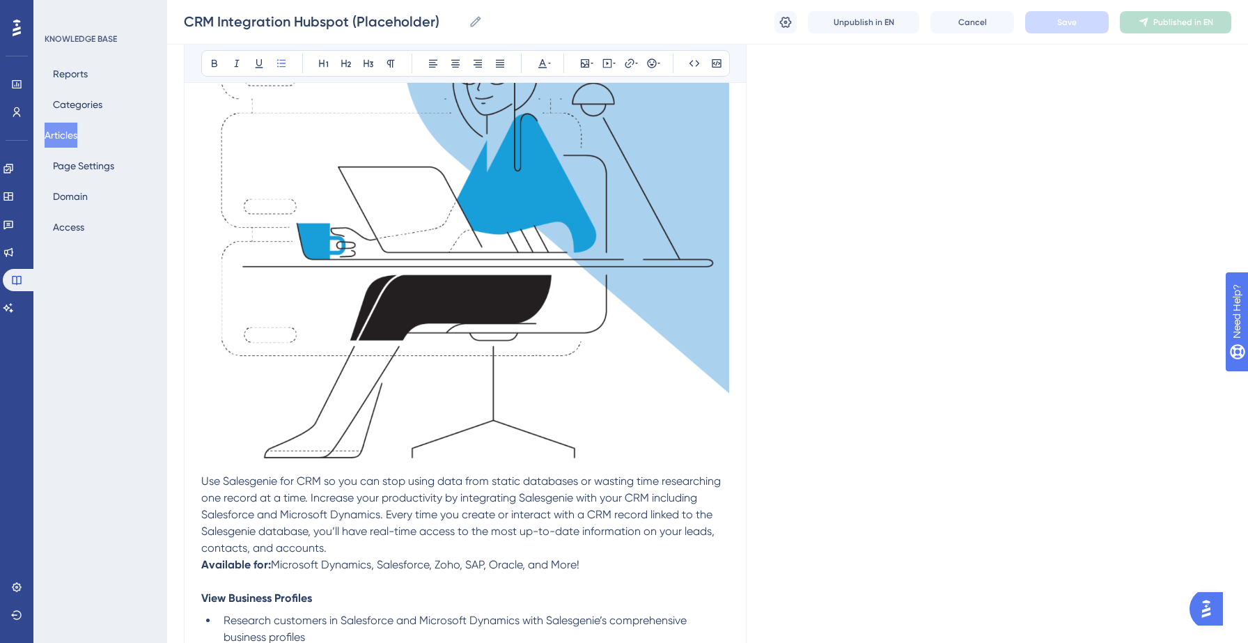
scroll to position [387, 0]
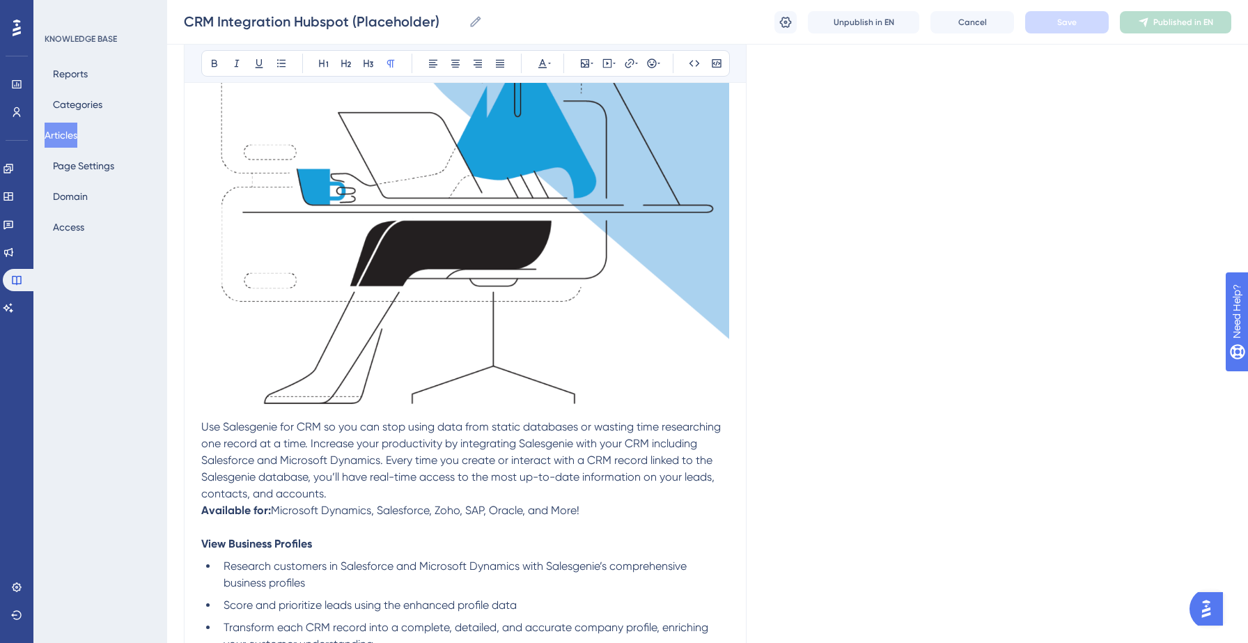
click at [554, 528] on p at bounding box center [465, 527] width 528 height 17
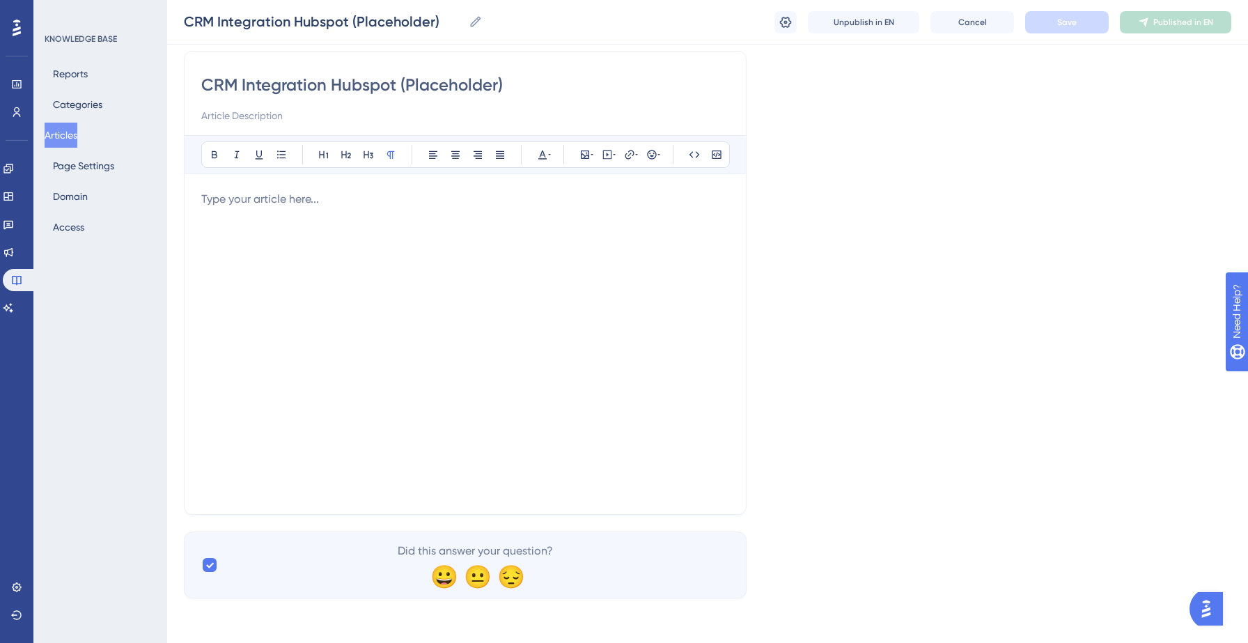
scroll to position [105, 0]
click at [344, 206] on p at bounding box center [465, 199] width 528 height 17
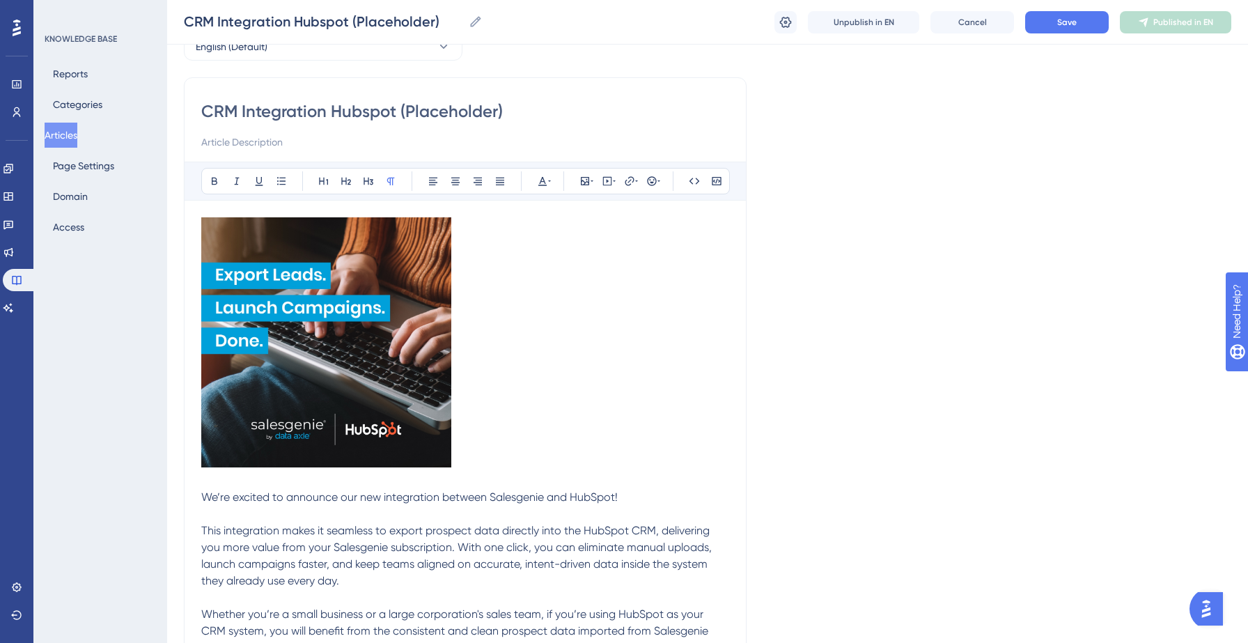
scroll to position [0, 0]
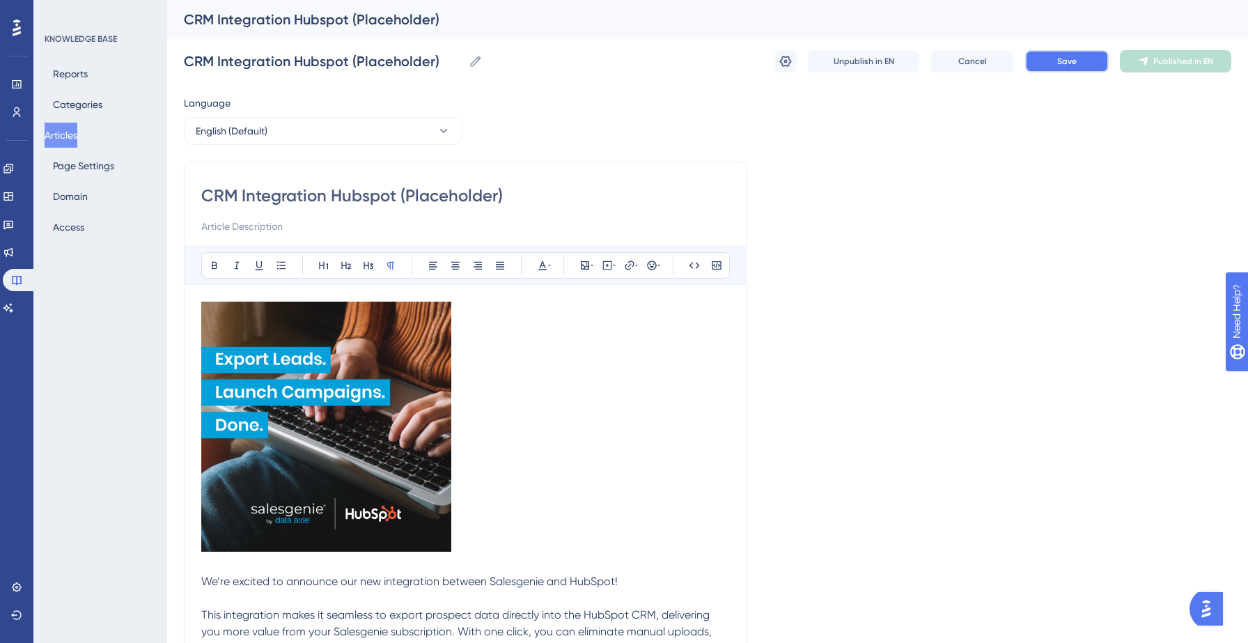
click at [1064, 58] on span "Save" at bounding box center [1067, 61] width 20 height 11
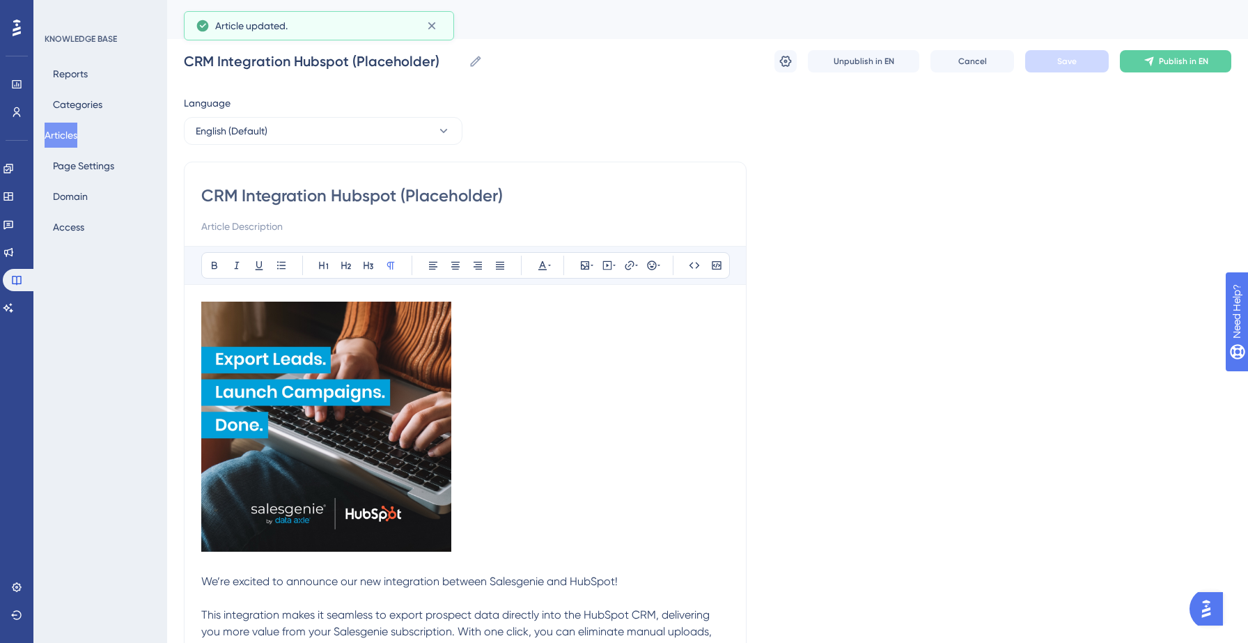
click at [495, 194] on input "CRM Integration Hubspot (Placeholder)" at bounding box center [465, 196] width 528 height 22
type input "CRM Integration Hubspot (Placeho"
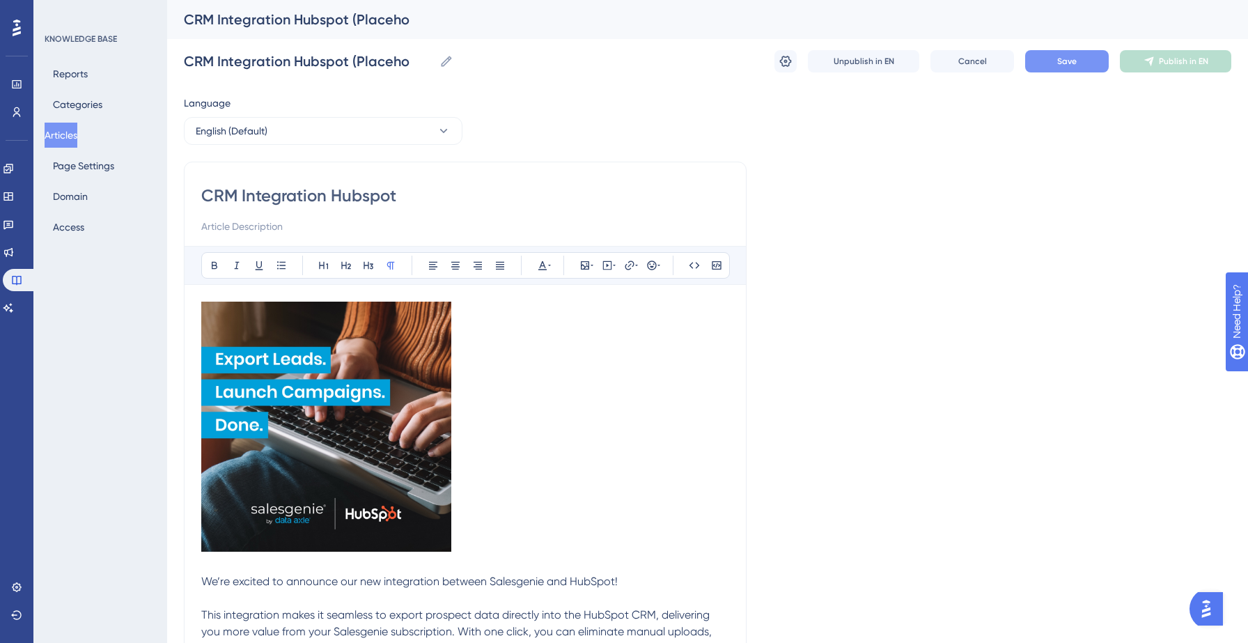
type input "CRM Integration Hubspot"
click at [1052, 64] on button "Save" at bounding box center [1067, 61] width 84 height 22
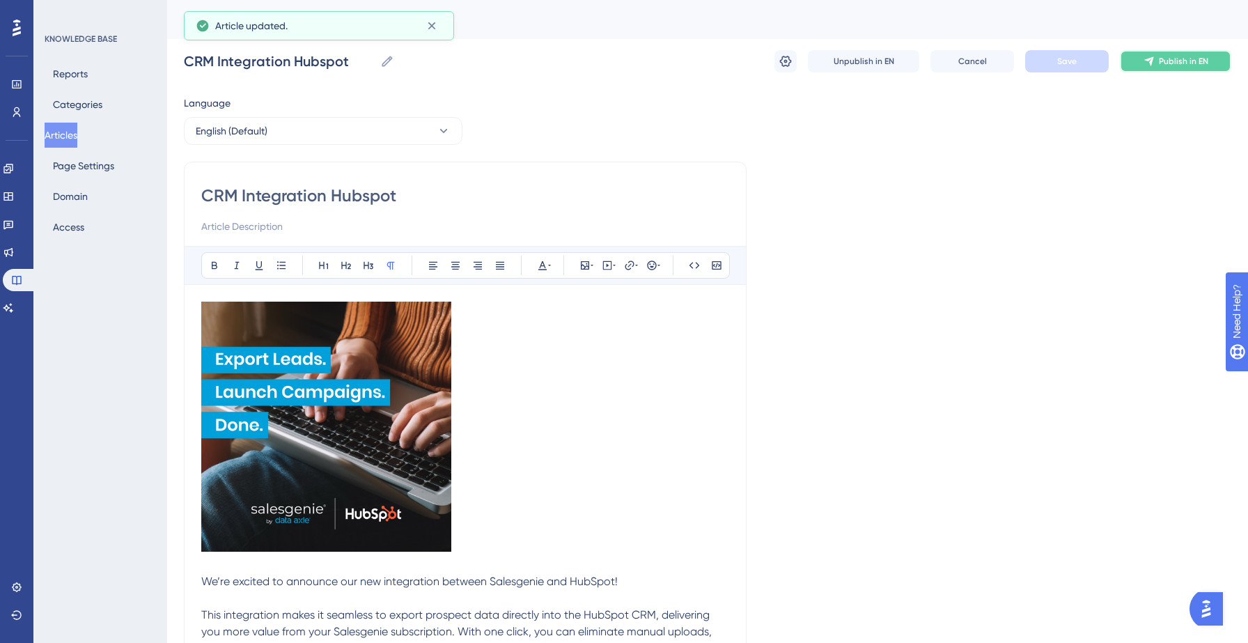
click at [1182, 65] on span "Publish in EN" at bounding box center [1183, 61] width 49 height 11
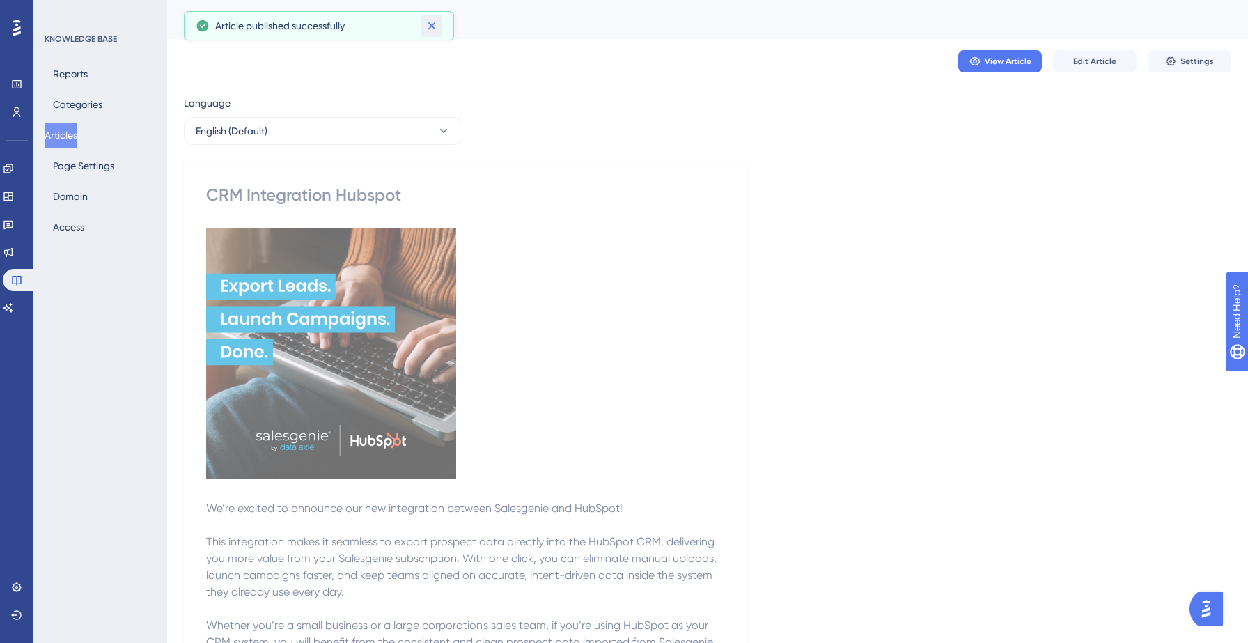
click at [435, 23] on icon at bounding box center [432, 26] width 14 height 14
click at [63, 135] on button "Articles" at bounding box center [61, 135] width 33 height 25
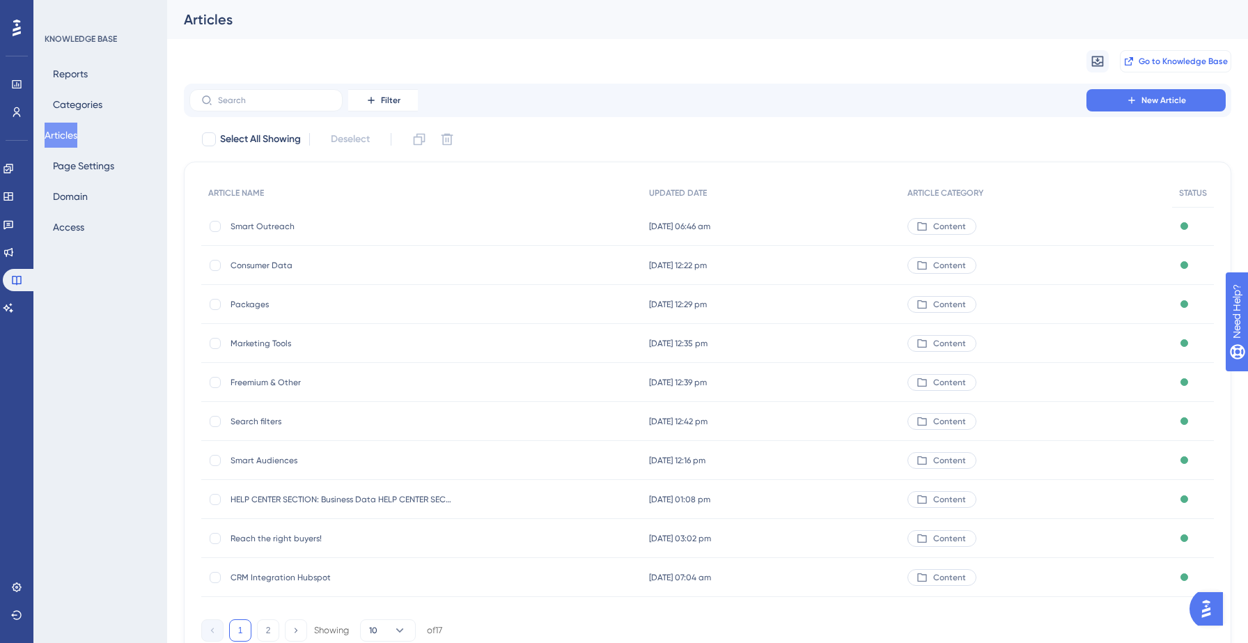
click at [1204, 61] on span "Go to Knowledge Base" at bounding box center [1183, 61] width 89 height 11
click at [252, 94] on label at bounding box center [265, 100] width 153 height 22
click at [252, 95] on input "text" at bounding box center [274, 100] width 113 height 10
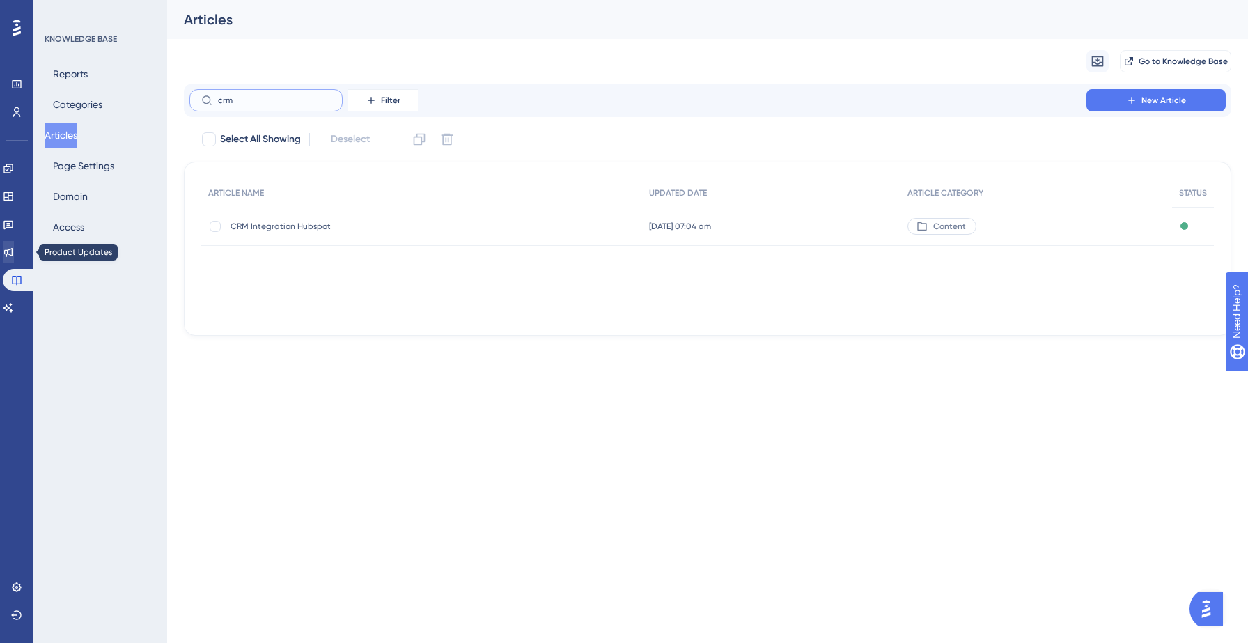
type input "crm"
click at [14, 247] on icon at bounding box center [8, 252] width 11 height 11
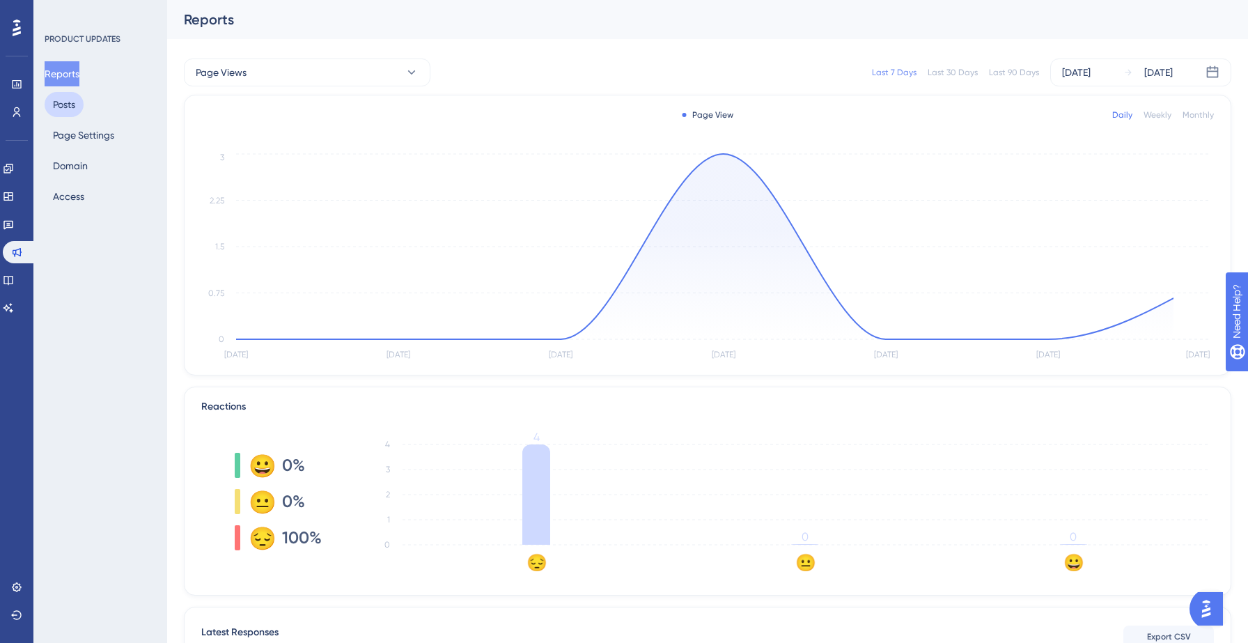
click at [70, 100] on button "Posts" at bounding box center [64, 104] width 39 height 25
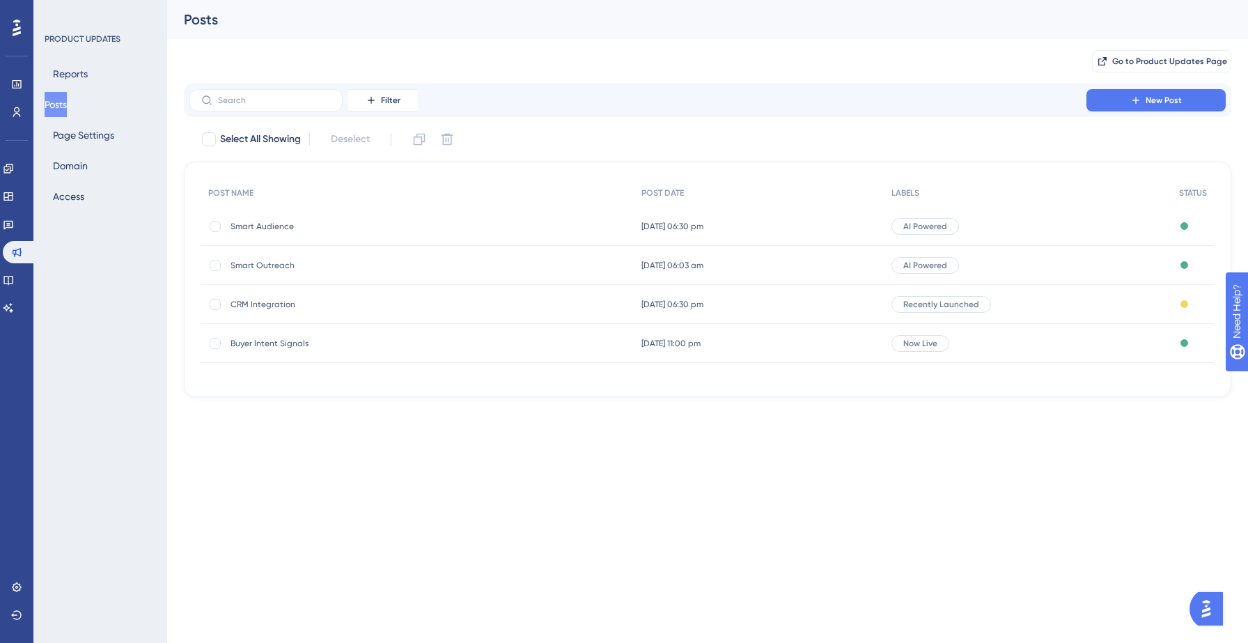
click at [275, 307] on span "CRM Integration" at bounding box center [342, 304] width 223 height 11
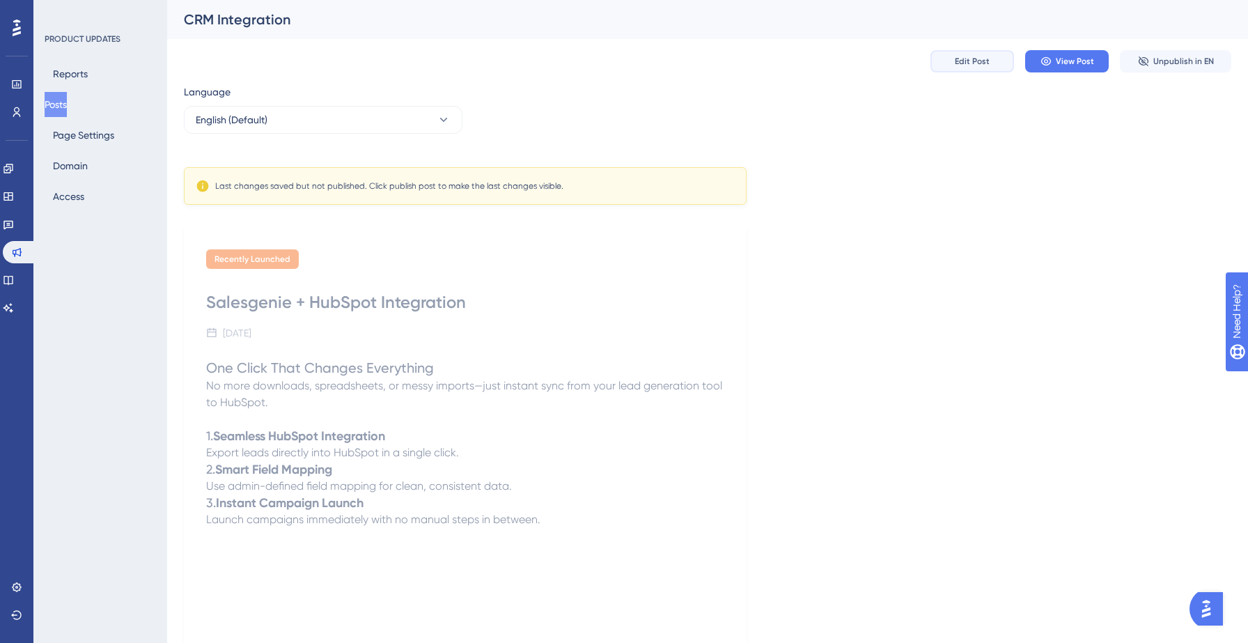
click at [979, 63] on span "Edit Post" at bounding box center [972, 61] width 35 height 11
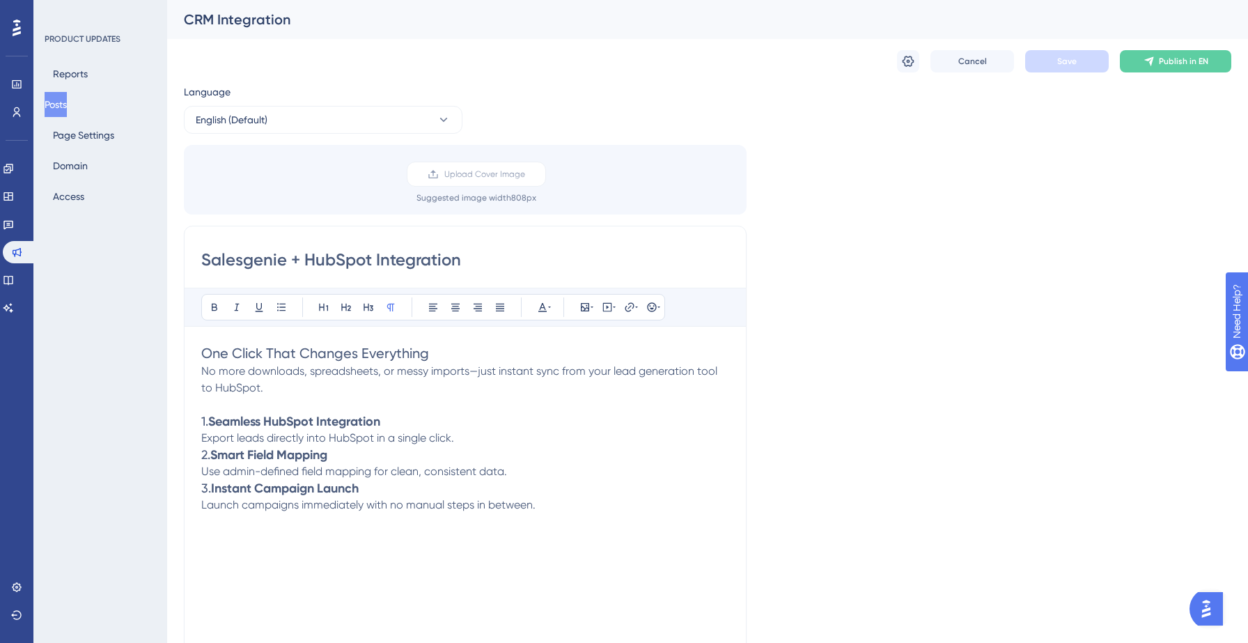
click at [387, 531] on div "One Click That Changes Everything No more downloads, spreadsheets, or messy imp…" at bounding box center [465, 496] width 528 height 306
click at [236, 538] on span "Read full article" at bounding box center [240, 537] width 78 height 13
click at [625, 310] on icon at bounding box center [629, 307] width 11 height 11
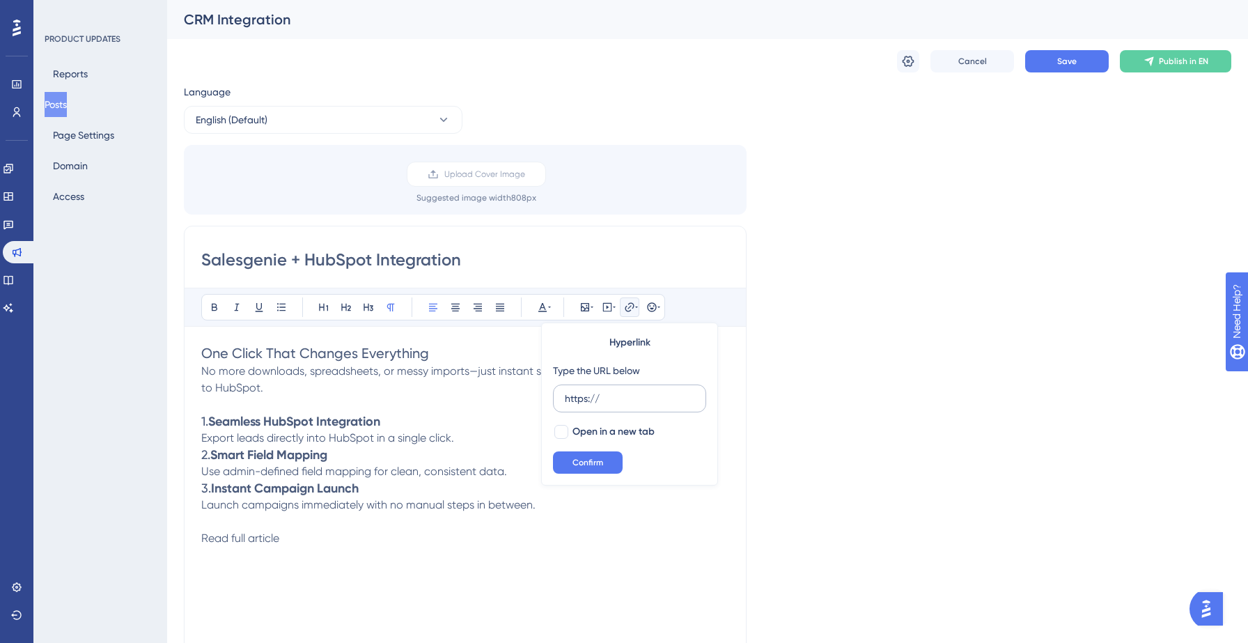
click at [591, 392] on input "https://" at bounding box center [630, 398] width 130 height 15
type input "[URL][DOMAIN_NAME]"
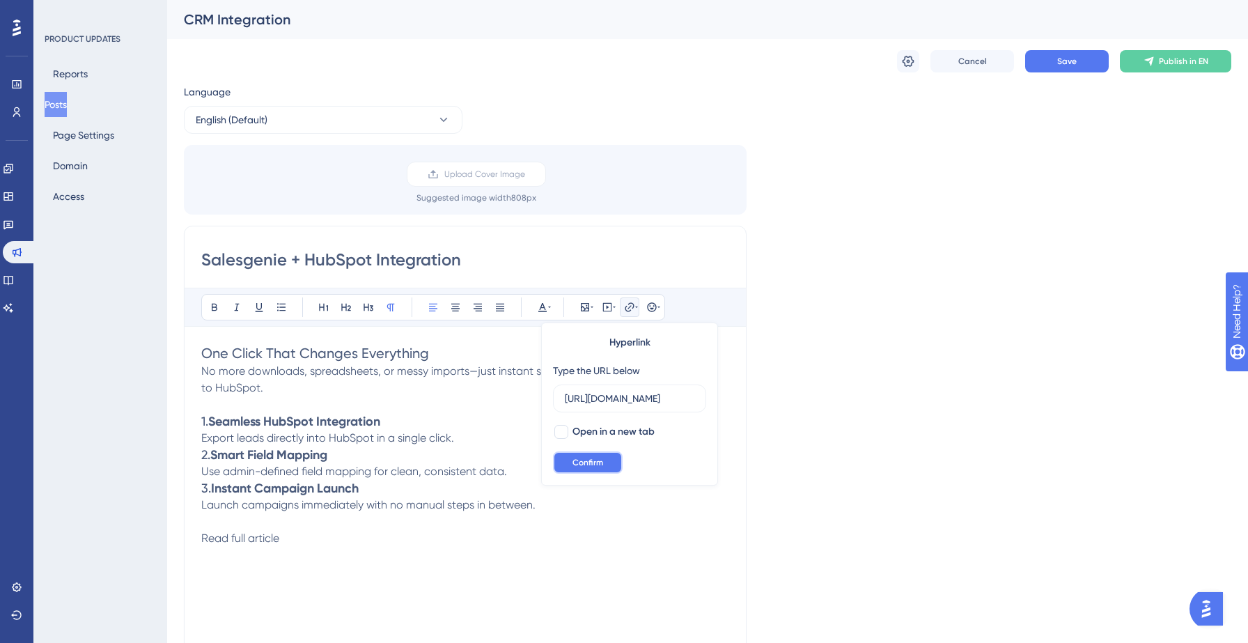
click at [587, 460] on span "Confirm" at bounding box center [588, 462] width 31 height 11
click at [459, 437] on p "Export leads directly into HubSpot in a single click." at bounding box center [465, 438] width 528 height 17
click at [1048, 58] on button "Save" at bounding box center [1067, 61] width 84 height 22
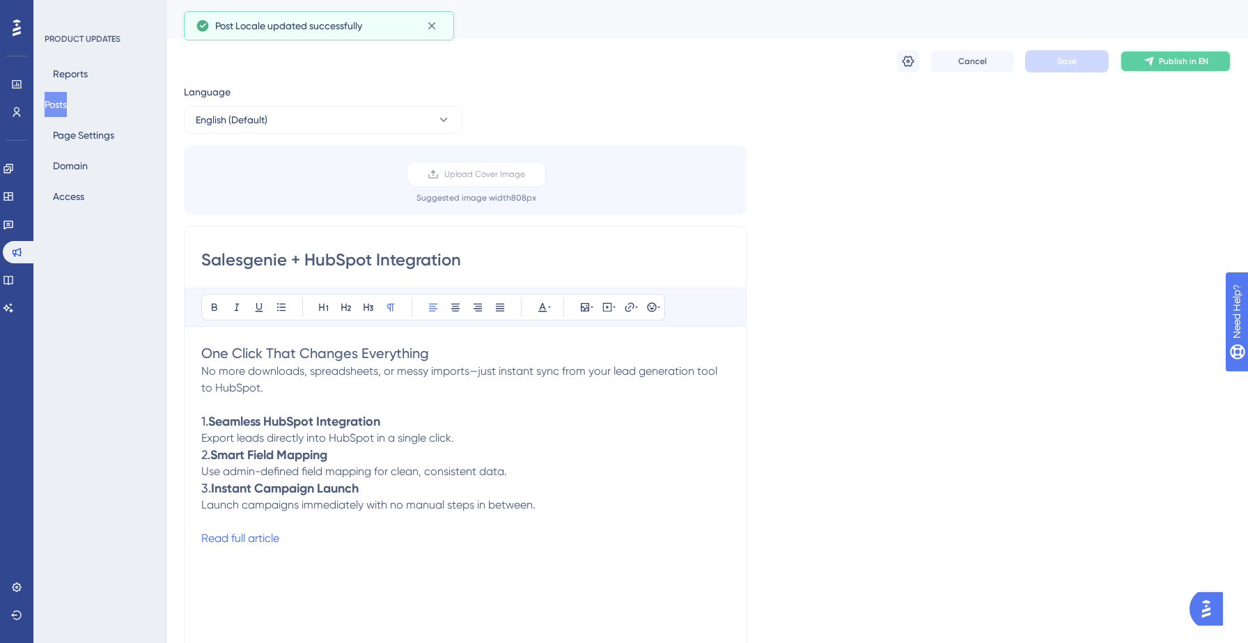
click at [1176, 61] on span "Publish in EN" at bounding box center [1183, 61] width 49 height 11
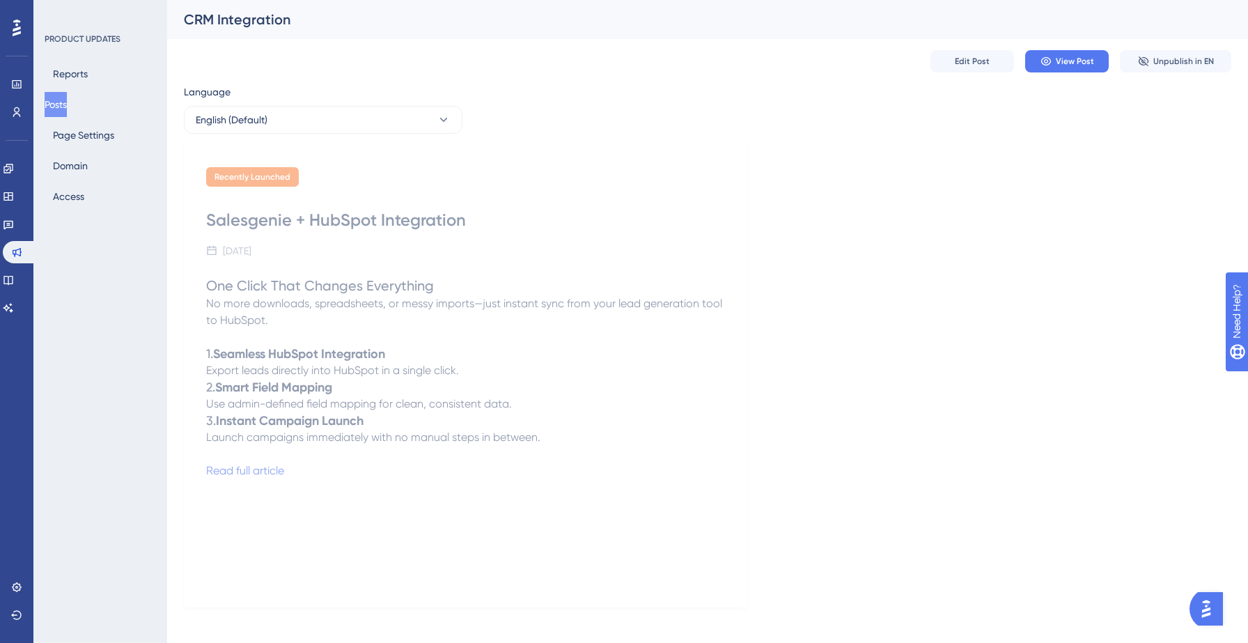
click at [61, 108] on button "Posts" at bounding box center [56, 104] width 22 height 25
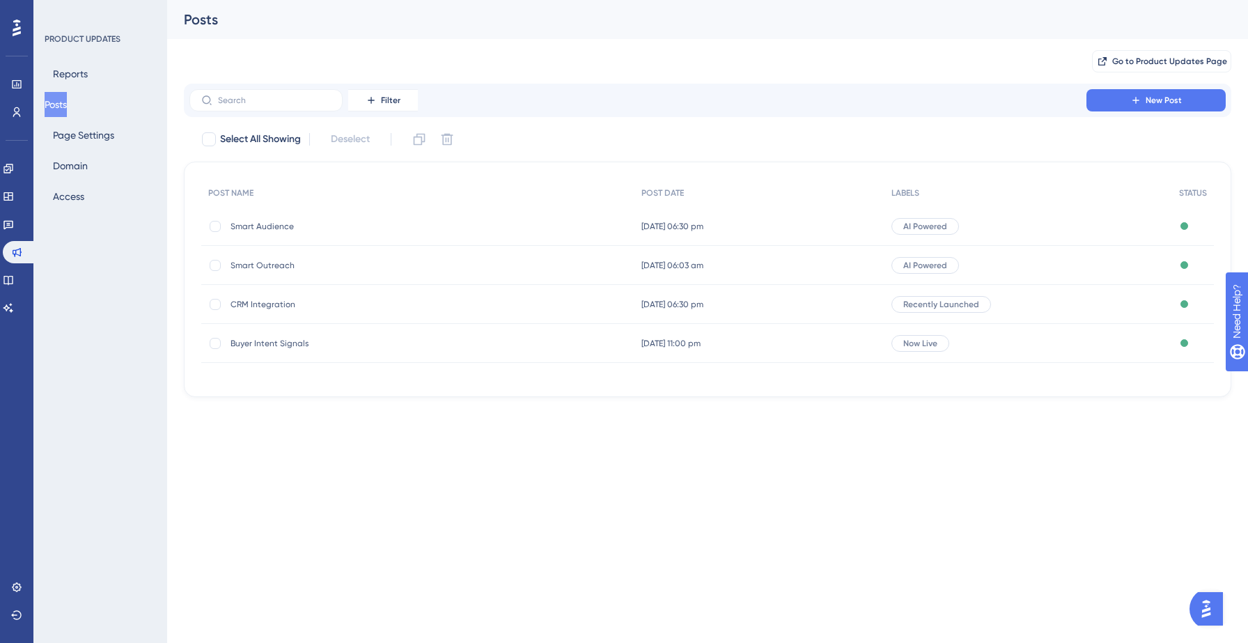
click at [251, 341] on span "Buyer Intent Signals" at bounding box center [342, 343] width 223 height 11
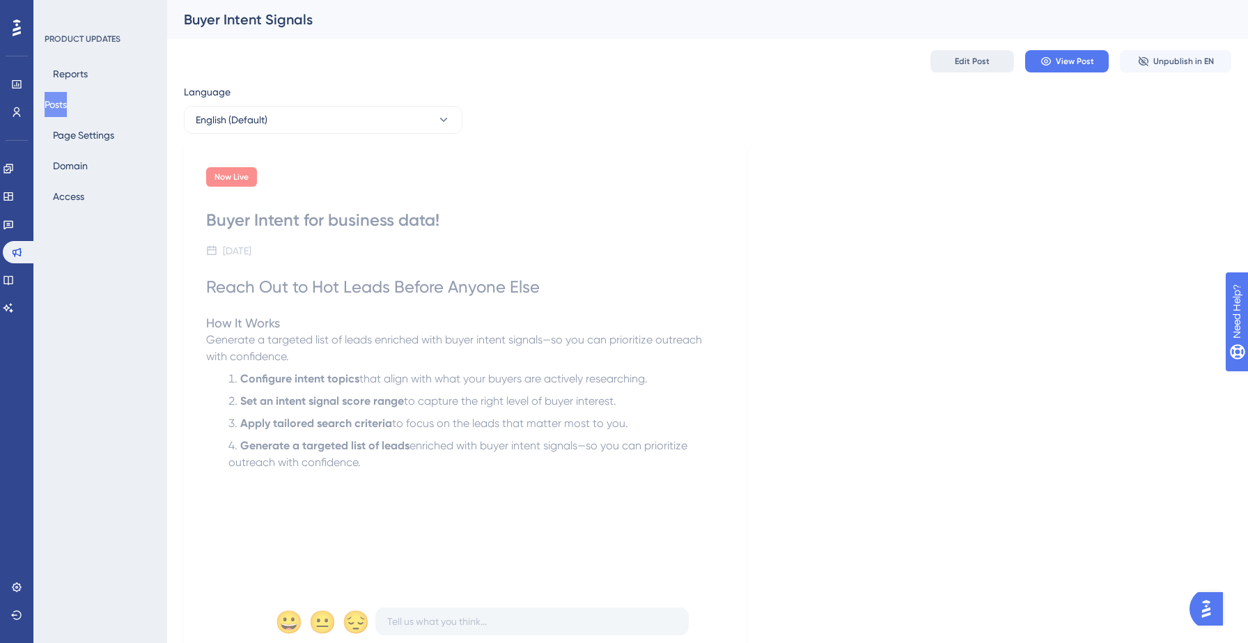
click at [988, 64] on button "Edit Post" at bounding box center [973, 61] width 84 height 22
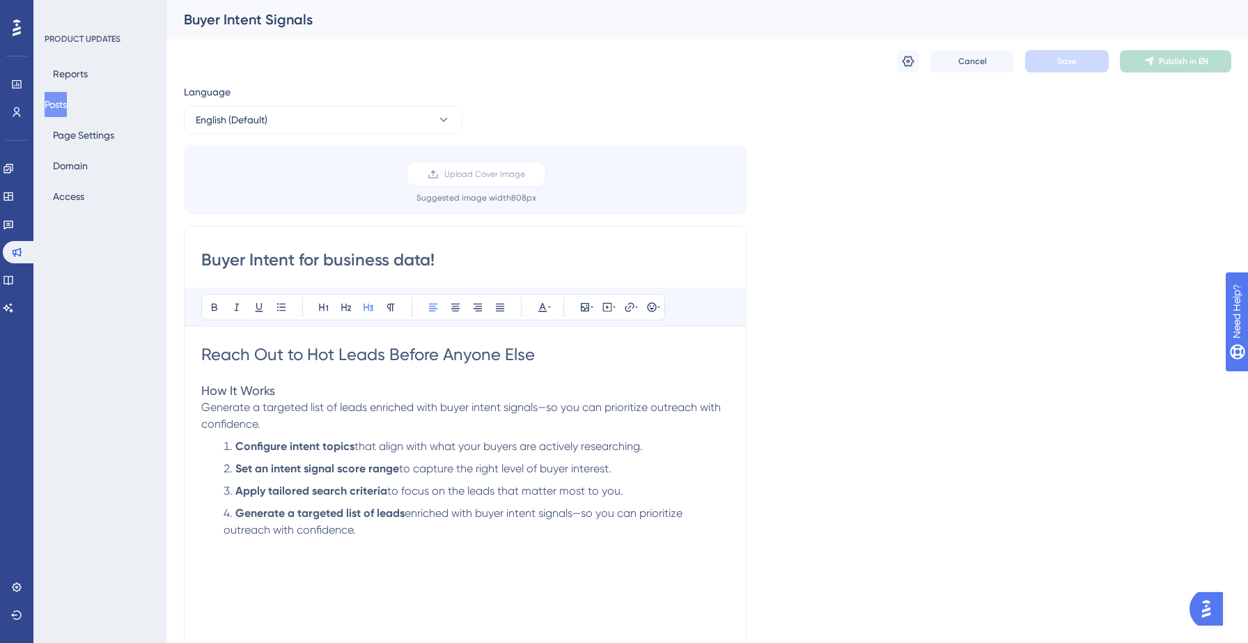
click at [237, 394] on span "How It Works" at bounding box center [238, 390] width 74 height 15
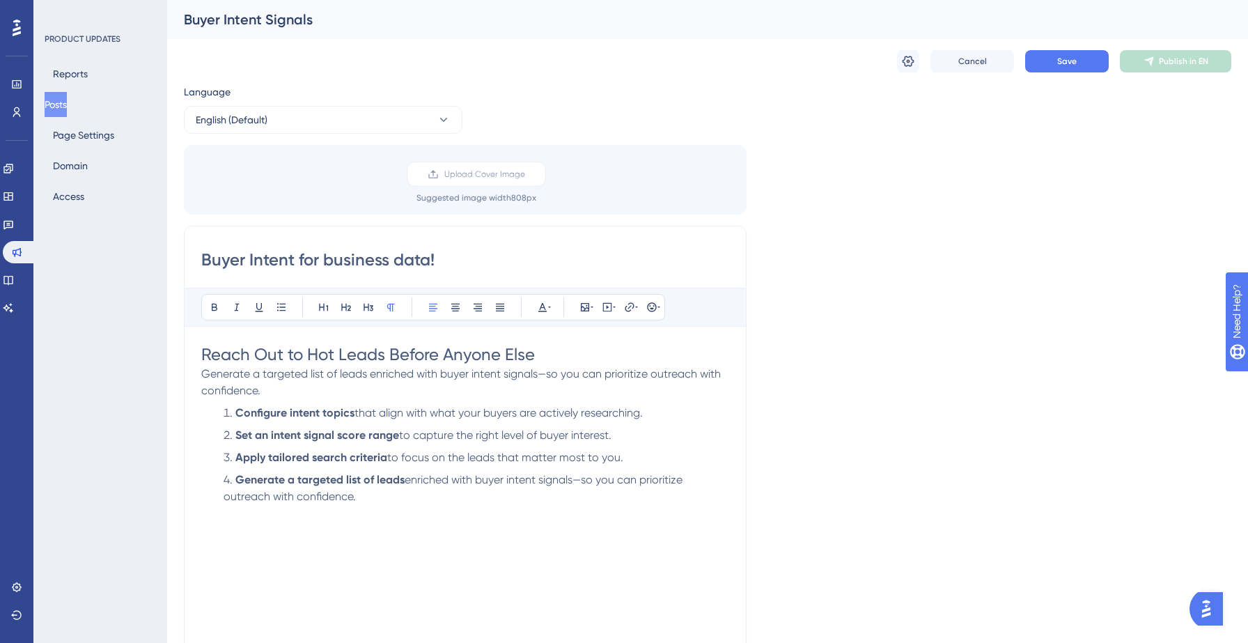
click at [280, 394] on p "Generate a targeted list of leads enriched with buyer intent signals—so you can…" at bounding box center [465, 382] width 528 height 33
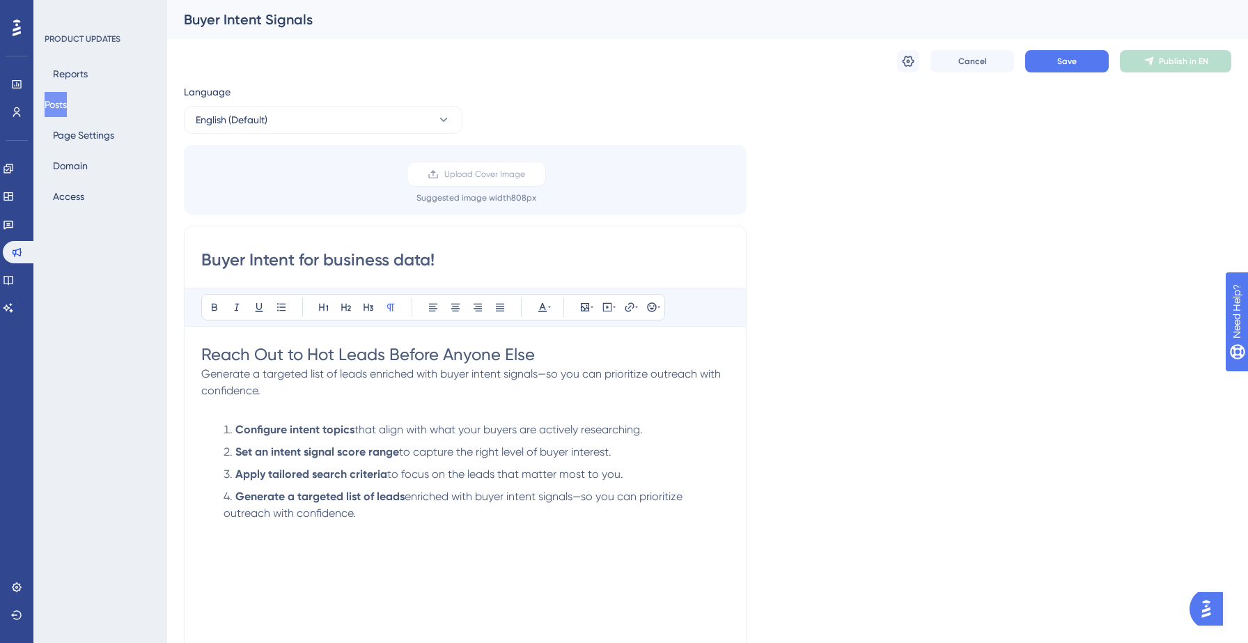
click at [259, 551] on div "Reach Out to Hot Leads Before Anyone Else Generate a targeted list of leads enr…" at bounding box center [465, 496] width 528 height 306
click at [235, 544] on span "Read full article" at bounding box center [240, 546] width 78 height 13
click at [630, 306] on icon at bounding box center [629, 306] width 9 height 9
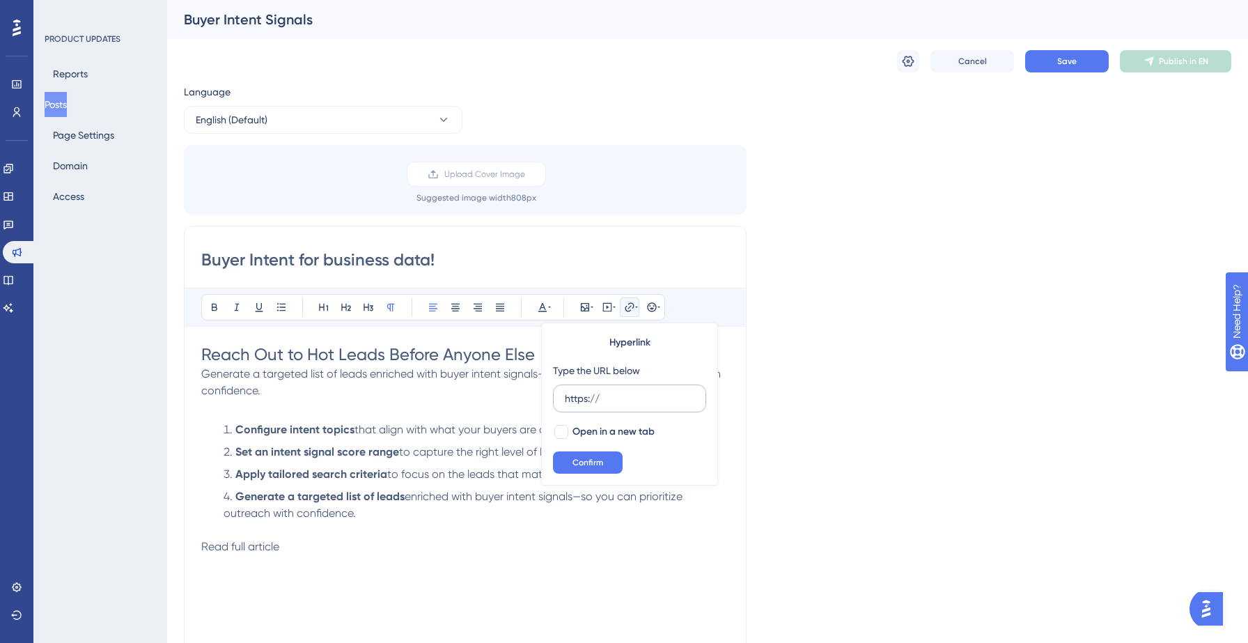
click at [586, 398] on input "https://" at bounding box center [630, 398] width 130 height 15
type input "[URL][DOMAIN_NAME]"
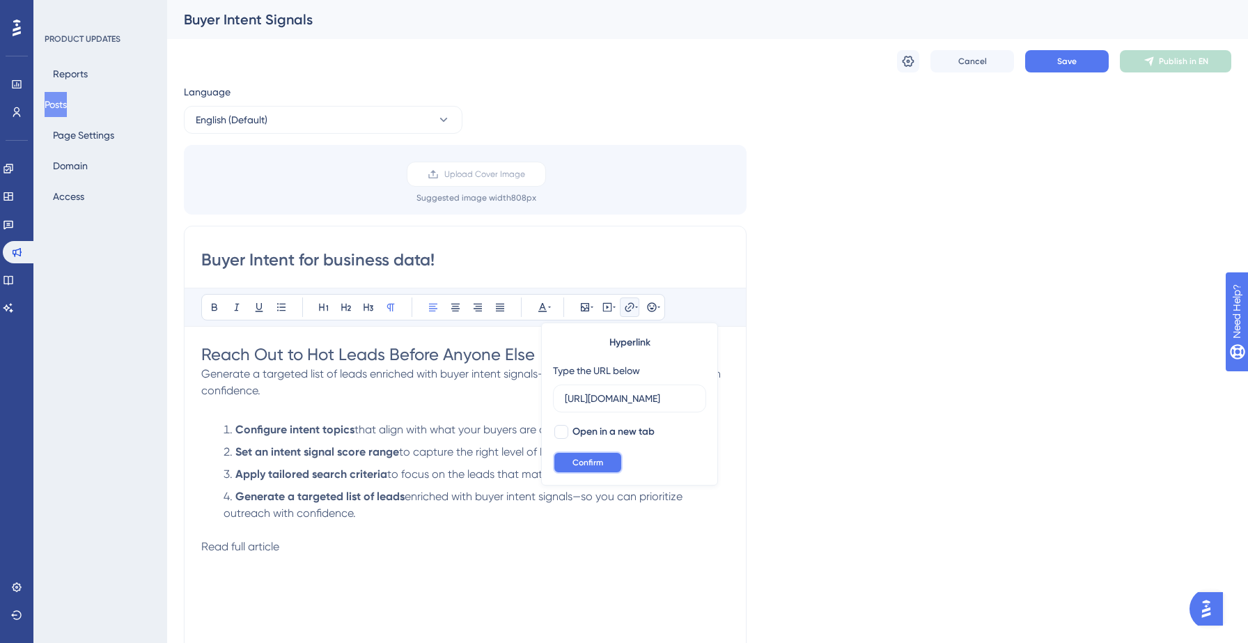
click at [585, 457] on span "Confirm" at bounding box center [588, 462] width 31 height 11
click at [1053, 60] on button "Save" at bounding box center [1067, 61] width 84 height 22
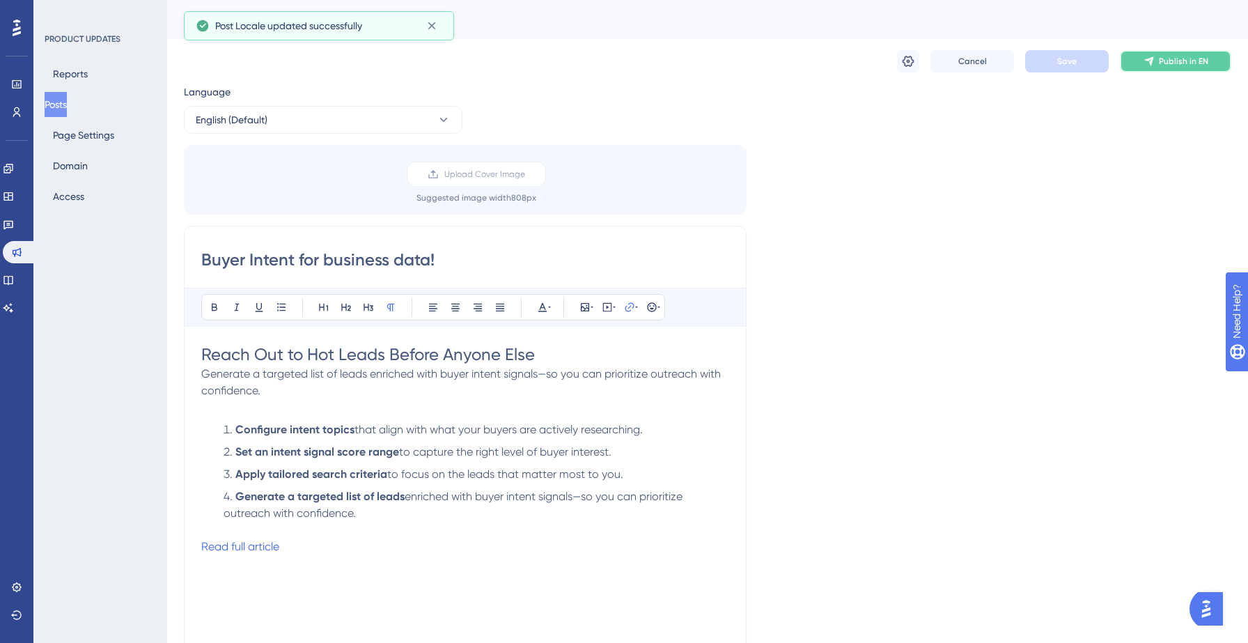
click at [1158, 66] on button "Publish in EN" at bounding box center [1175, 61] width 111 height 22
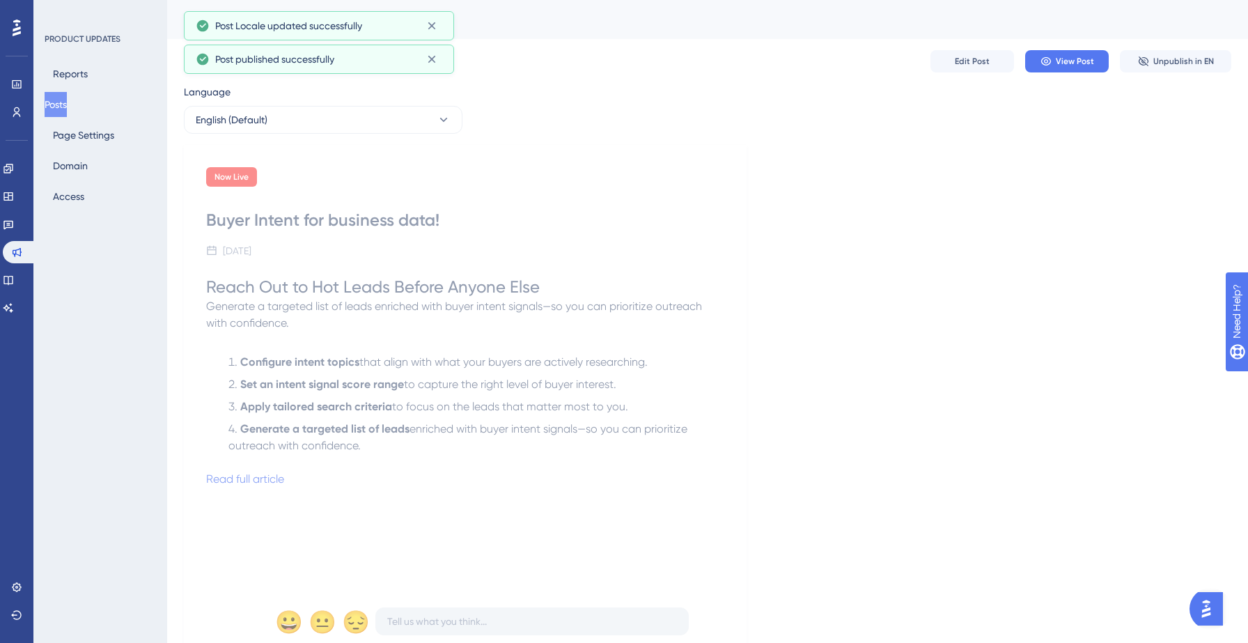
click at [67, 103] on button "Posts" at bounding box center [56, 104] width 22 height 25
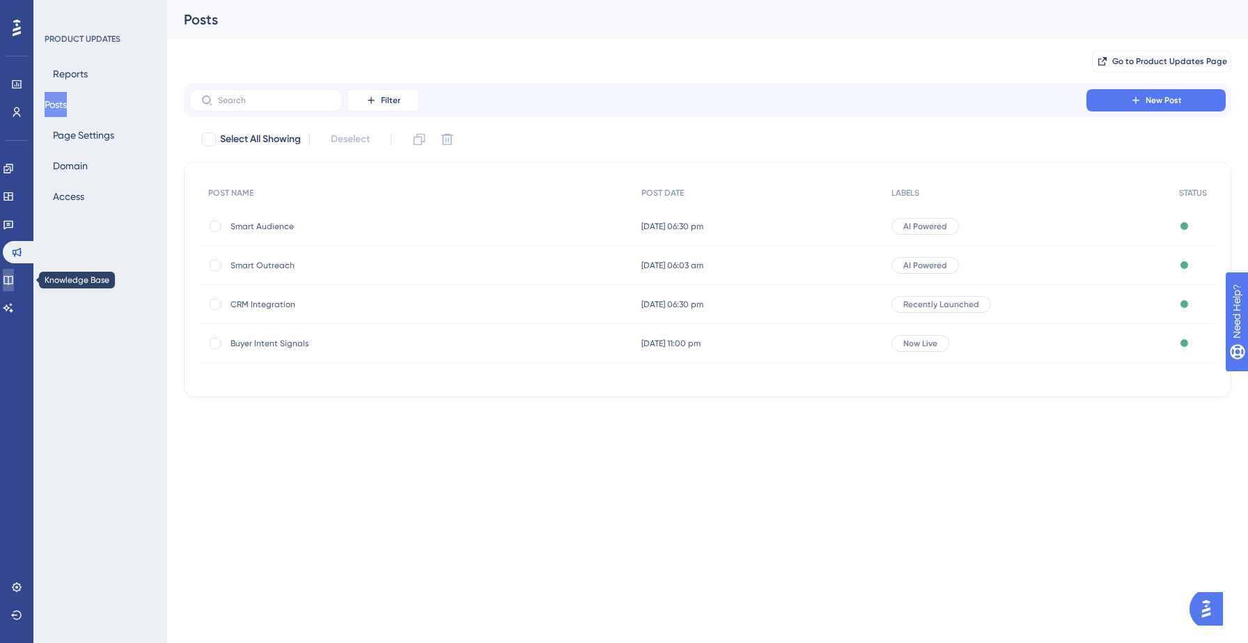
click at [14, 277] on icon at bounding box center [8, 279] width 11 height 11
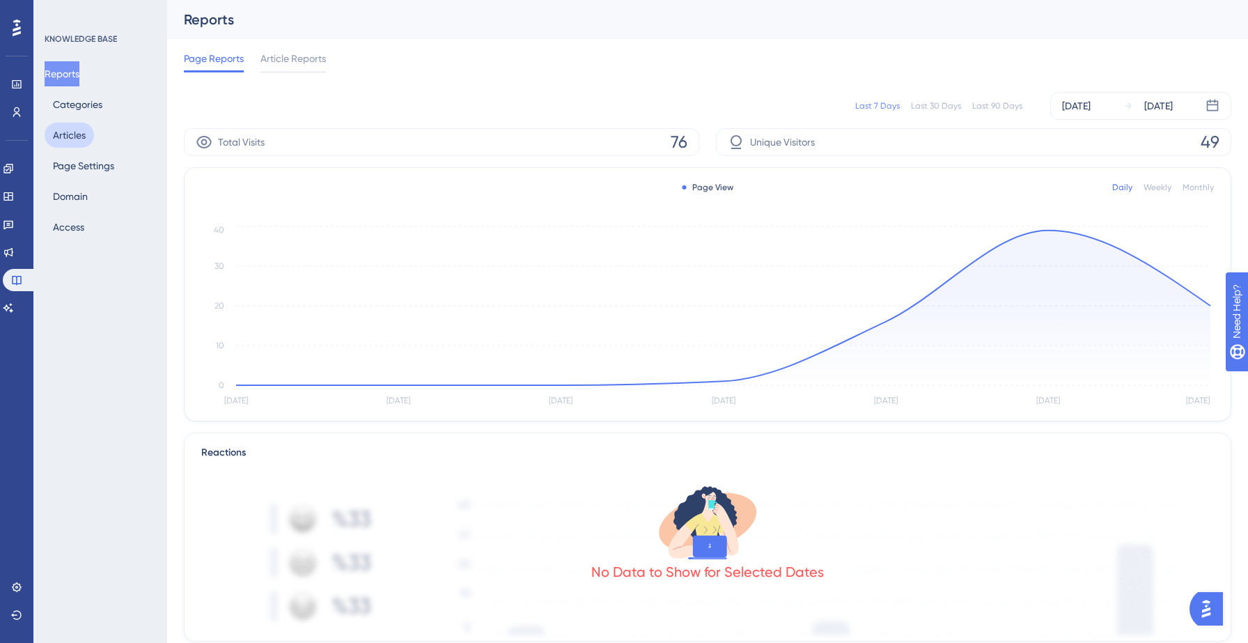
click at [57, 139] on button "Articles" at bounding box center [69, 135] width 49 height 25
